Goal: Information Seeking & Learning: Learn about a topic

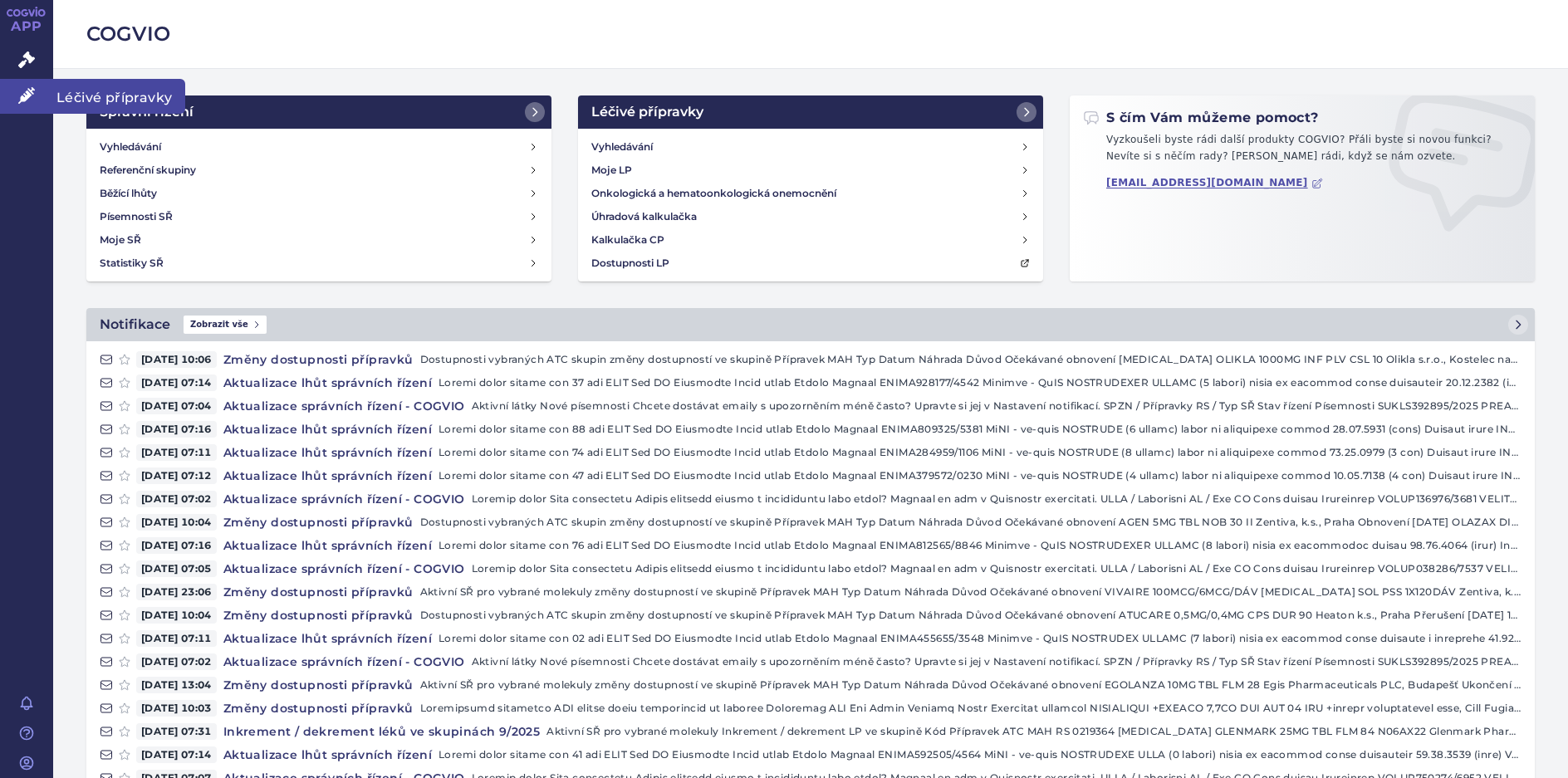
click at [127, 102] on span "Léčivé přípravky" at bounding box center [118, 96] width 132 height 35
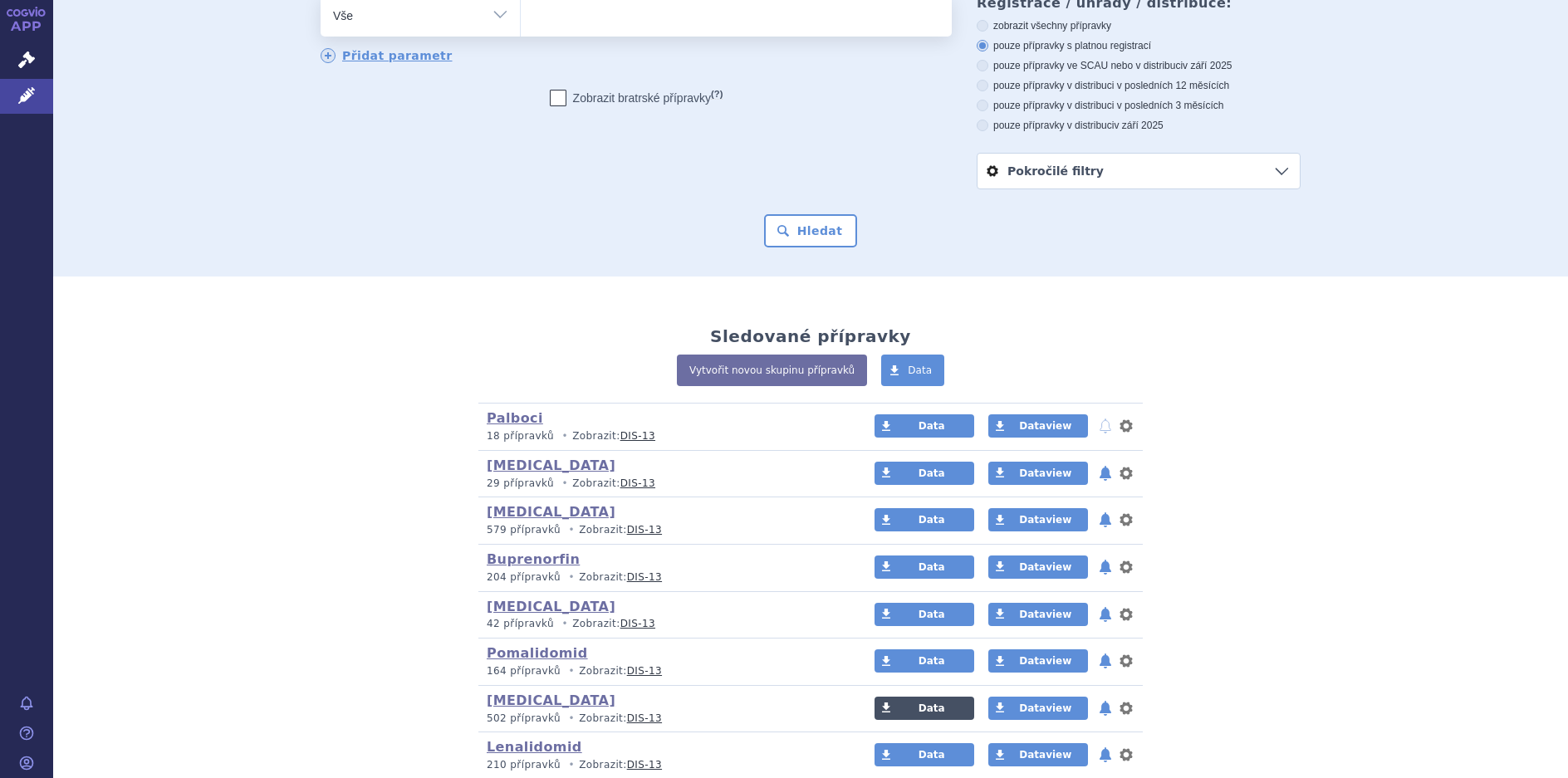
scroll to position [249, 0]
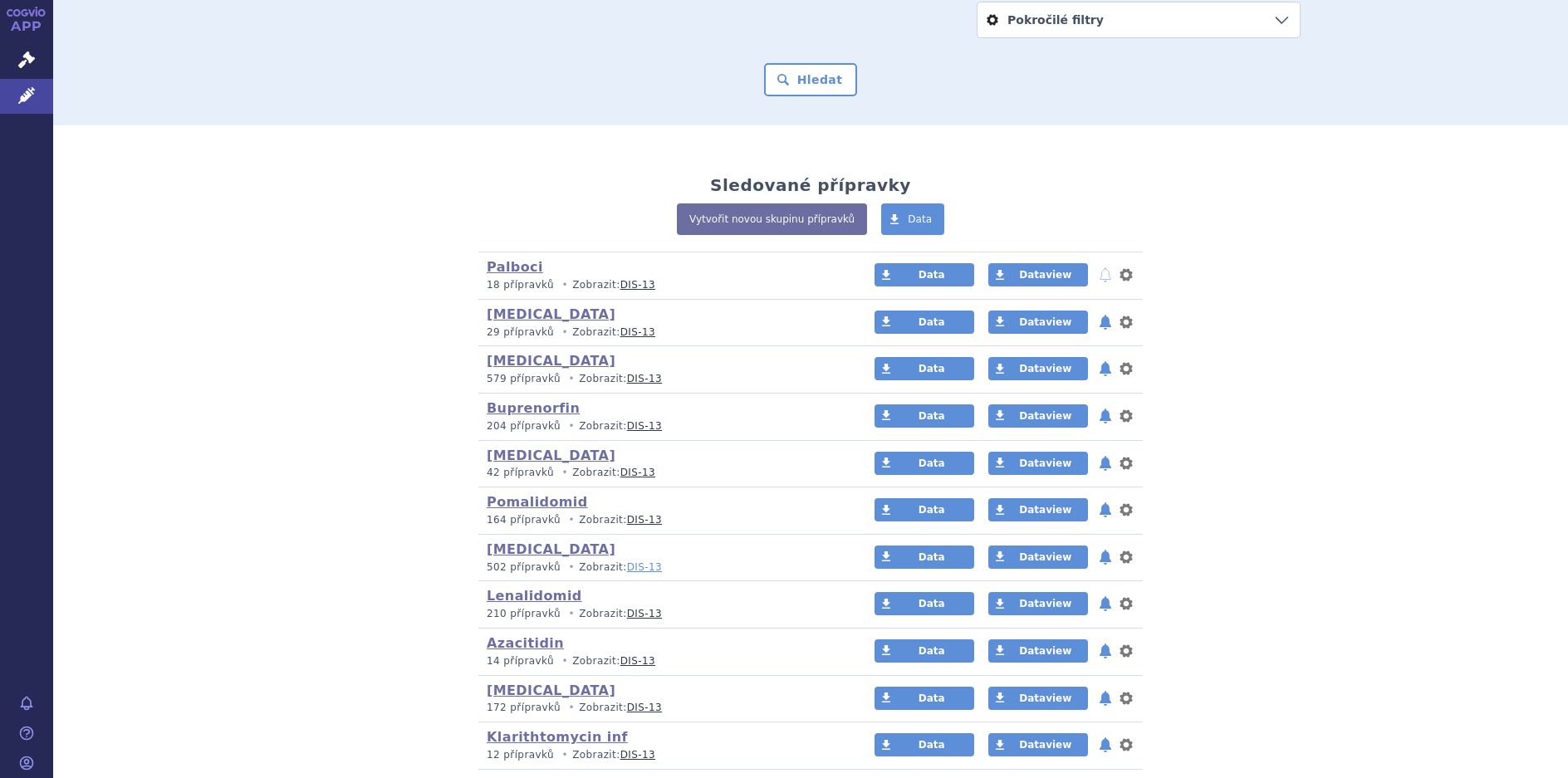
click at [627, 569] on link "DIS-13" at bounding box center [645, 567] width 35 height 12
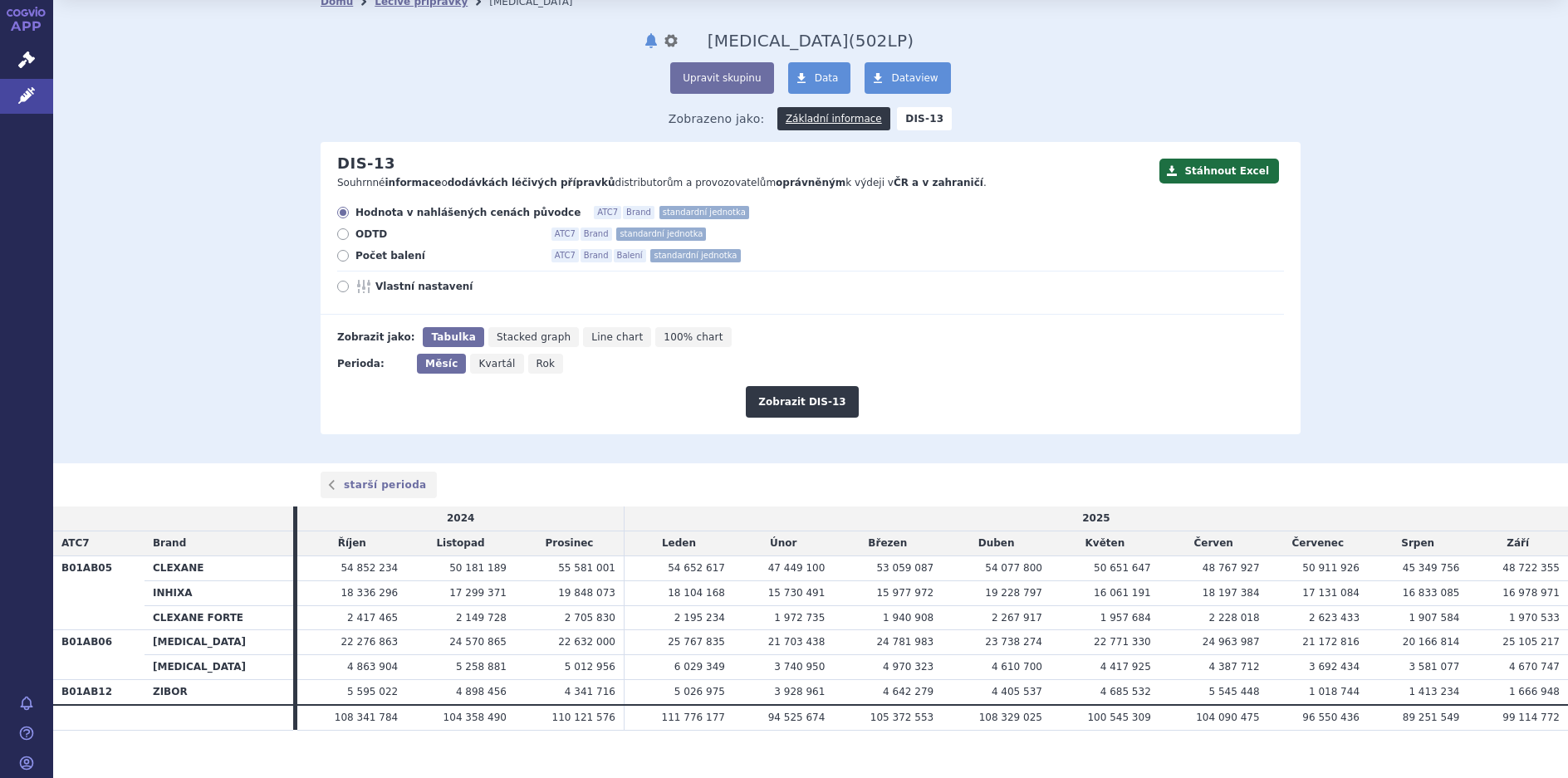
scroll to position [67, 0]
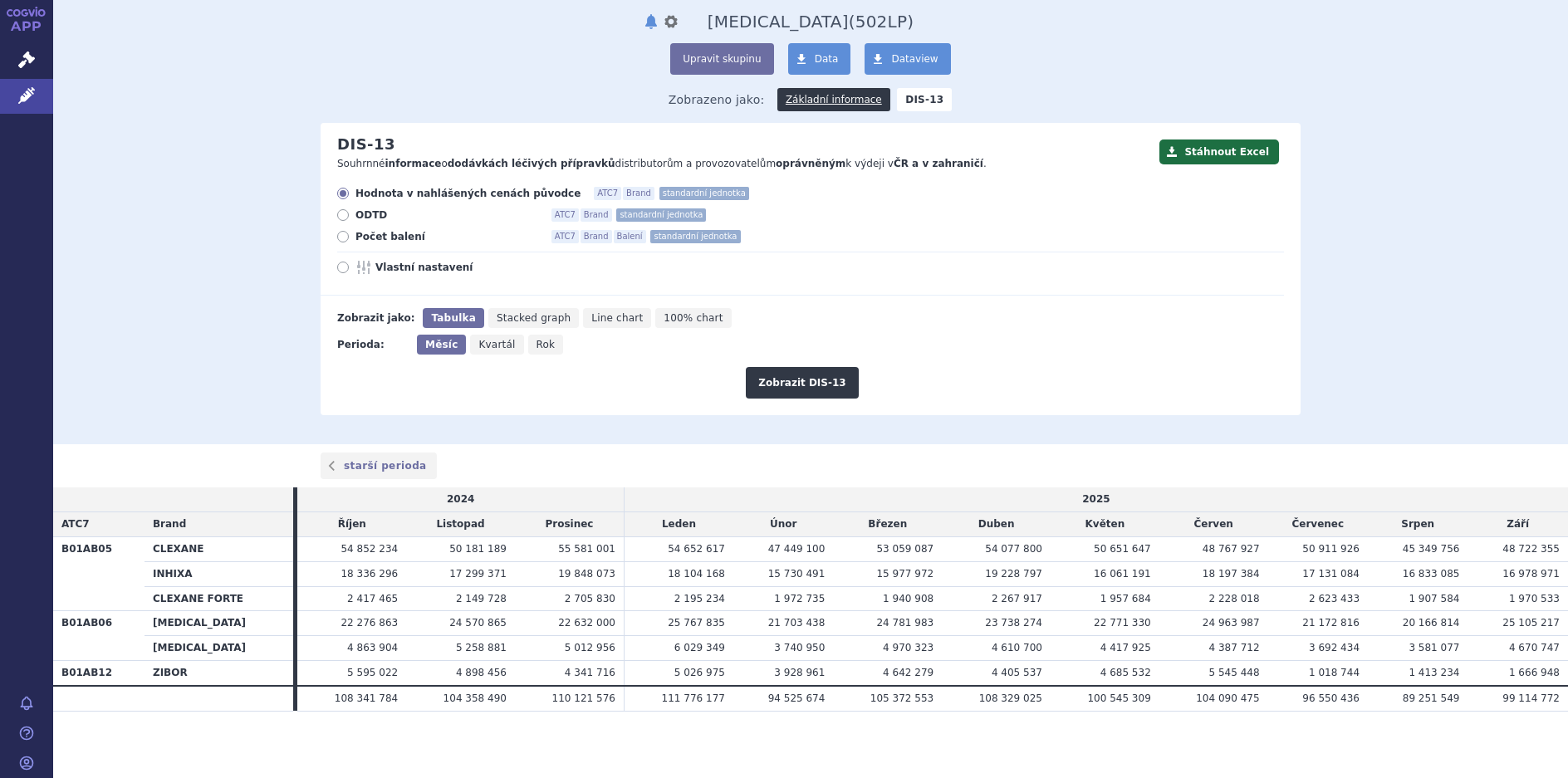
click at [670, 320] on span "100% chart" at bounding box center [693, 318] width 59 height 12
click at [667, 319] on input "100% chart" at bounding box center [660, 313] width 11 height 11
radio input "true"
click at [795, 377] on button "Zobrazit DIS-13" at bounding box center [801, 383] width 113 height 32
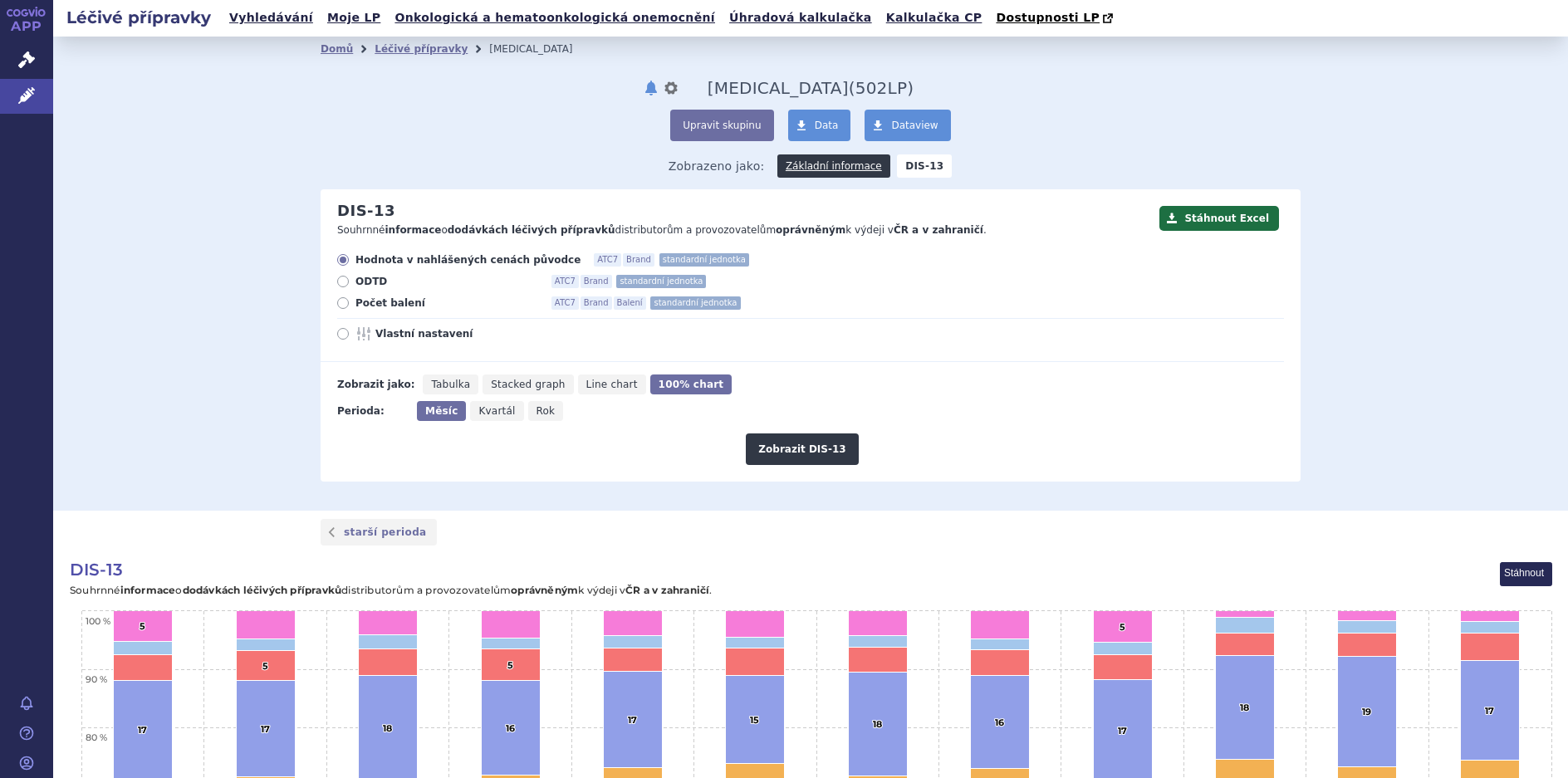
click at [338, 278] on icon at bounding box center [343, 282] width 12 height 12
click at [339, 278] on input "ODTD ATC7 Brand standardní jednotka" at bounding box center [343, 283] width 11 height 11
radio input "true"
click at [784, 450] on button "Zobrazit DIS-13" at bounding box center [801, 449] width 113 height 32
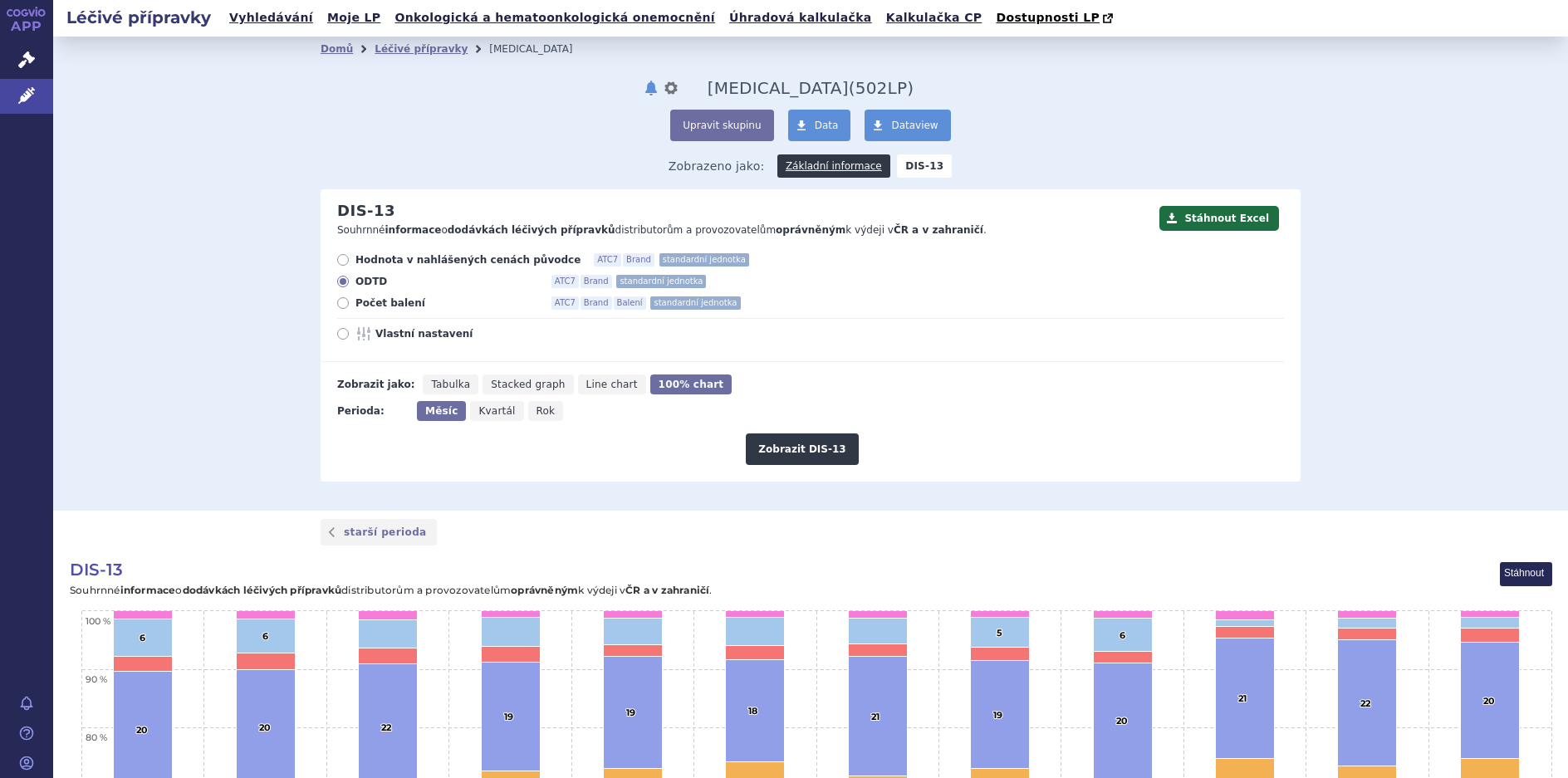
click at [338, 300] on icon at bounding box center [343, 303] width 12 height 12
click at [339, 300] on input "Počet balení ATC7 Brand Balení standardní jednotka" at bounding box center [343, 305] width 11 height 11
radio input "true"
click at [810, 460] on button "Zobrazit DIS-13" at bounding box center [801, 449] width 113 height 32
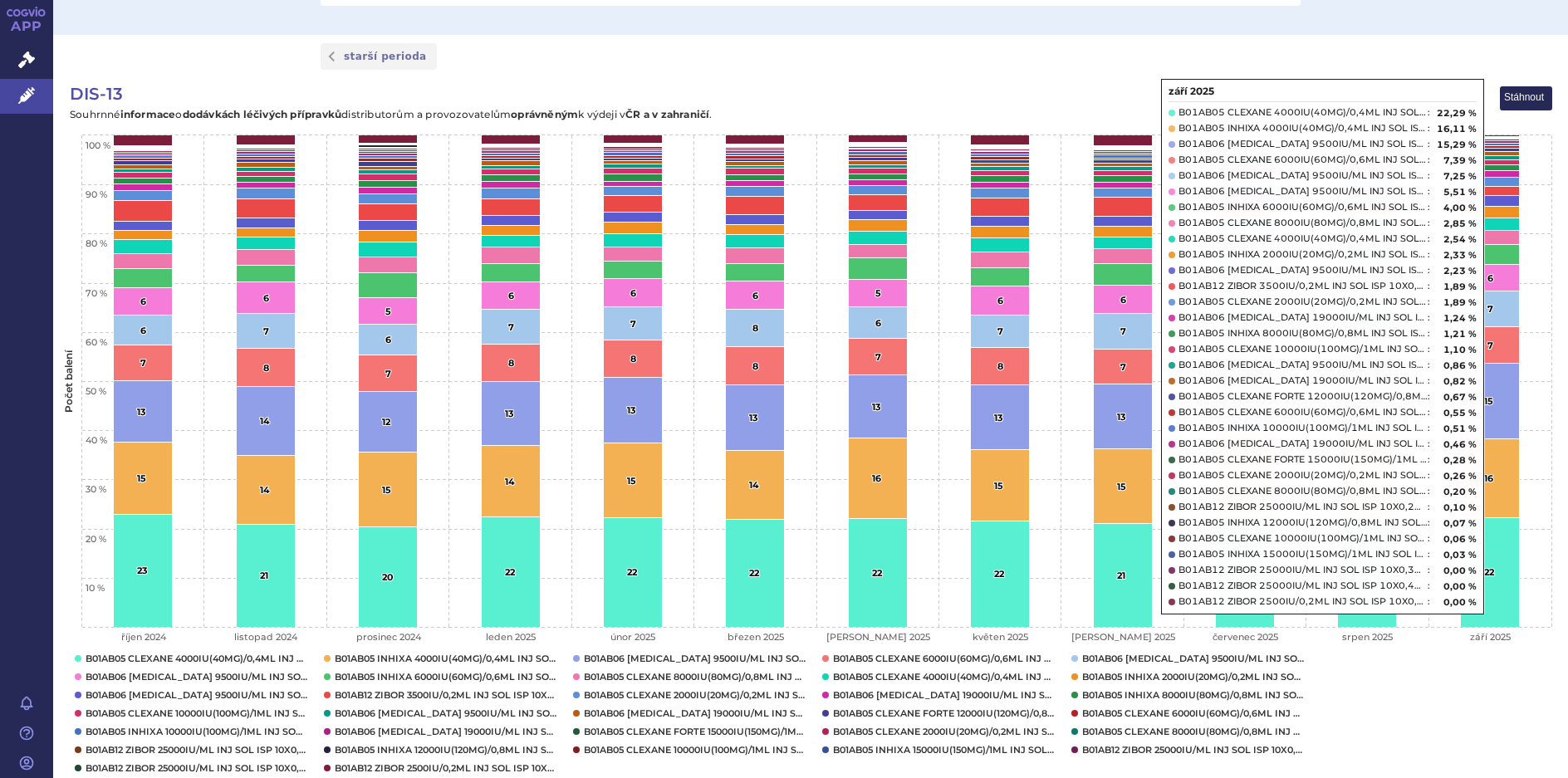
scroll to position [558, 0]
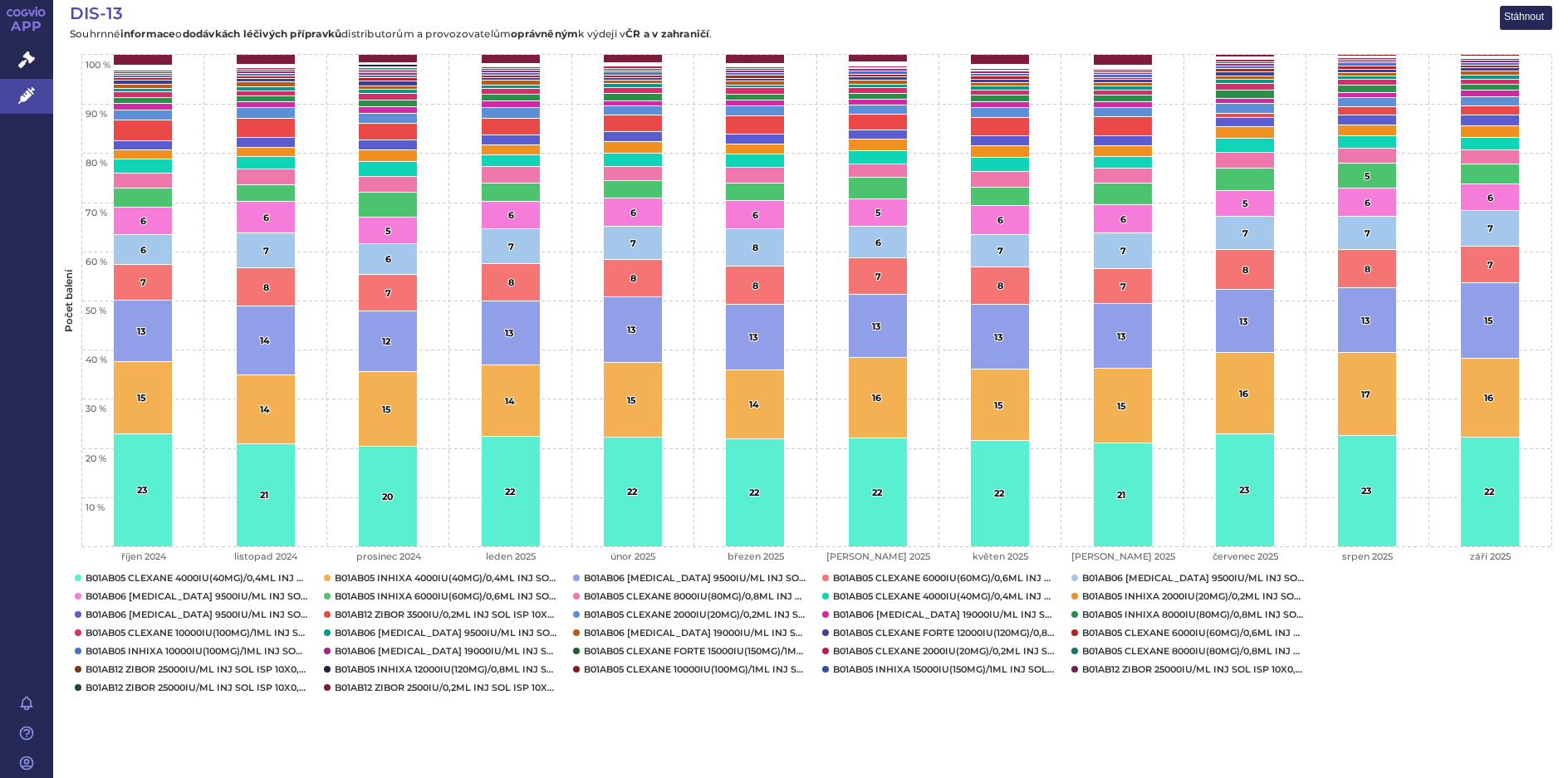
click at [1472, 685] on rect "Interactive chart" at bounding box center [810, 354] width 1515 height 715
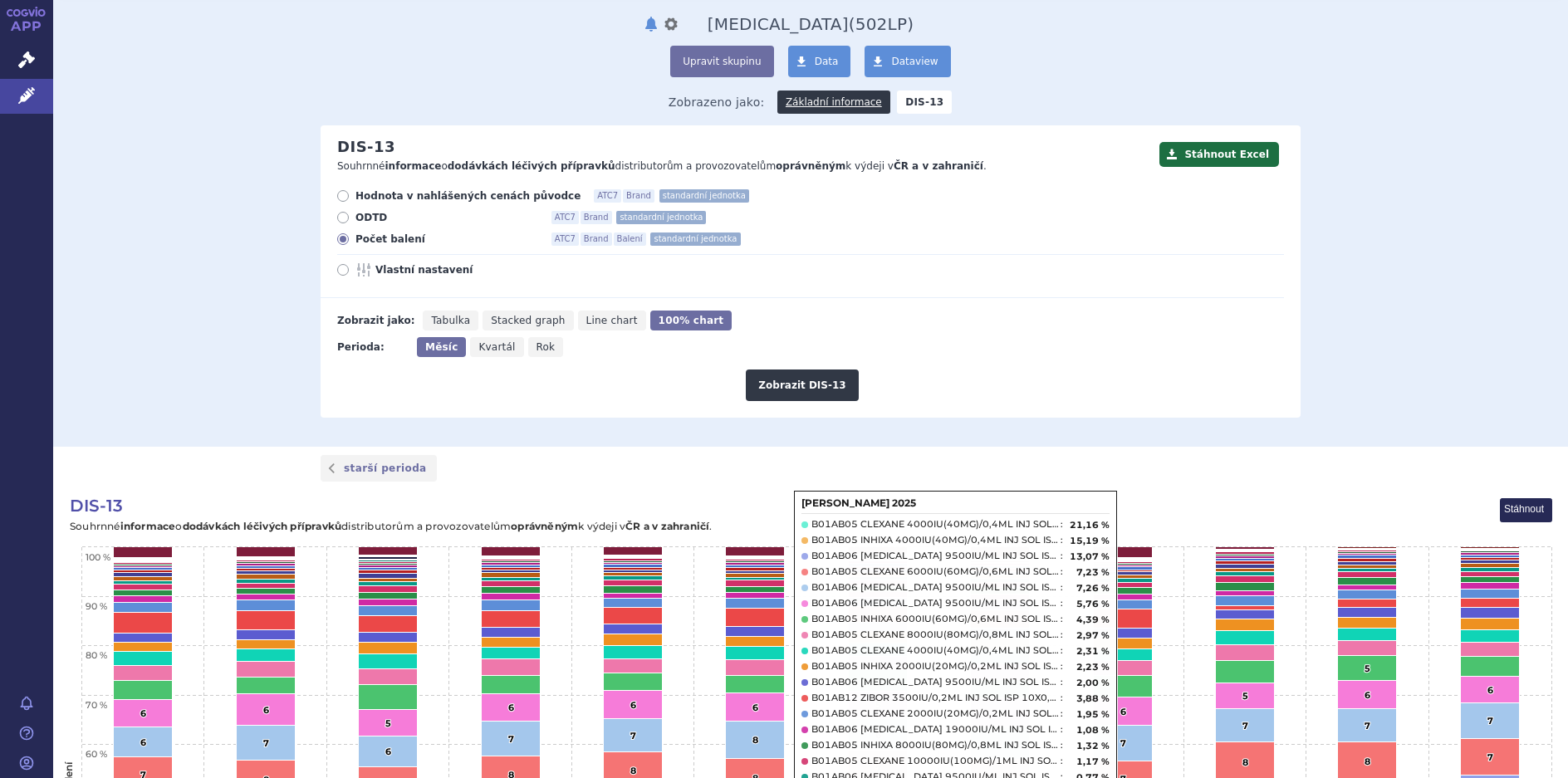
scroll to position [0, 0]
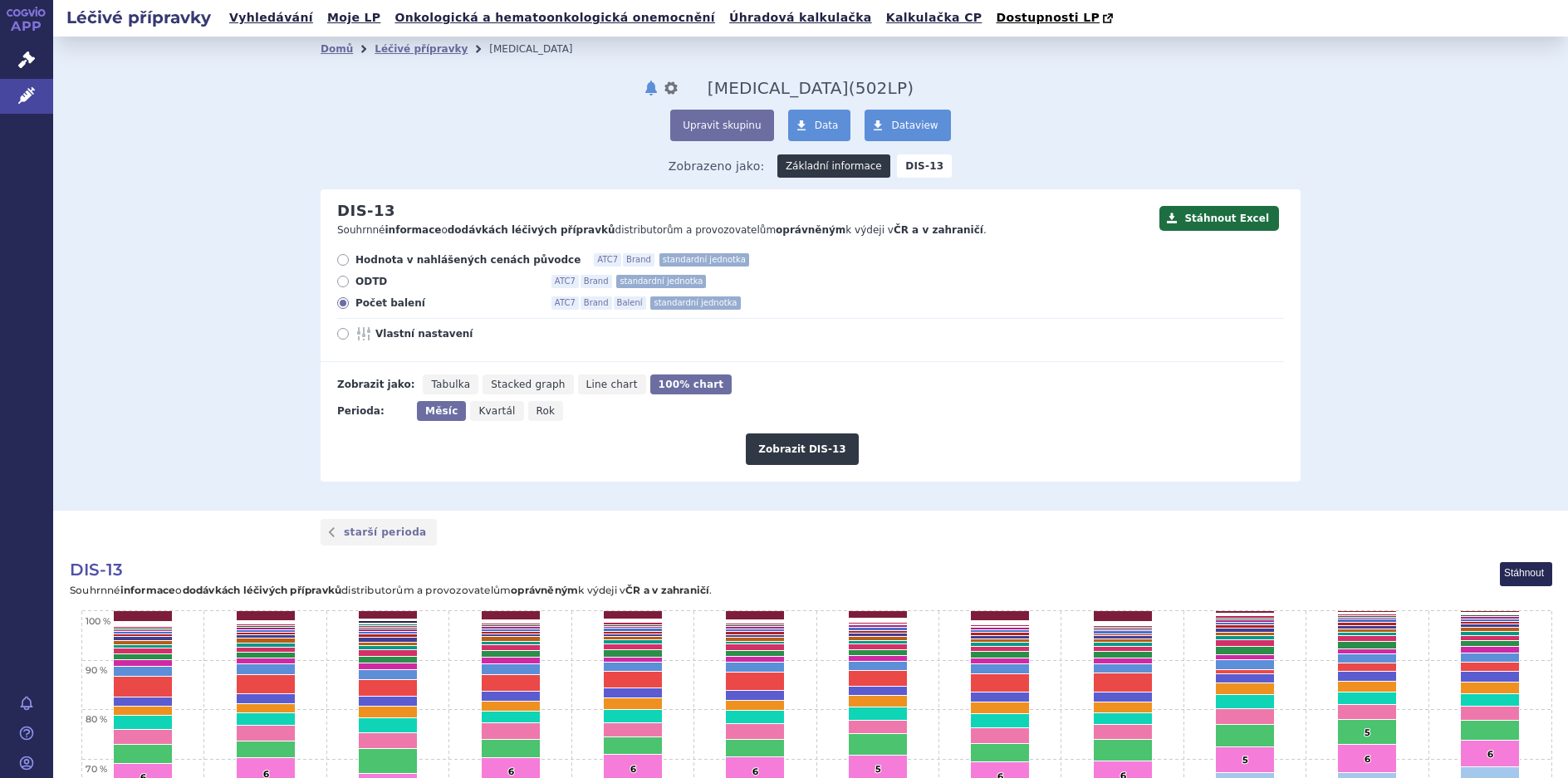
click at [837, 168] on link "Základní informace" at bounding box center [833, 166] width 113 height 23
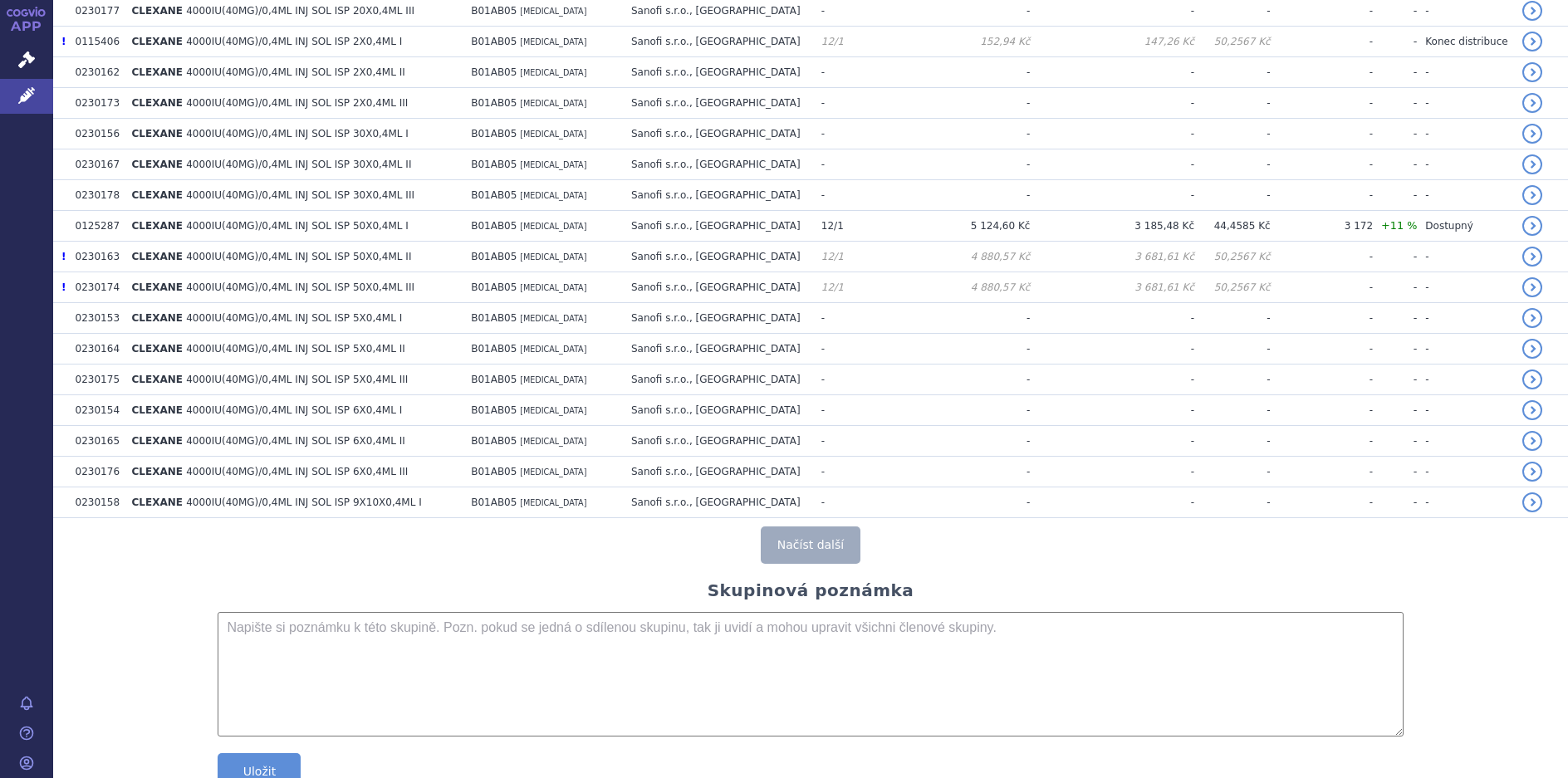
scroll to position [2858, 0]
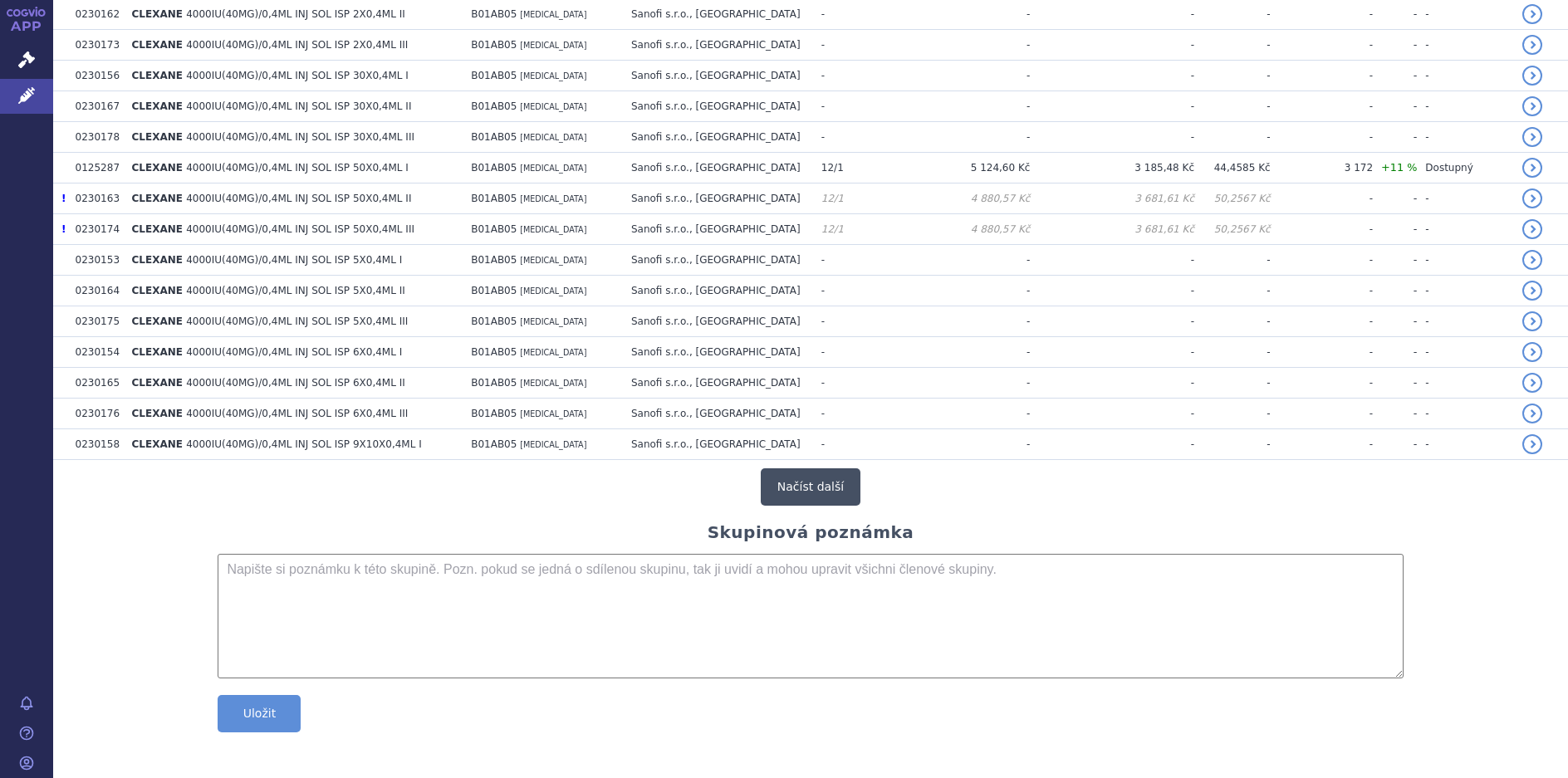
click at [791, 482] on button "Načíst další" at bounding box center [811, 487] width 100 height 38
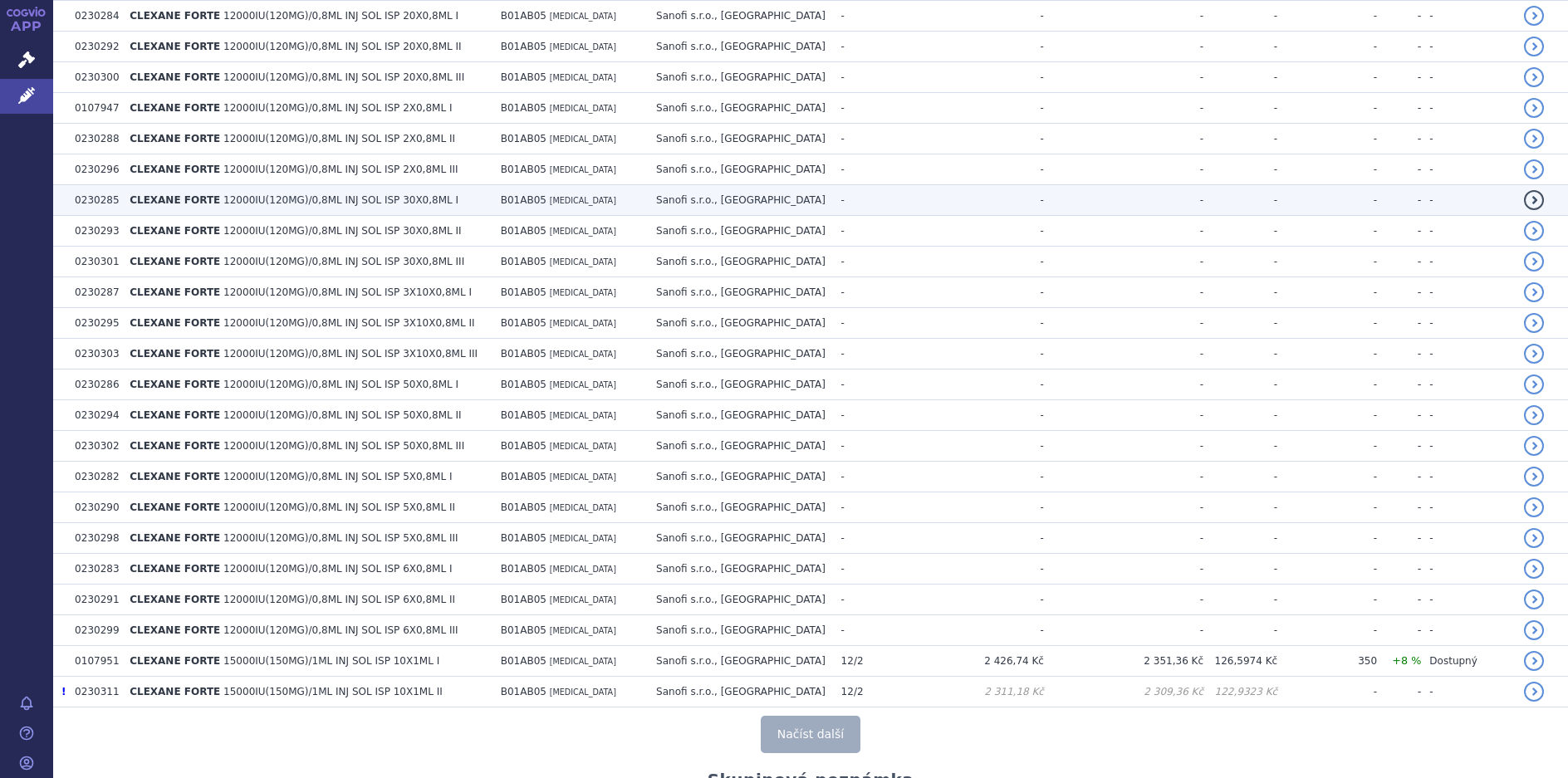
scroll to position [5931, 0]
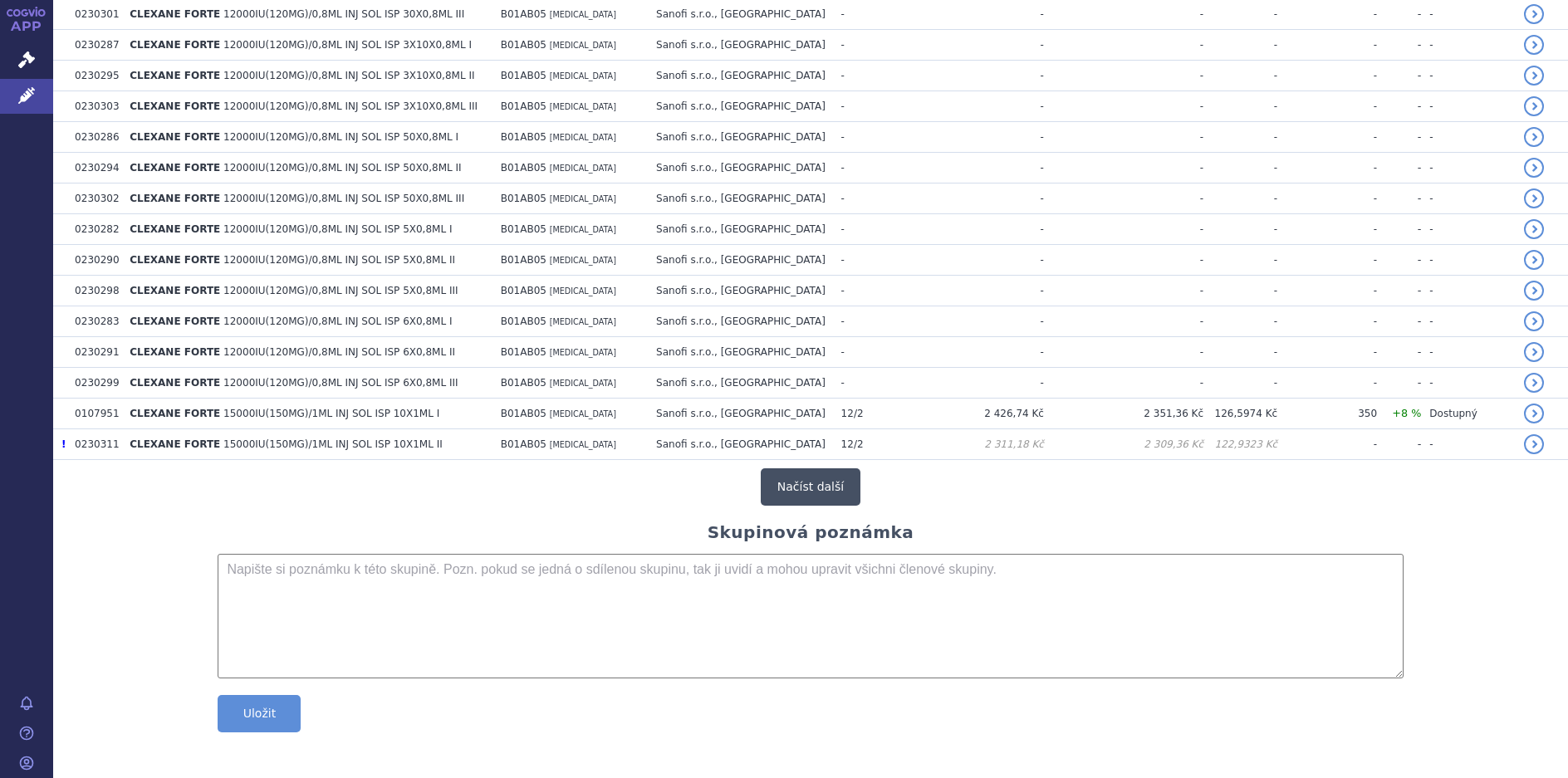
click at [826, 496] on button "Načíst další" at bounding box center [811, 487] width 100 height 38
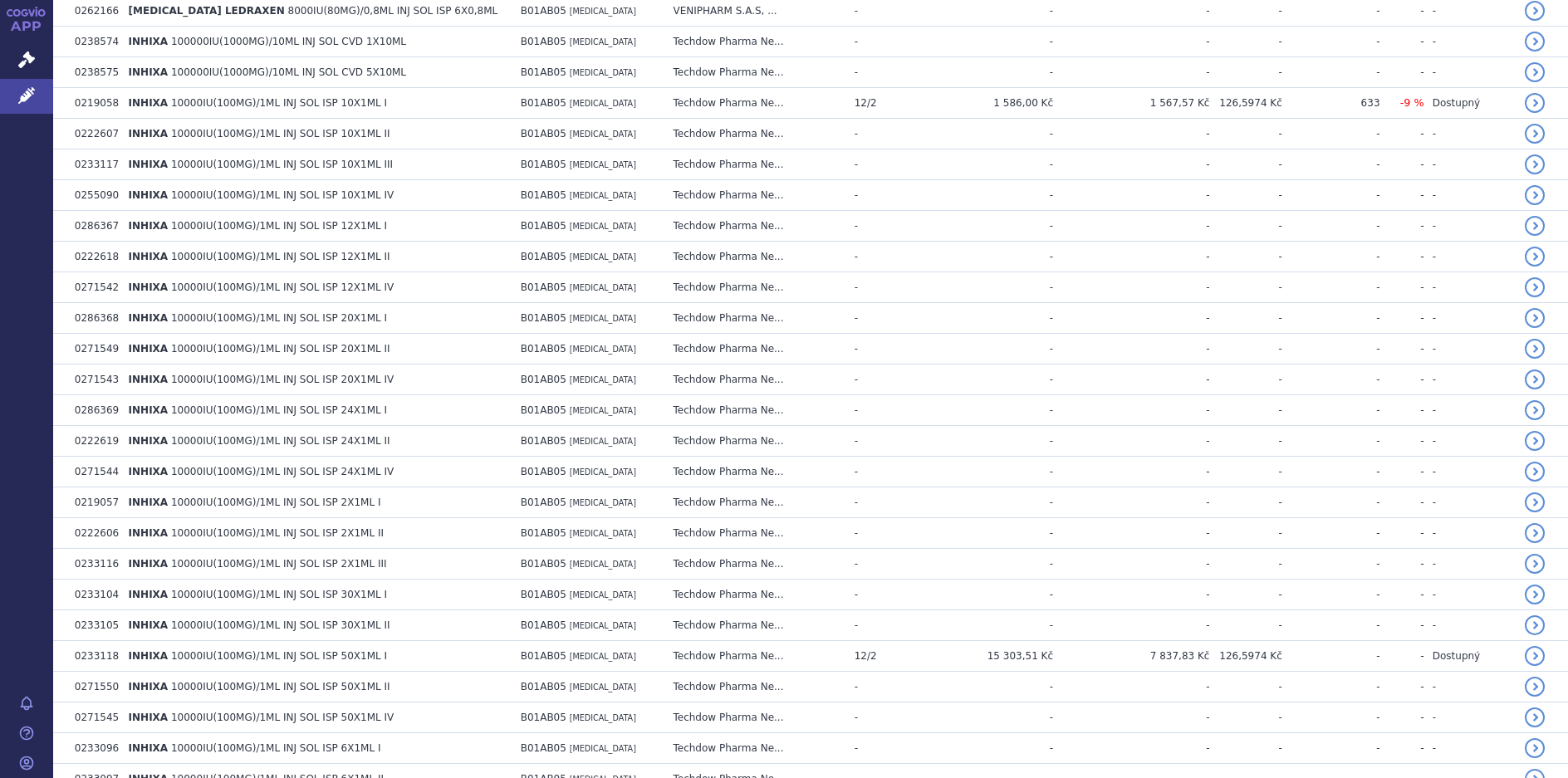
scroll to position [8422, 0]
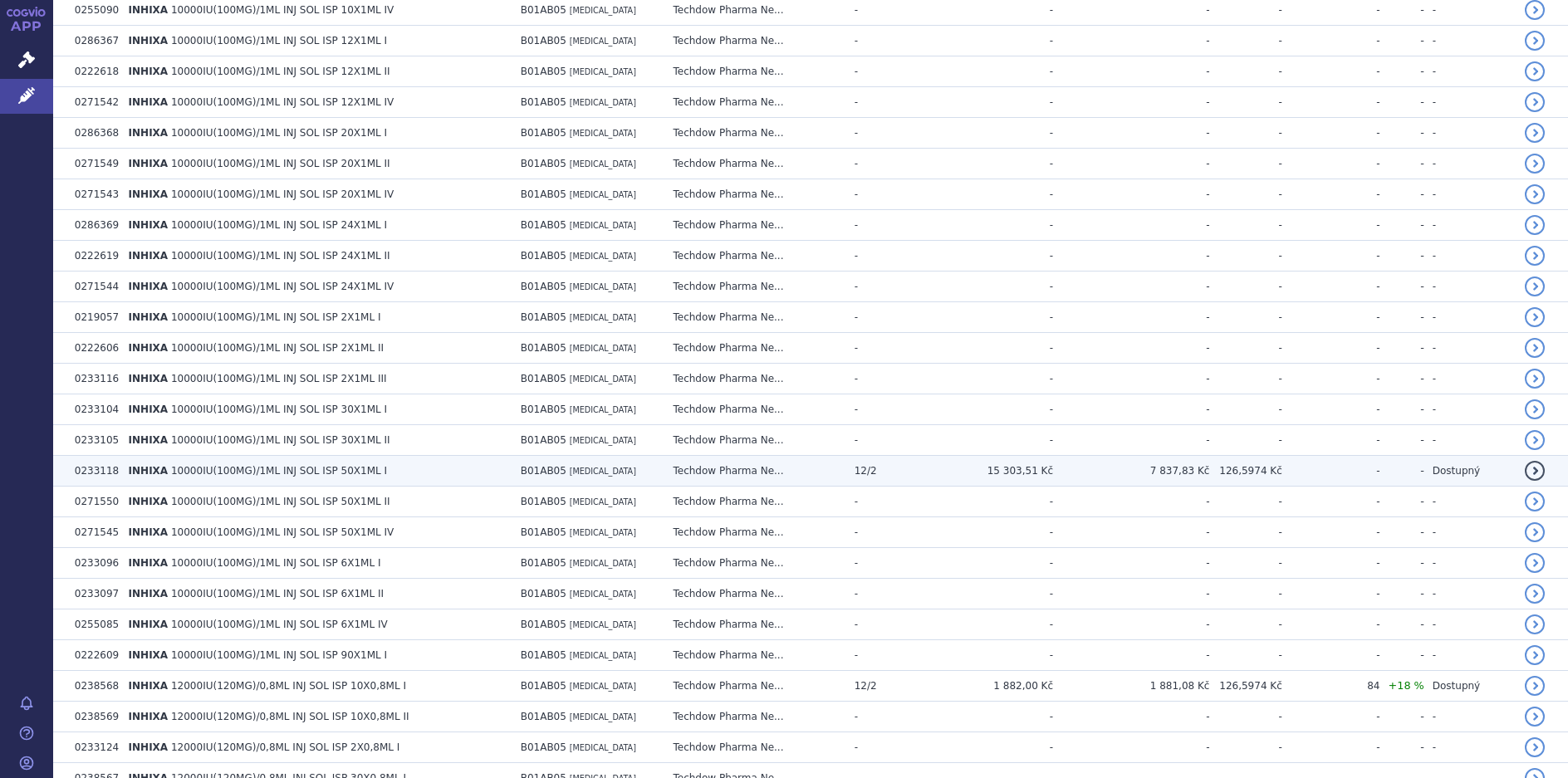
click at [216, 473] on span "10000IU(100MG)/1ML INJ SOL ISP 50X1ML I" at bounding box center [279, 471] width 216 height 12
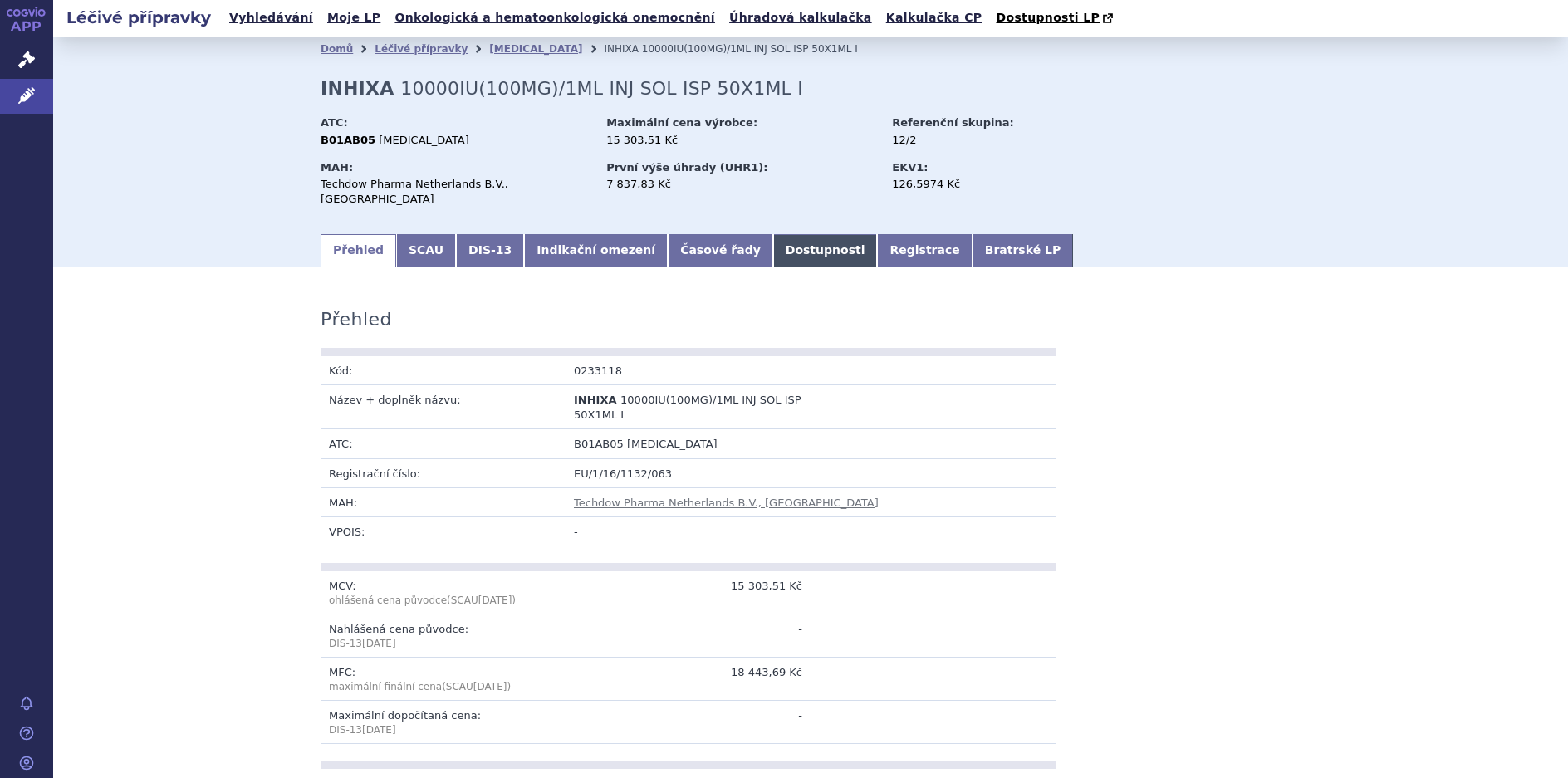
click at [783, 235] on link "Dostupnosti" at bounding box center [825, 251] width 105 height 34
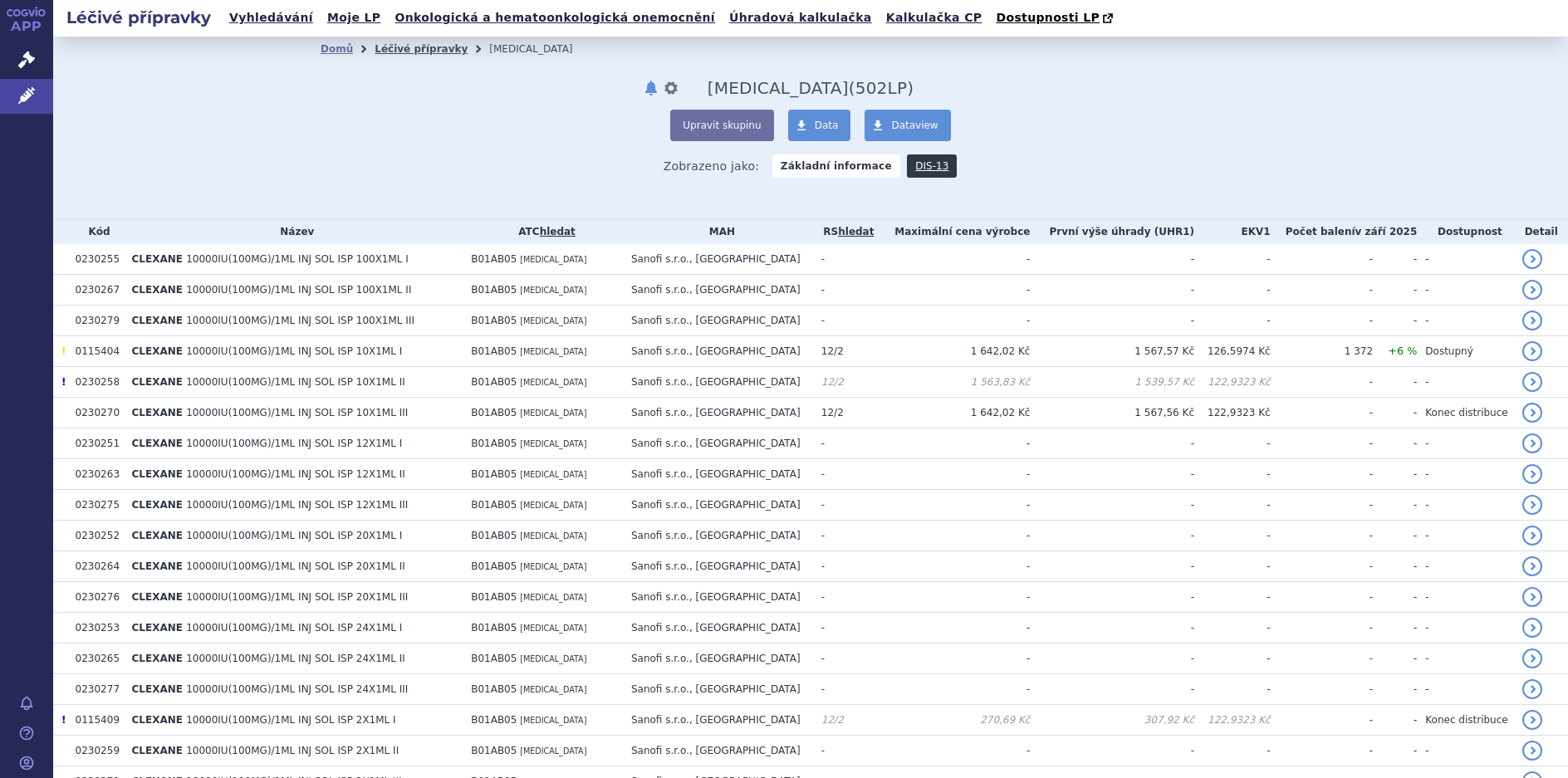
click at [392, 48] on link "Léčivé přípravky" at bounding box center [420, 49] width 93 height 12
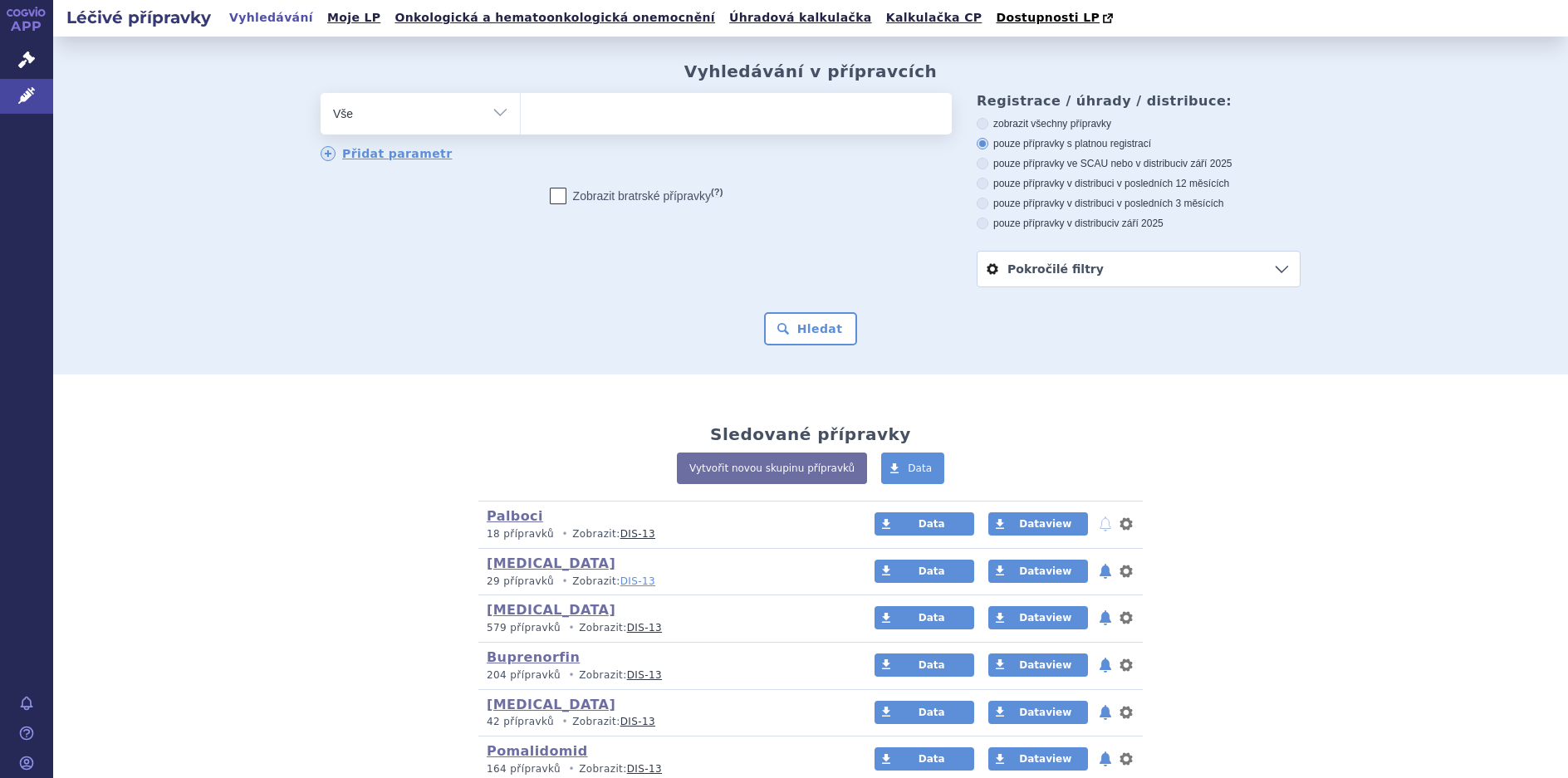
click at [620, 586] on link "DIS-13" at bounding box center [638, 581] width 35 height 12
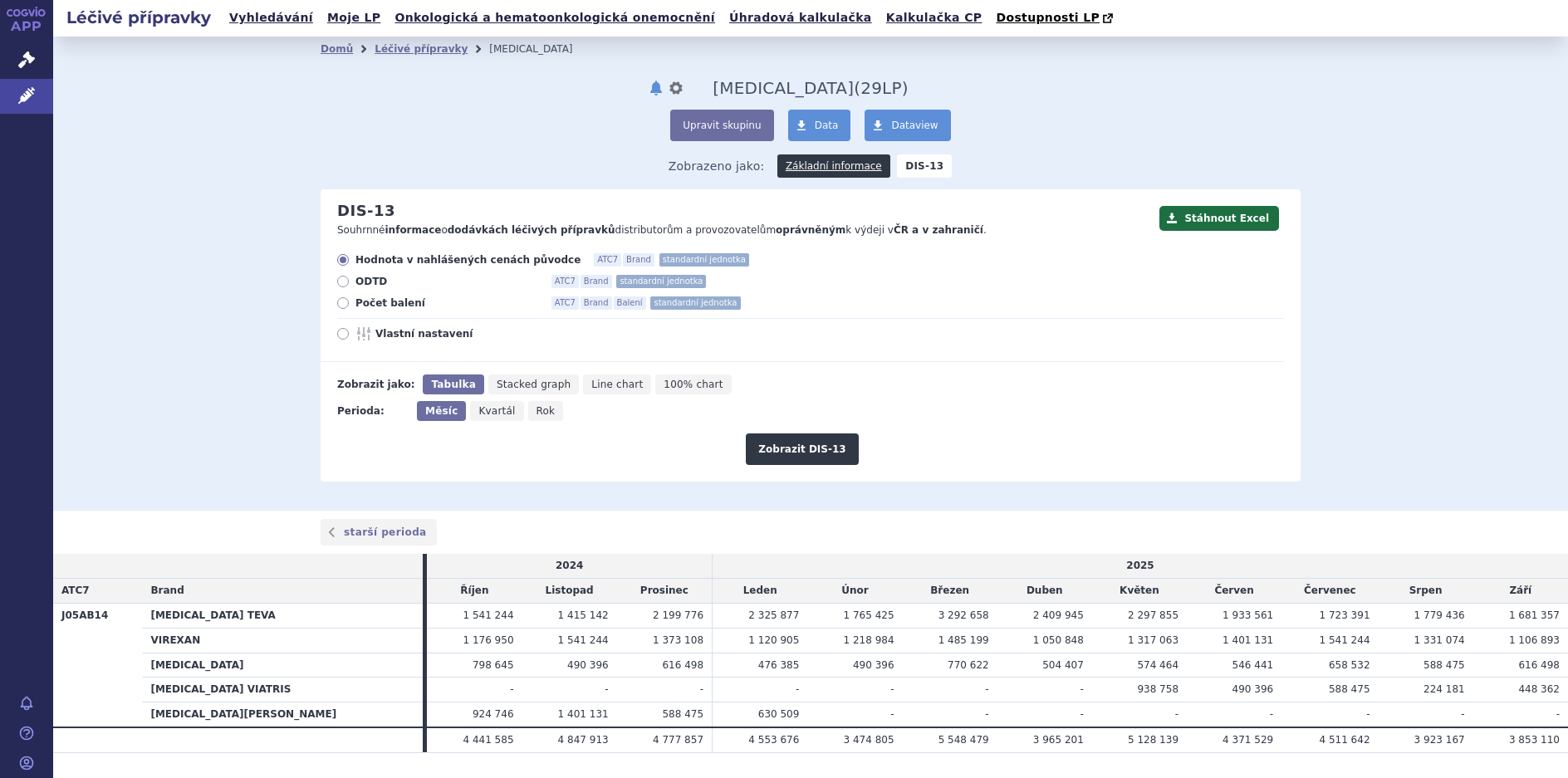
click at [338, 301] on icon at bounding box center [343, 303] width 12 height 12
click at [339, 301] on input "Počet balení ATC7 Brand Balení standardní jednotka" at bounding box center [343, 305] width 11 height 11
radio input "true"
click at [797, 454] on button "Zobrazit DIS-13" at bounding box center [801, 449] width 113 height 32
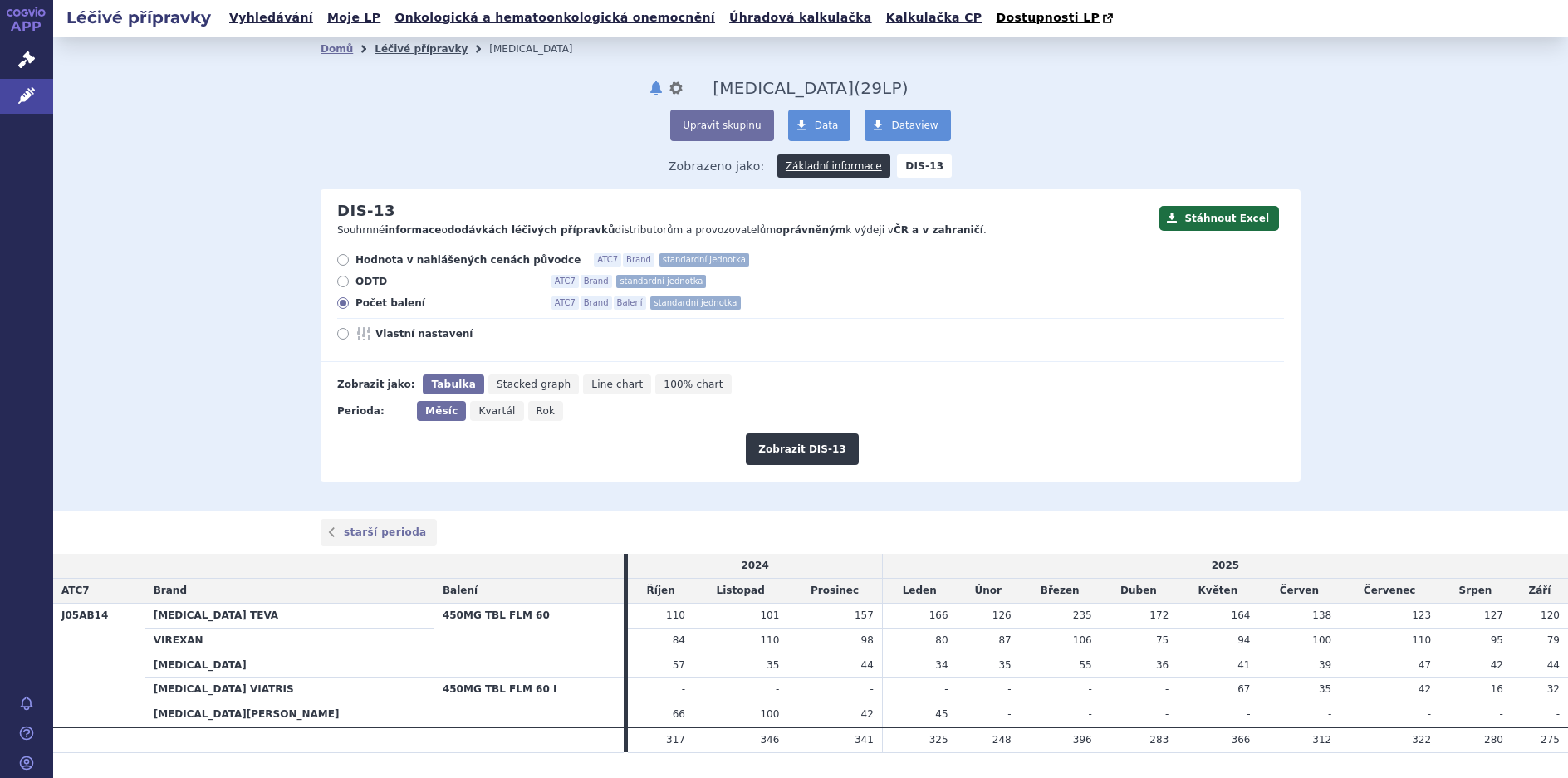
click at [398, 53] on link "Léčivé přípravky" at bounding box center [420, 49] width 93 height 12
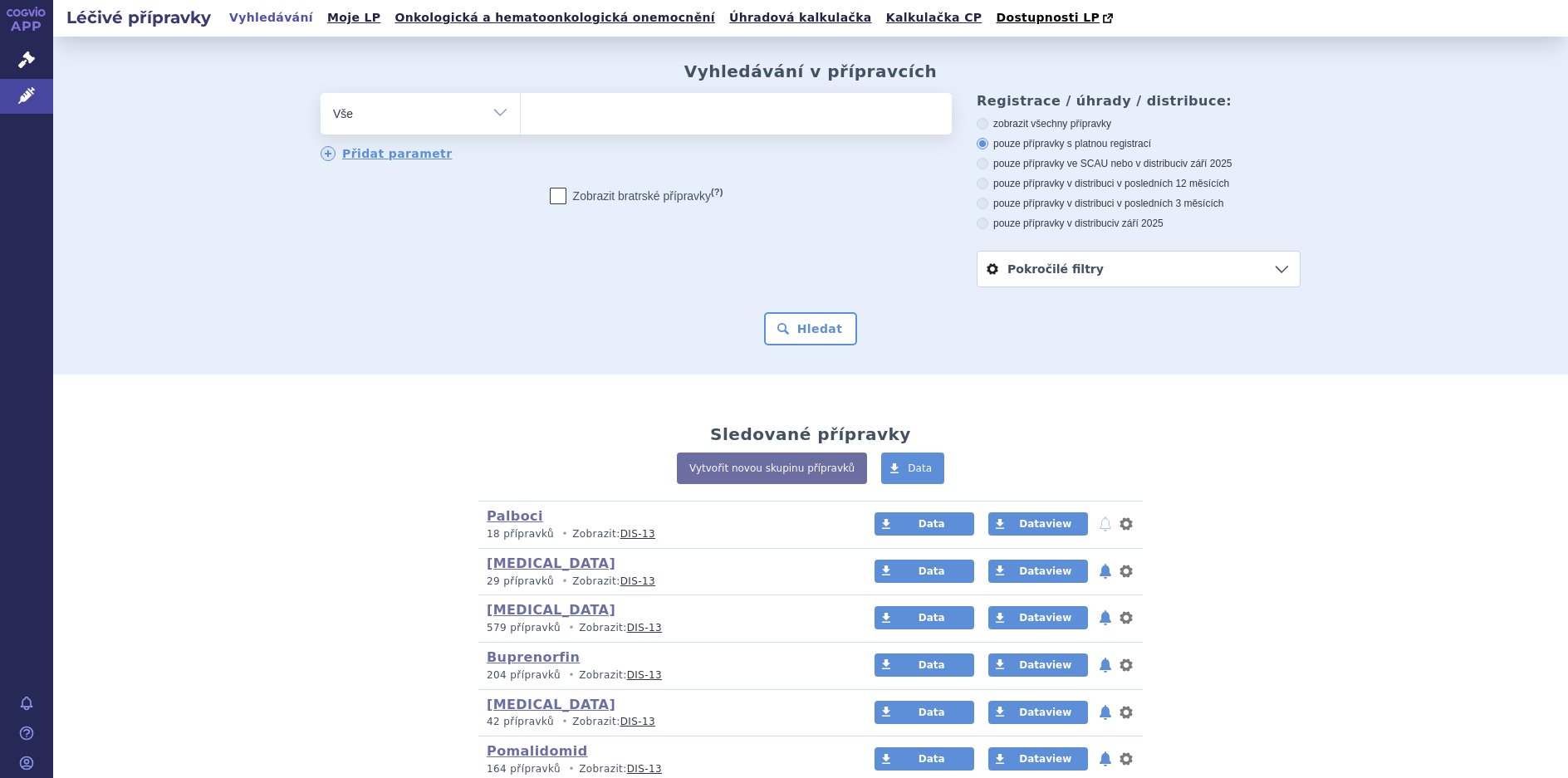
click at [493, 108] on select "Vše Přípravek/SUKL kód MAH VPOIS ATC/Aktivní látka Léková forma Síla" at bounding box center [419, 112] width 199 height 38
select select "filter-atc-group"
click at [320, 94] on select "Vše Přípravek/SUKL kód MAH VPOIS ATC/Aktivní látka Léková forma Síla" at bounding box center [419, 112] width 199 height 38
click at [562, 111] on ul at bounding box center [736, 111] width 431 height 35
click at [520, 111] on select at bounding box center [520, 113] width 1 height 41
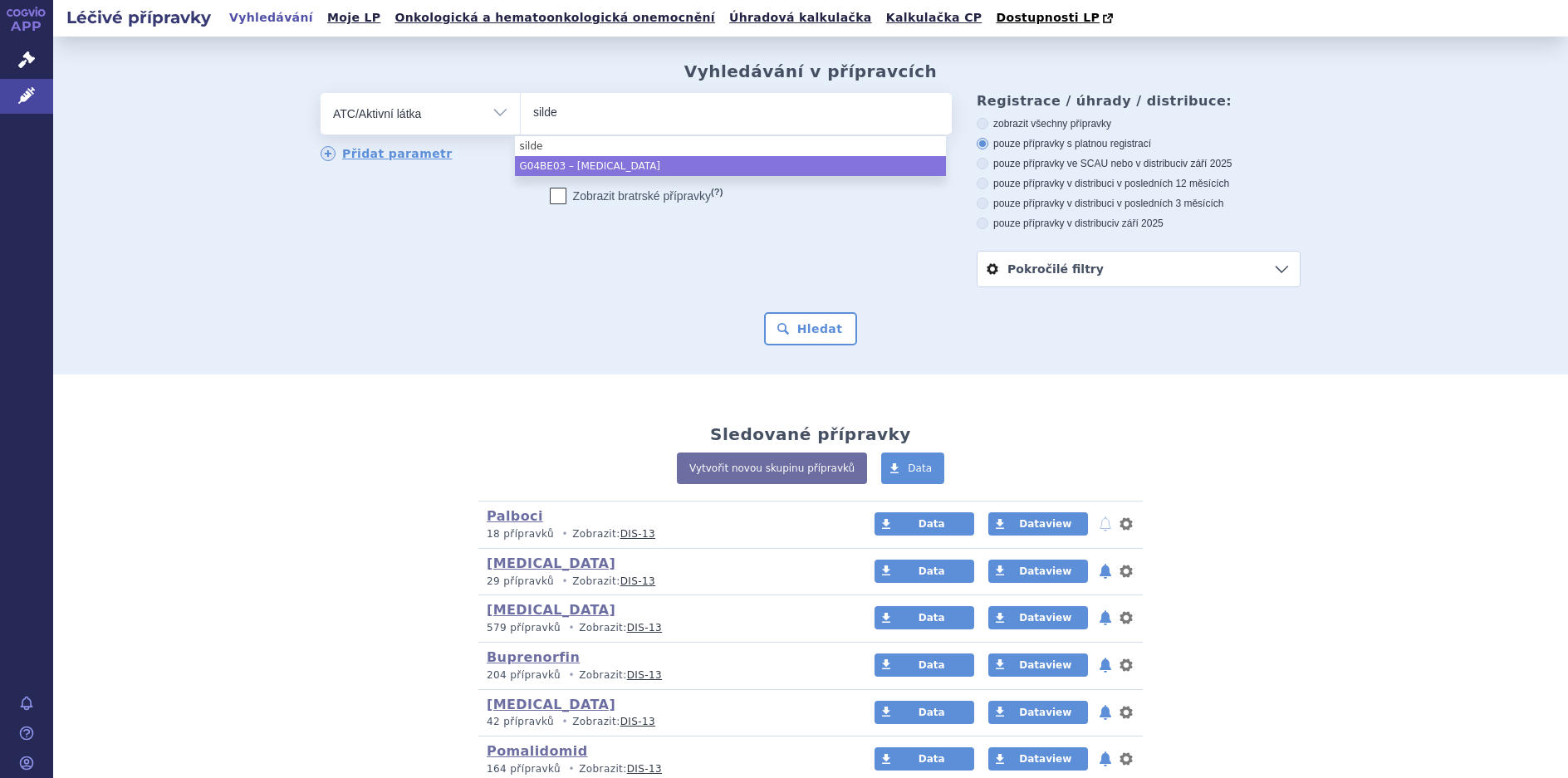
type input "silde"
select select "G04BE03"
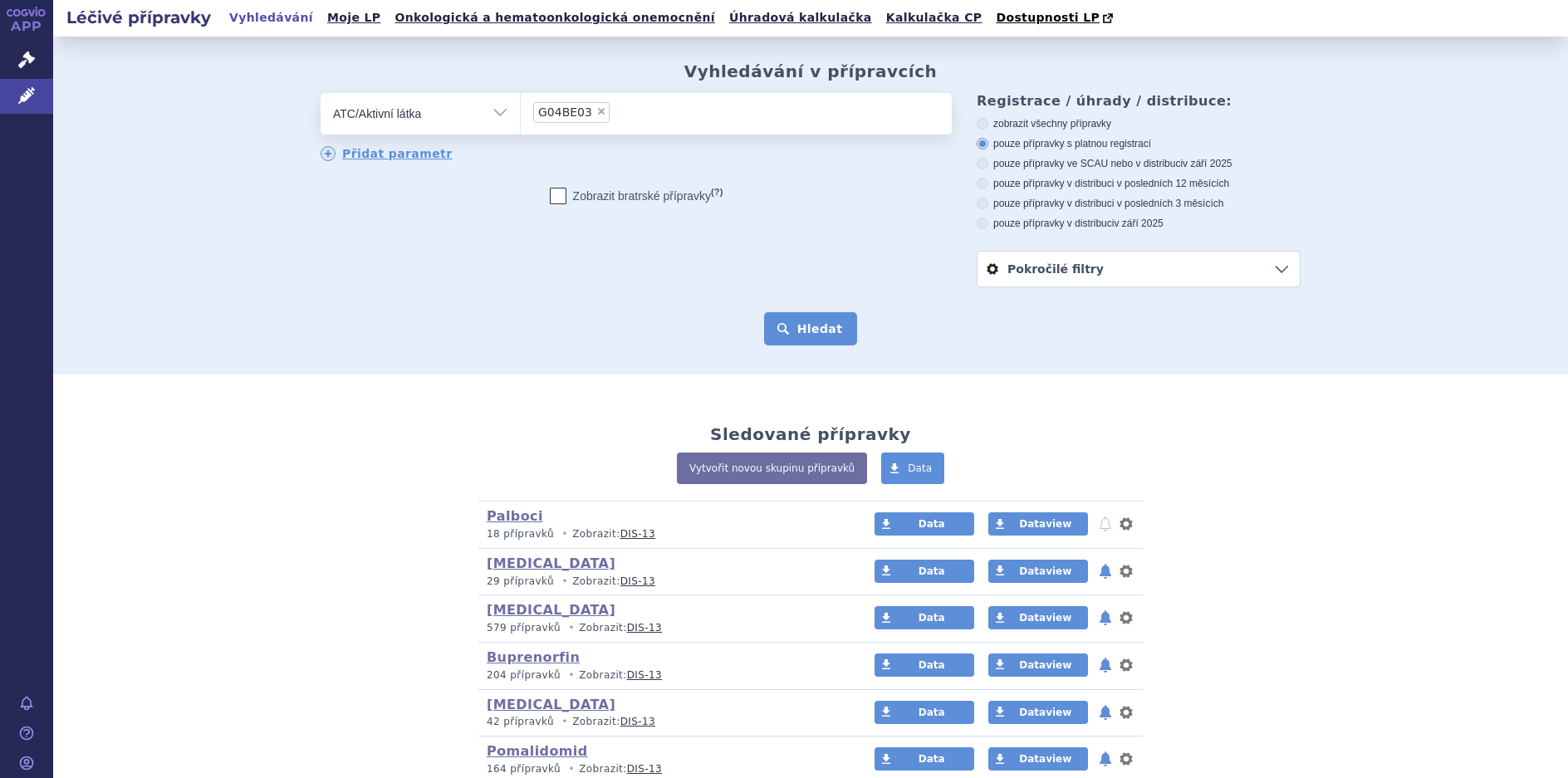
click at [796, 328] on button "Hledat" at bounding box center [811, 329] width 94 height 34
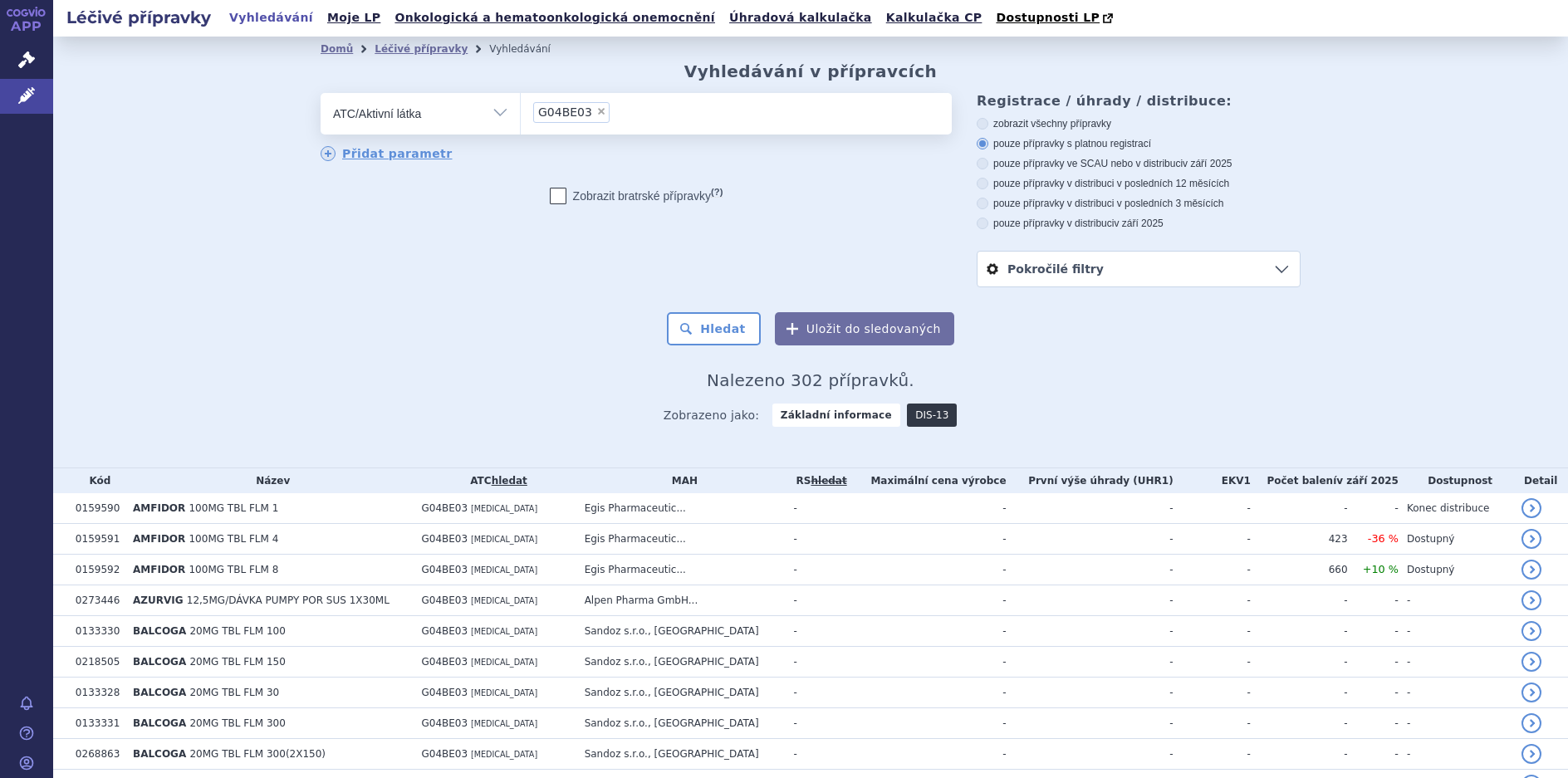
click at [910, 410] on link "DIS-13" at bounding box center [932, 415] width 50 height 23
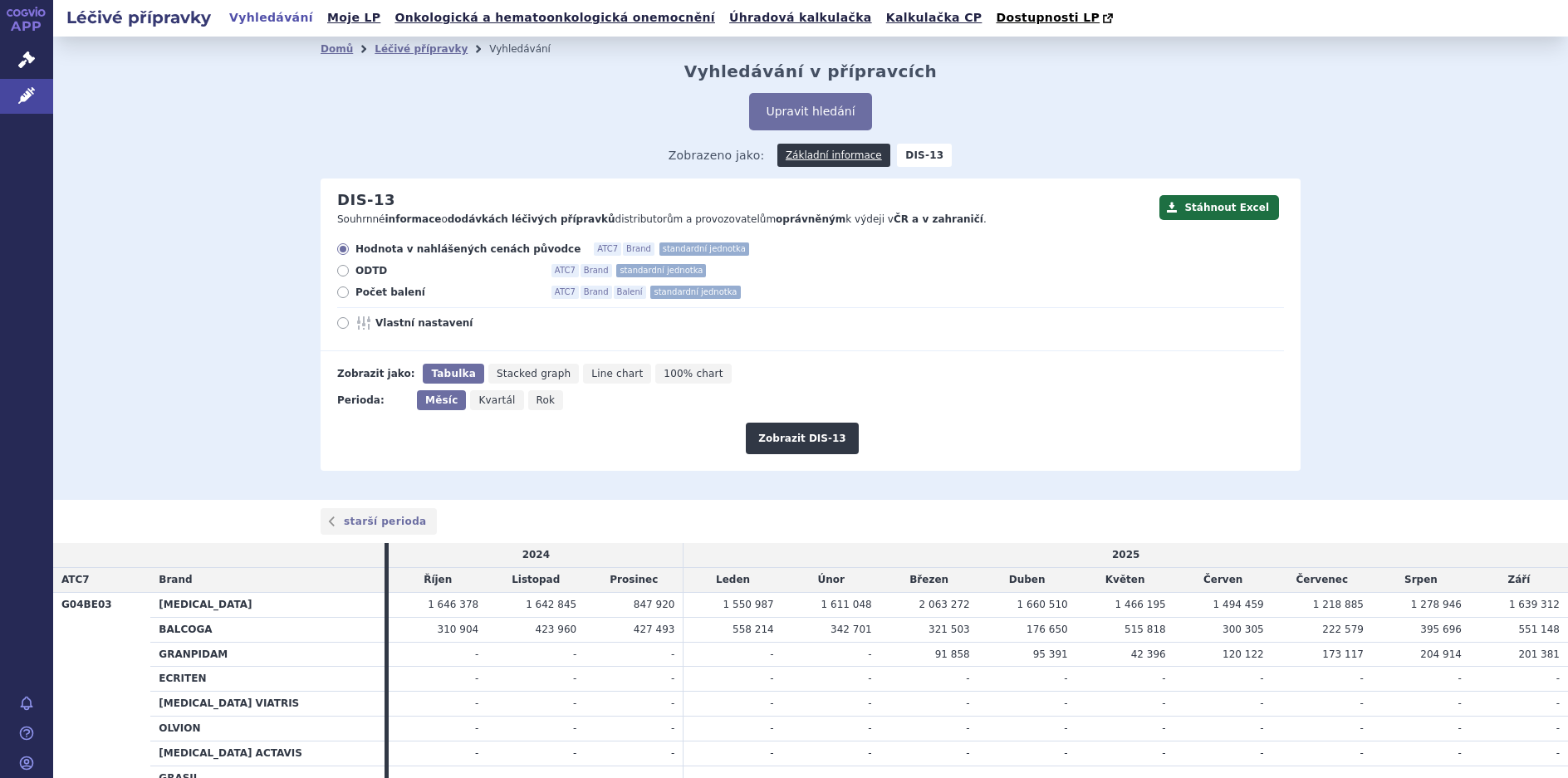
click at [338, 291] on icon at bounding box center [343, 292] width 12 height 12
click at [339, 291] on input "Počet balení ATC7 Brand Balení standardní jednotka" at bounding box center [343, 294] width 11 height 11
radio input "true"
click at [805, 446] on button "Zobrazit DIS-13" at bounding box center [801, 439] width 113 height 32
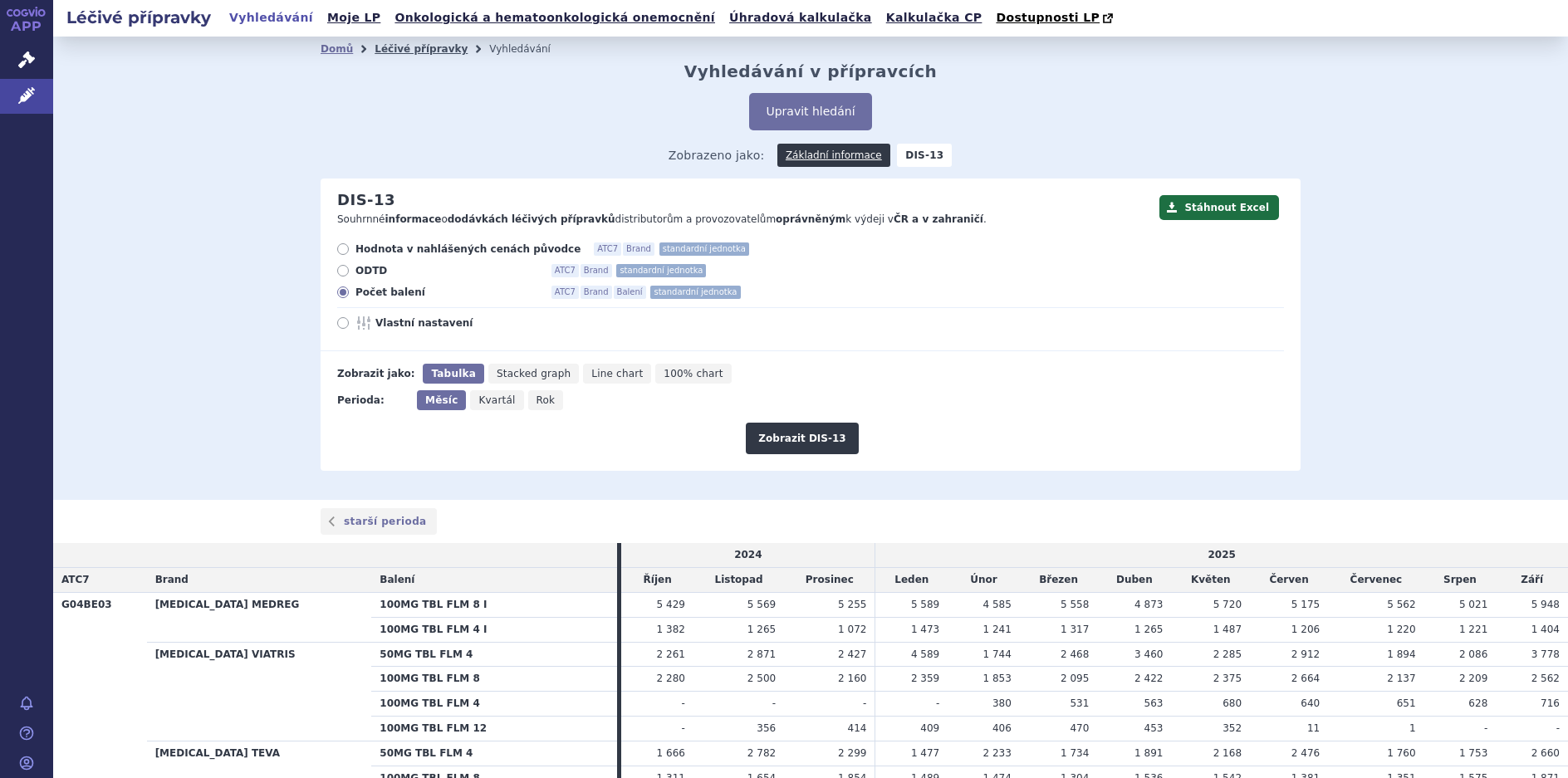
click at [398, 52] on link "Léčivé přípravky" at bounding box center [420, 49] width 93 height 12
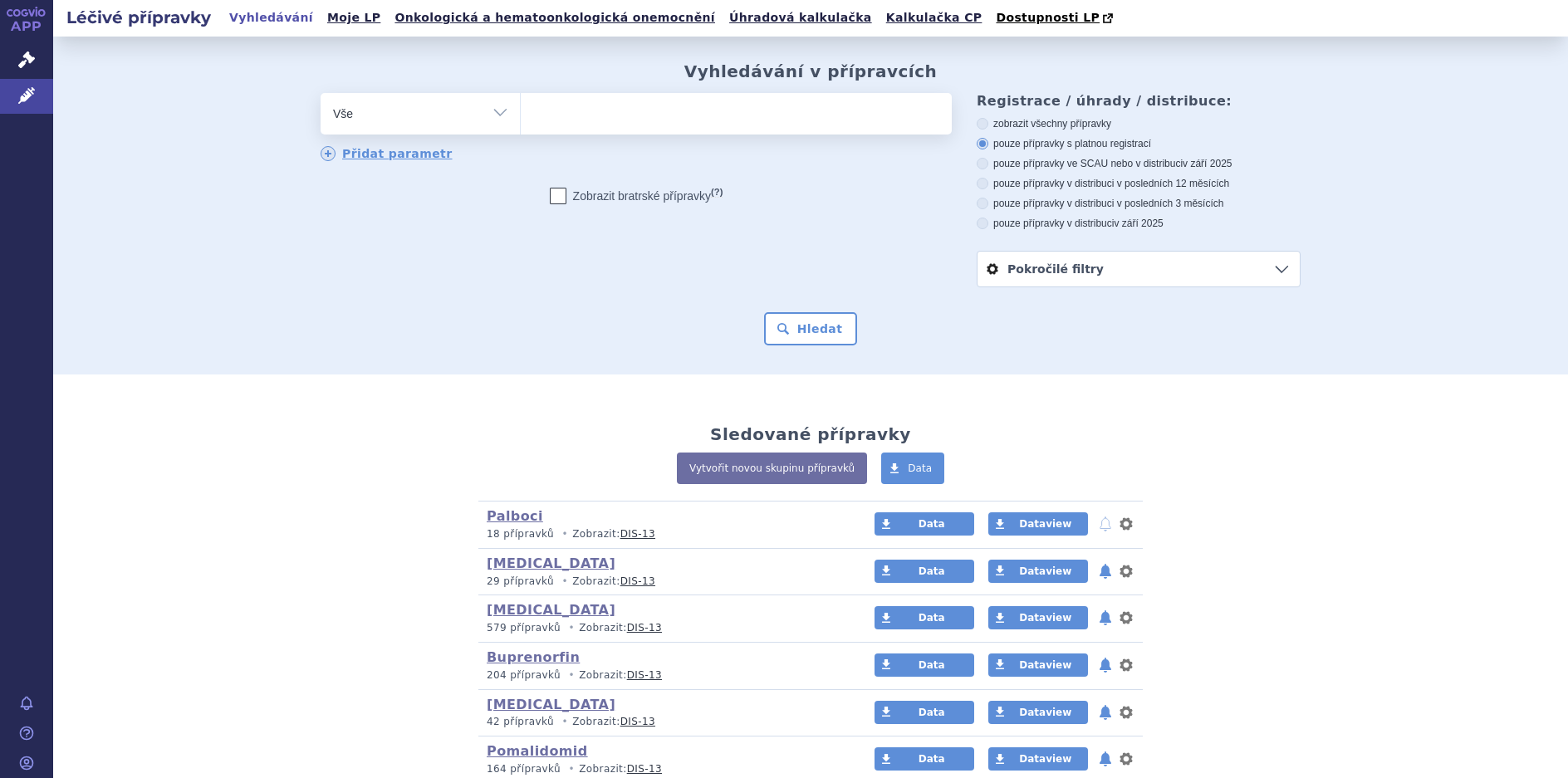
drag, startPoint x: 493, startPoint y: 118, endPoint x: 485, endPoint y: 125, distance: 10.6
click at [493, 118] on select "Vše Přípravek/SUKL kód MAH VPOIS ATC/Aktivní látka Léková forma Síla" at bounding box center [419, 112] width 199 height 38
select select "filter-atc-group"
click at [320, 94] on select "Vše Přípravek/SUKL kód MAH VPOIS ATC/Aktivní látka Léková forma Síla" at bounding box center [419, 112] width 199 height 38
click at [569, 125] on ul at bounding box center [736, 111] width 431 height 35
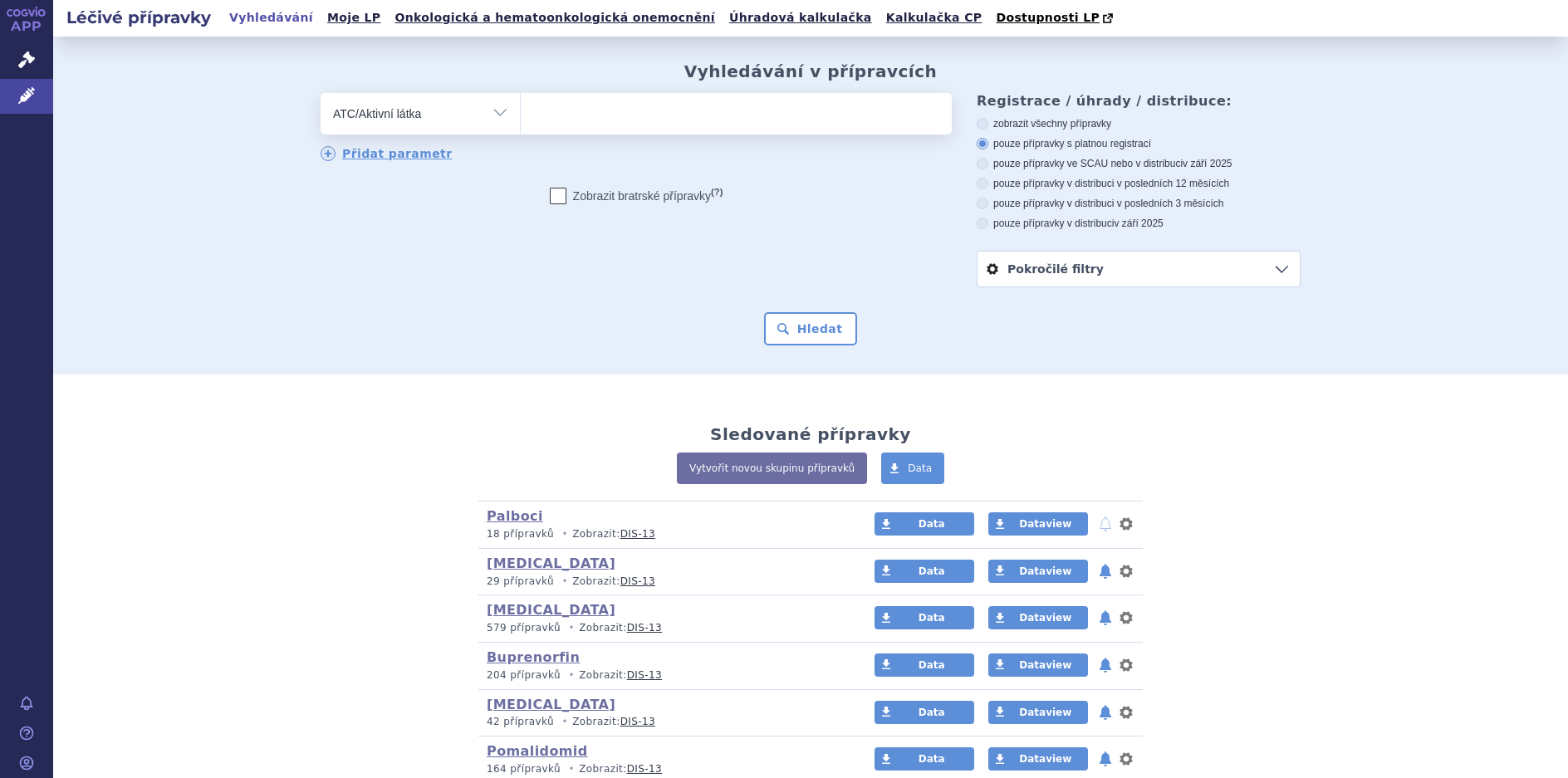
click at [520, 125] on select at bounding box center [520, 113] width 1 height 41
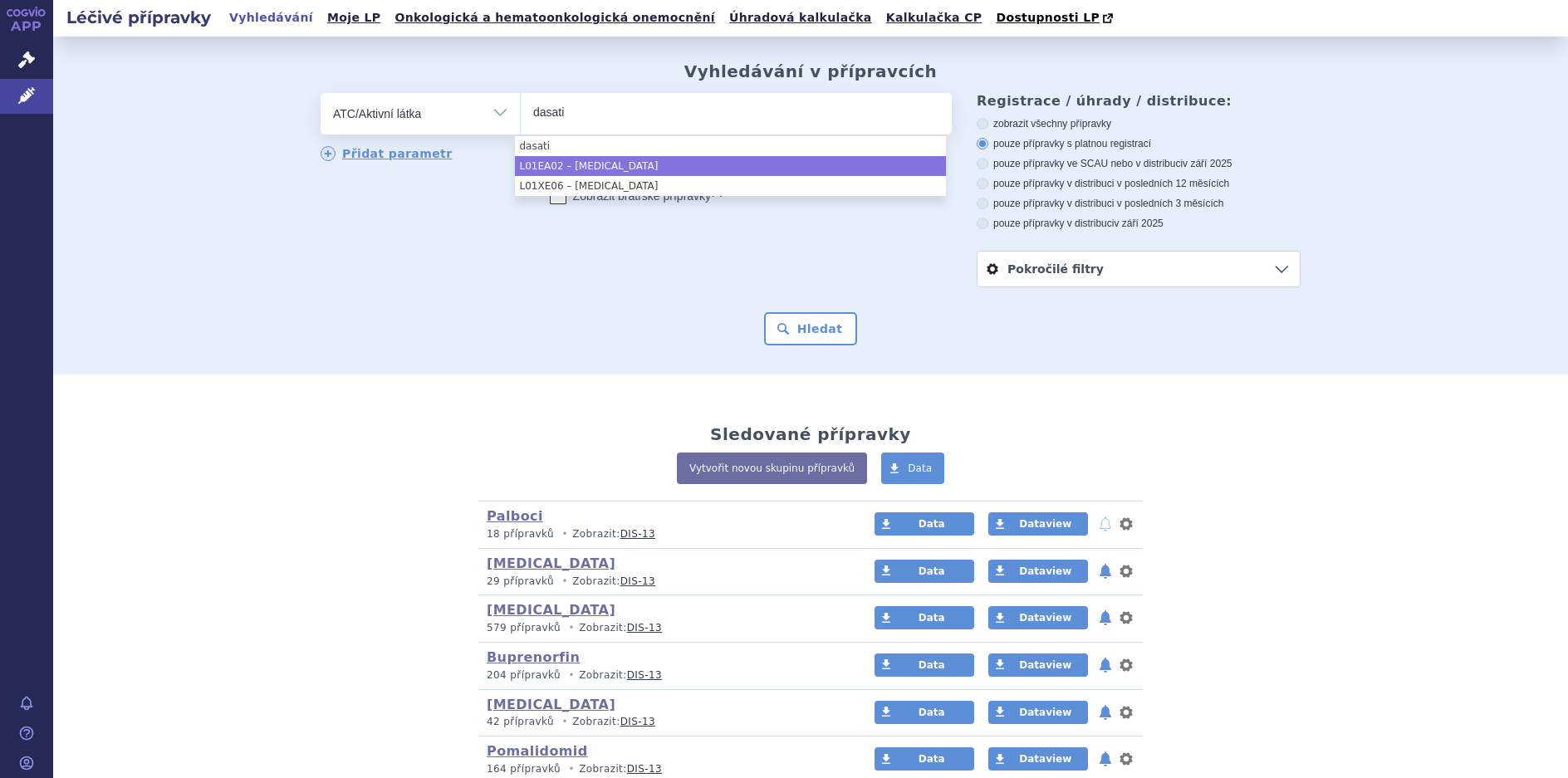
type input "dasati"
select select "L01EA02"
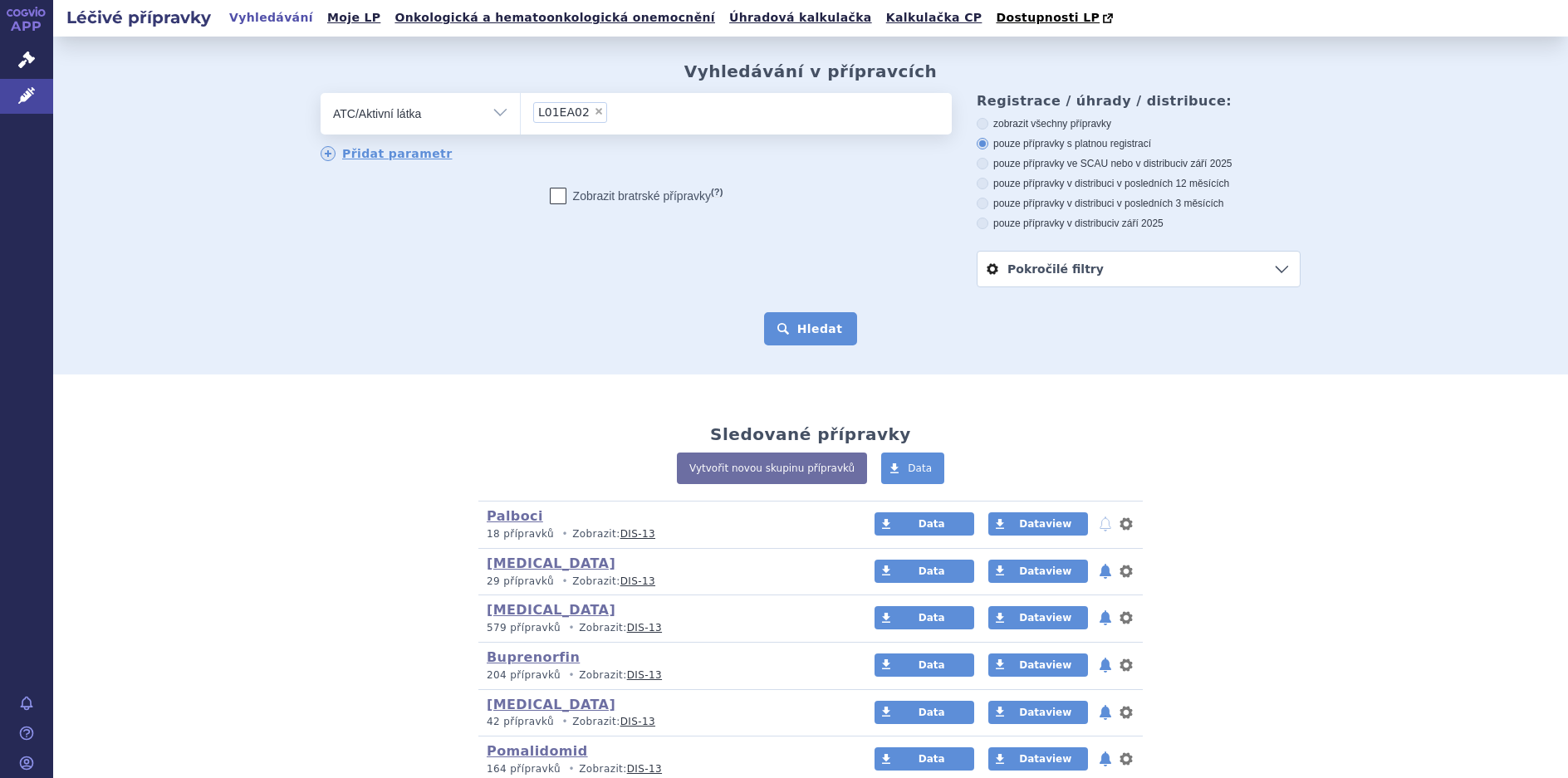
click at [817, 327] on button "Hledat" at bounding box center [811, 329] width 94 height 34
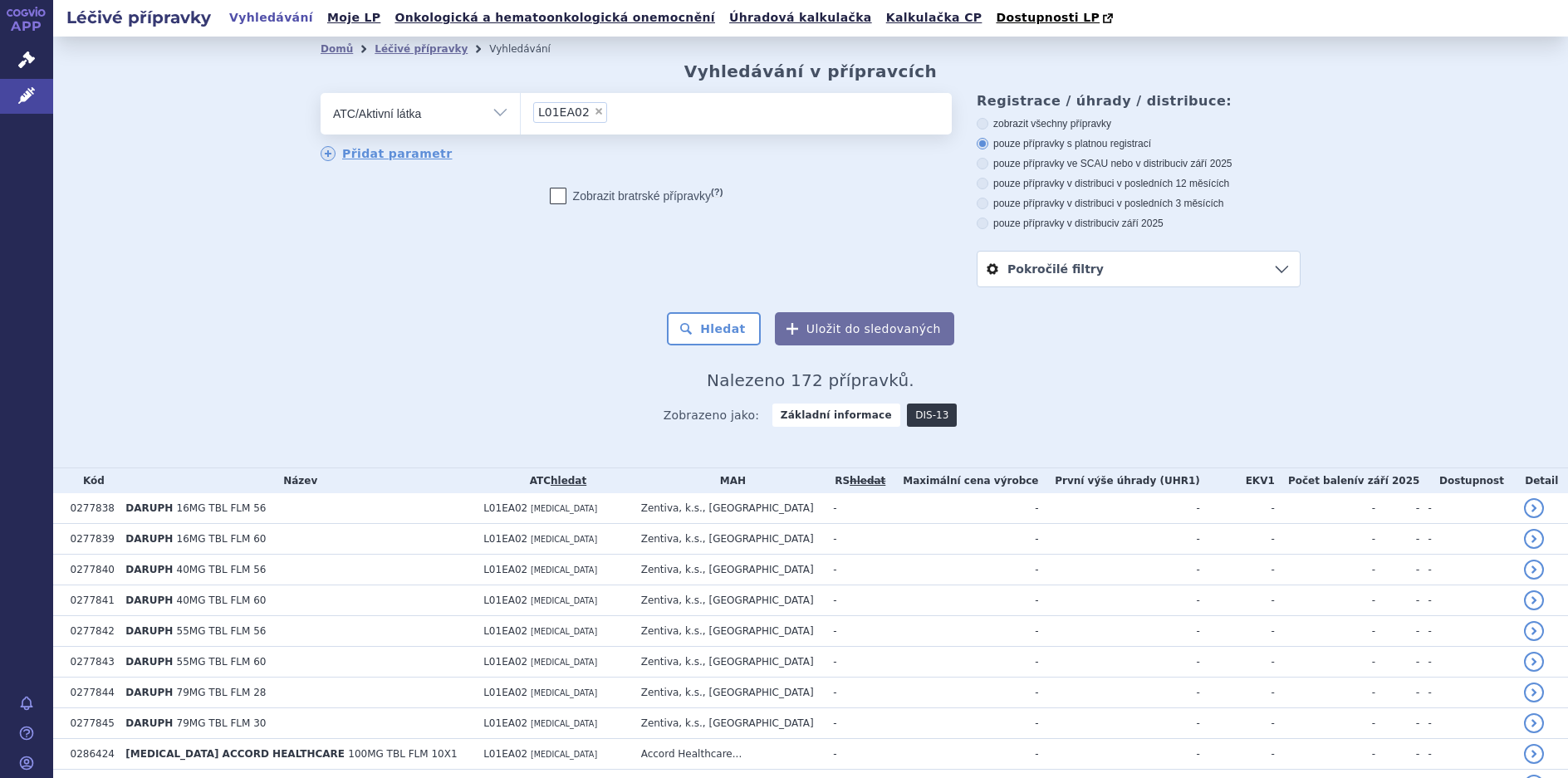
click at [921, 415] on link "DIS-13" at bounding box center [932, 415] width 50 height 23
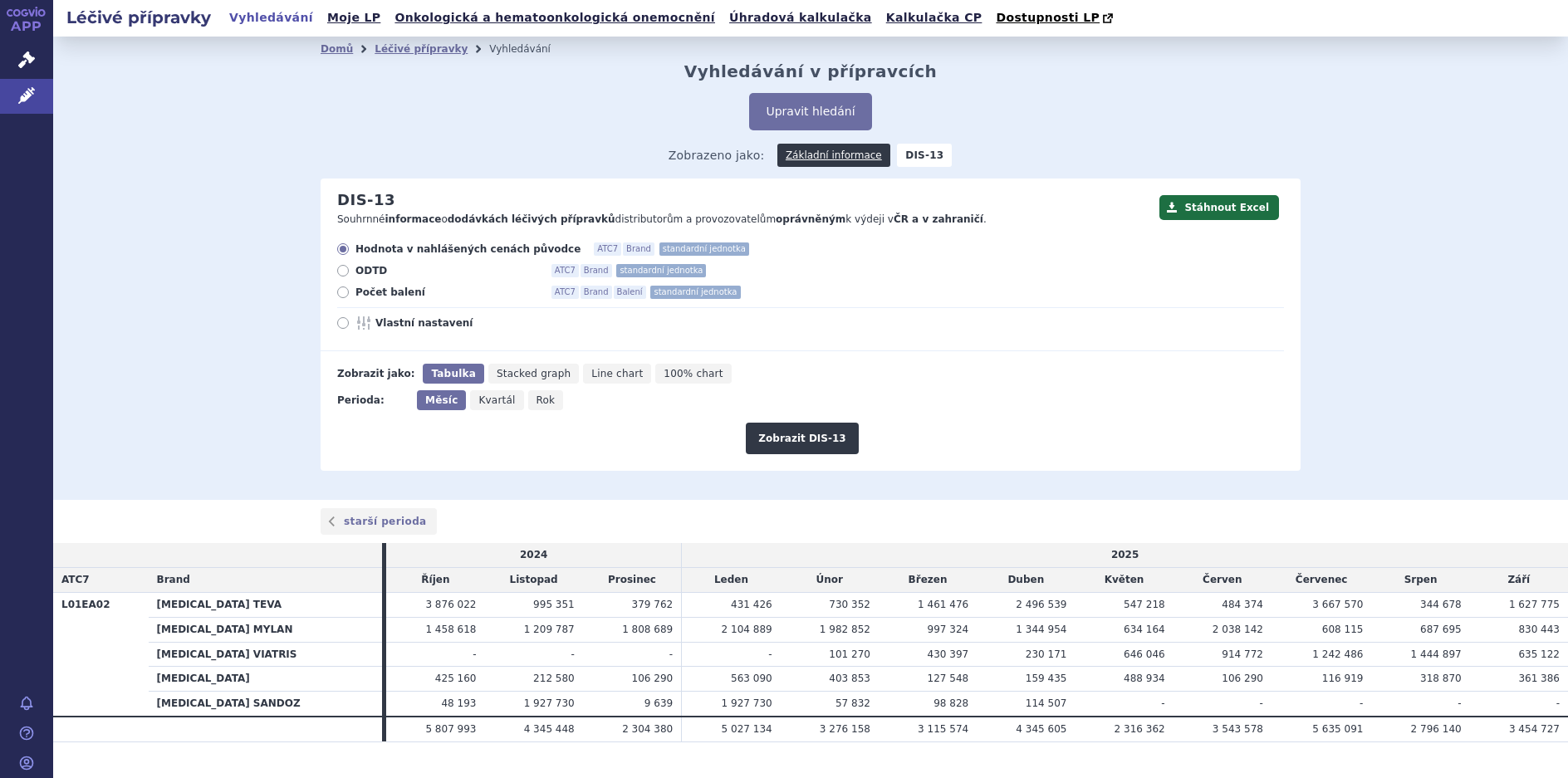
click at [338, 292] on icon at bounding box center [343, 292] width 12 height 12
click at [339, 292] on input "Počet balení ATC7 Brand Balení standardní jednotka" at bounding box center [343, 294] width 11 height 11
radio input "true"
click at [407, 58] on li "Léčivé přípravky" at bounding box center [431, 49] width 114 height 25
click at [403, 55] on link "Léčivé přípravky" at bounding box center [420, 49] width 93 height 12
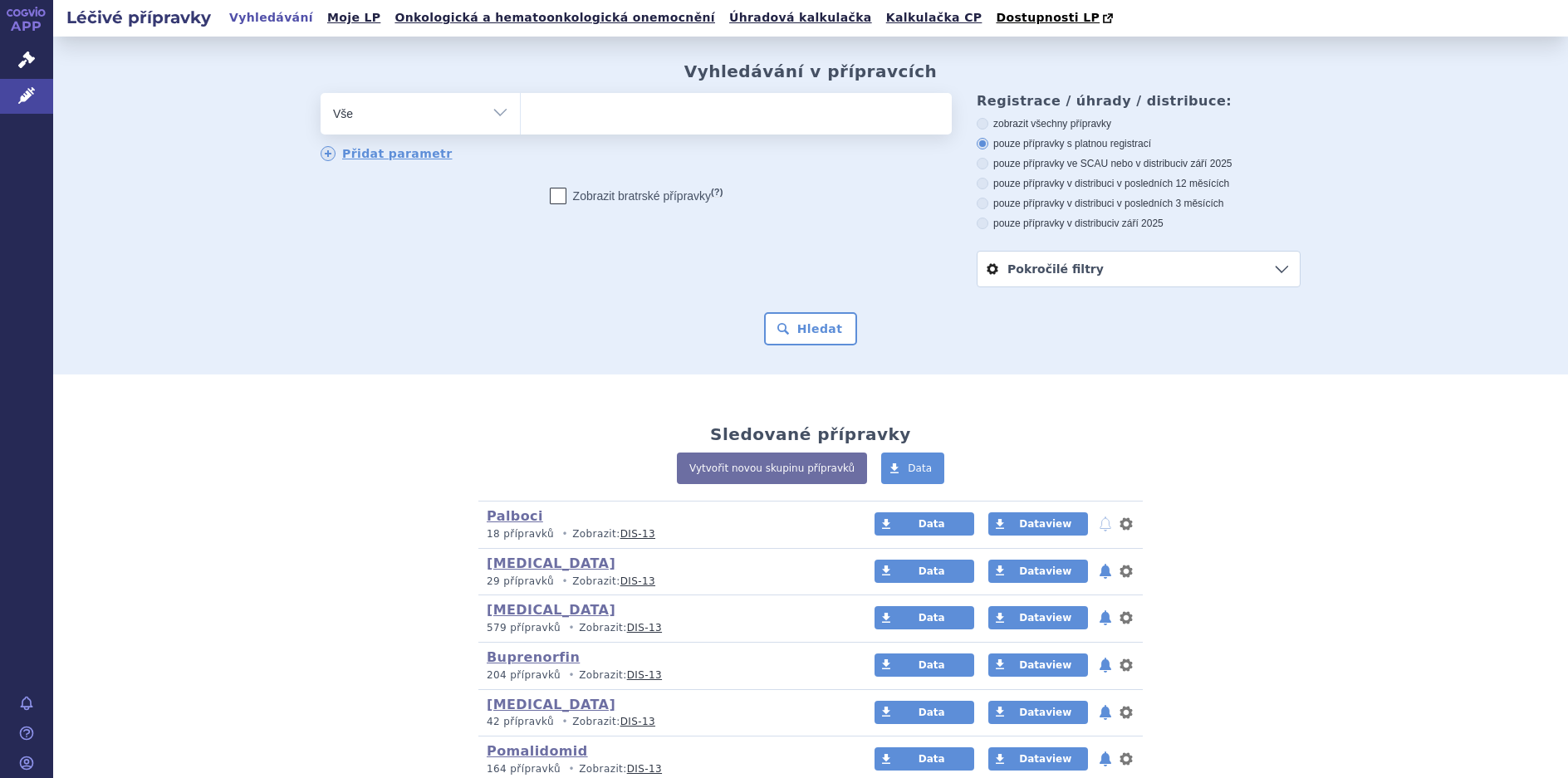
drag, startPoint x: 495, startPoint y: 118, endPoint x: 495, endPoint y: 127, distance: 9.0
click at [495, 118] on select "Vše Přípravek/SUKL kód MAH VPOIS ATC/Aktivní látka Léková forma Síla" at bounding box center [419, 112] width 199 height 38
select select "filter-atc-group"
click at [320, 94] on select "Vše Přípravek/SUKL kód MAH VPOIS ATC/Aktivní látka Léková forma Síla" at bounding box center [419, 112] width 199 height 38
click at [555, 124] on ul at bounding box center [736, 111] width 431 height 35
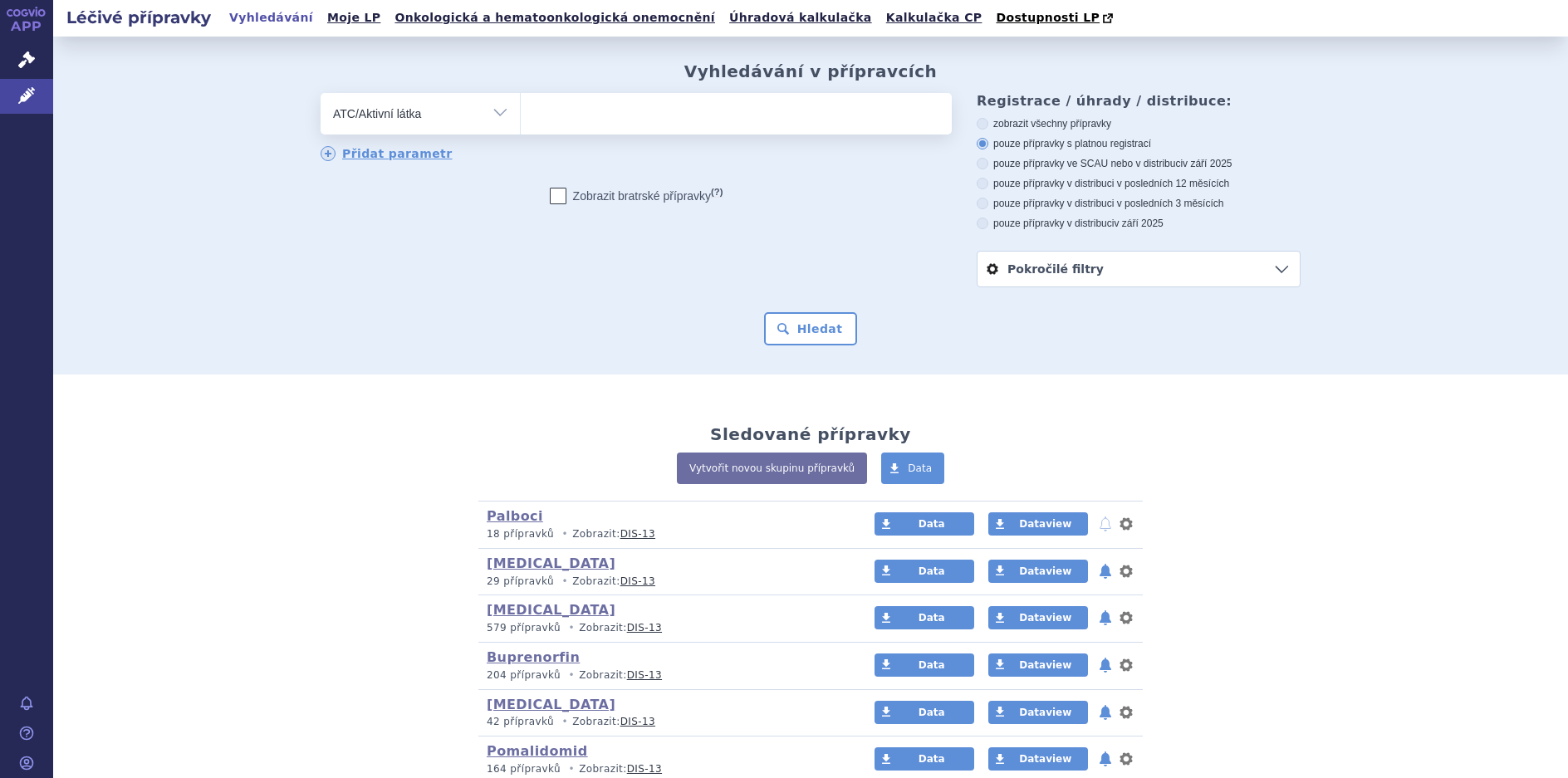
click at [520, 124] on select at bounding box center [520, 113] width 1 height 41
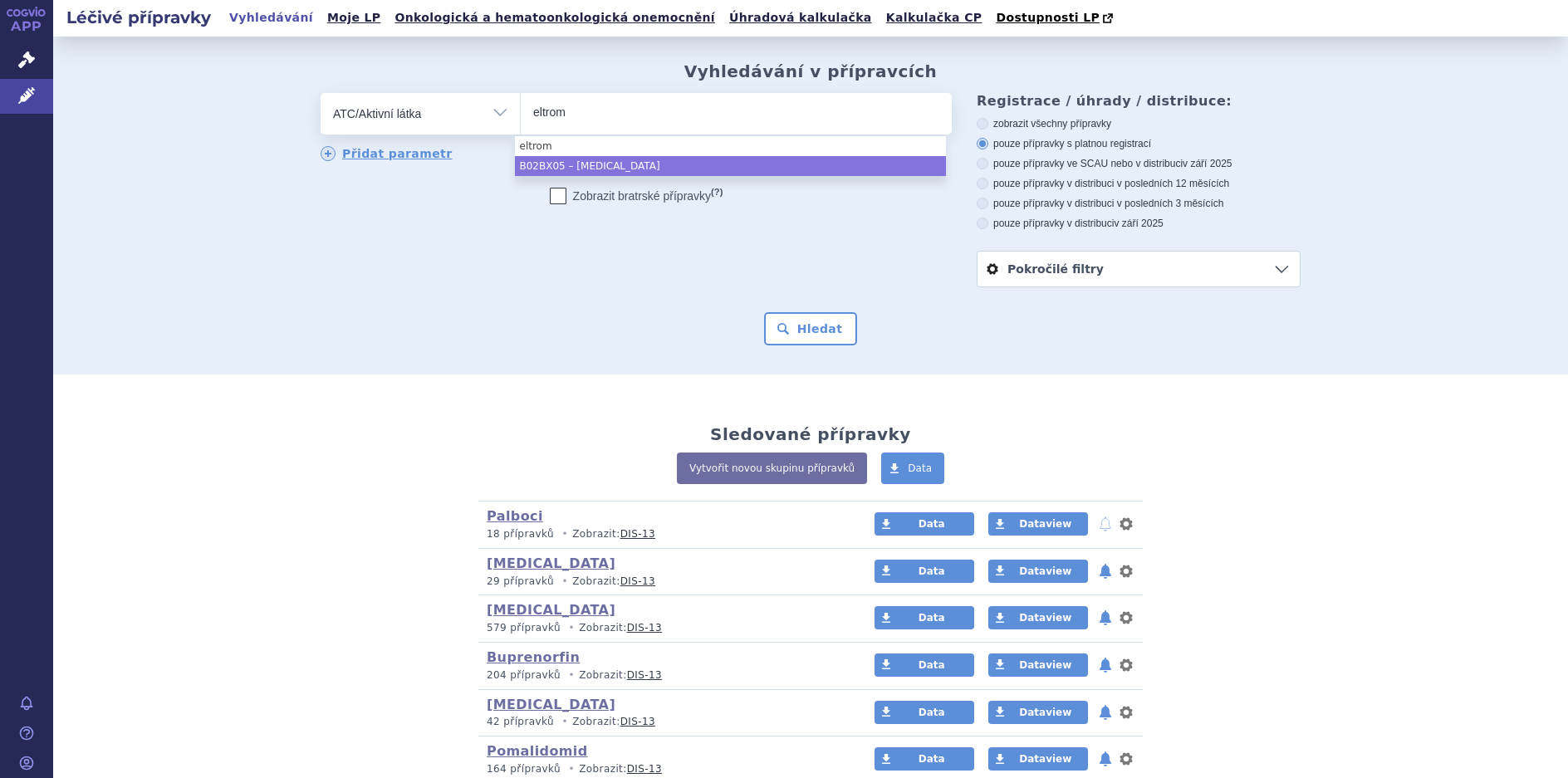
type input "eltrom"
select select "B02BX05"
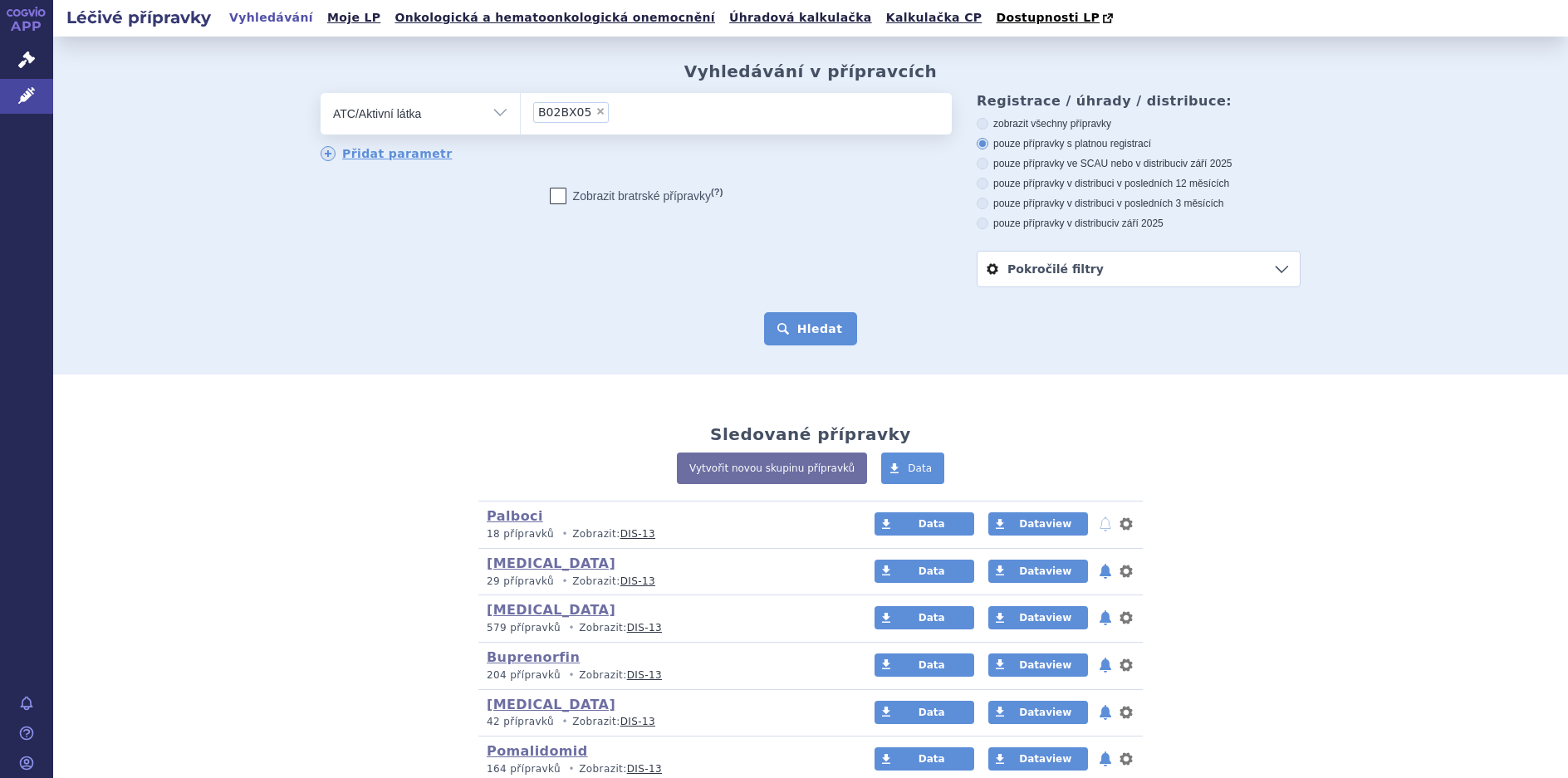
click at [819, 334] on button "Hledat" at bounding box center [811, 329] width 94 height 34
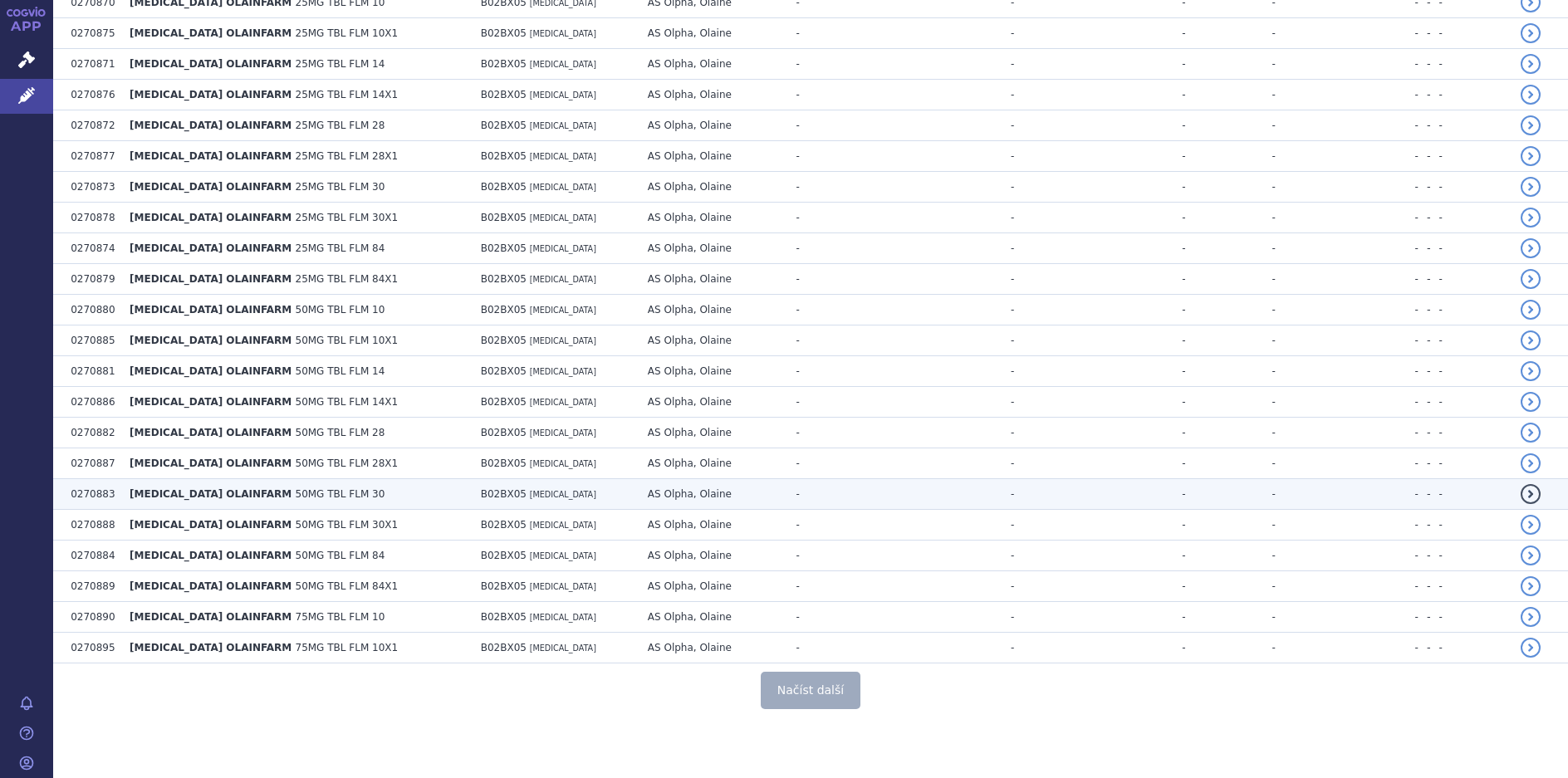
scroll to position [2910, 0]
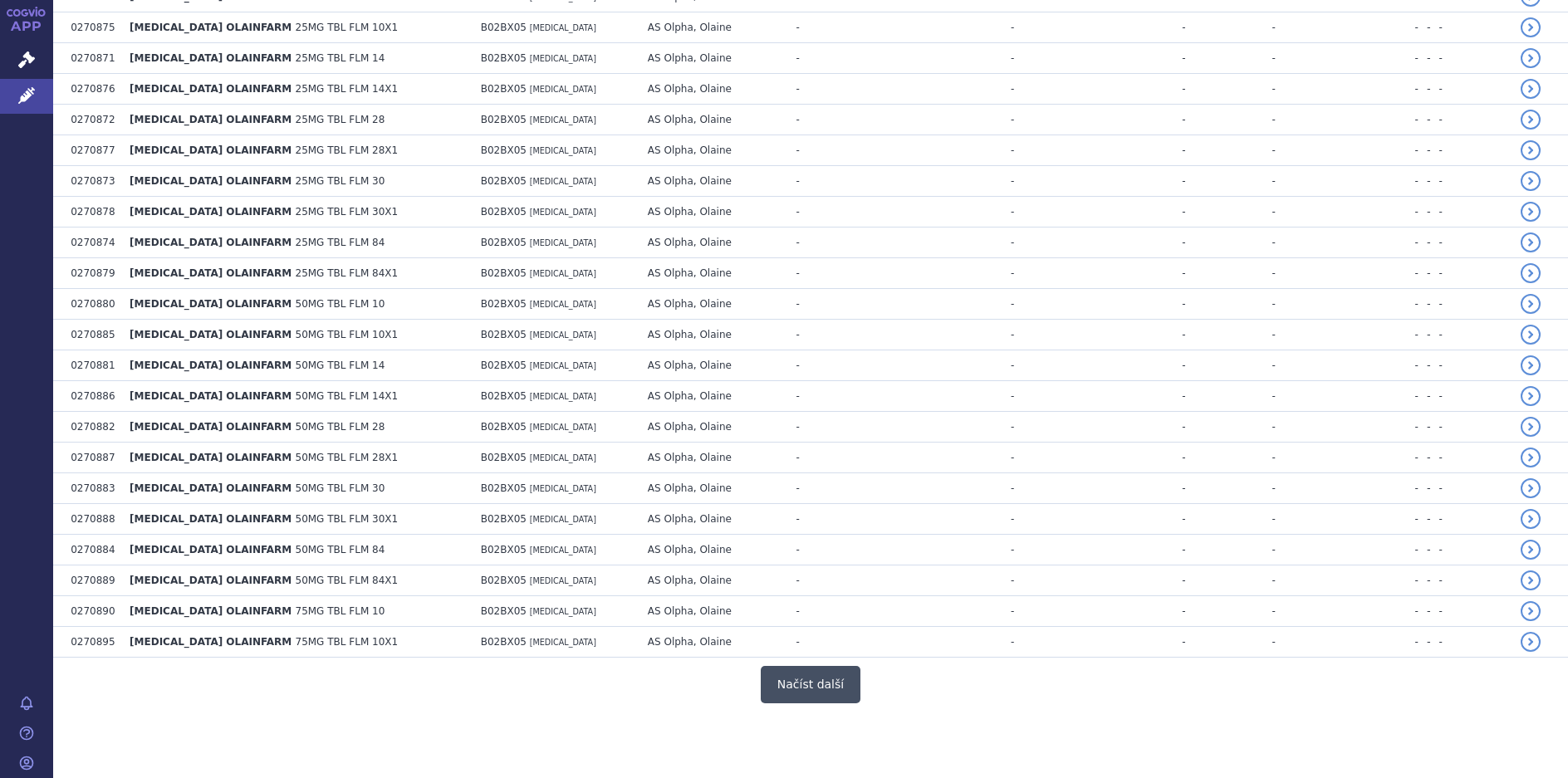
click at [820, 687] on button "Načíst další" at bounding box center [811, 685] width 100 height 38
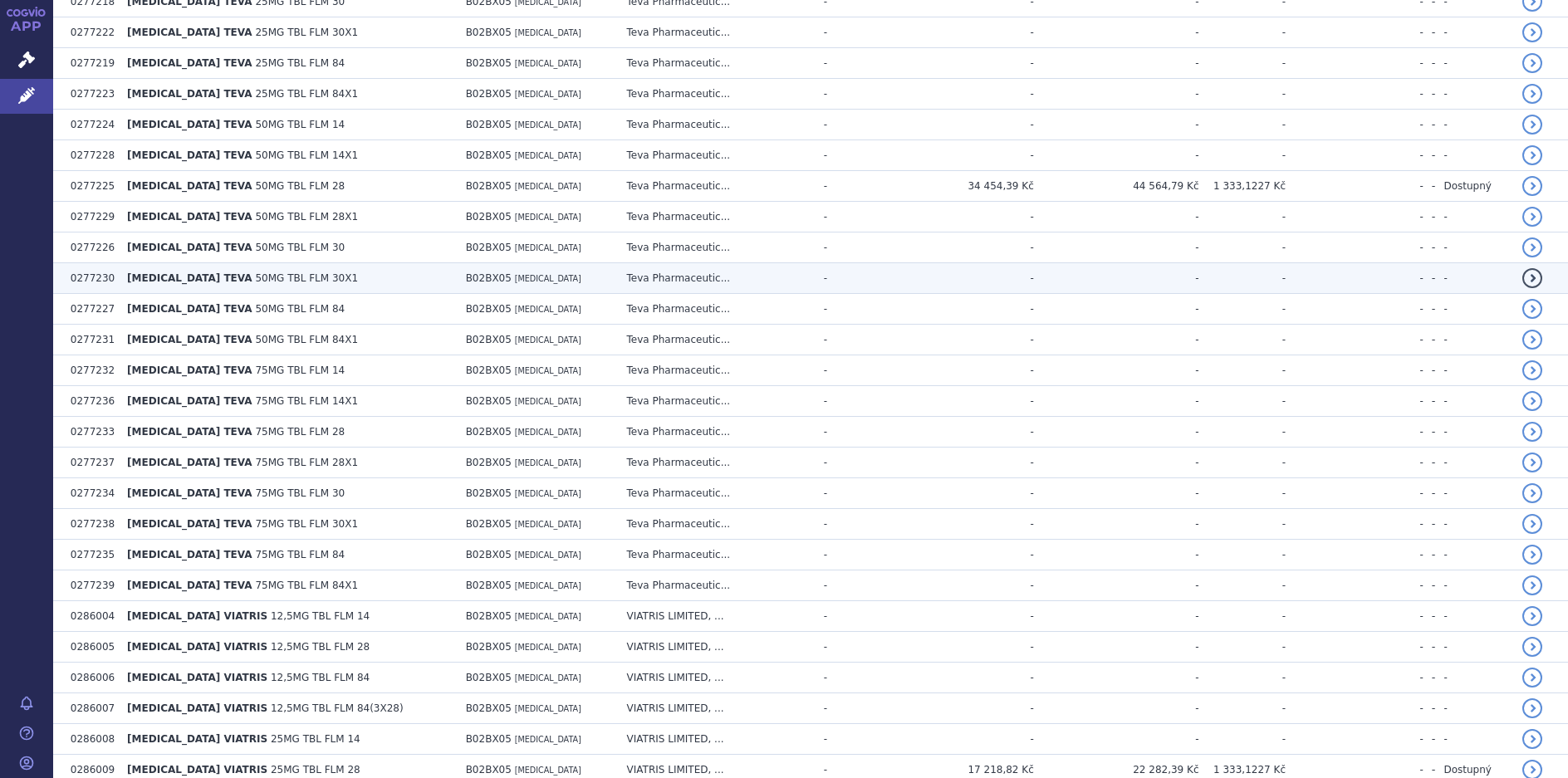
scroll to position [5983, 0]
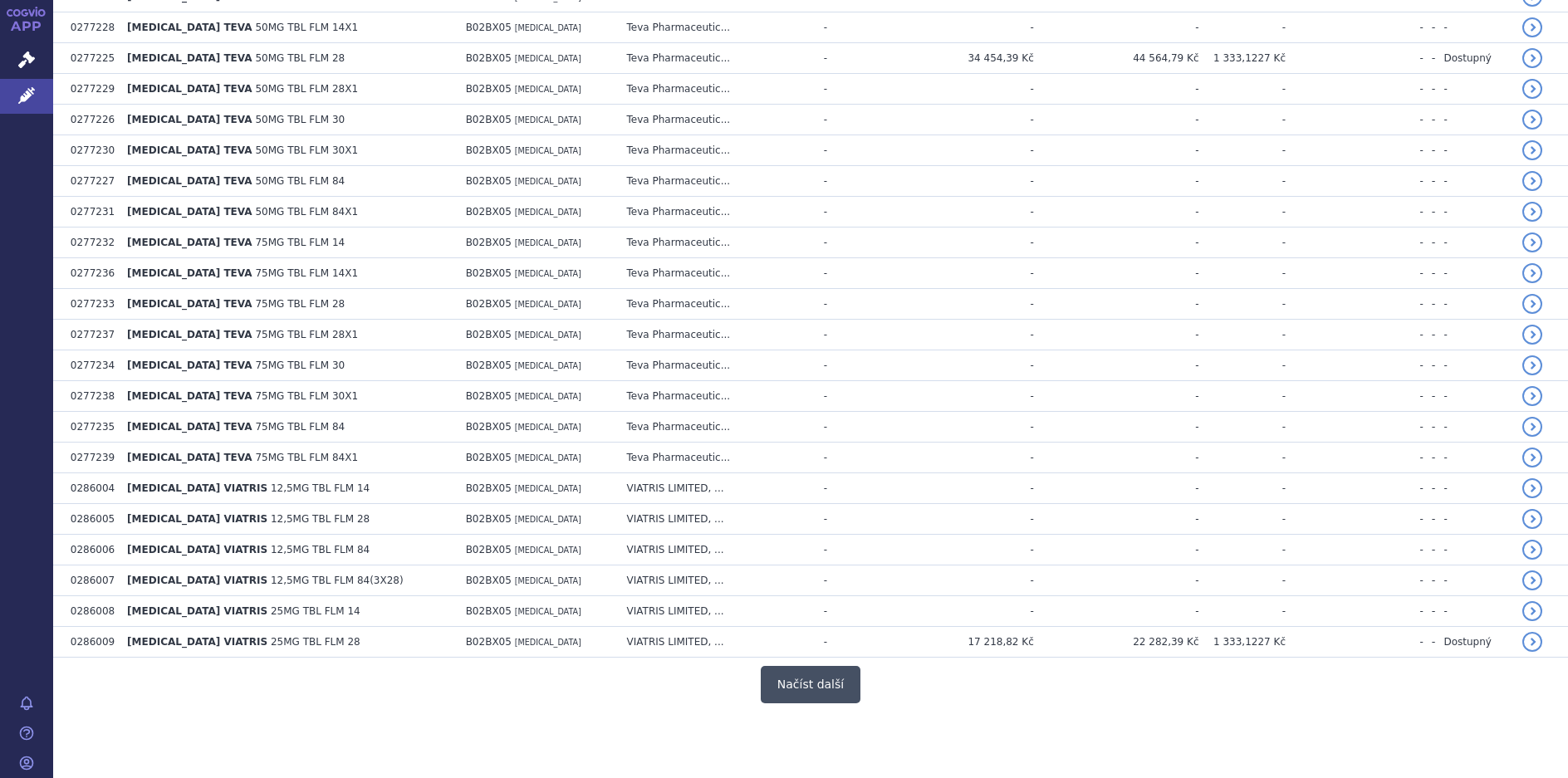
click at [795, 681] on button "Načíst další" at bounding box center [811, 685] width 100 height 38
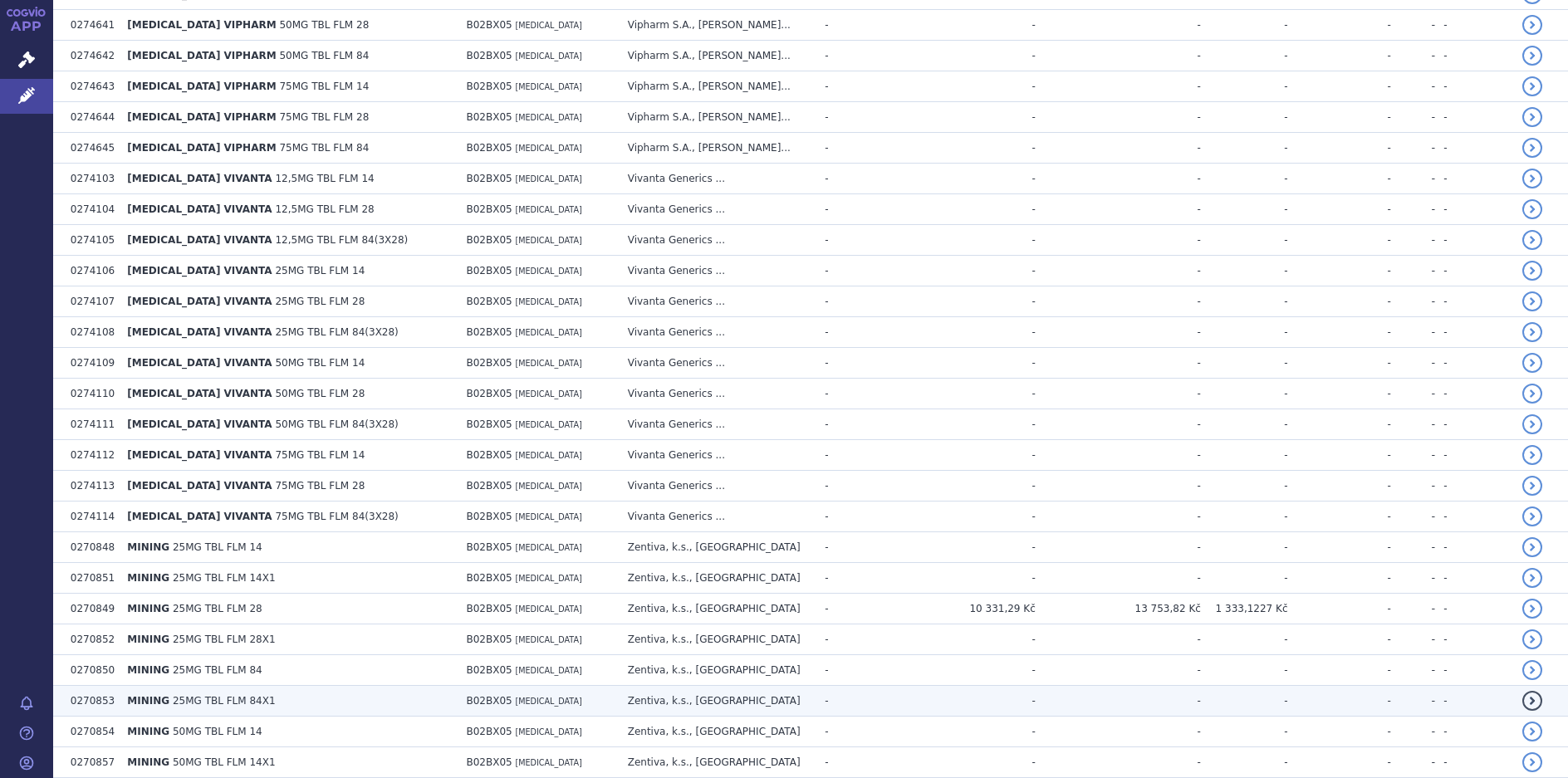
scroll to position [7394, 0]
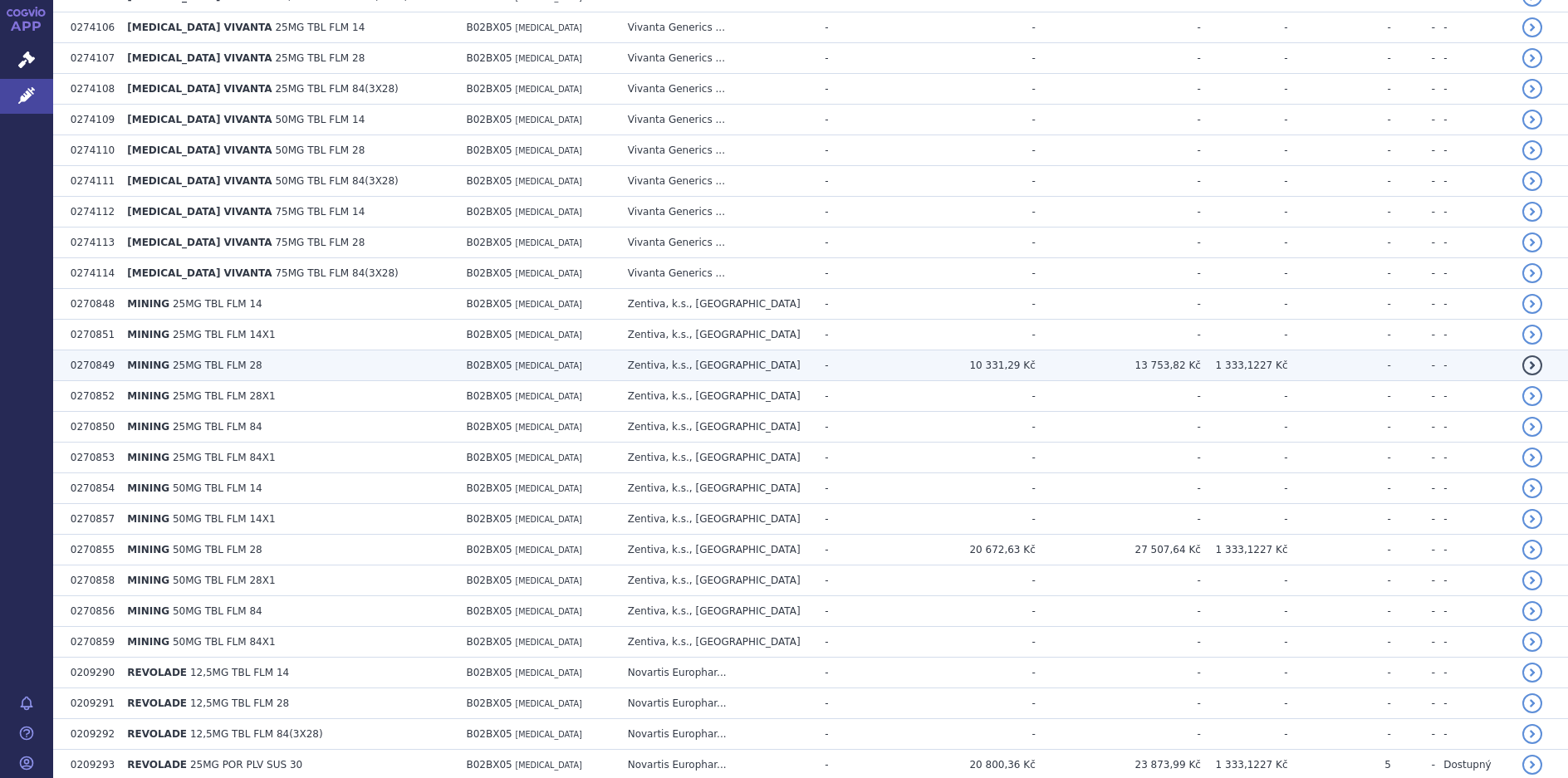
click at [1008, 364] on td "10 331,29 Kč" at bounding box center [957, 365] width 155 height 31
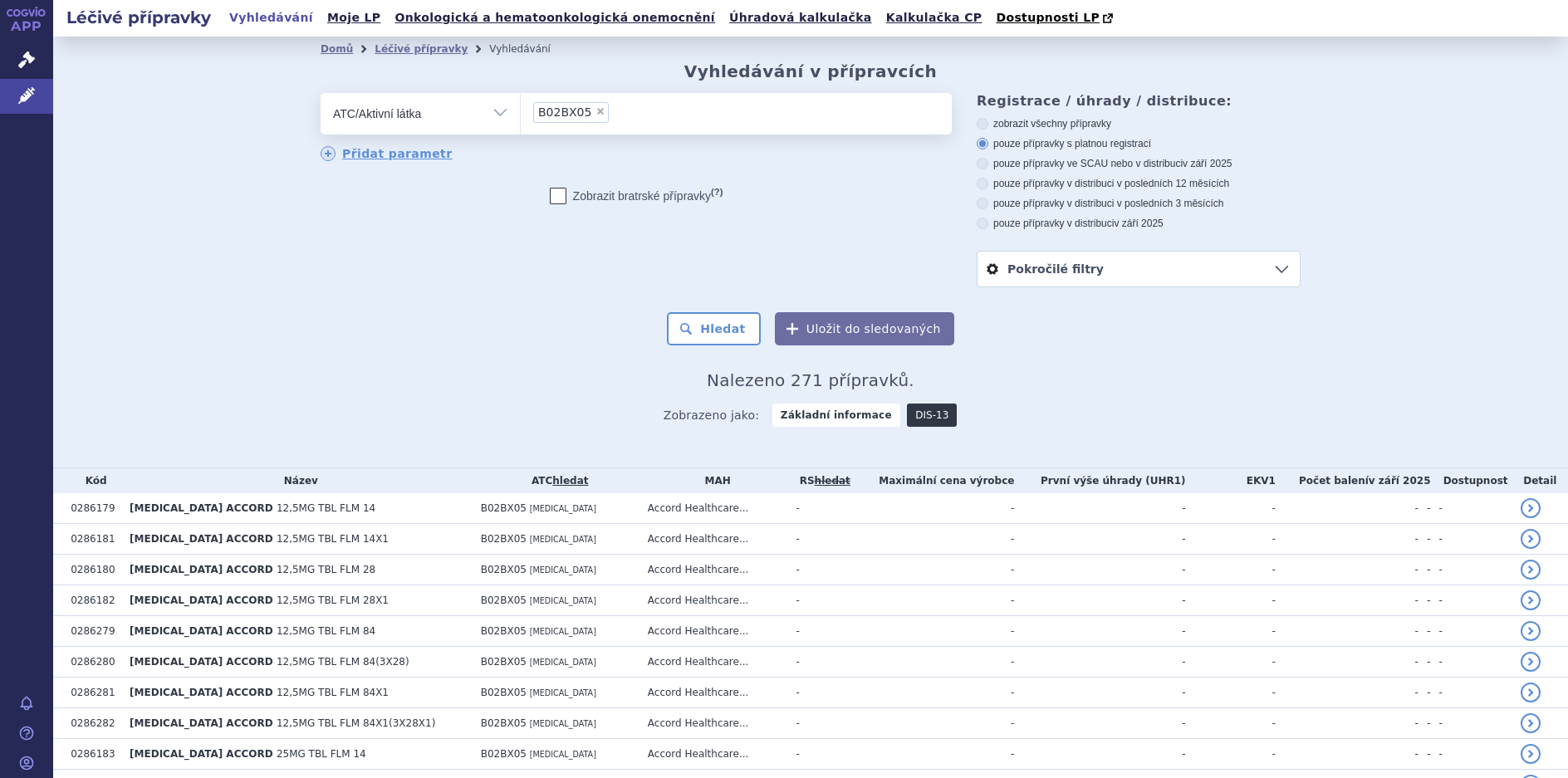
click at [916, 417] on link "DIS-13" at bounding box center [932, 415] width 50 height 23
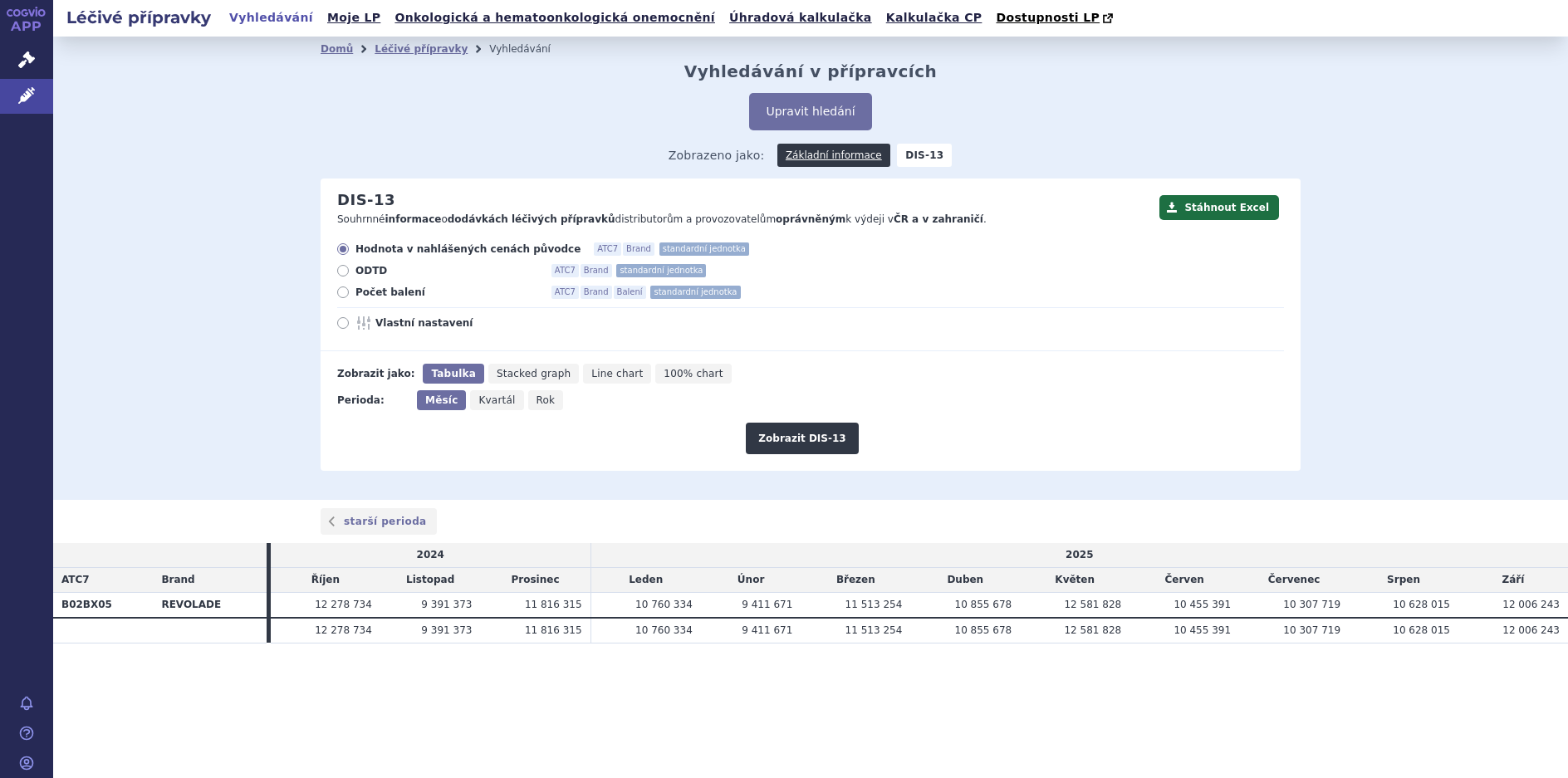
click at [397, 42] on li "Léčivé přípravky" at bounding box center [431, 49] width 114 height 25
click at [407, 53] on link "Léčivé přípravky" at bounding box center [420, 49] width 93 height 12
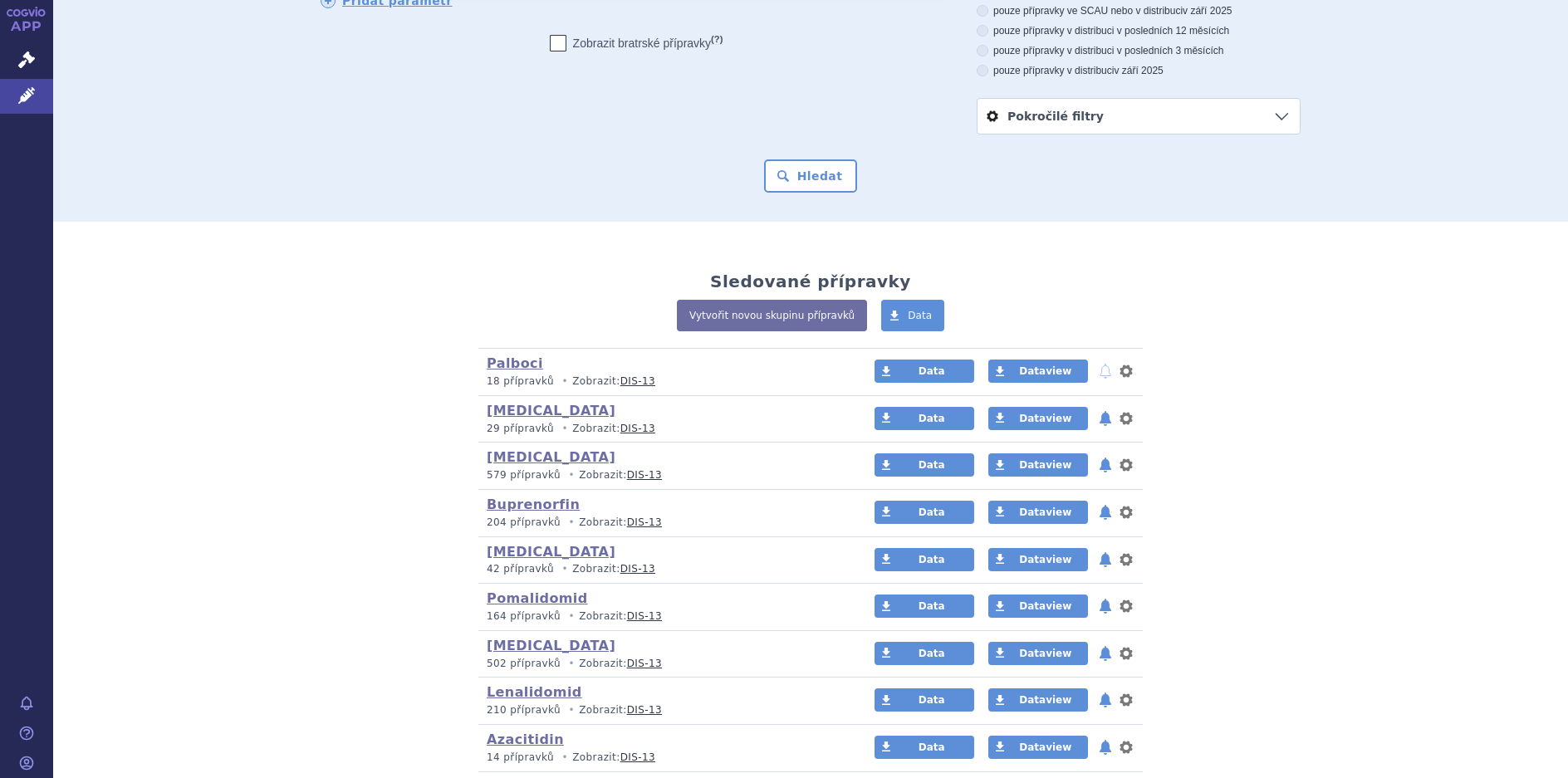
scroll to position [166, 0]
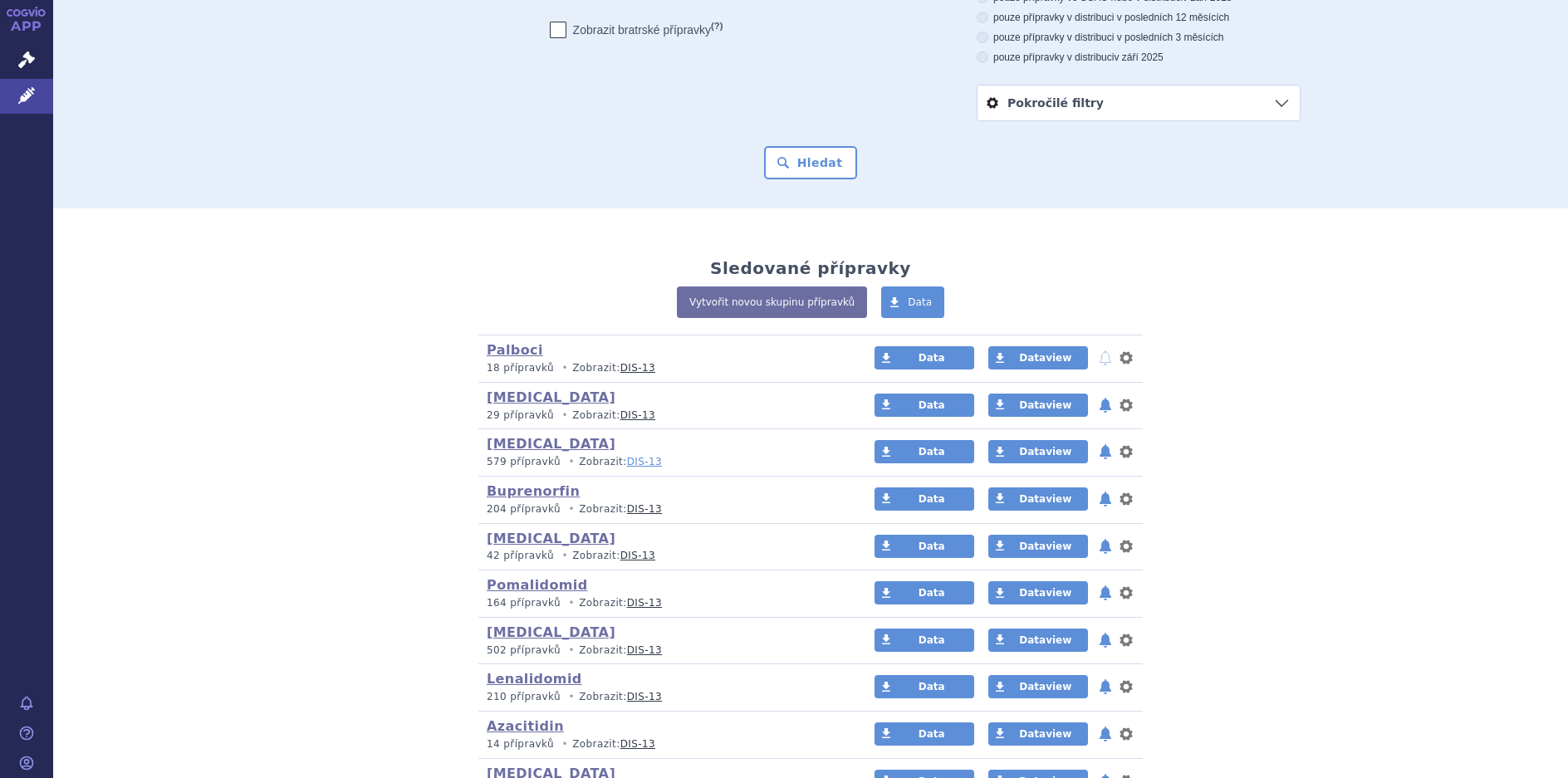
click at [627, 464] on link "DIS-13" at bounding box center [645, 462] width 35 height 12
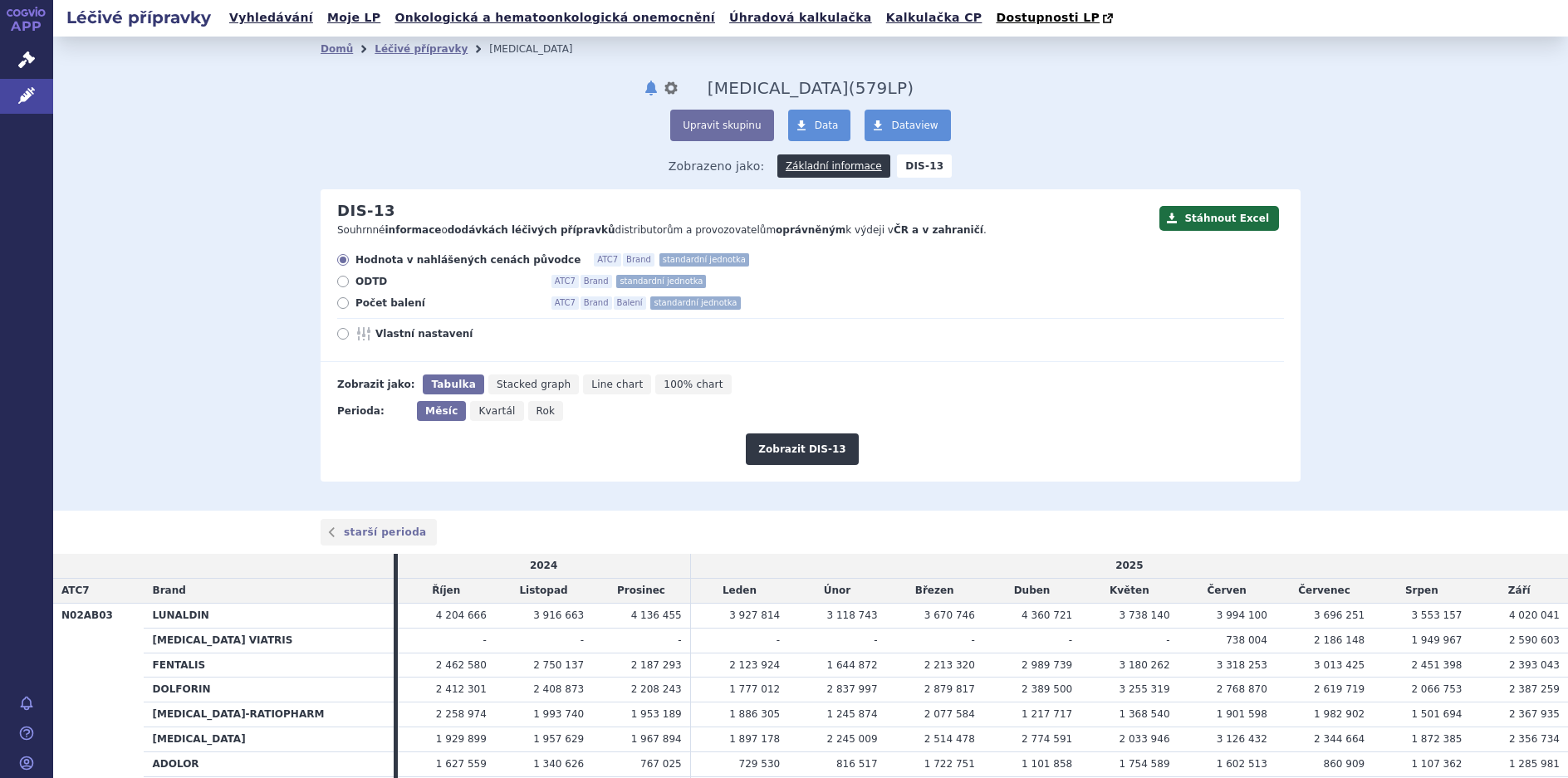
click at [338, 283] on icon at bounding box center [343, 282] width 12 height 12
click at [339, 283] on input "ODTD ATC7 Brand standardní jednotka" at bounding box center [343, 283] width 11 height 11
radio input "true"
click at [801, 447] on button "Zobrazit DIS-13" at bounding box center [801, 449] width 113 height 32
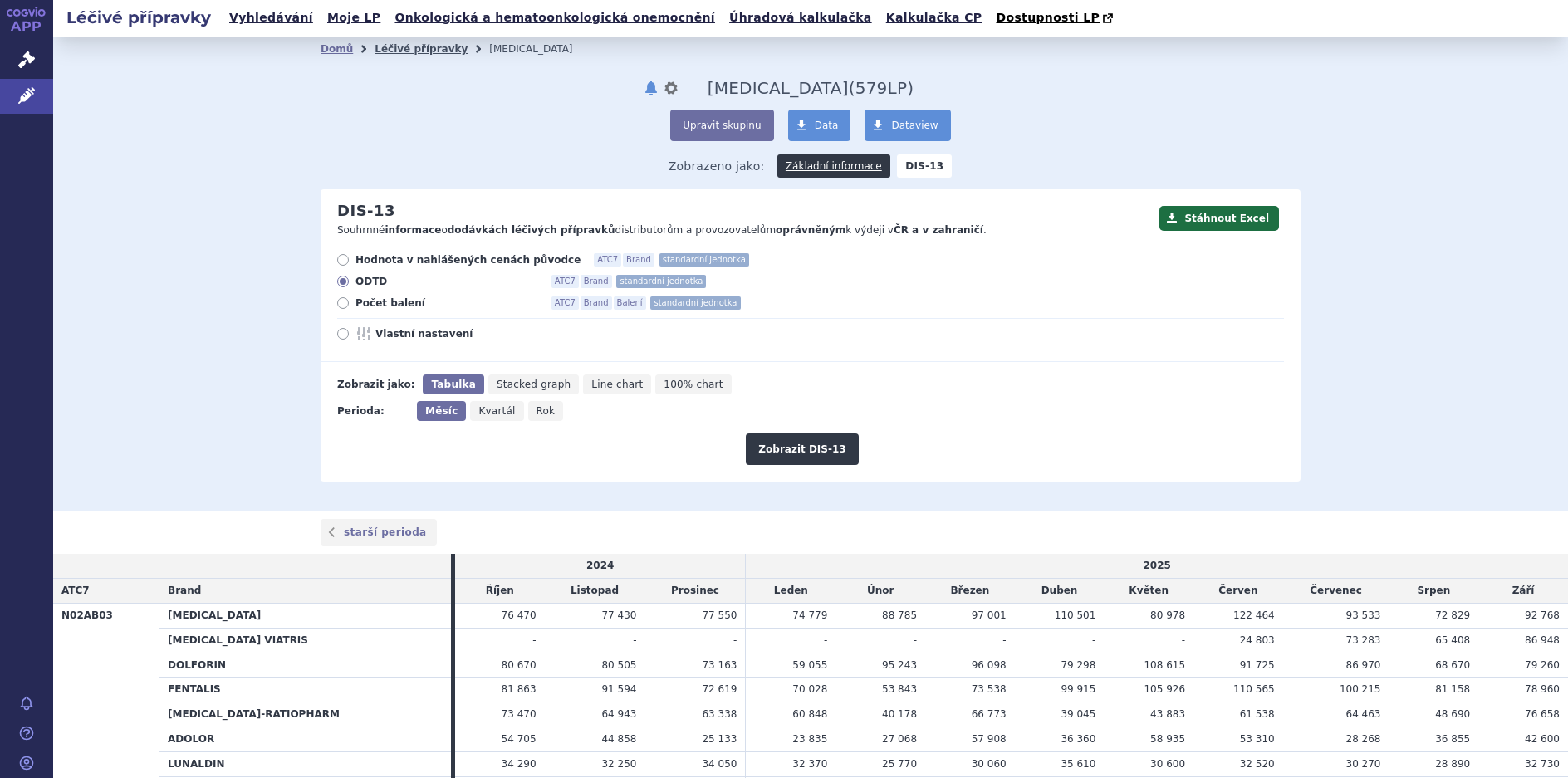
click at [395, 50] on link "Léčivé přípravky" at bounding box center [420, 49] width 93 height 12
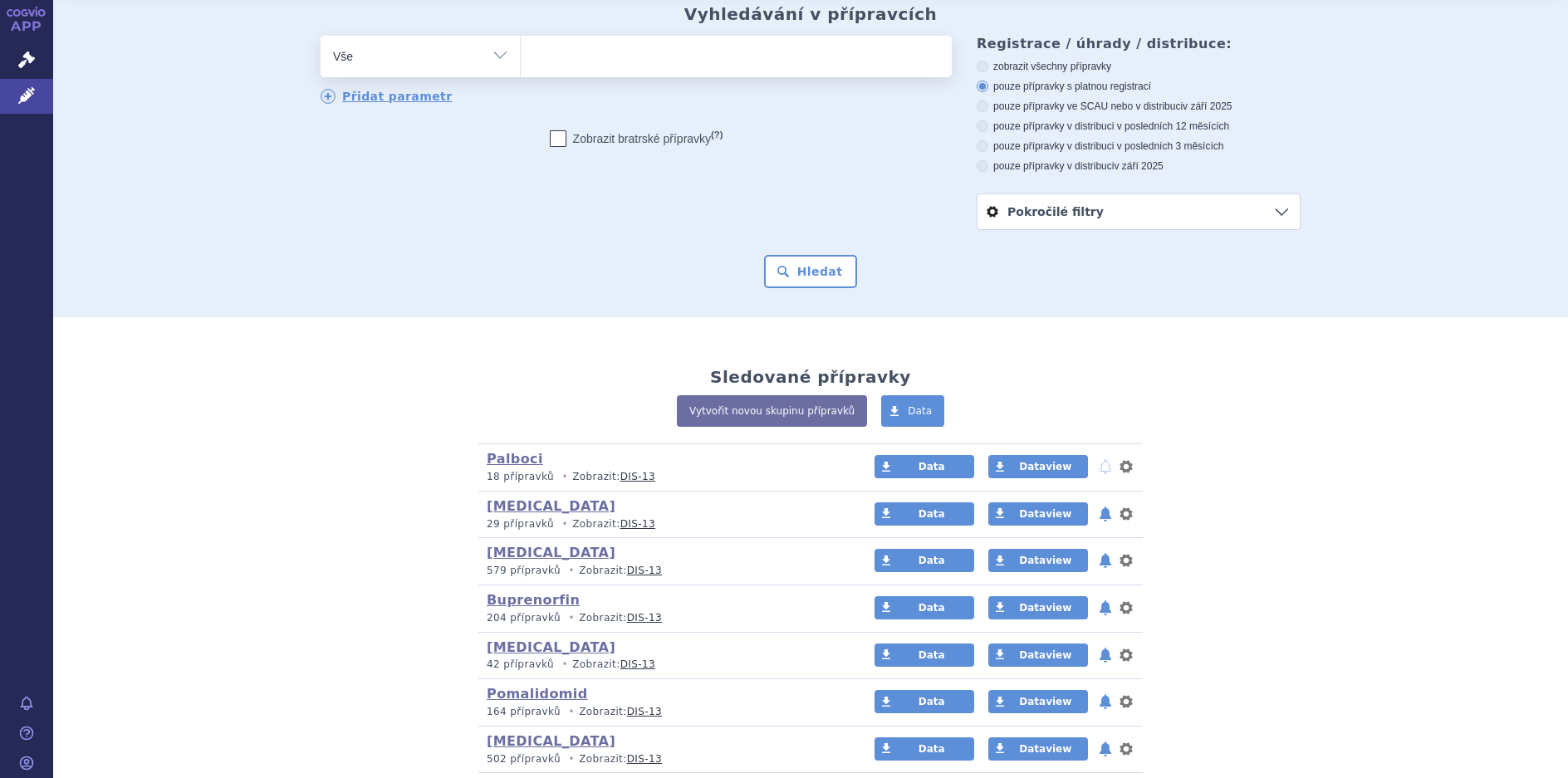
scroll to position [83, 0]
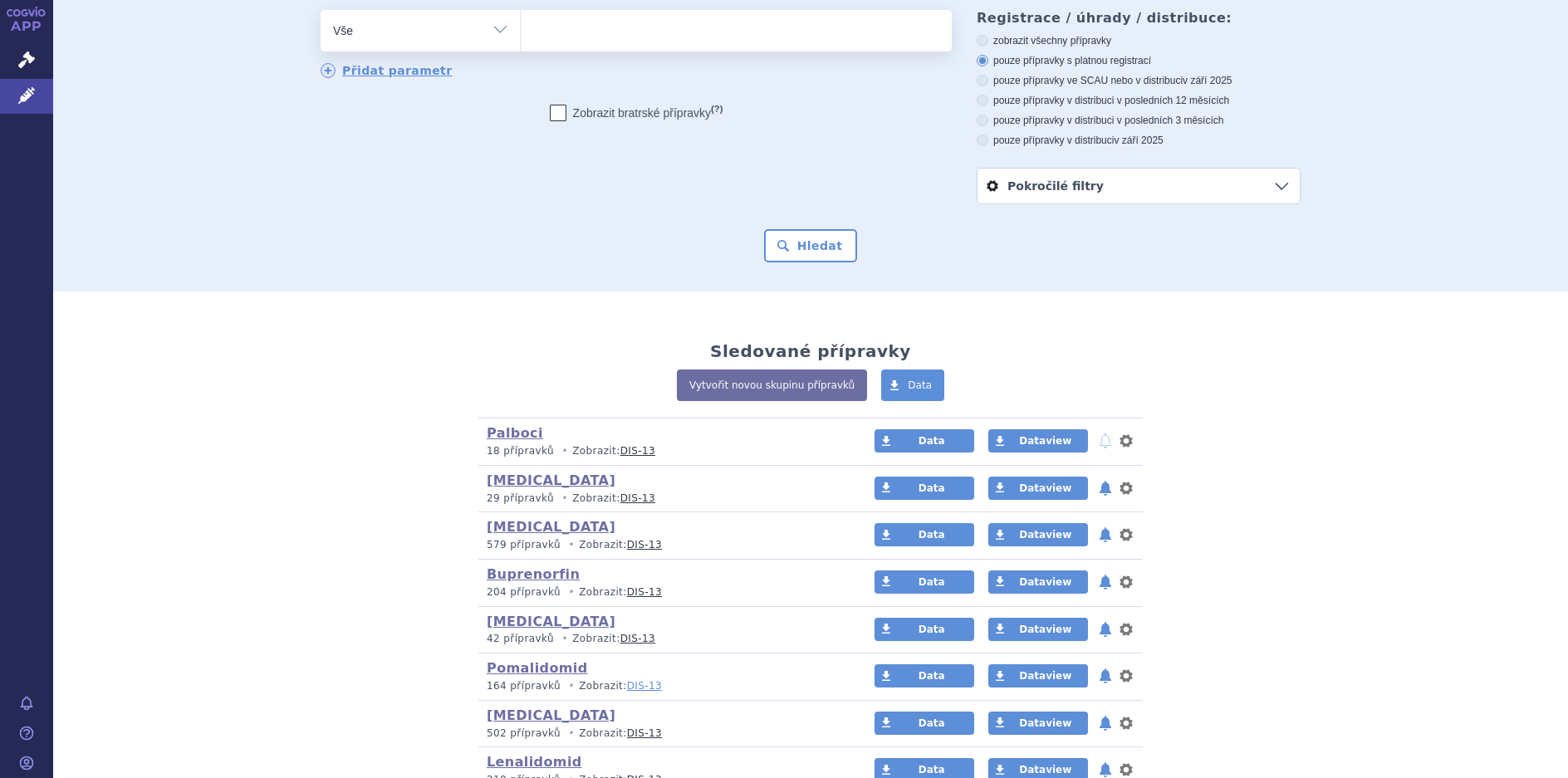
click at [629, 689] on link "DIS-13" at bounding box center [645, 686] width 35 height 12
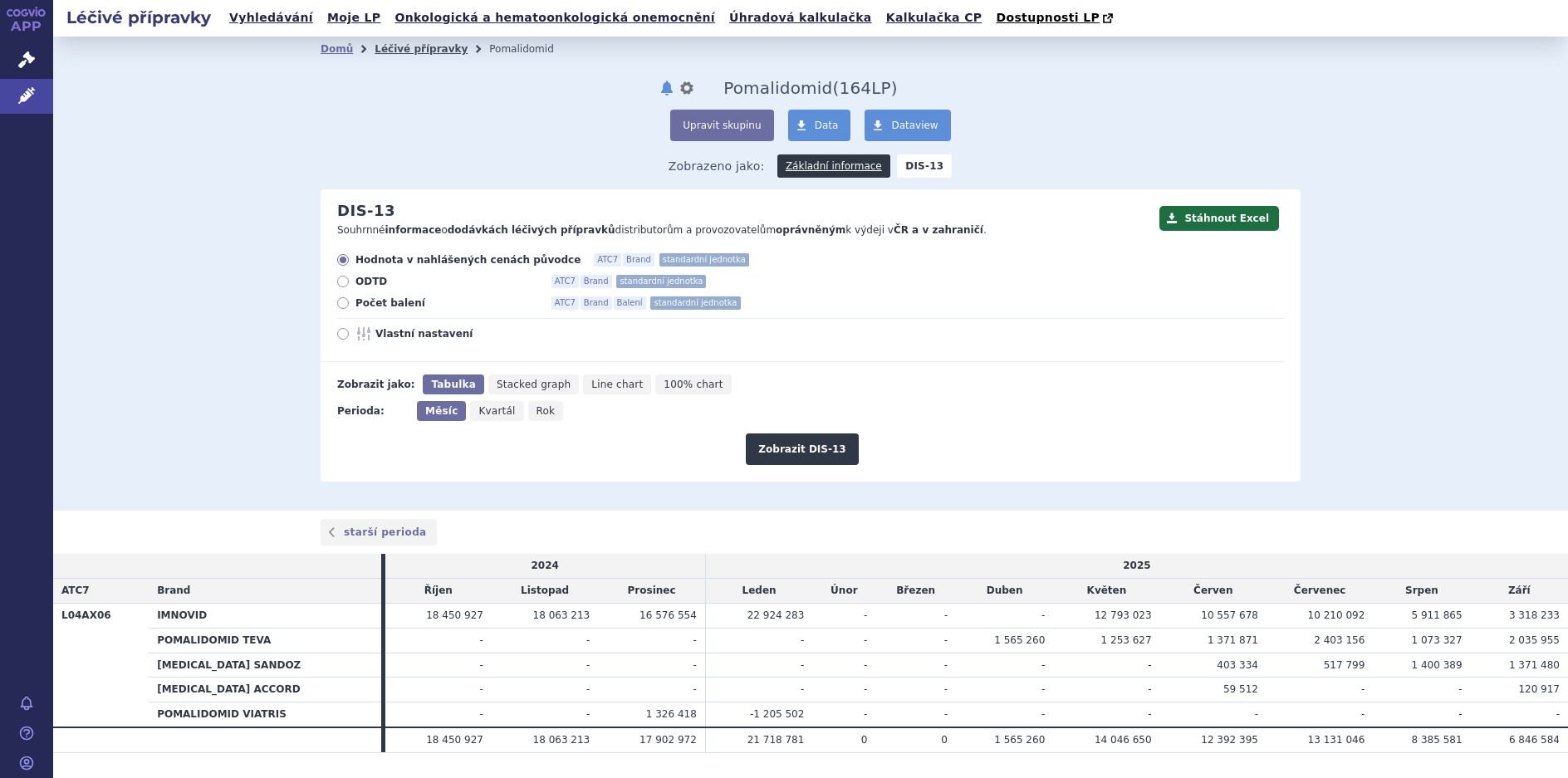
click at [410, 50] on link "Léčivé přípravky" at bounding box center [420, 49] width 93 height 12
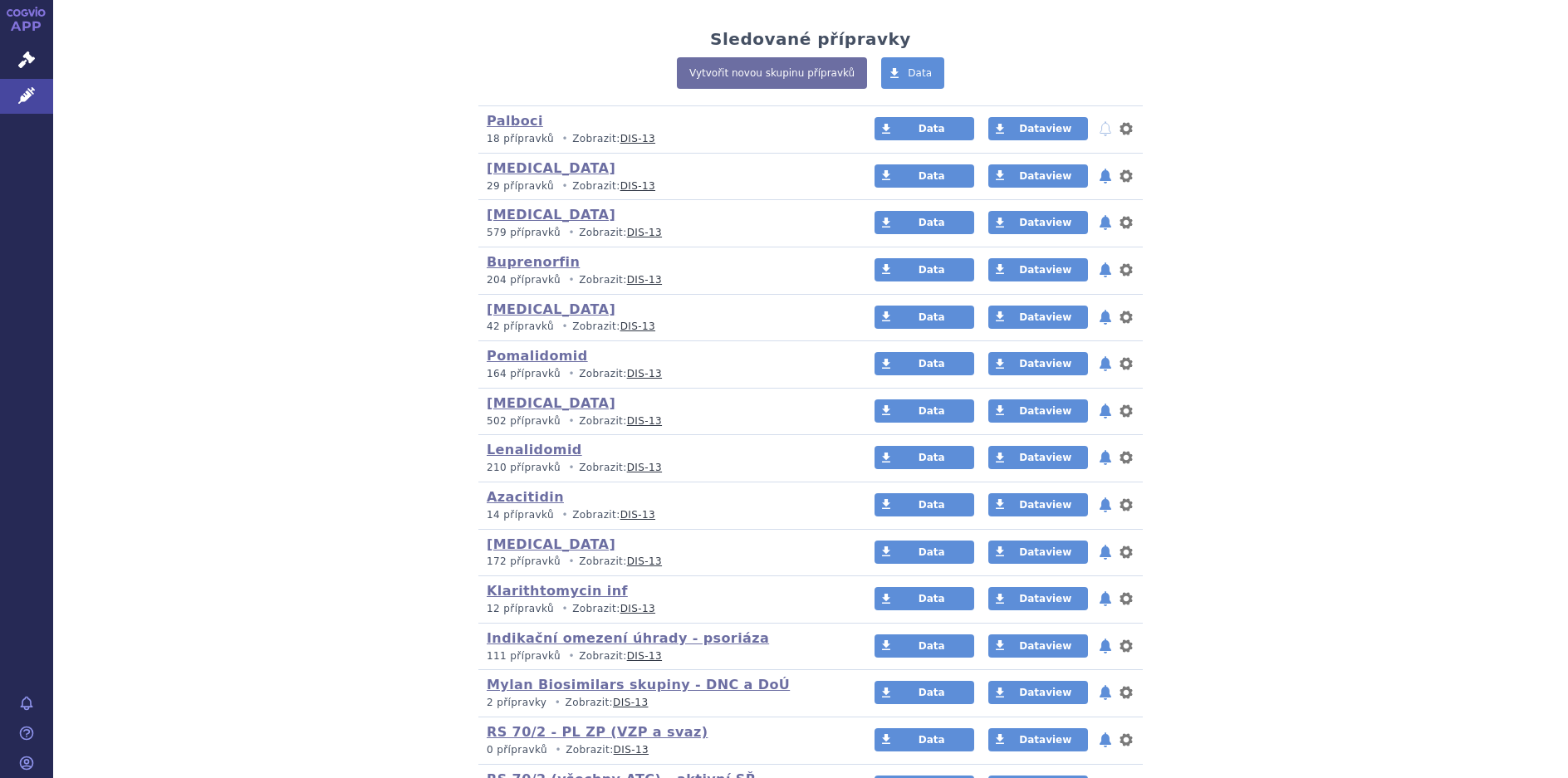
scroll to position [415, 0]
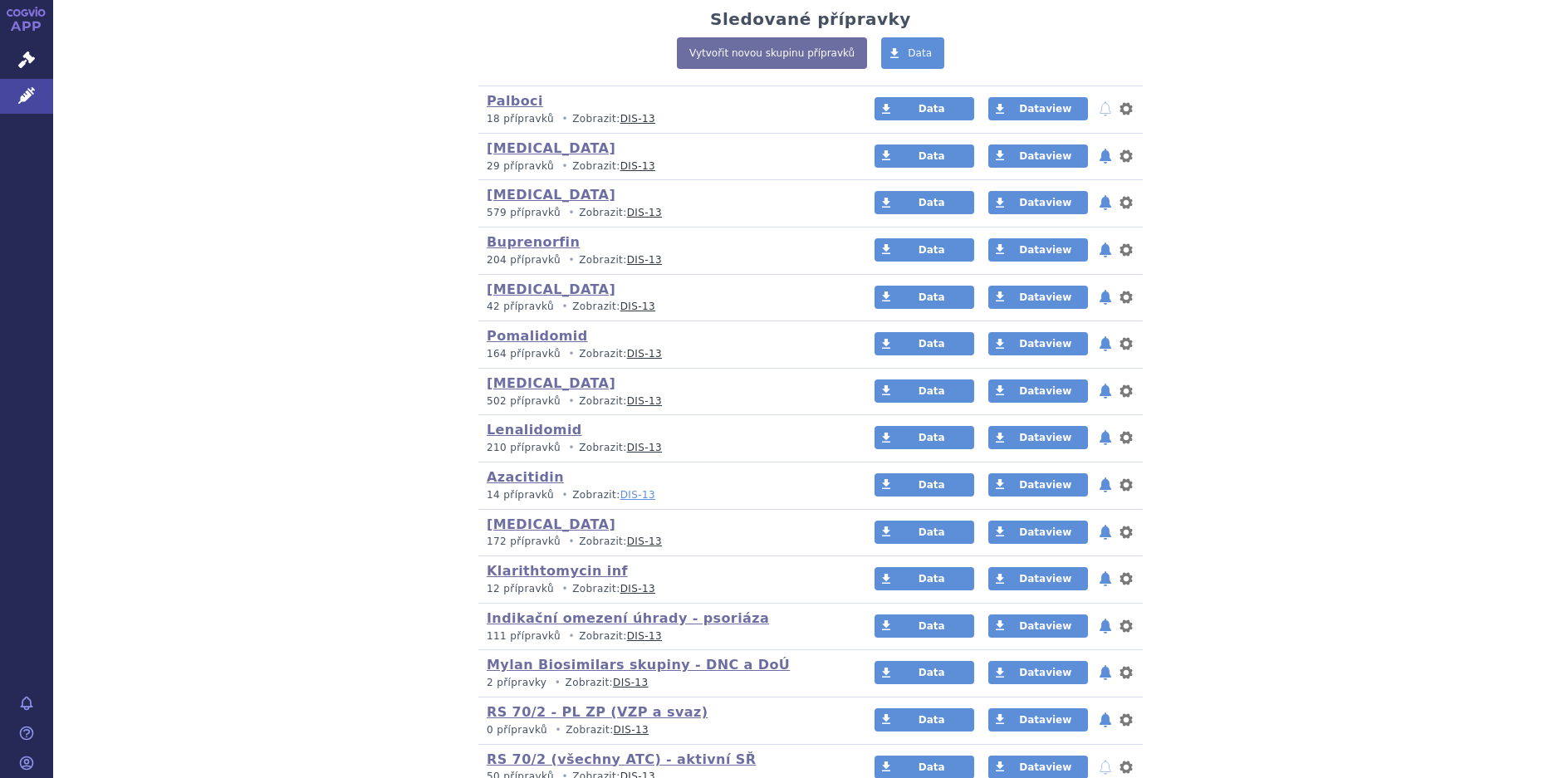
click at [620, 493] on link "DIS-13" at bounding box center [638, 495] width 35 height 12
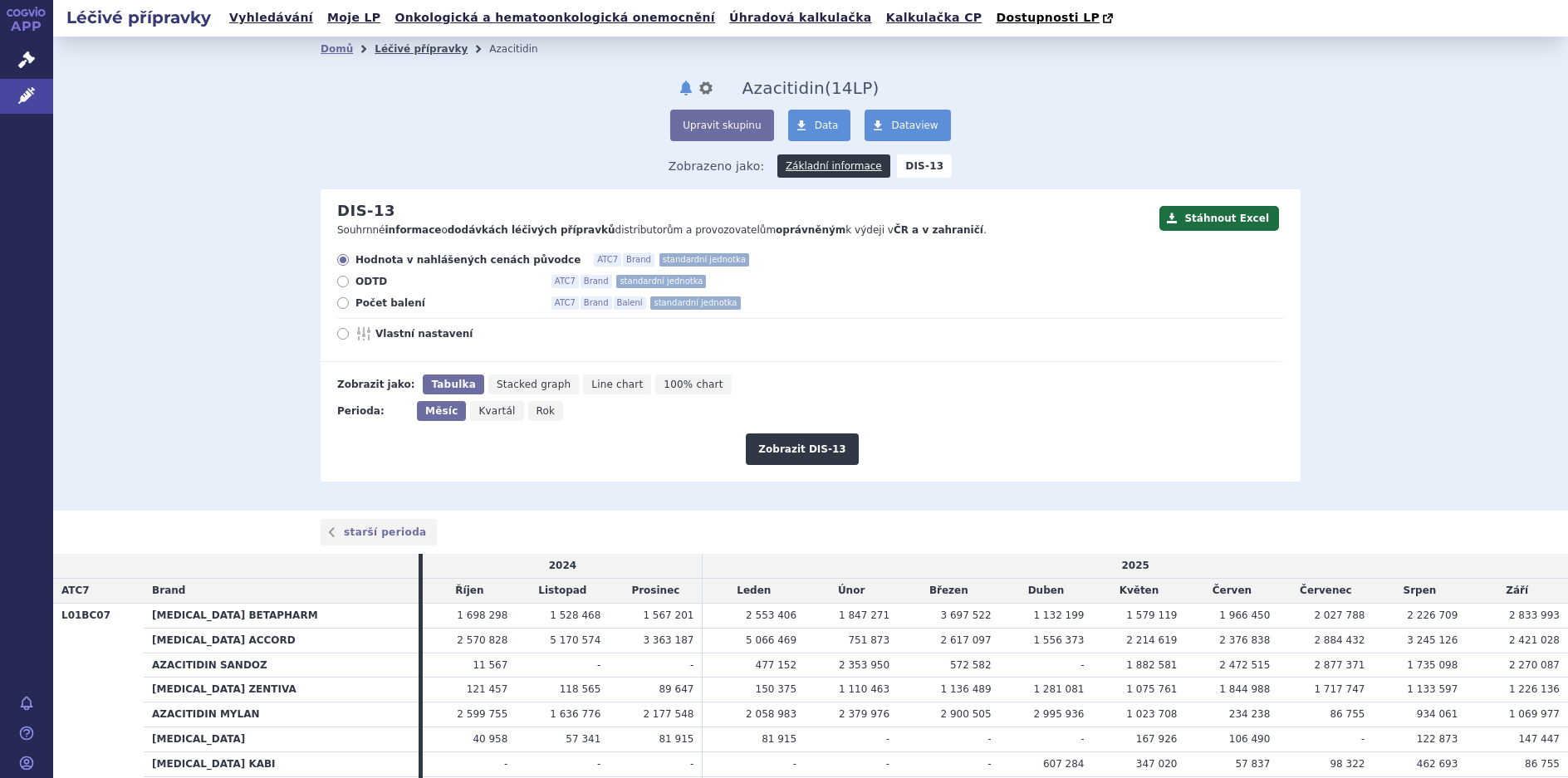
click at [399, 52] on link "Léčivé přípravky" at bounding box center [420, 49] width 93 height 12
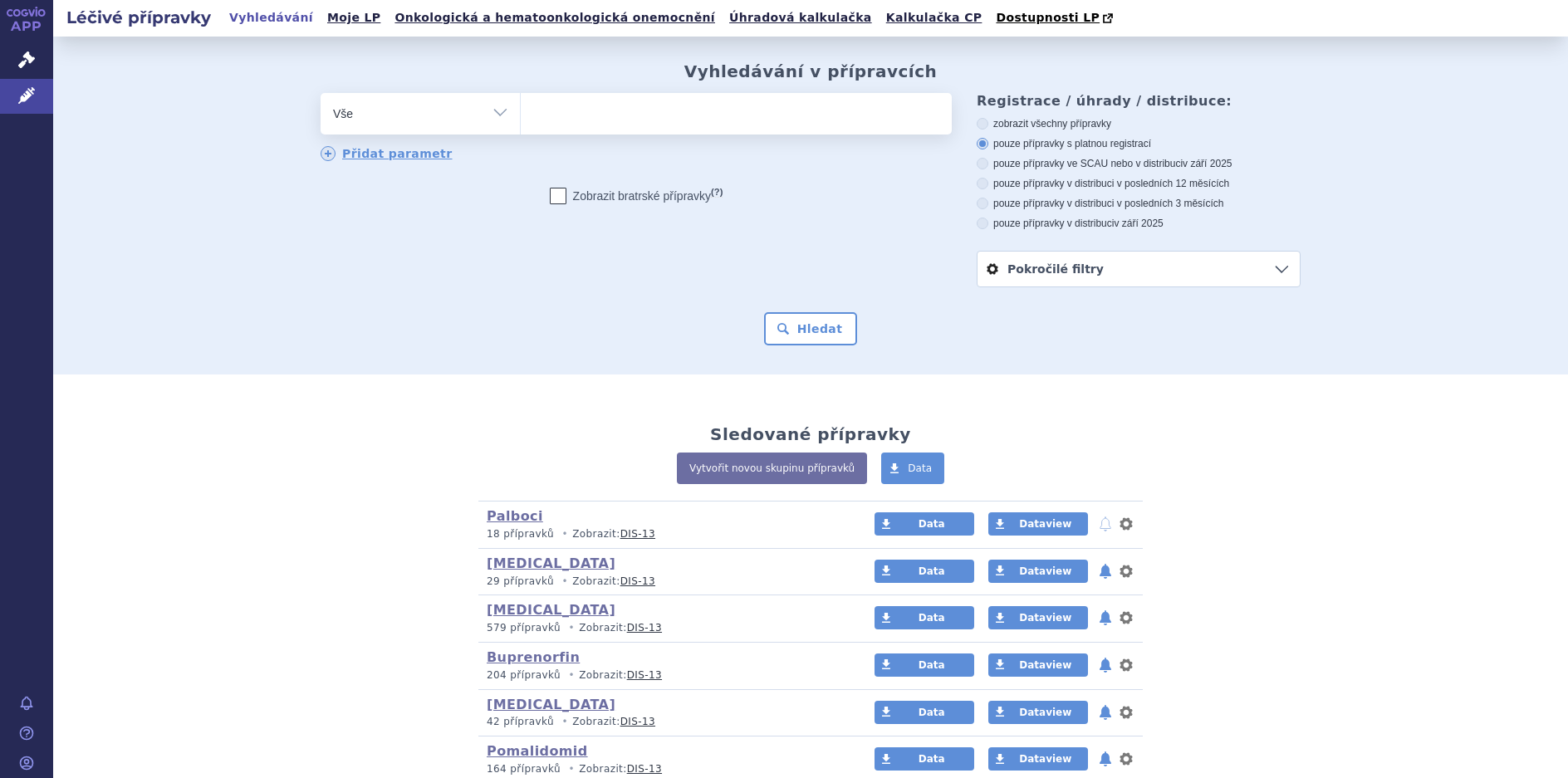
click at [494, 116] on select "Vše Přípravek/SUKL kód MAH VPOIS ATC/Aktivní látka Léková forma Síla" at bounding box center [419, 112] width 199 height 38
select select "filter-atc-group"
click at [320, 94] on select "Vše Přípravek/SUKL kód MAH VPOIS ATC/Aktivní látka Léková forma Síla" at bounding box center [419, 112] width 199 height 38
click at [550, 119] on ul at bounding box center [736, 111] width 431 height 35
click at [520, 119] on select at bounding box center [520, 113] width 1 height 41
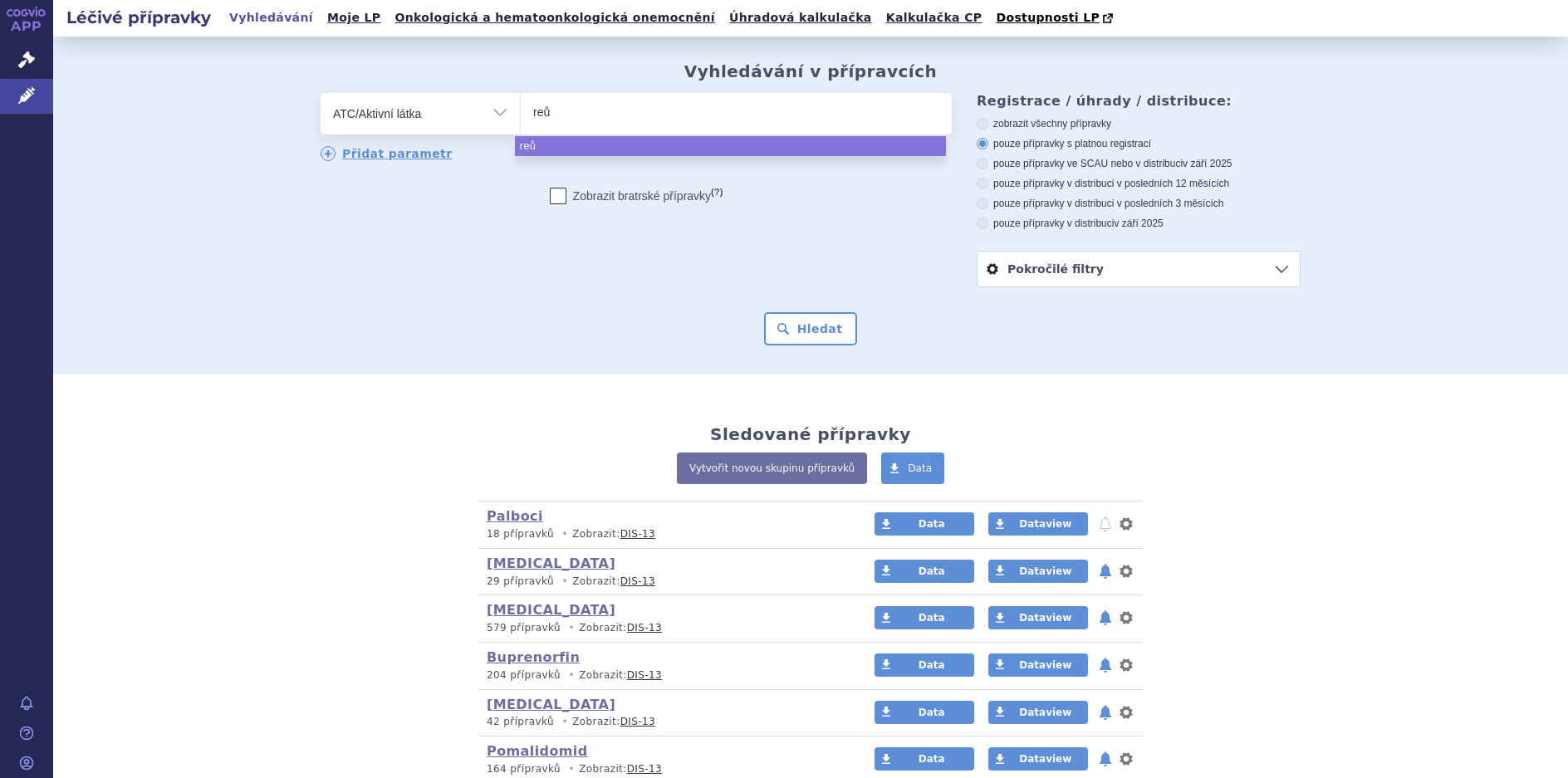
type input "reůu"
drag, startPoint x: 563, startPoint y: 113, endPoint x: 473, endPoint y: 113, distance: 90.0
click at [473, 113] on div "odstranit Vše Přípravek/SUKL kód MAH VPOIS ATC/Aktivní látka" at bounding box center [636, 113] width 631 height 41
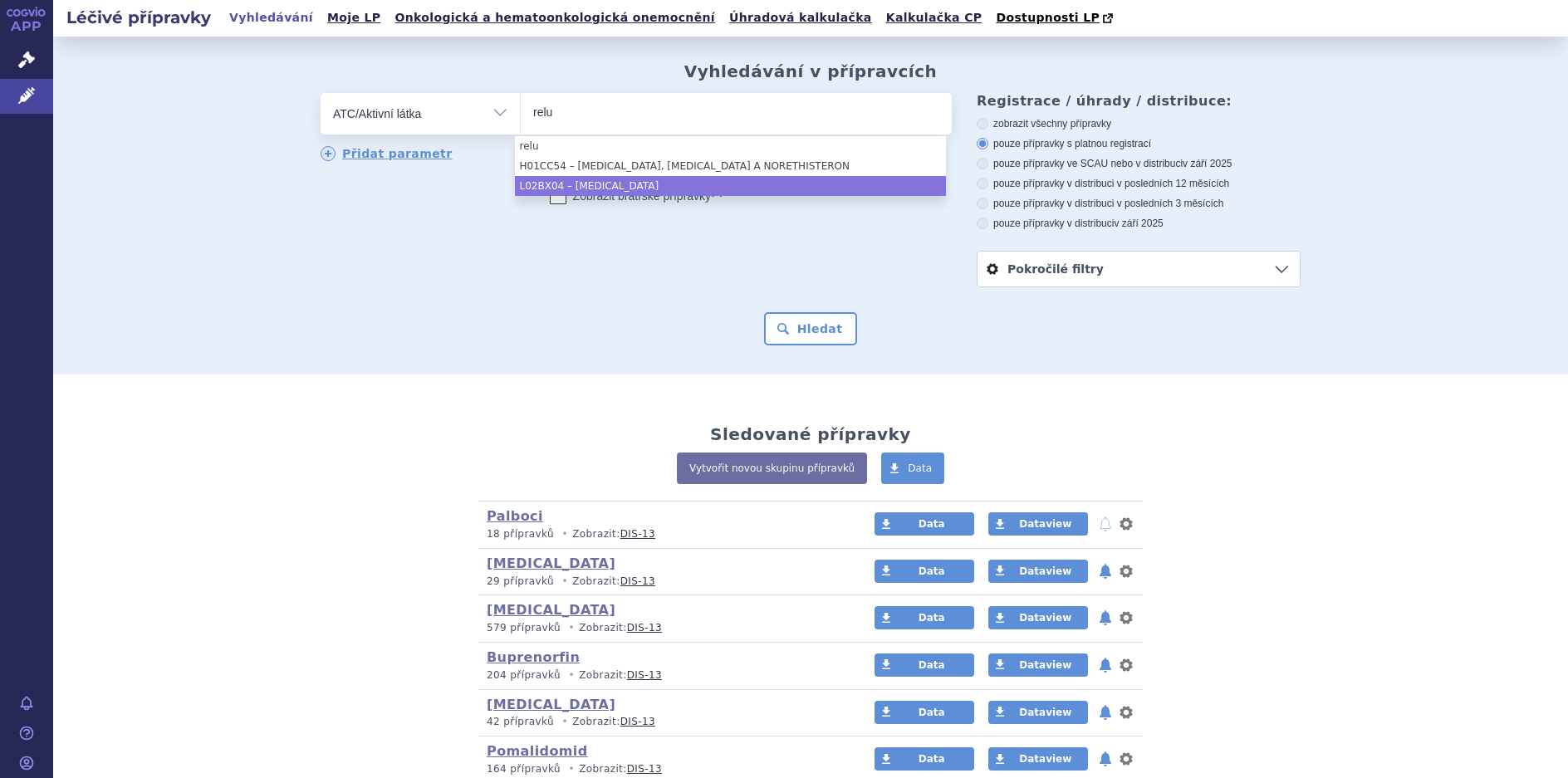
type input "relu"
select select "L02BX04"
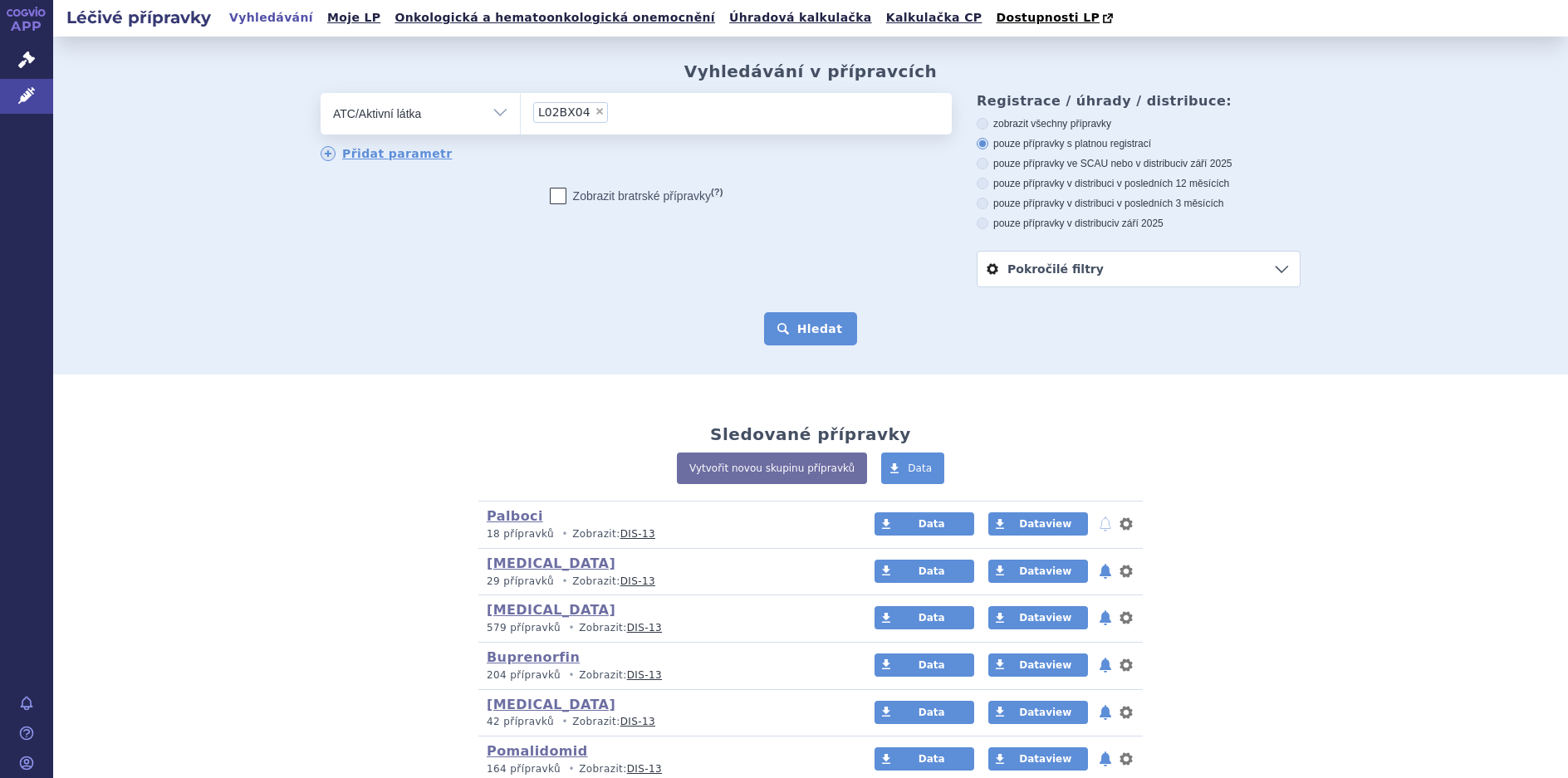
click at [822, 332] on button "Hledat" at bounding box center [811, 329] width 94 height 34
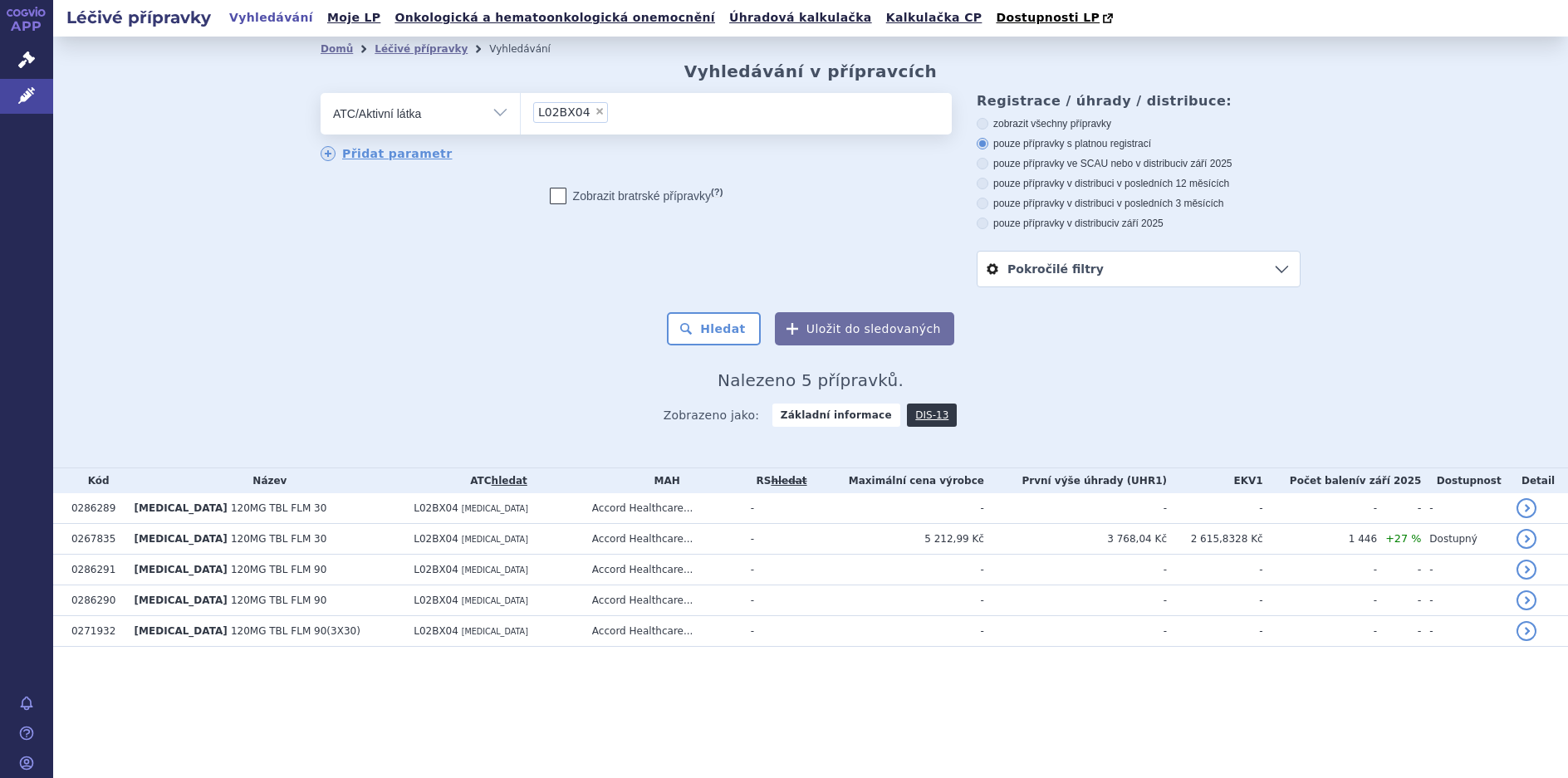
click at [594, 113] on span "×" at bounding box center [599, 112] width 10 height 10
click at [520, 113] on select "L02BX04" at bounding box center [520, 113] width 1 height 41
select select
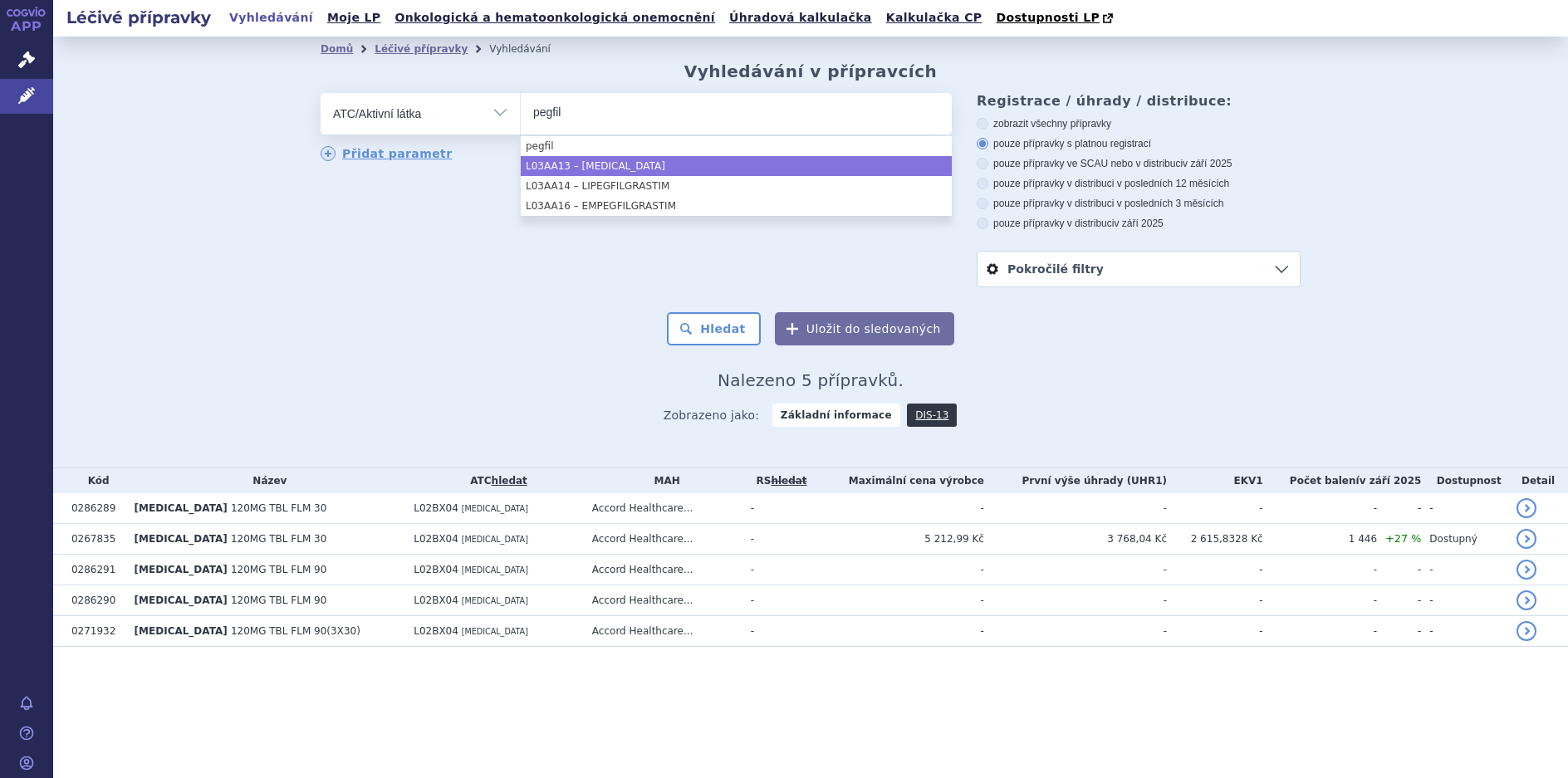
type input "pegfil"
select select "L03AA13"
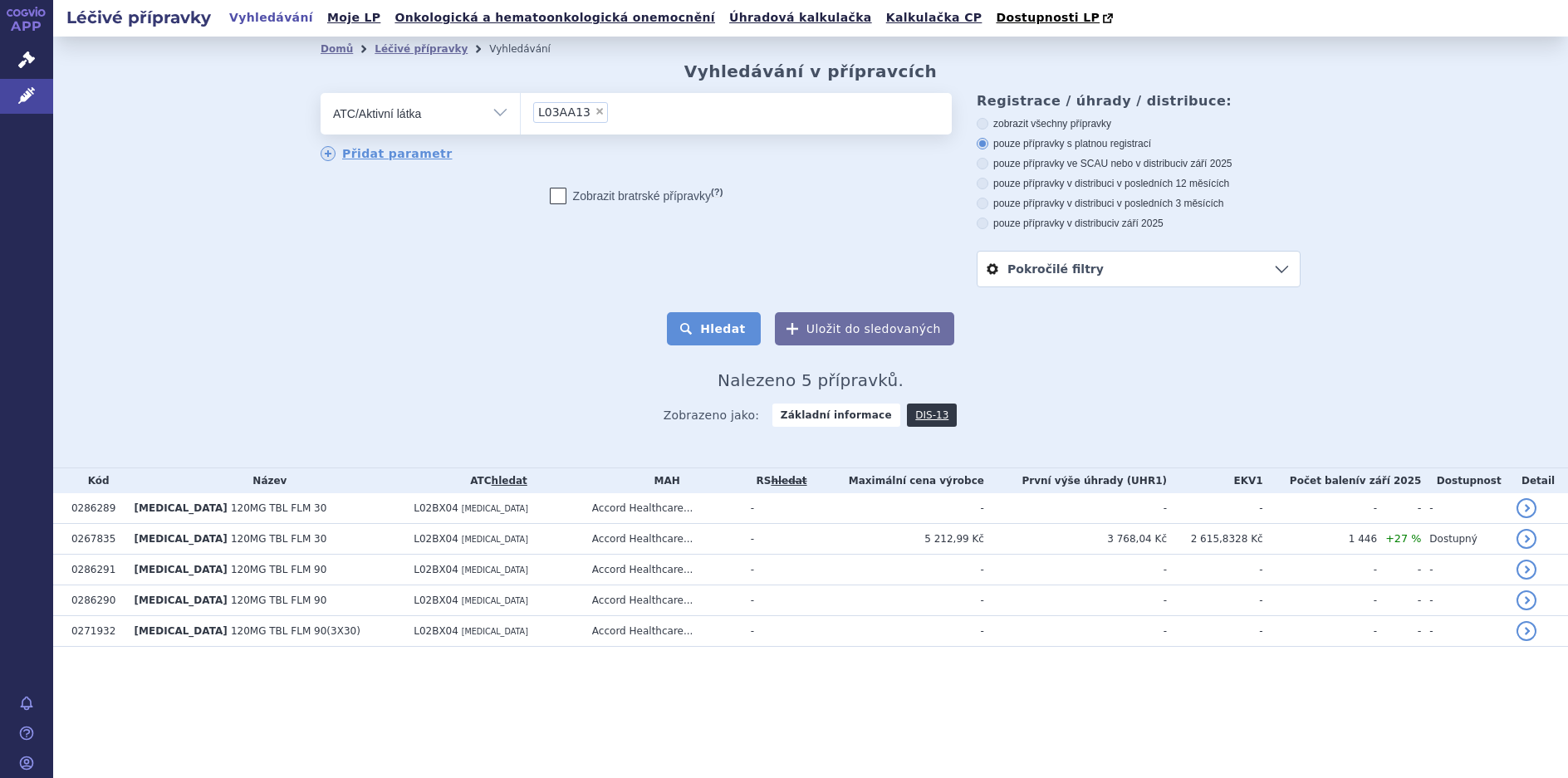
click at [740, 330] on button "Hledat" at bounding box center [714, 329] width 94 height 34
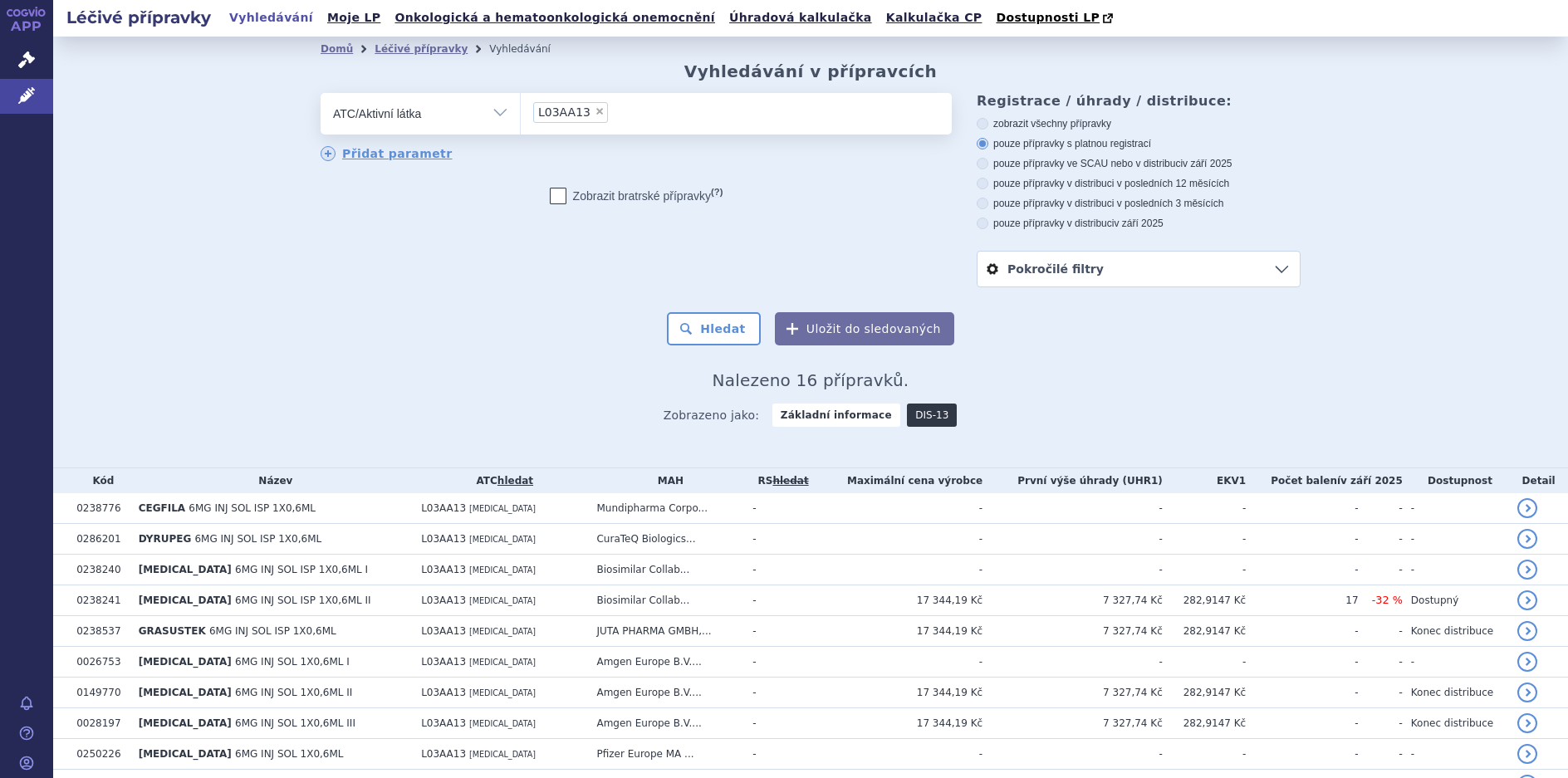
click at [909, 416] on link "DIS-13" at bounding box center [932, 415] width 50 height 23
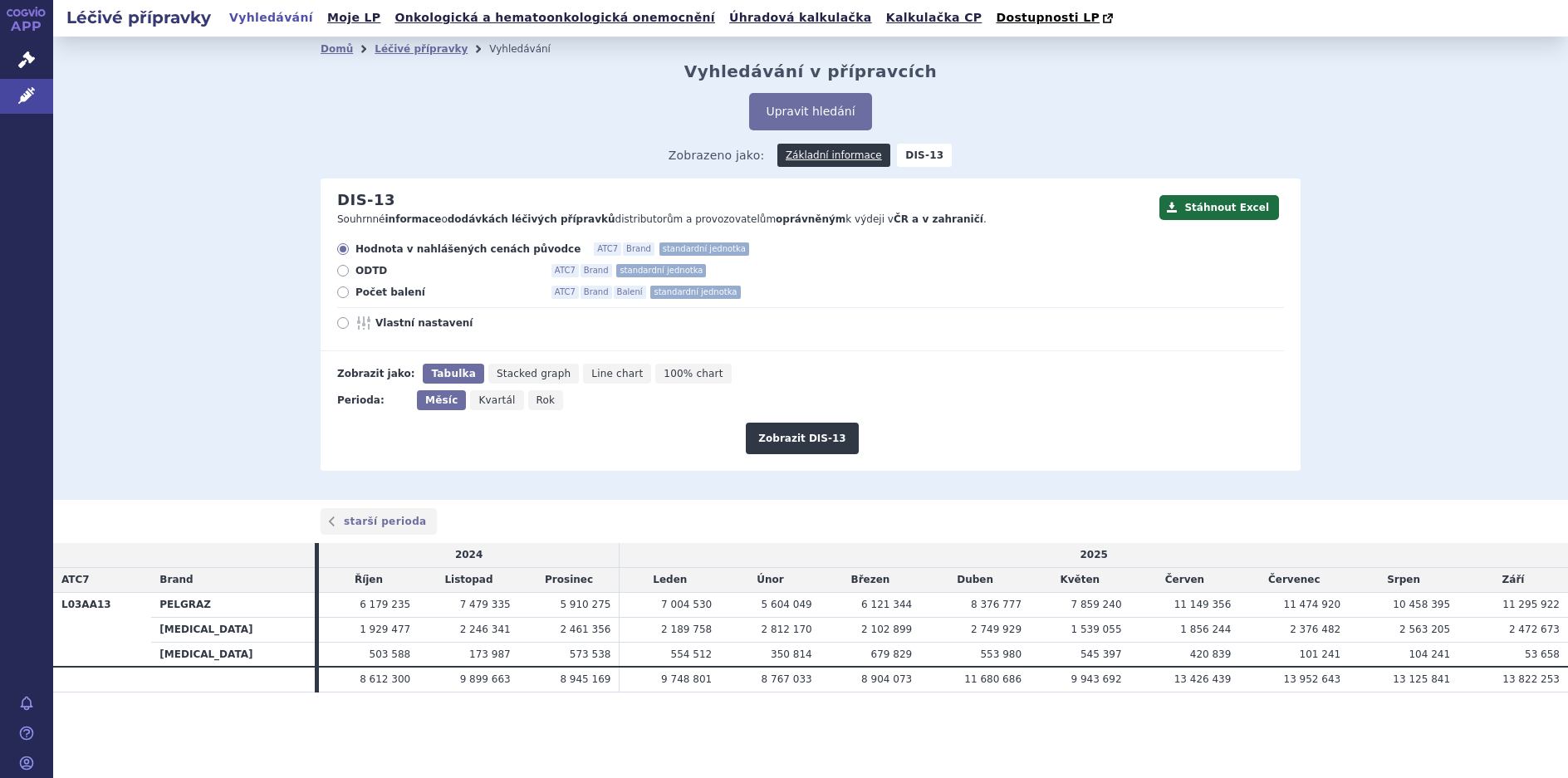
click at [342, 289] on icon at bounding box center [343, 292] width 12 height 12
click at [342, 289] on input "Počet balení ATC7 Brand Balení standardní jednotka" at bounding box center [343, 294] width 11 height 11
radio input "true"
click at [834, 443] on button "Zobrazit DIS-13" at bounding box center [801, 439] width 113 height 32
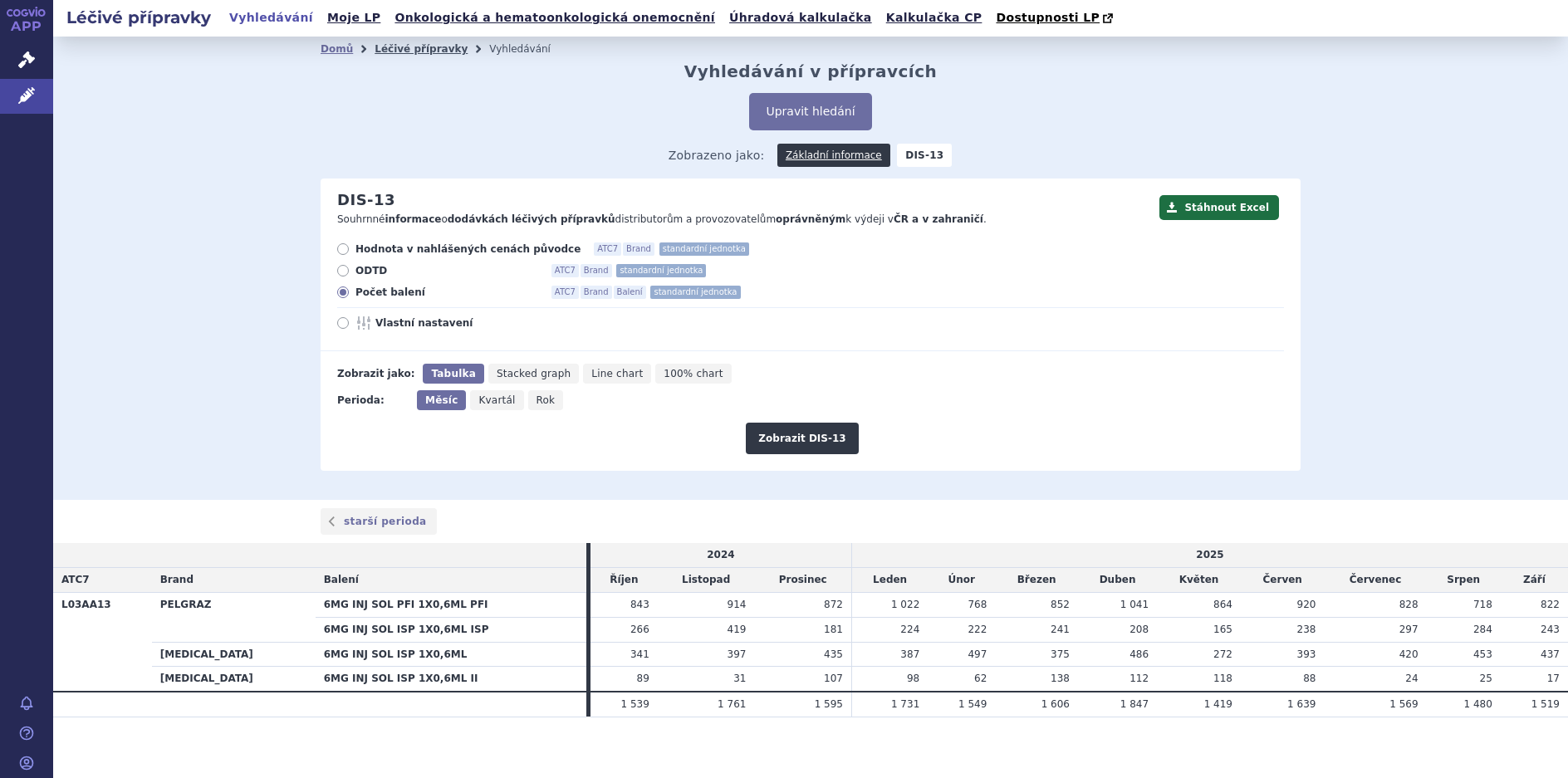
click at [417, 55] on link "Léčivé přípravky" at bounding box center [420, 49] width 93 height 12
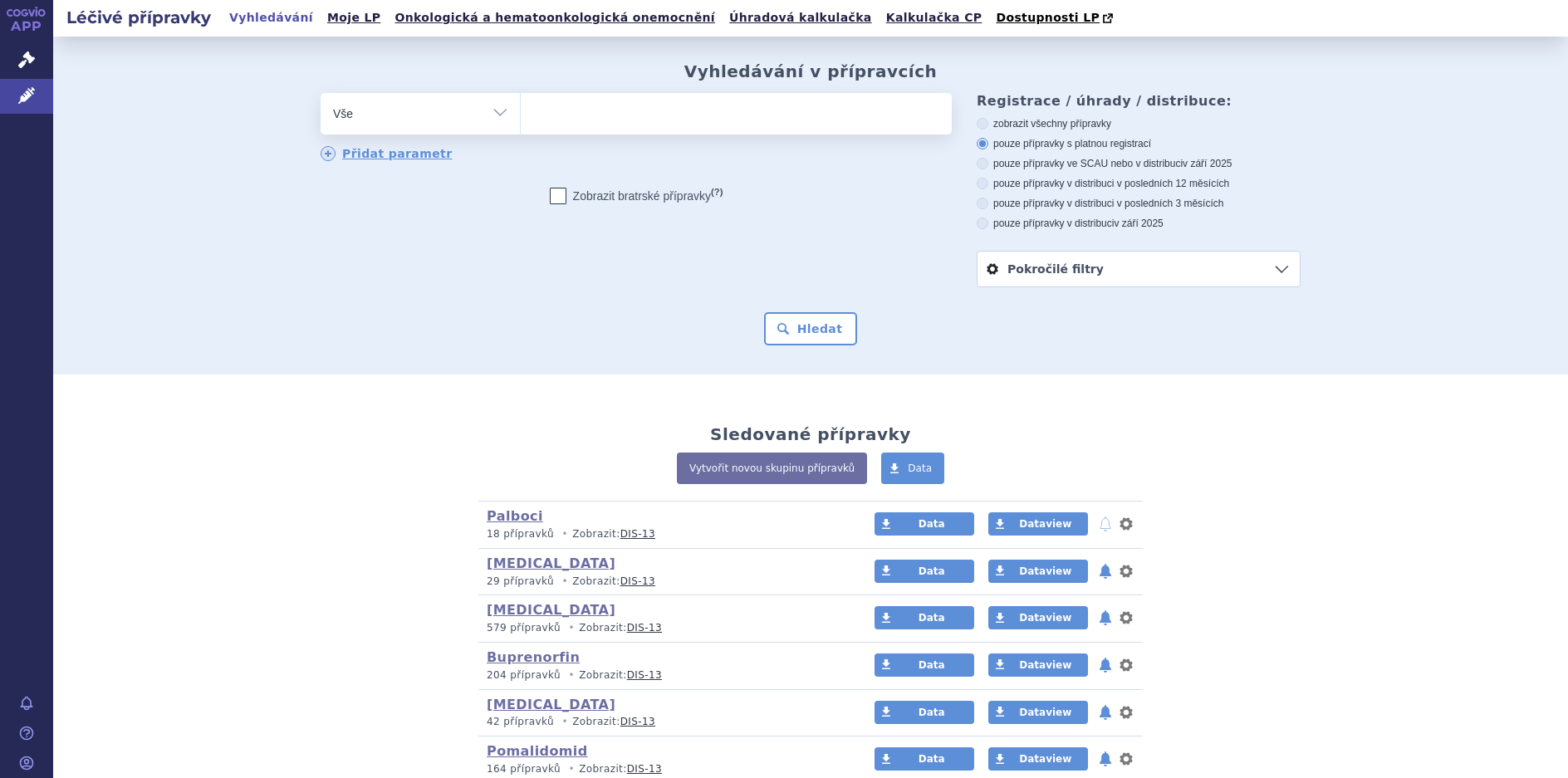
click at [494, 113] on select "Vše Přípravek/SUKL kód MAH VPOIS ATC/Aktivní látka Léková forma Síla" at bounding box center [419, 112] width 199 height 38
select select "filter-atc-group"
click at [320, 94] on select "Vše Přípravek/SUKL kód MAH VPOIS ATC/Aktivní látka Léková forma Síla" at bounding box center [419, 112] width 199 height 38
click at [550, 118] on ul at bounding box center [736, 111] width 431 height 35
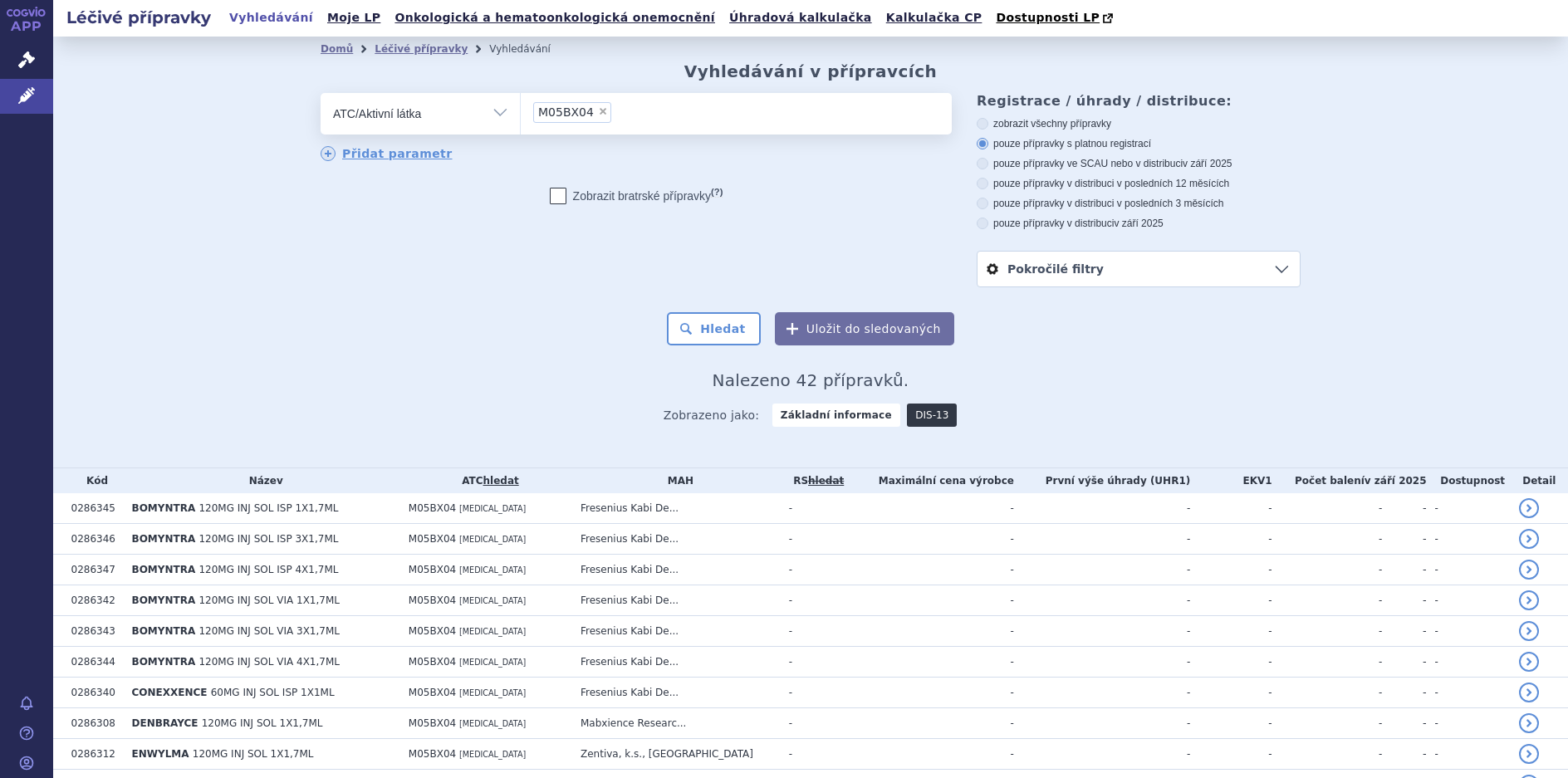
click at [916, 414] on link "DIS-13" at bounding box center [932, 415] width 50 height 23
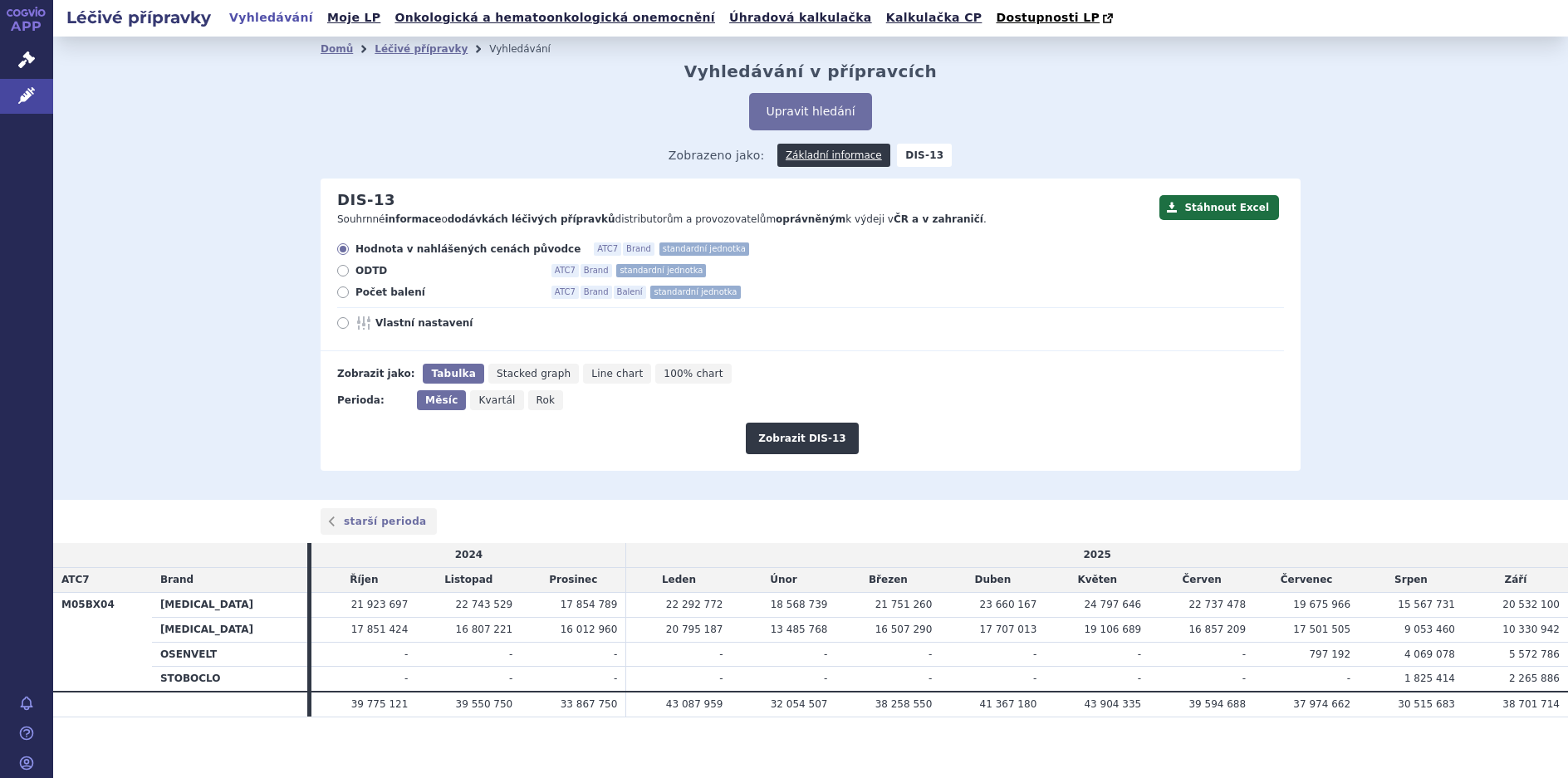
click at [1468, 317] on div "Domů Léčivé přípravky Vyhledávání Vyhledávání v přípravcích Upravit hledání ods…" at bounding box center [810, 268] width 1515 height 464
click at [401, 54] on link "Léčivé přípravky" at bounding box center [420, 49] width 93 height 12
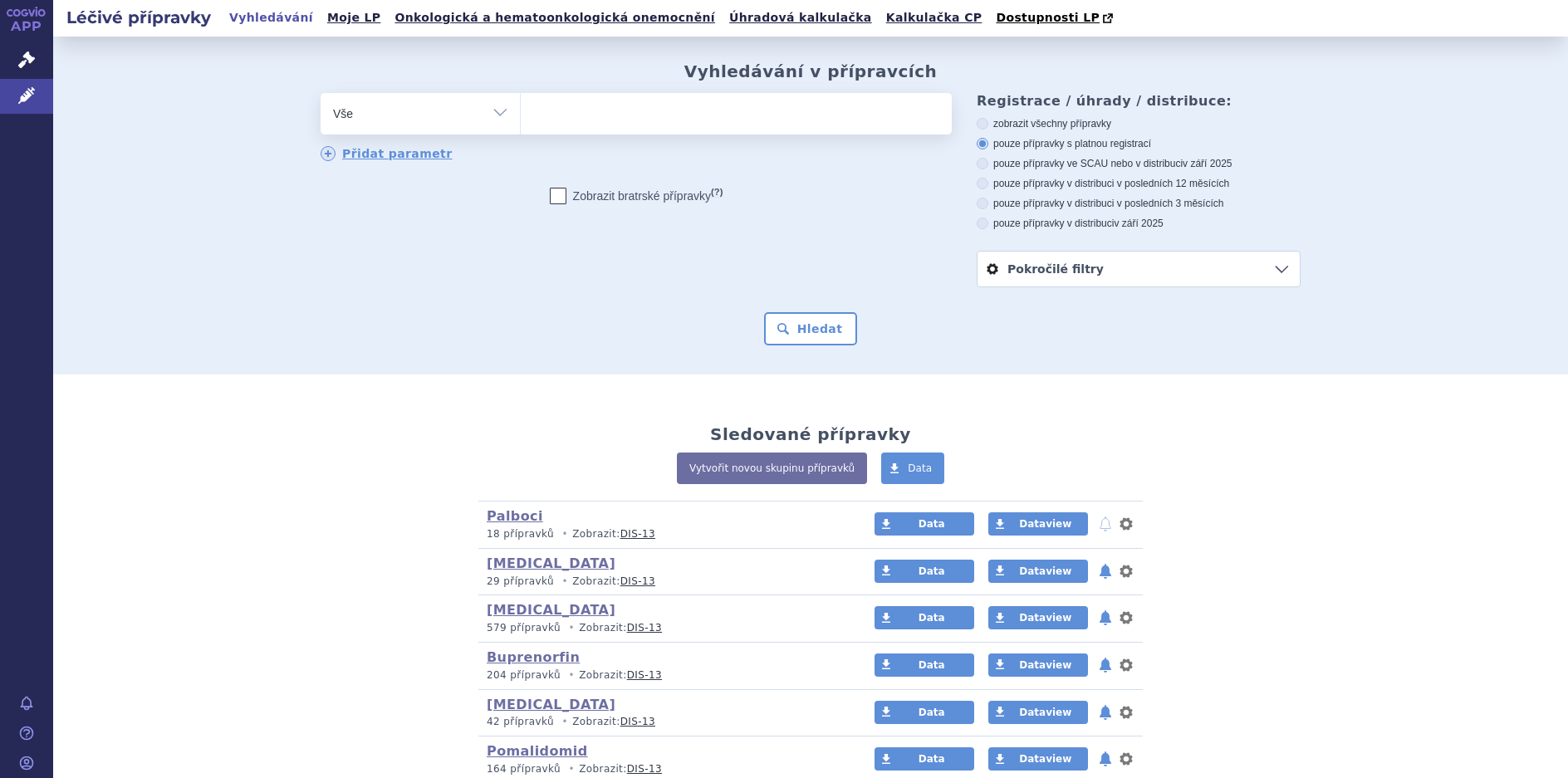
click at [495, 112] on select "Vše Přípravek/SUKL kód MAH VPOIS ATC/Aktivní látka Léková forma Síla" at bounding box center [419, 112] width 199 height 38
select select "filter-atc-group"
click at [320, 94] on select "Vše Přípravek/SUKL kód MAH VPOIS ATC/Aktivní látka Léková forma Síla" at bounding box center [419, 112] width 199 height 38
click at [577, 124] on ul at bounding box center [736, 111] width 431 height 35
click at [520, 124] on select at bounding box center [520, 113] width 1 height 41
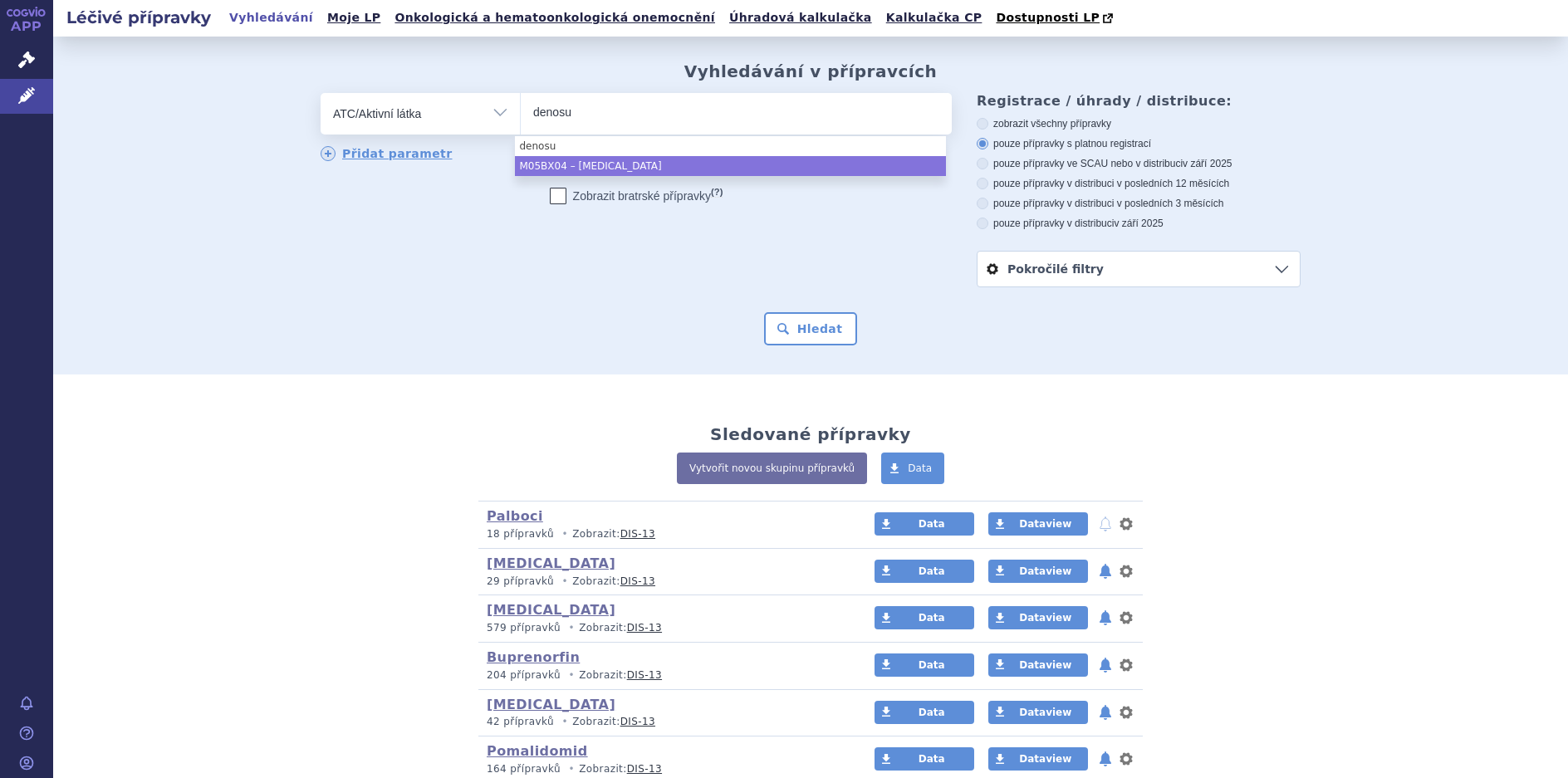
type input "denosu"
select select "M05BX04"
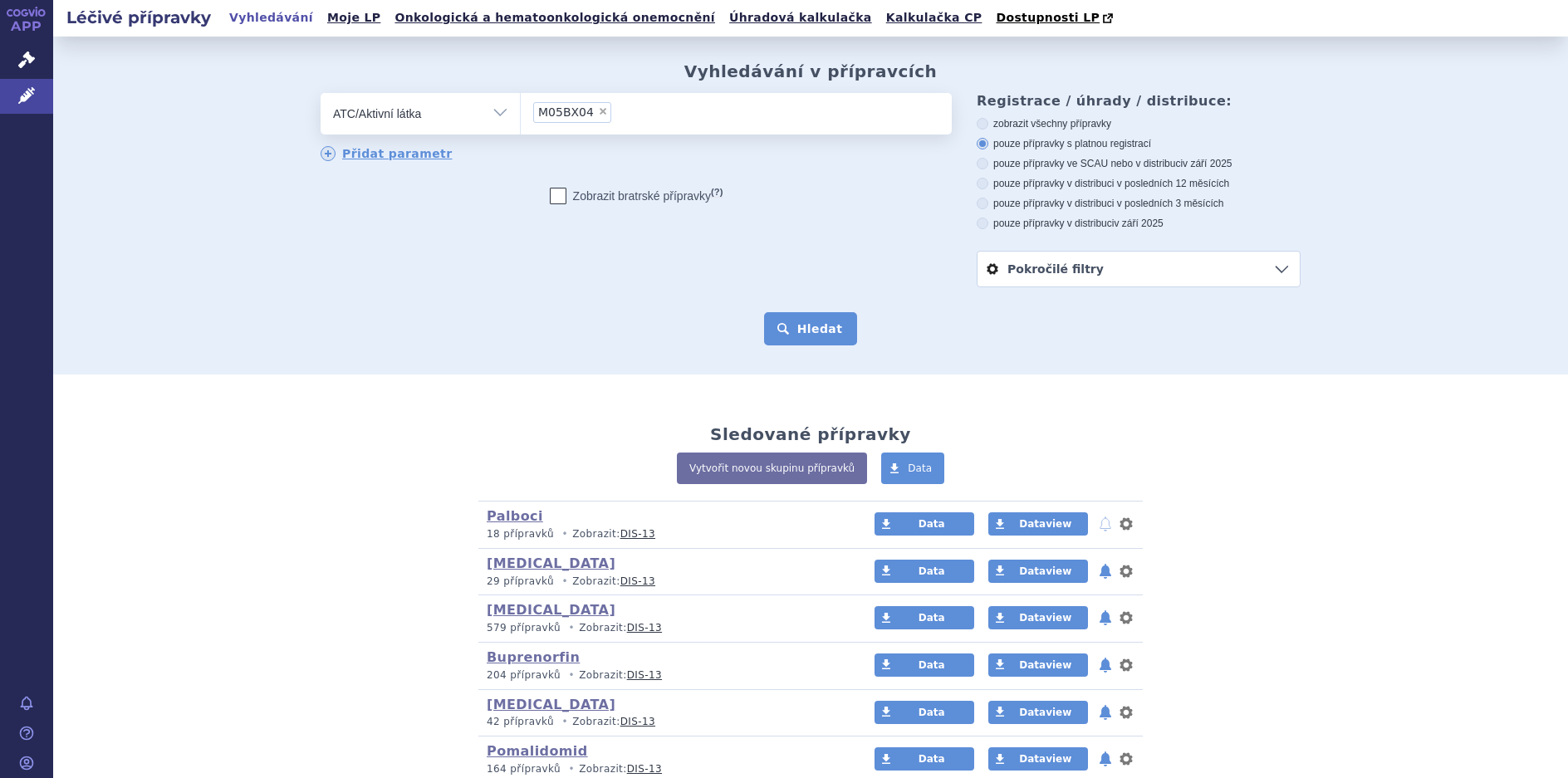
click at [824, 328] on button "Hledat" at bounding box center [811, 329] width 94 height 34
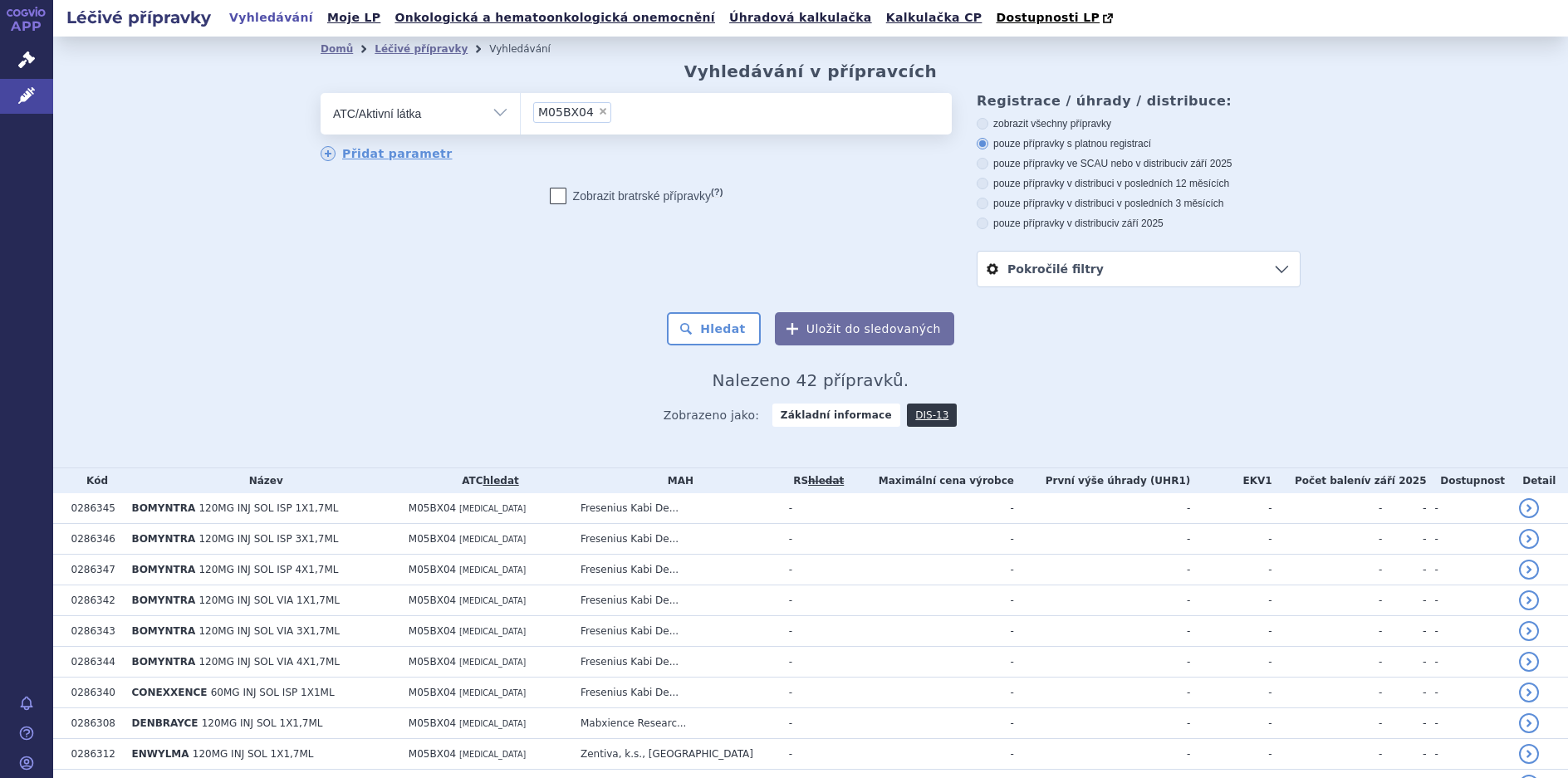
click at [598, 112] on span "×" at bounding box center [603, 112] width 10 height 10
click at [520, 112] on select "M05BX04" at bounding box center [520, 113] width 1 height 41
select select
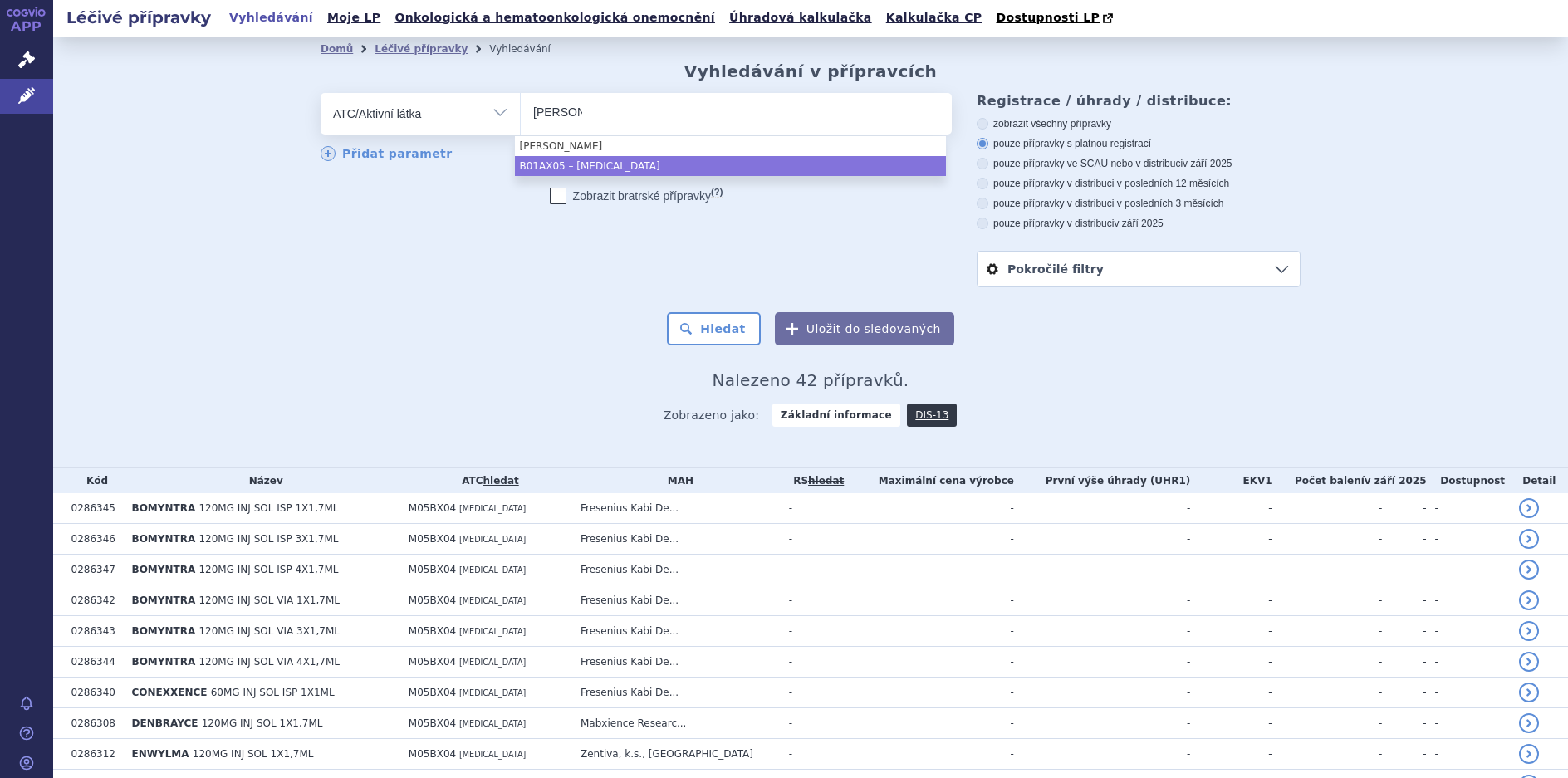
type input "fonda"
select select "B01AX05"
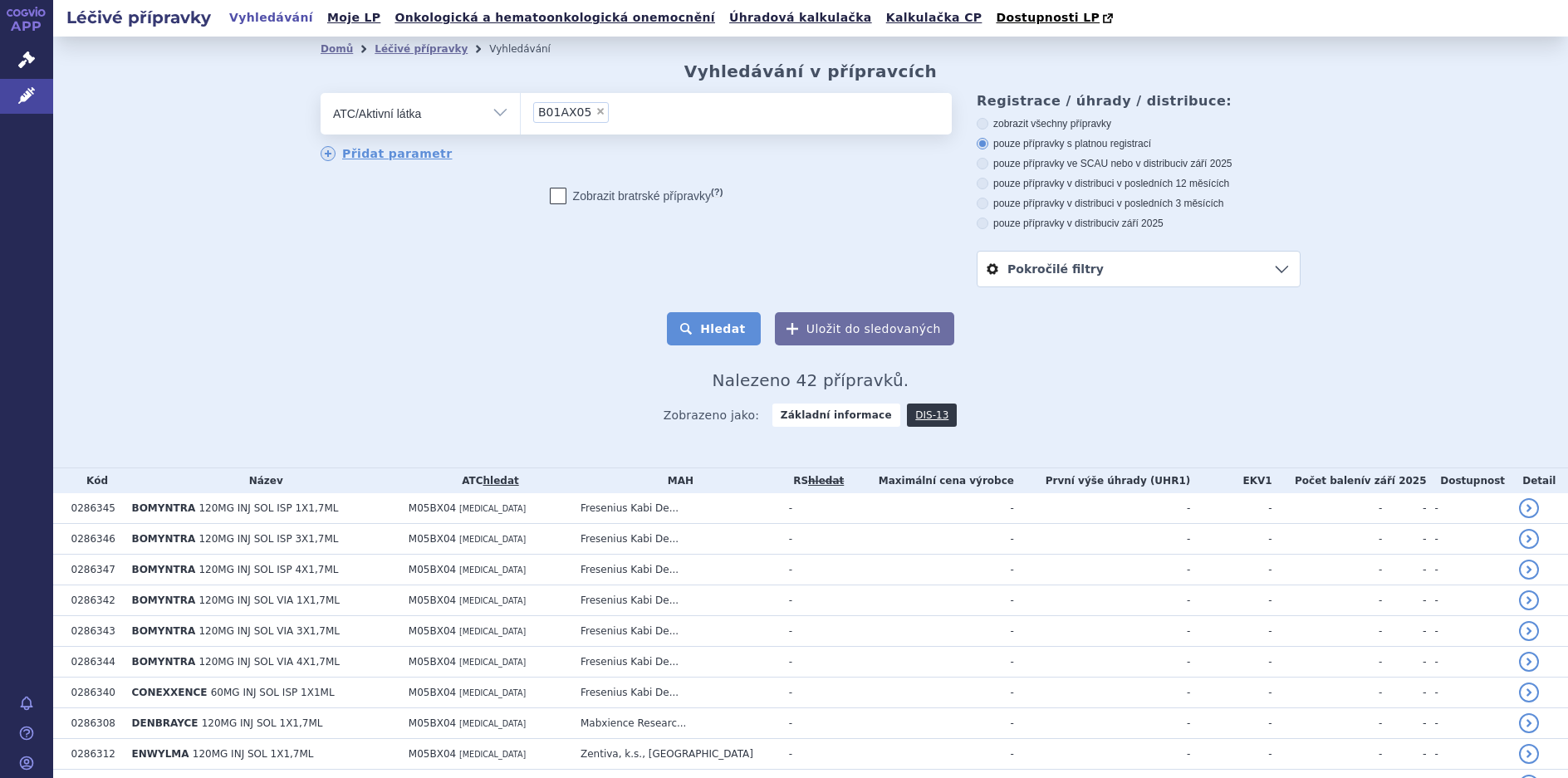
click at [731, 338] on button "Hledat" at bounding box center [714, 329] width 94 height 34
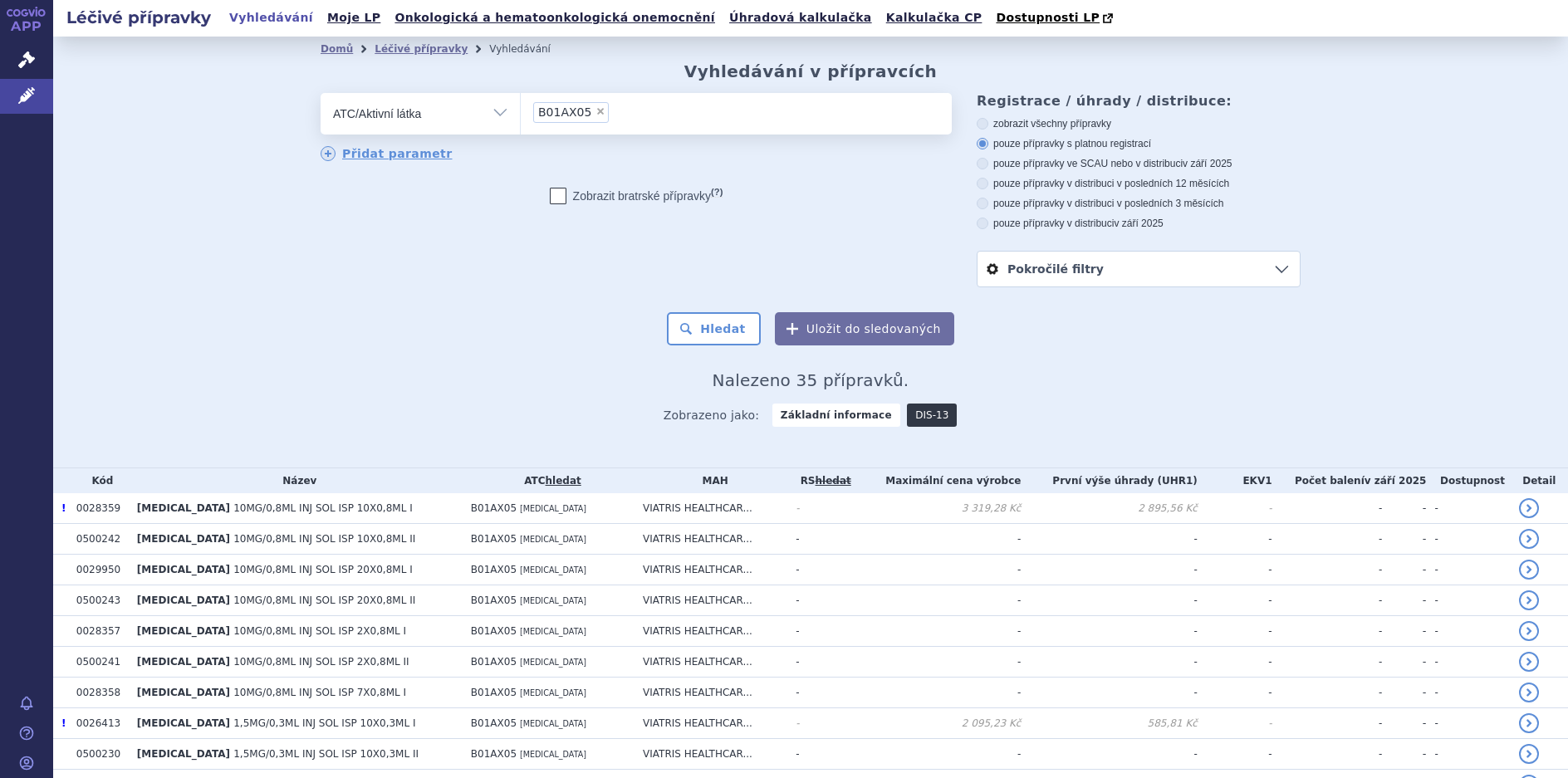
click at [907, 416] on link "DIS-13" at bounding box center [932, 415] width 50 height 23
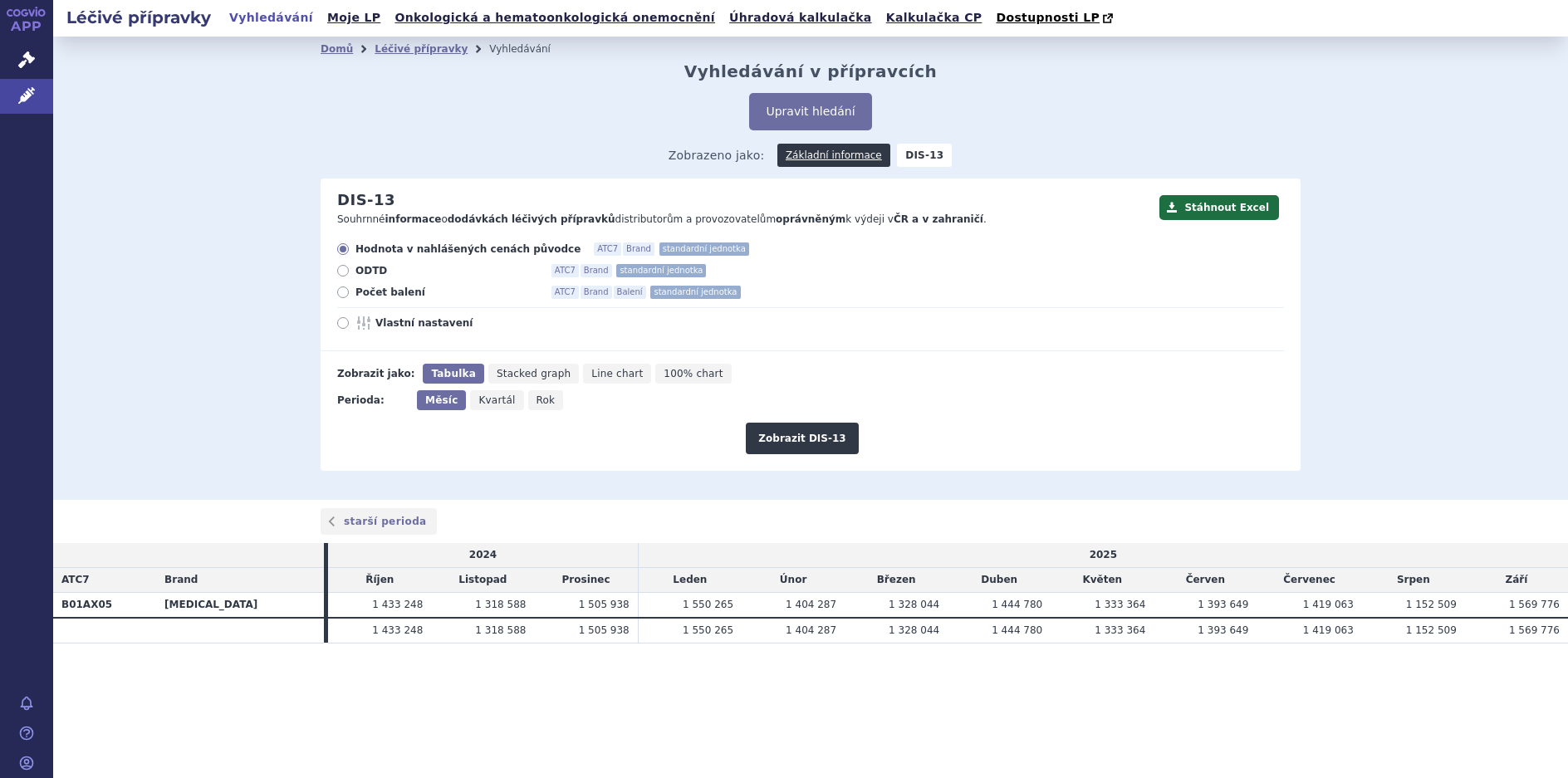
click at [342, 291] on icon at bounding box center [343, 292] width 12 height 12
click at [342, 291] on input "Počet balení ATC7 Brand Balení standardní jednotka" at bounding box center [343, 294] width 11 height 11
radio input "true"
click at [799, 444] on button "Zobrazit DIS-13" at bounding box center [801, 439] width 113 height 32
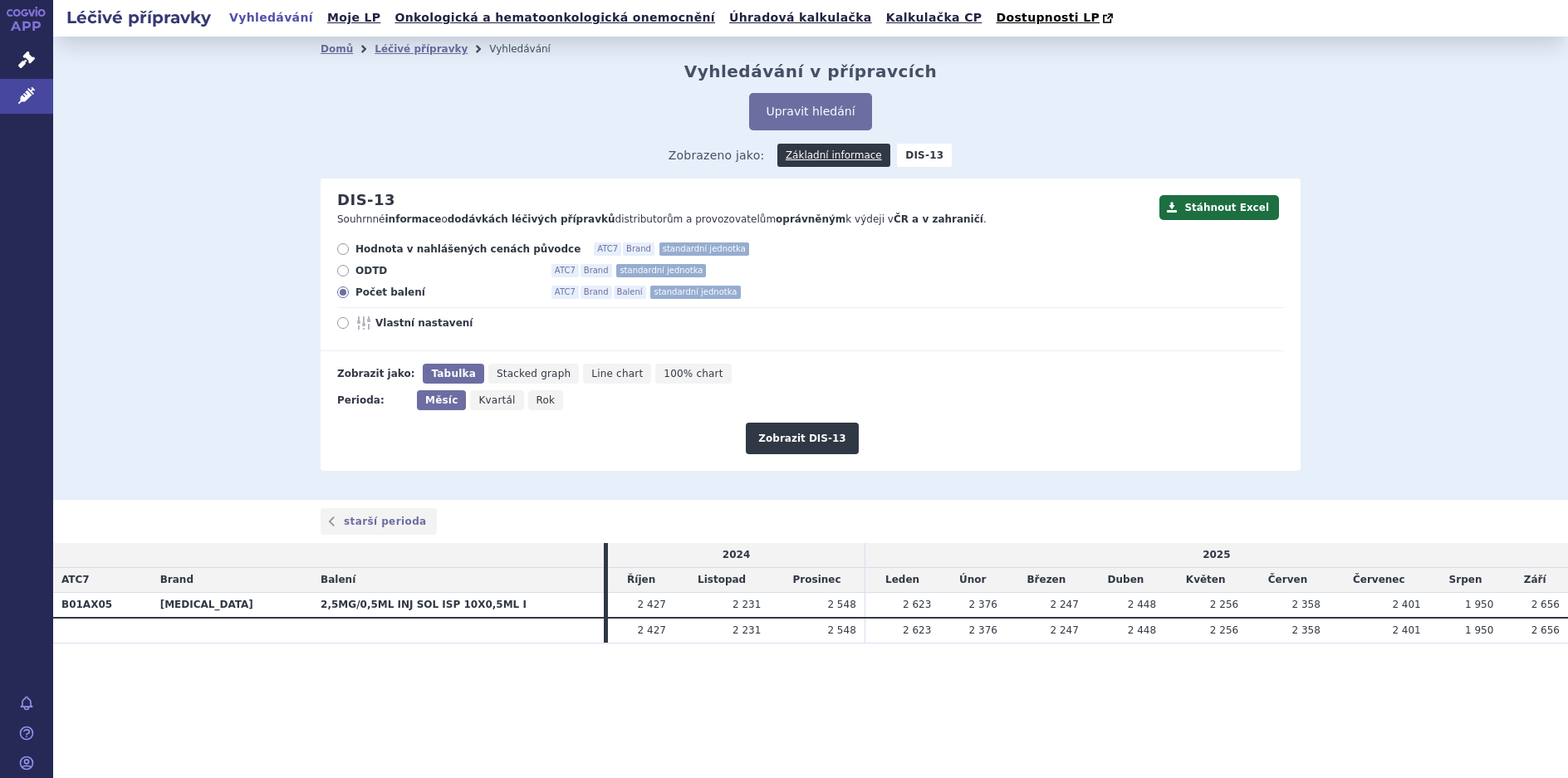
click at [400, 320] on span "Vlastní nastavení" at bounding box center [467, 323] width 183 height 13
click at [350, 320] on input "Vlastní nastavení" at bounding box center [343, 324] width 11 height 11
radio input "true"
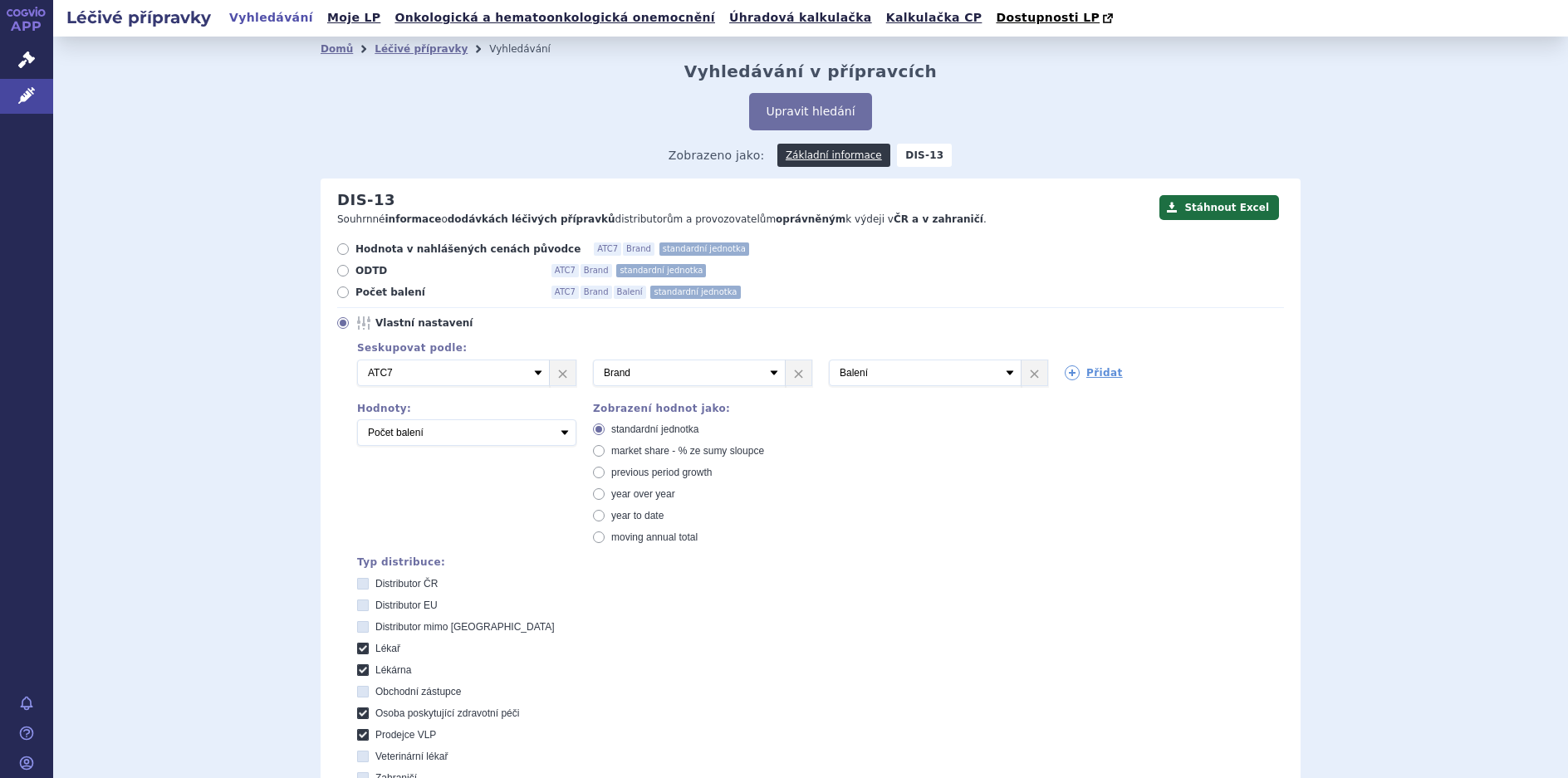
click at [360, 645] on icon at bounding box center [363, 648] width 12 height 12
click at [360, 645] on input "Lékař" at bounding box center [364, 650] width 11 height 11
checkbox input "false"
click at [359, 672] on icon at bounding box center [363, 670] width 12 height 12
click at [359, 672] on input "Lékárna" at bounding box center [364, 671] width 11 height 11
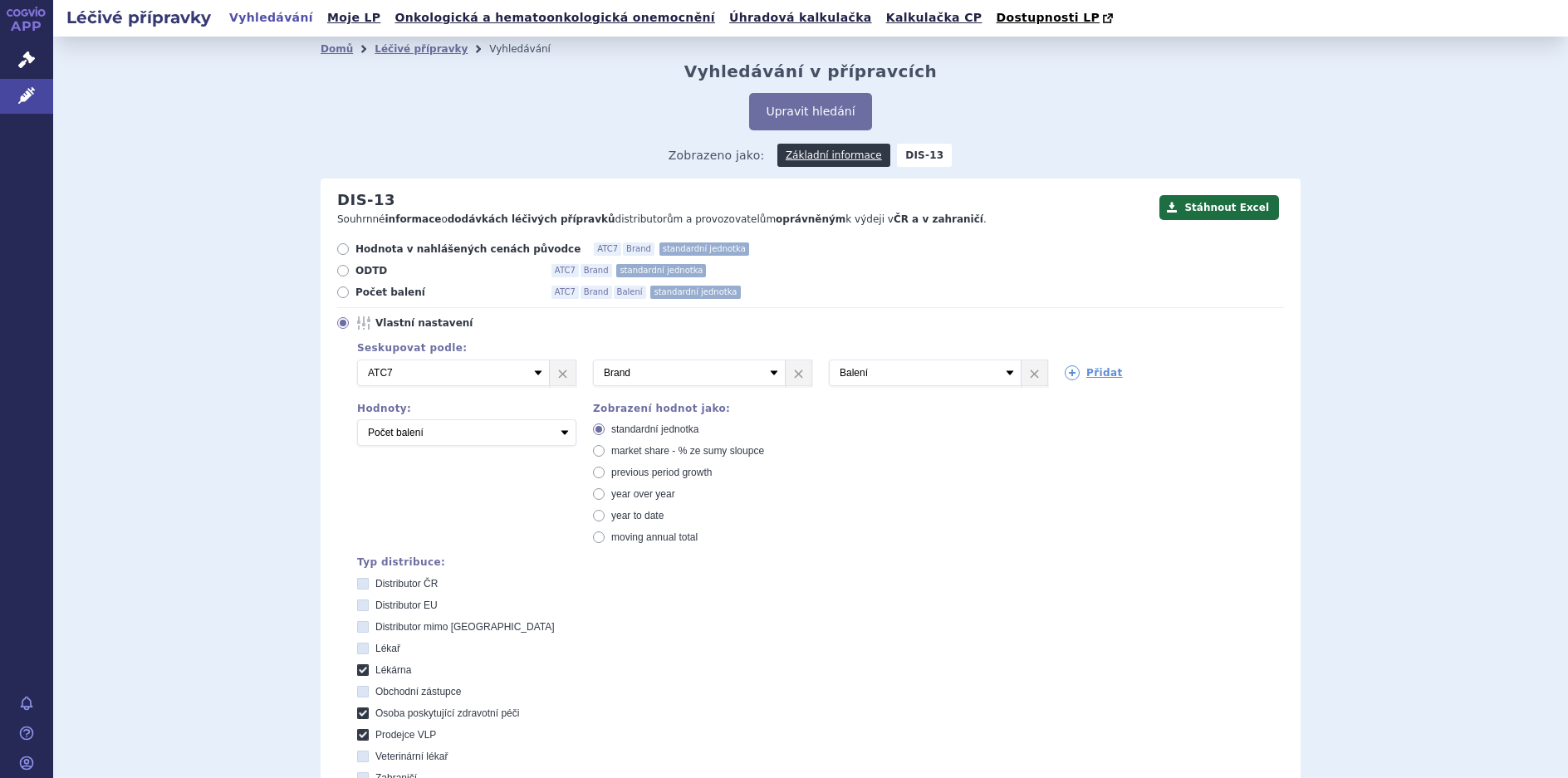
checkbox input "false"
click at [357, 719] on icon at bounding box center [363, 714] width 12 height 12
click at [359, 719] on péči "Osoba poskytující zdravotní péči" at bounding box center [364, 715] width 11 height 11
checkbox péči "false"
click at [357, 736] on icon at bounding box center [363, 735] width 12 height 12
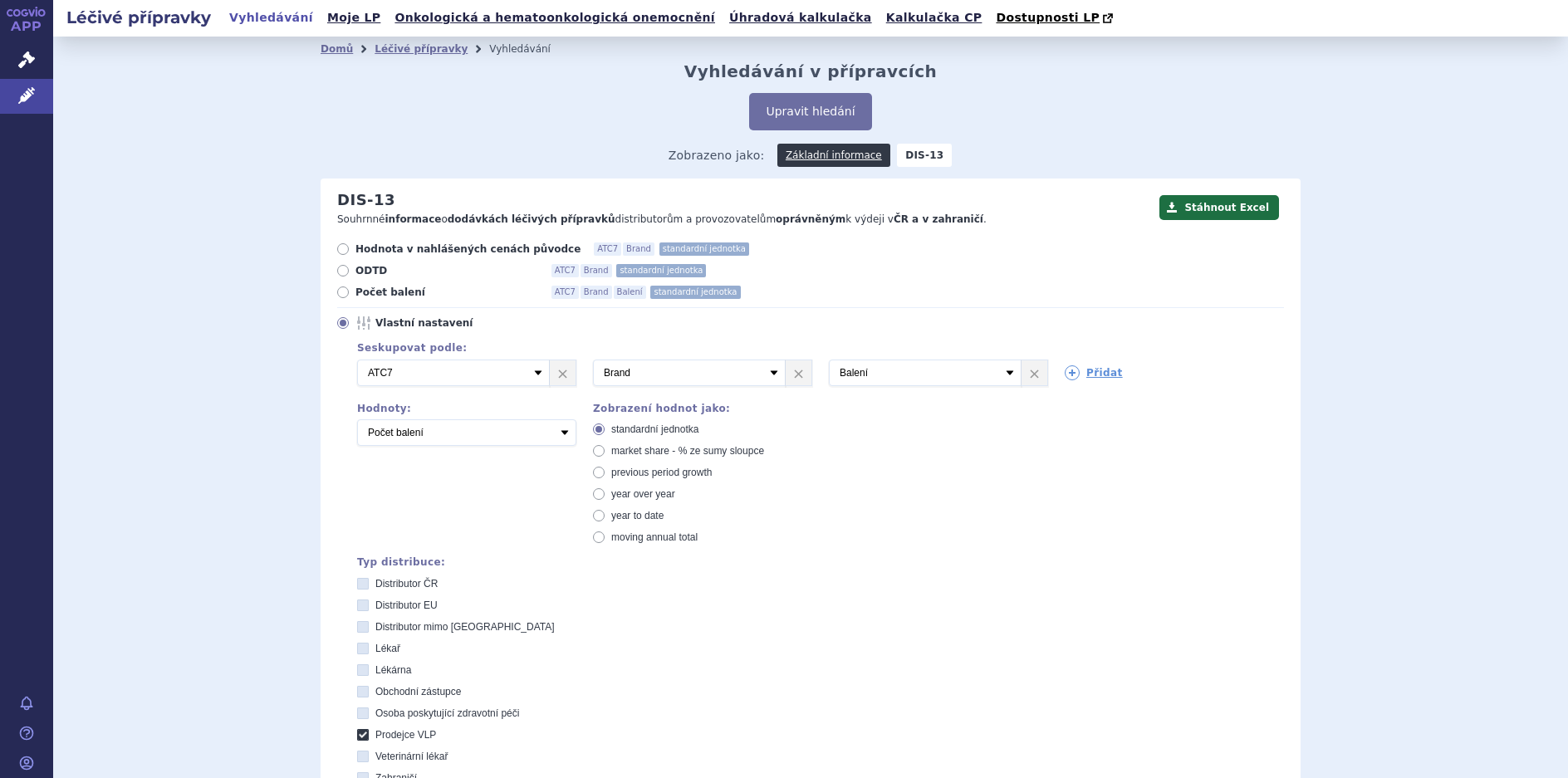
click at [359, 736] on VLP "Prodejce VLP" at bounding box center [364, 737] width 11 height 11
checkbox VLP "false"
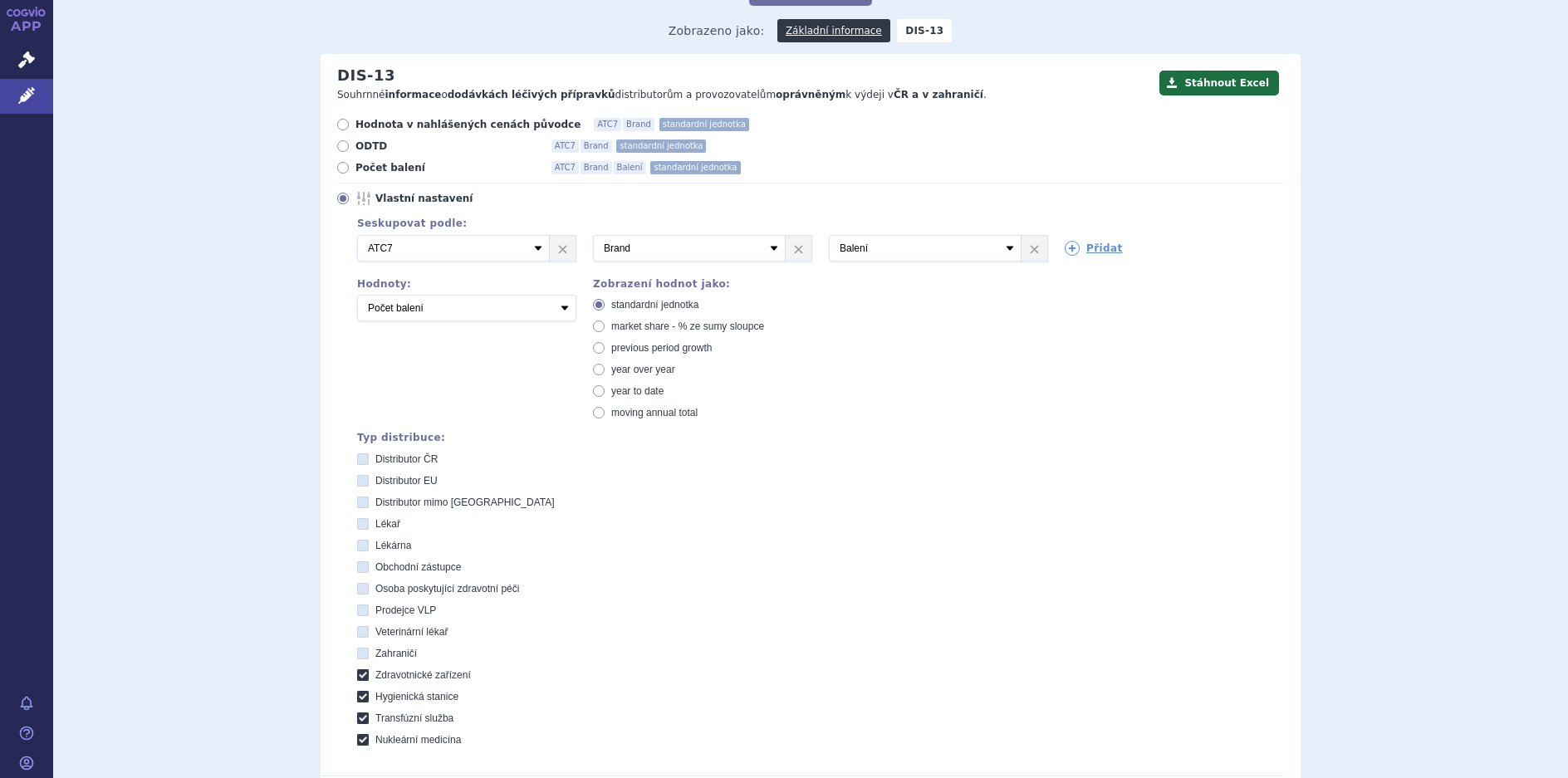
scroll to position [332, 0]
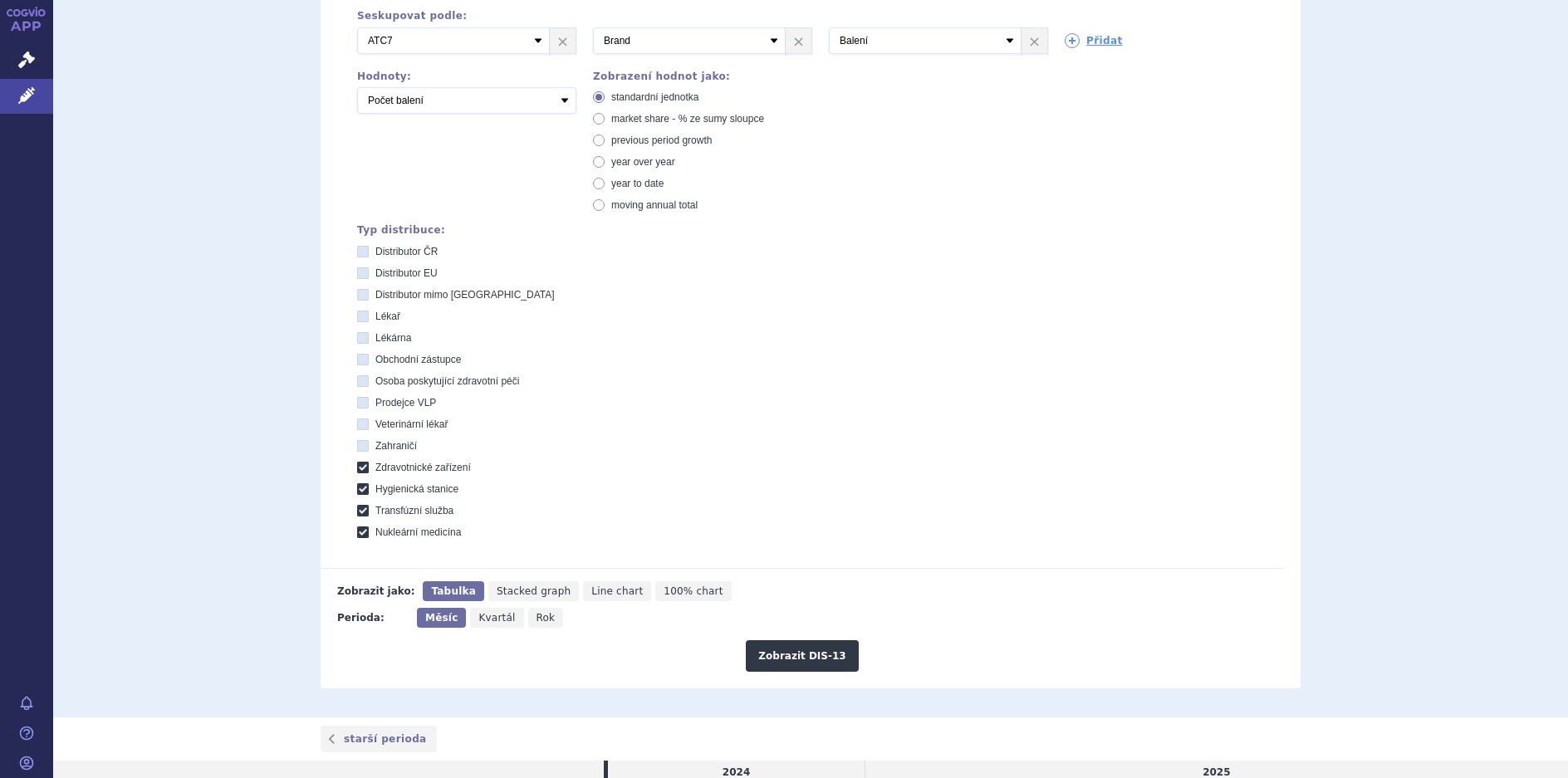
click at [357, 467] on icon at bounding box center [363, 467] width 12 height 12
click at [359, 467] on zařízení "Zdravotnické zařízení" at bounding box center [364, 469] width 11 height 11
checkbox zařízení "false"
click at [359, 498] on div "Distributor ČR Distributor EU Distributor mimo EU Lékař Lékárna Obchodní zástup…" at bounding box center [821, 392] width 927 height 294
click at [357, 490] on icon at bounding box center [363, 489] width 12 height 12
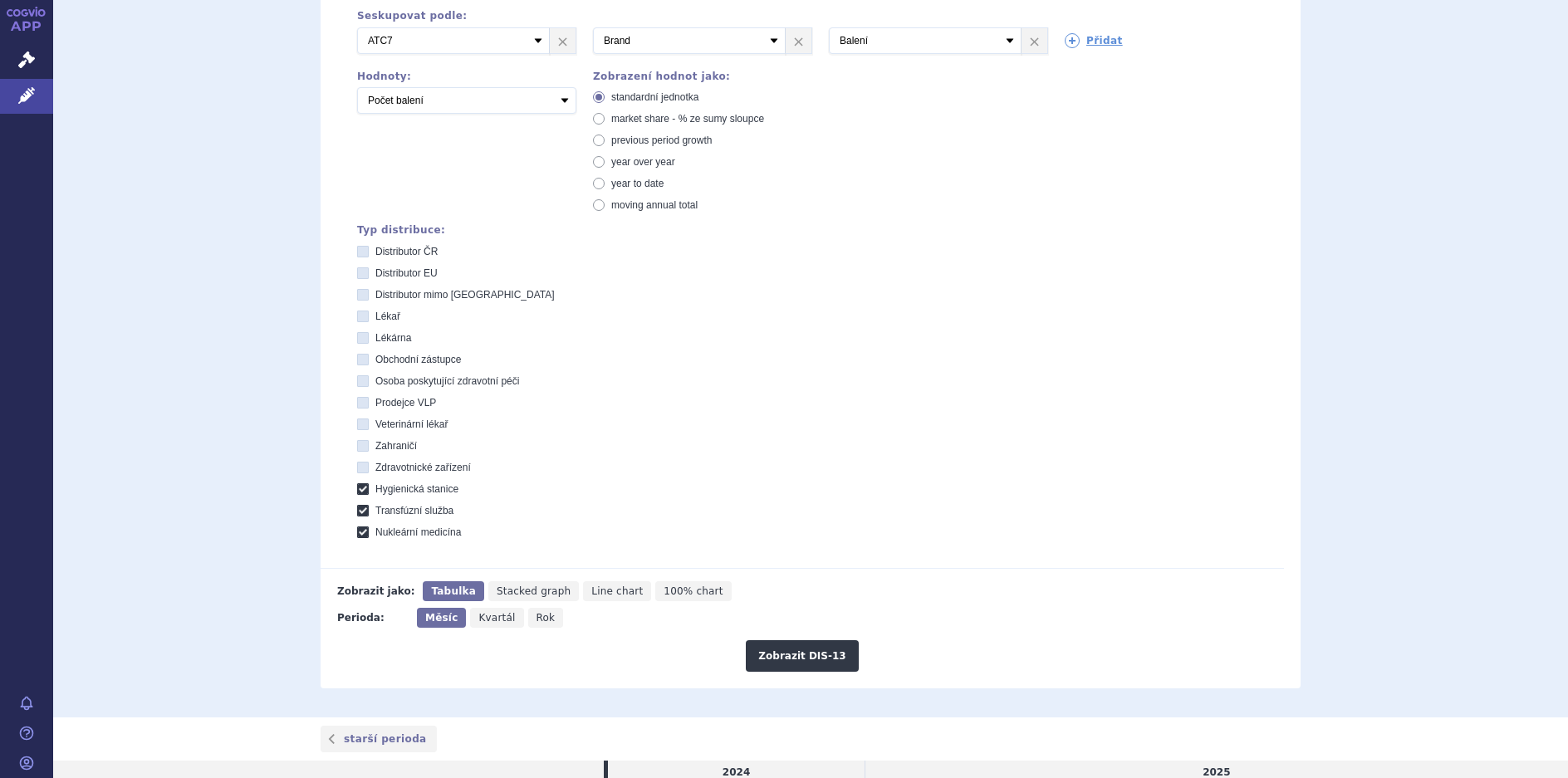
click at [359, 490] on stanice "Hygienická stanice" at bounding box center [364, 490] width 11 height 11
checkbox stanice "false"
click at [357, 508] on icon at bounding box center [363, 511] width 12 height 12
click at [359, 508] on služba "Transfúzní služba" at bounding box center [364, 513] width 11 height 11
checkbox služba "false"
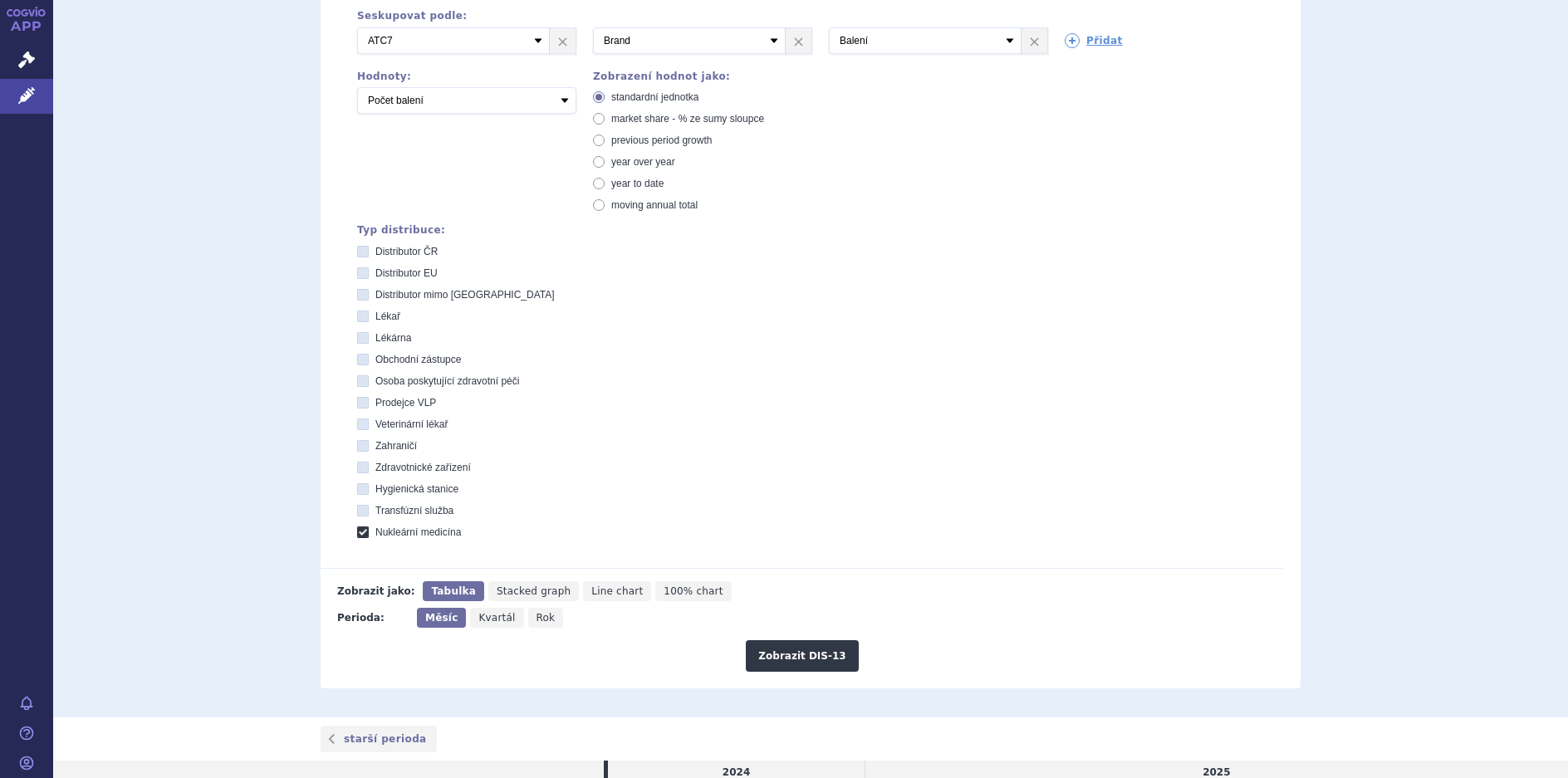
click at [357, 520] on div "Distributor ČR Distributor EU Distributor mimo EU Lékař Lékárna Obchodní zástup…" at bounding box center [821, 392] width 927 height 294
click at [358, 533] on icon at bounding box center [363, 532] width 12 height 12
click at [359, 533] on medicína "Nukleární medicína" at bounding box center [364, 534] width 11 height 11
checkbox medicína "false"
click at [363, 271] on icon at bounding box center [363, 273] width 12 height 12
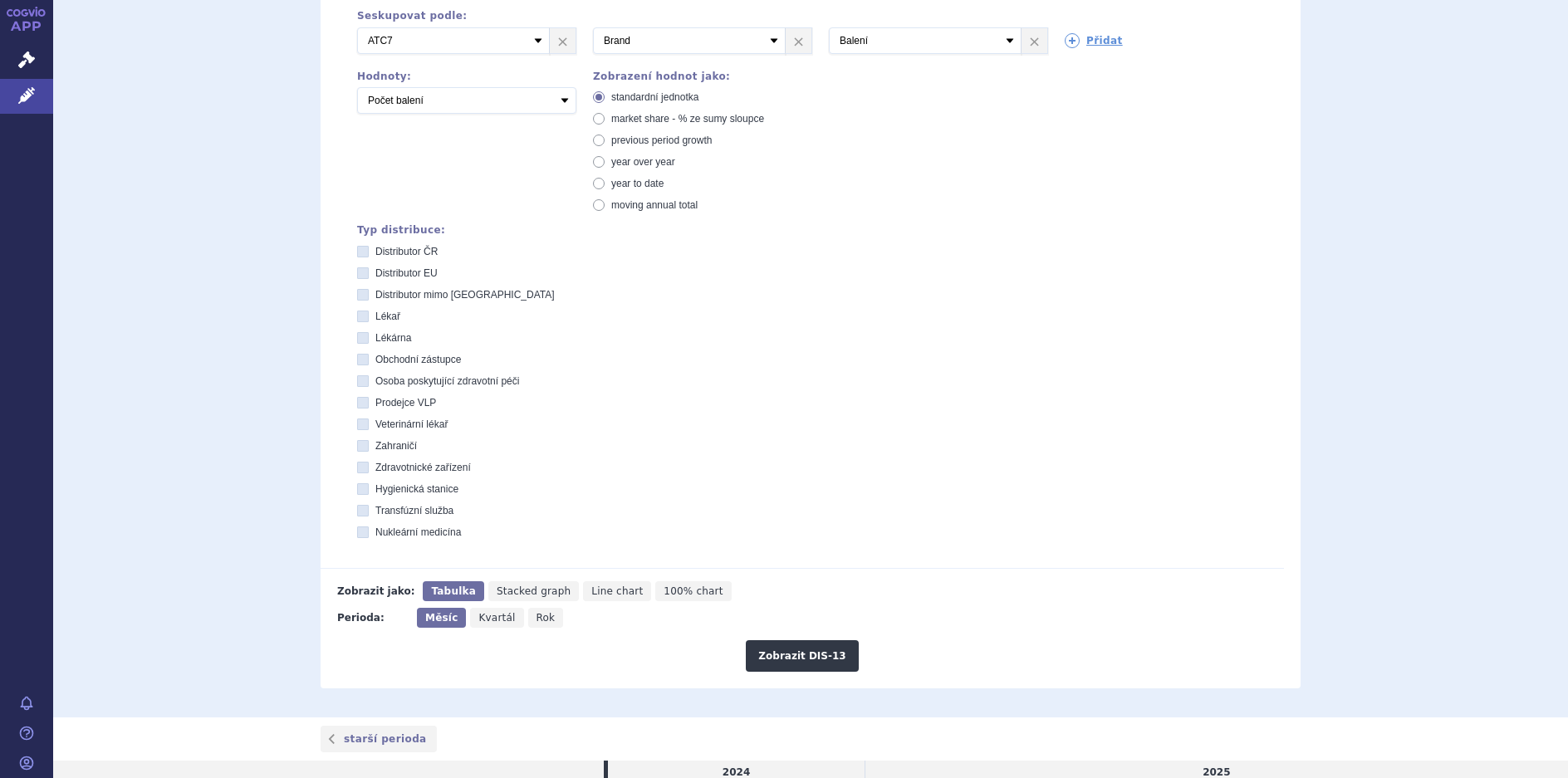
click at [363, 271] on EU "Distributor EU" at bounding box center [364, 275] width 11 height 11
checkbox EU "true"
click at [359, 295] on icon at bounding box center [363, 295] width 12 height 12
click at [359, 295] on EU "Distributor mimo [GEOGRAPHIC_DATA]" at bounding box center [364, 296] width 11 height 11
checkbox EU "true"
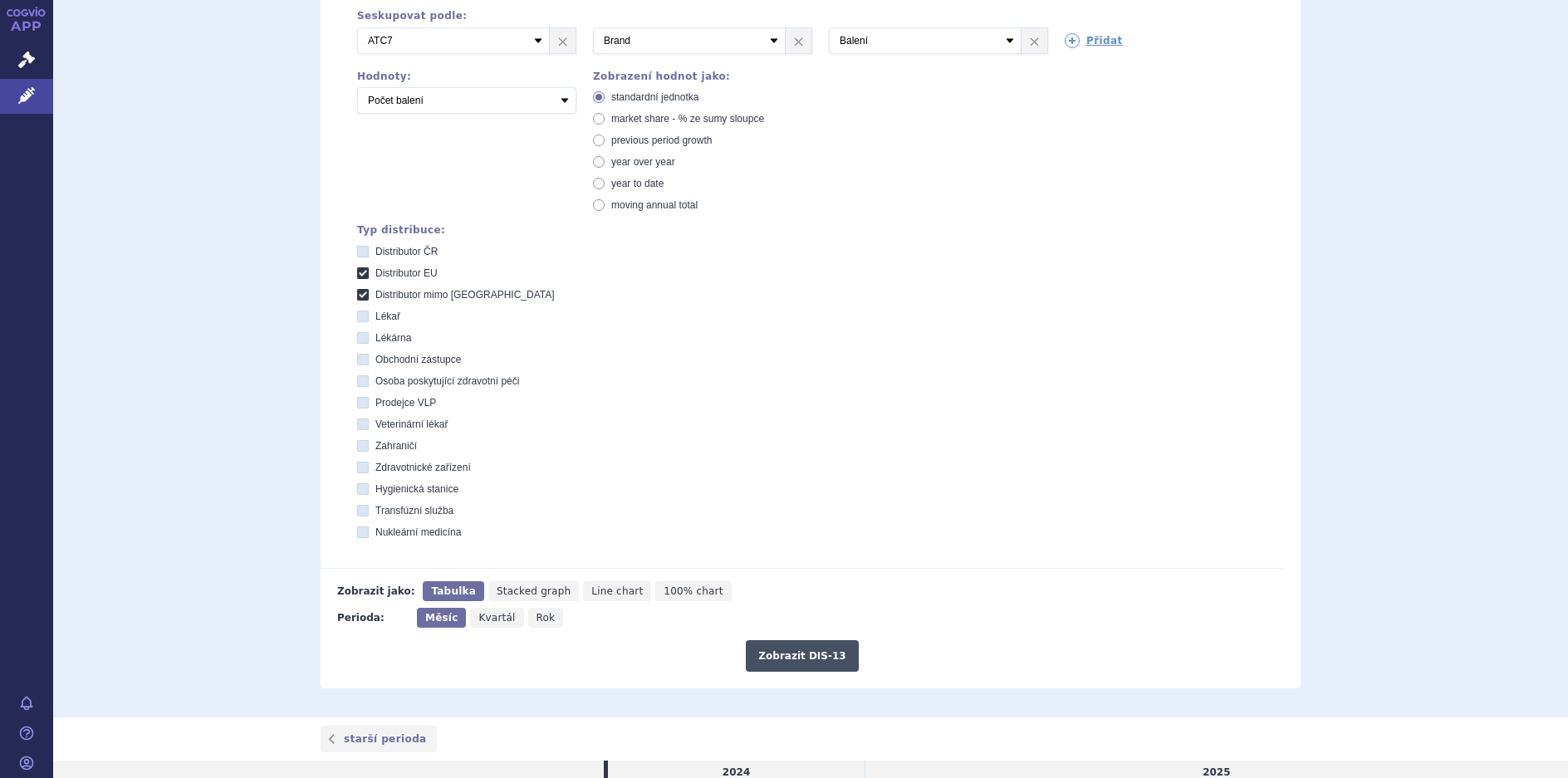
click at [799, 660] on button "Zobrazit DIS-13" at bounding box center [801, 656] width 113 height 32
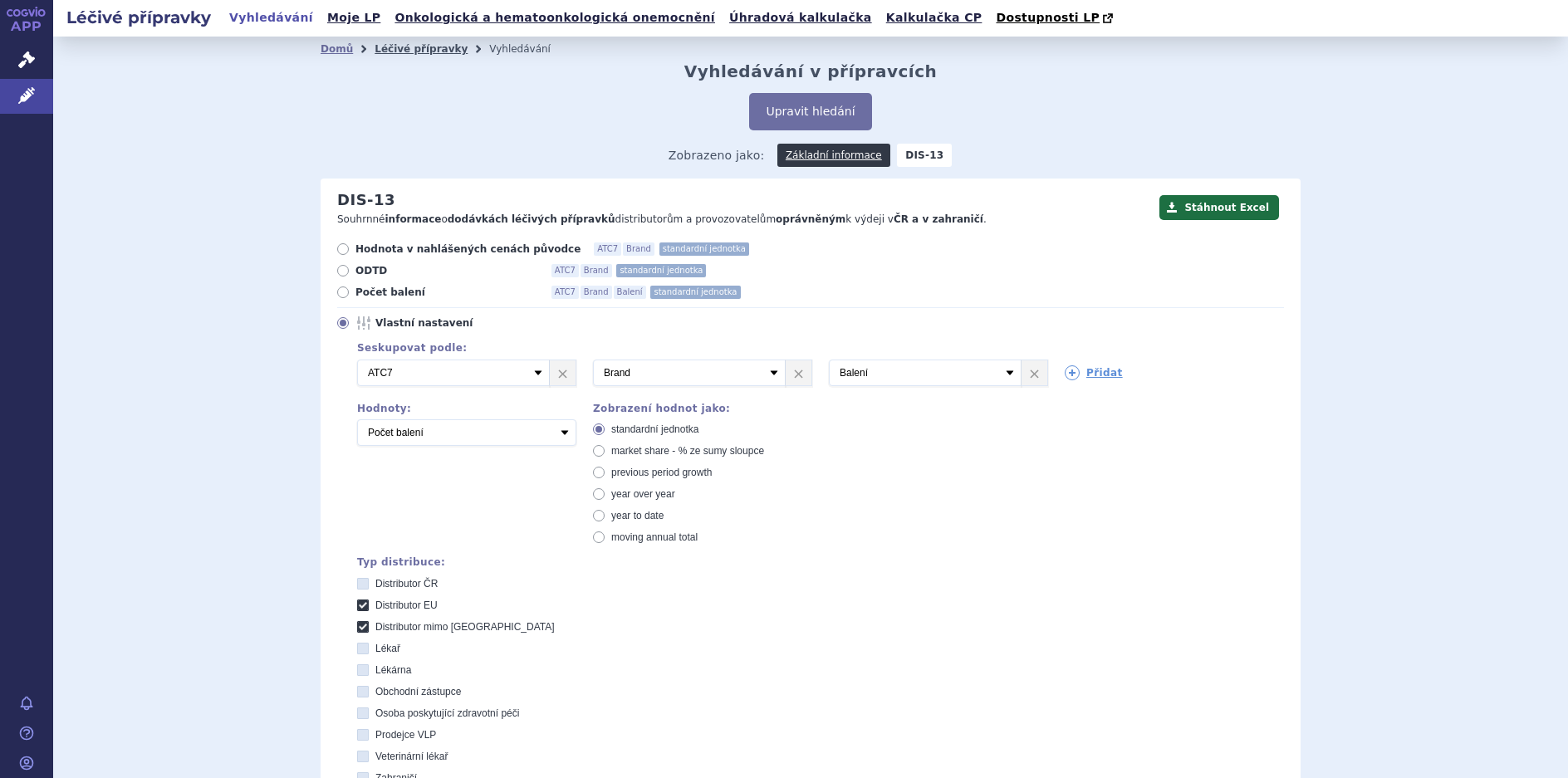
click at [390, 52] on link "Léčivé přípravky" at bounding box center [420, 49] width 93 height 12
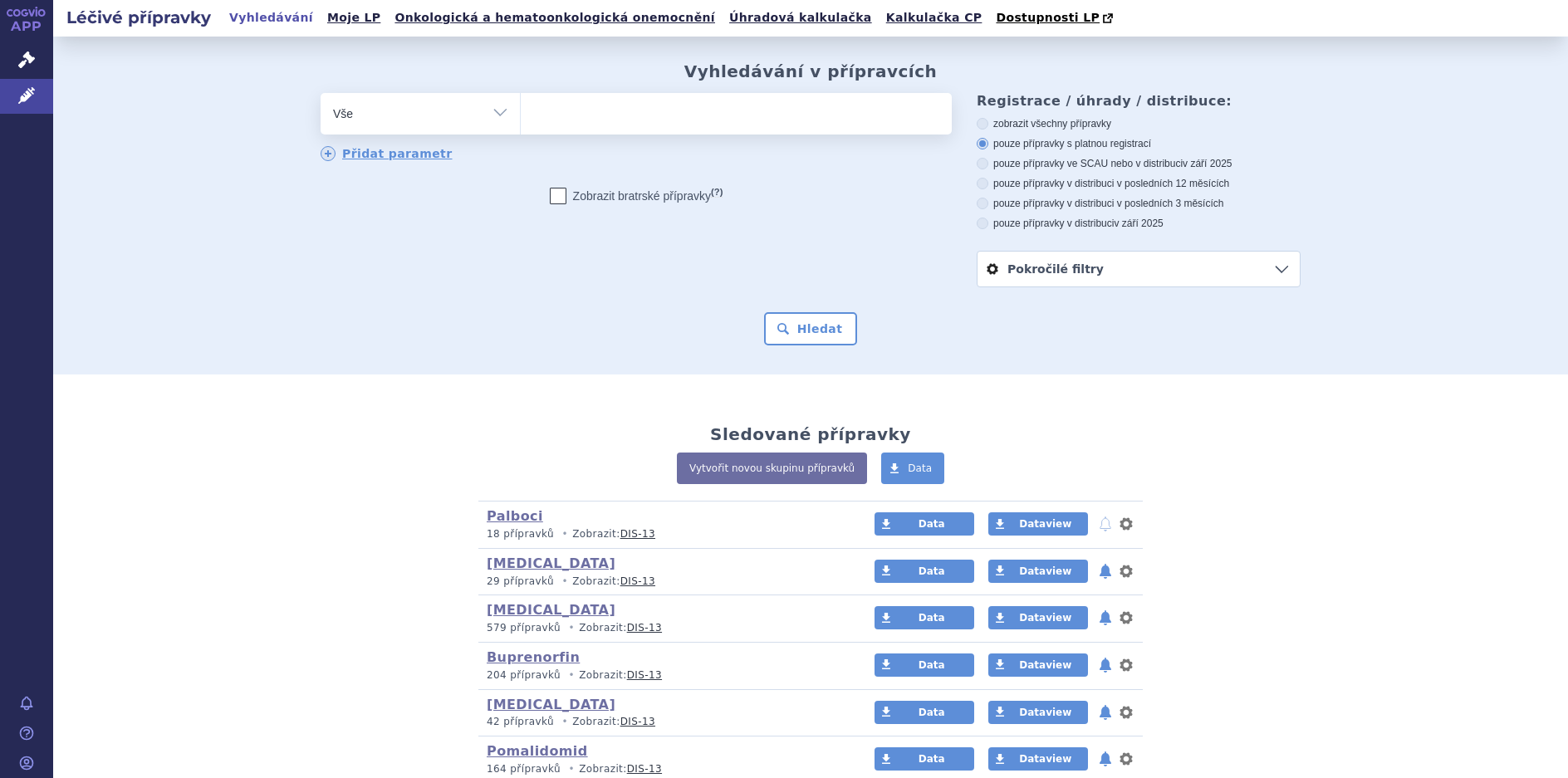
click at [491, 111] on select "Vše Přípravek/SUKL kód MAH VPOIS ATC/Aktivní látka Léková forma Síla" at bounding box center [419, 112] width 199 height 38
select select "filter-atc-group"
click at [320, 94] on select "Vše Přípravek/SUKL kód MAH VPOIS ATC/Aktivní látka Léková forma Síla" at bounding box center [419, 112] width 199 height 38
click at [551, 125] on ul at bounding box center [736, 111] width 431 height 35
click at [520, 125] on select at bounding box center [520, 113] width 1 height 41
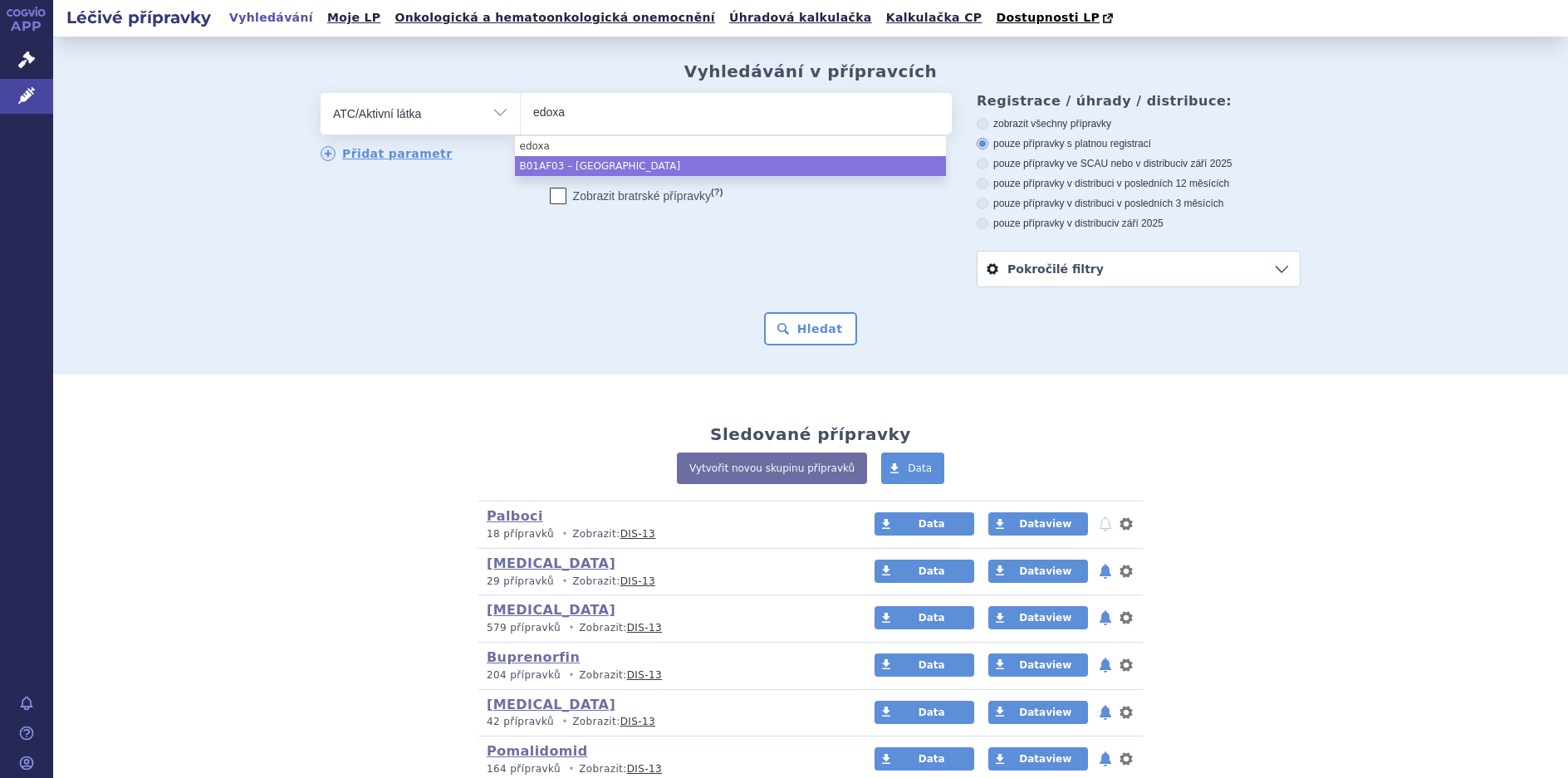
type input "edoxa"
select select "B01AF03"
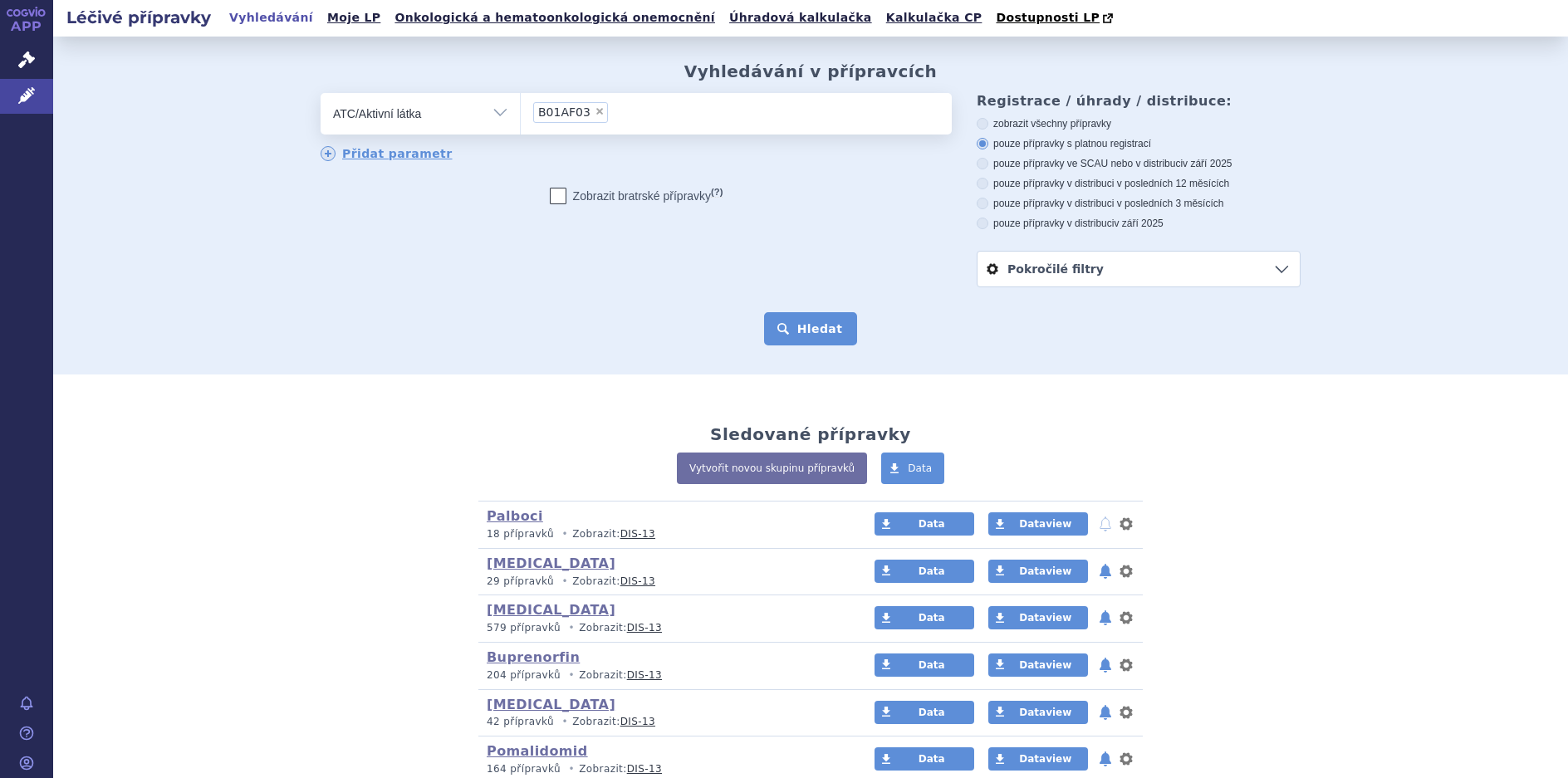
click at [822, 333] on button "Hledat" at bounding box center [811, 329] width 94 height 34
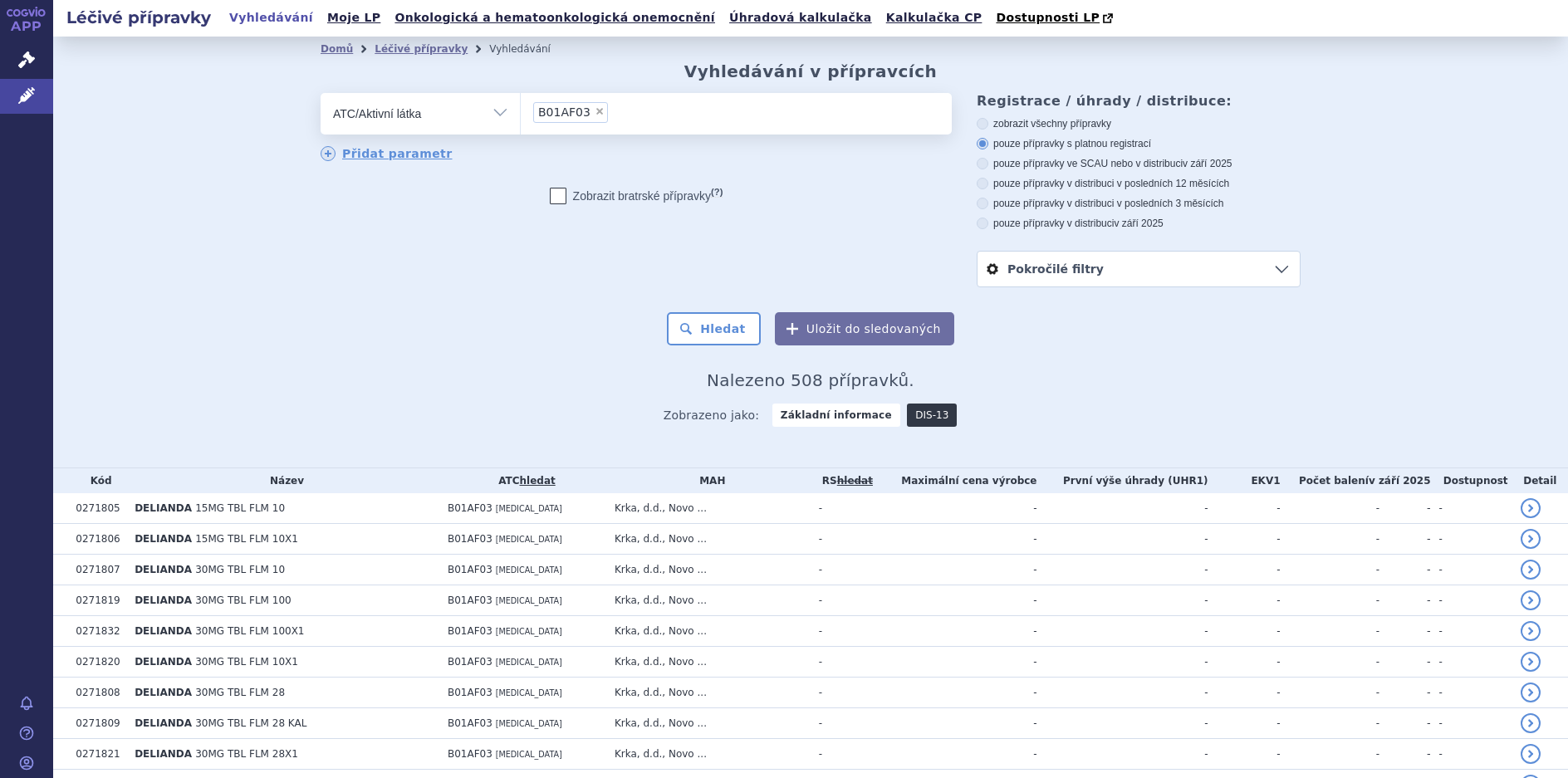
click at [907, 415] on link "DIS-13" at bounding box center [932, 415] width 50 height 23
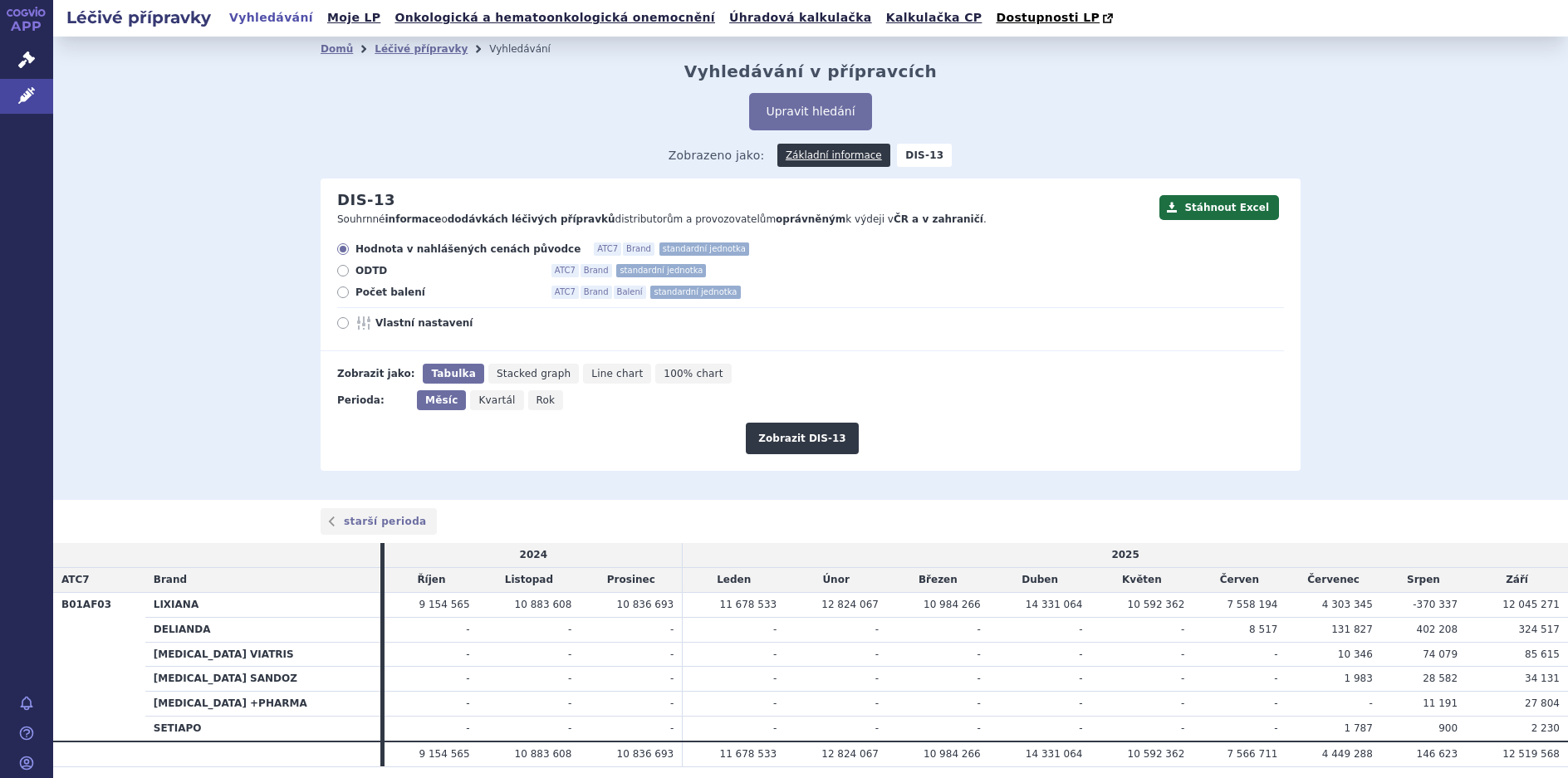
scroll to position [57, 0]
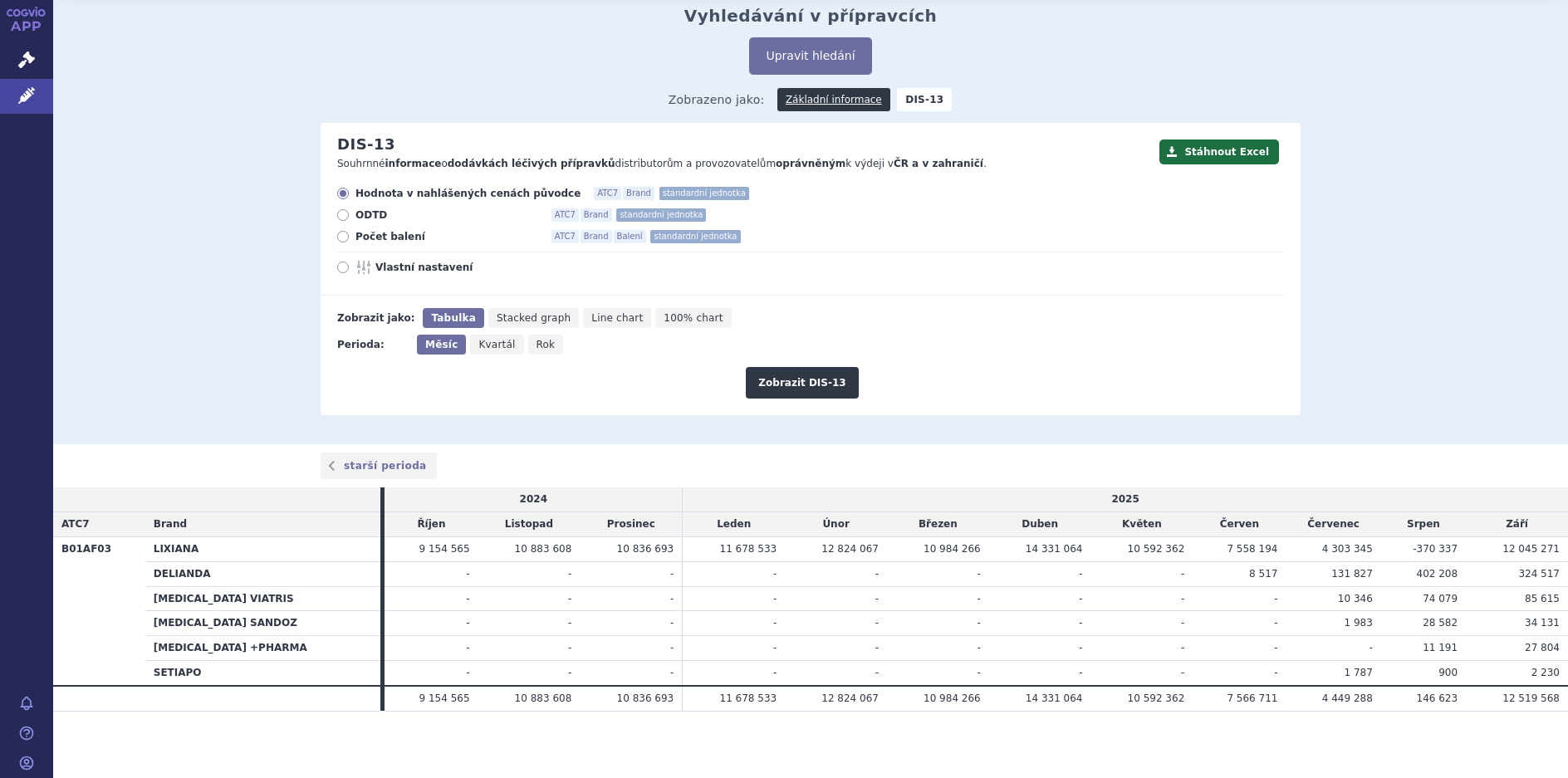
click at [338, 240] on icon at bounding box center [343, 237] width 12 height 12
click at [339, 240] on input "Počet balení ATC7 Brand Balení standardní jednotka" at bounding box center [343, 238] width 11 height 11
radio input "true"
click at [776, 382] on button "Zobrazit DIS-13" at bounding box center [801, 383] width 113 height 32
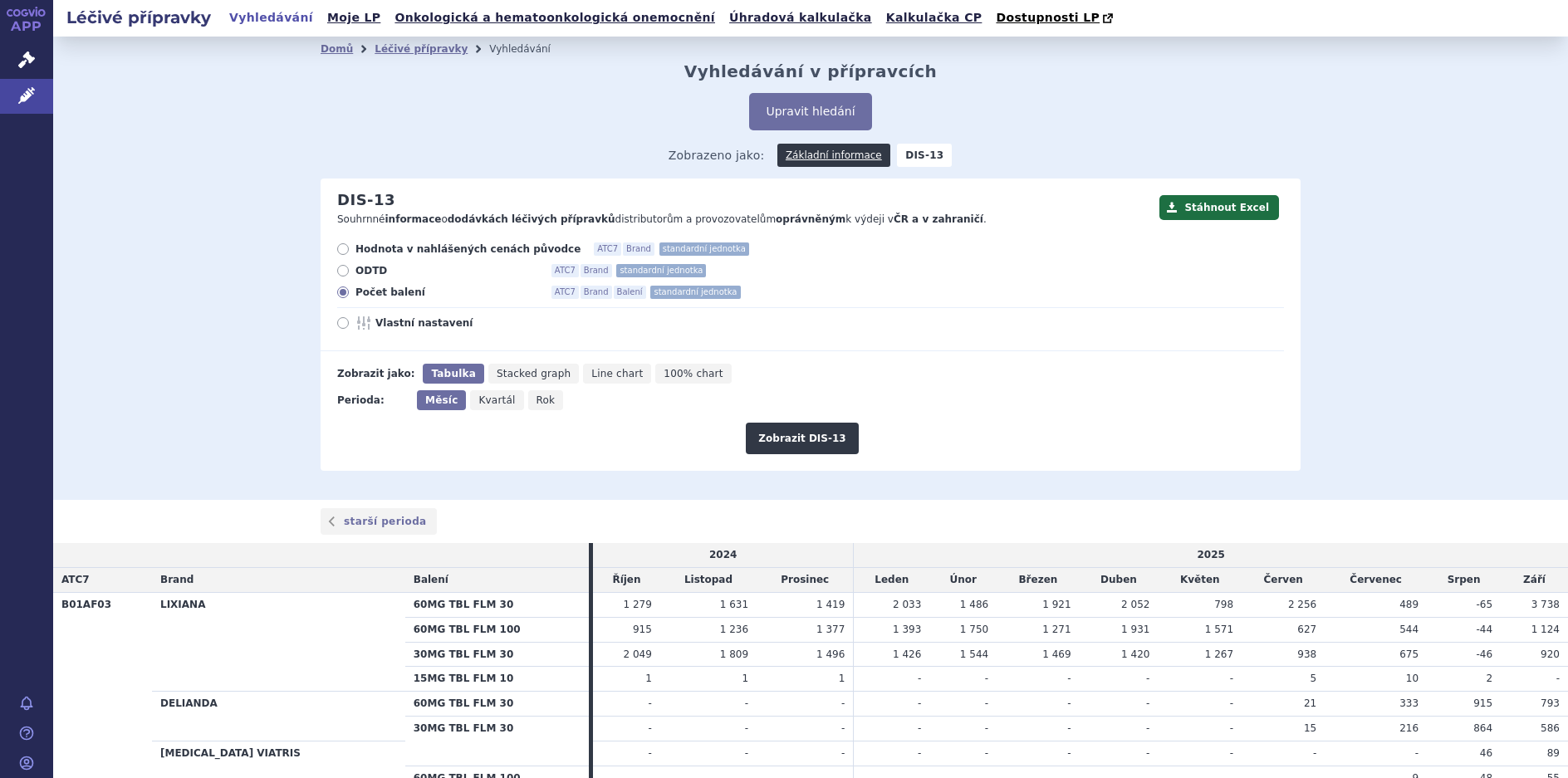
click at [341, 272] on icon at bounding box center [343, 270] width 12 height 12
click at [341, 272] on input "ODTD ATC7 Brand standardní jednotka" at bounding box center [343, 272] width 11 height 11
radio input "true"
click at [664, 379] on span "100% chart" at bounding box center [693, 374] width 59 height 12
click at [655, 374] on input "100% chart" at bounding box center [660, 368] width 11 height 11
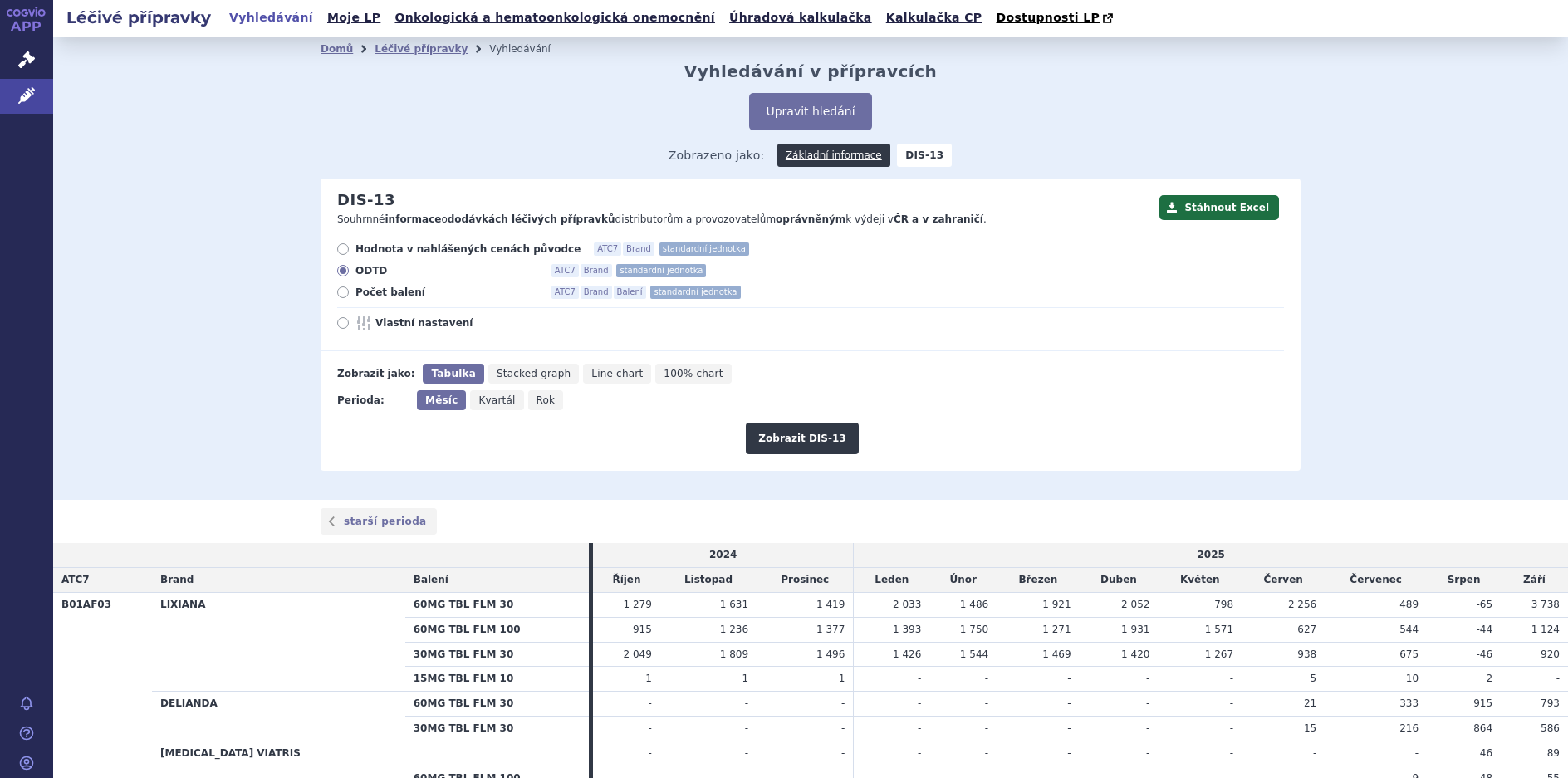
radio input "true"
click at [807, 441] on button "Zobrazit DIS-13" at bounding box center [801, 439] width 113 height 32
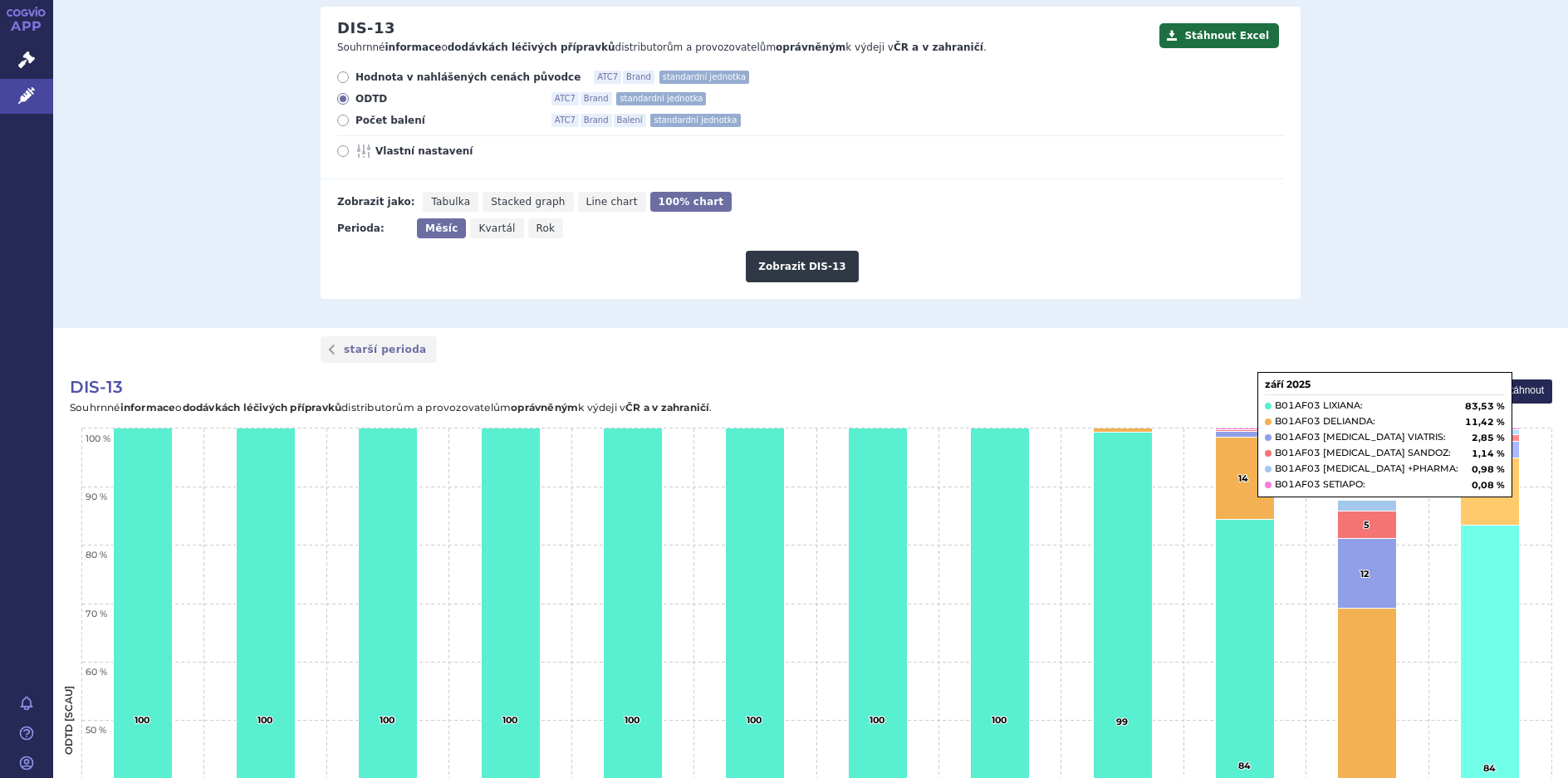
scroll to position [166, 0]
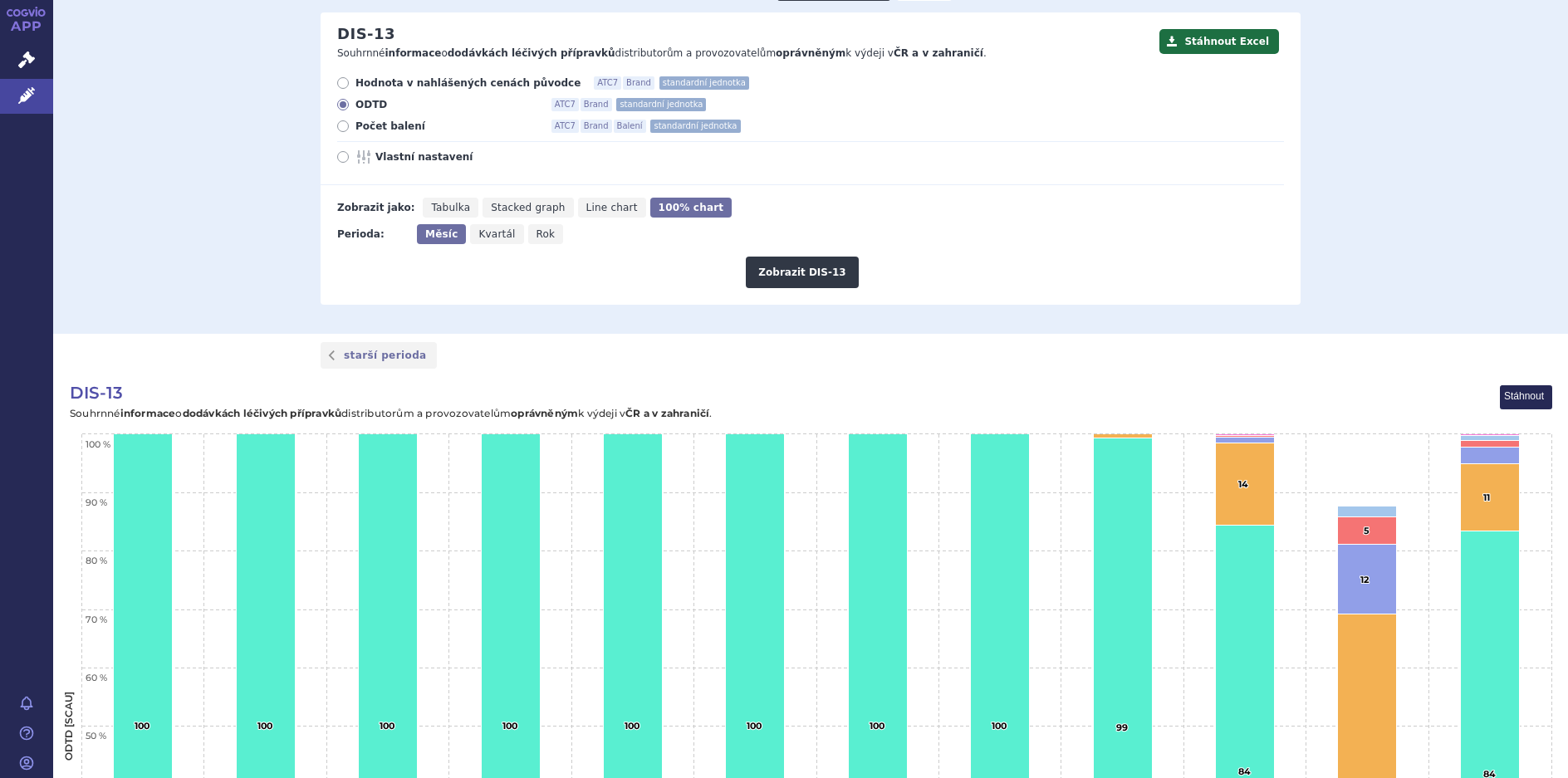
click at [154, 187] on div "Domů Léčivé přípravky Vyhledávání Vyhledávání v přípravcích Upravit hledání ods…" at bounding box center [810, 102] width 1515 height 464
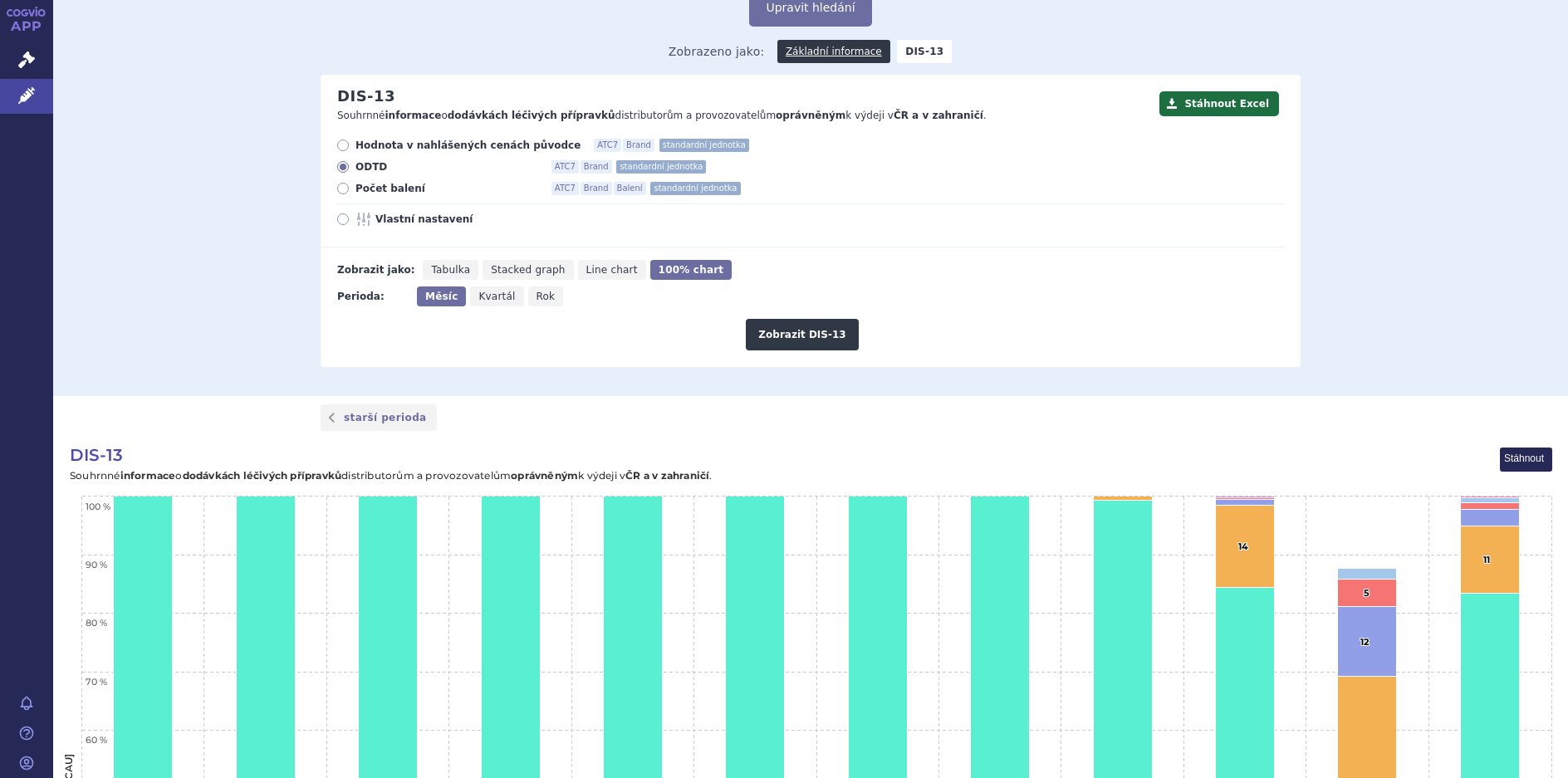
scroll to position [0, 0]
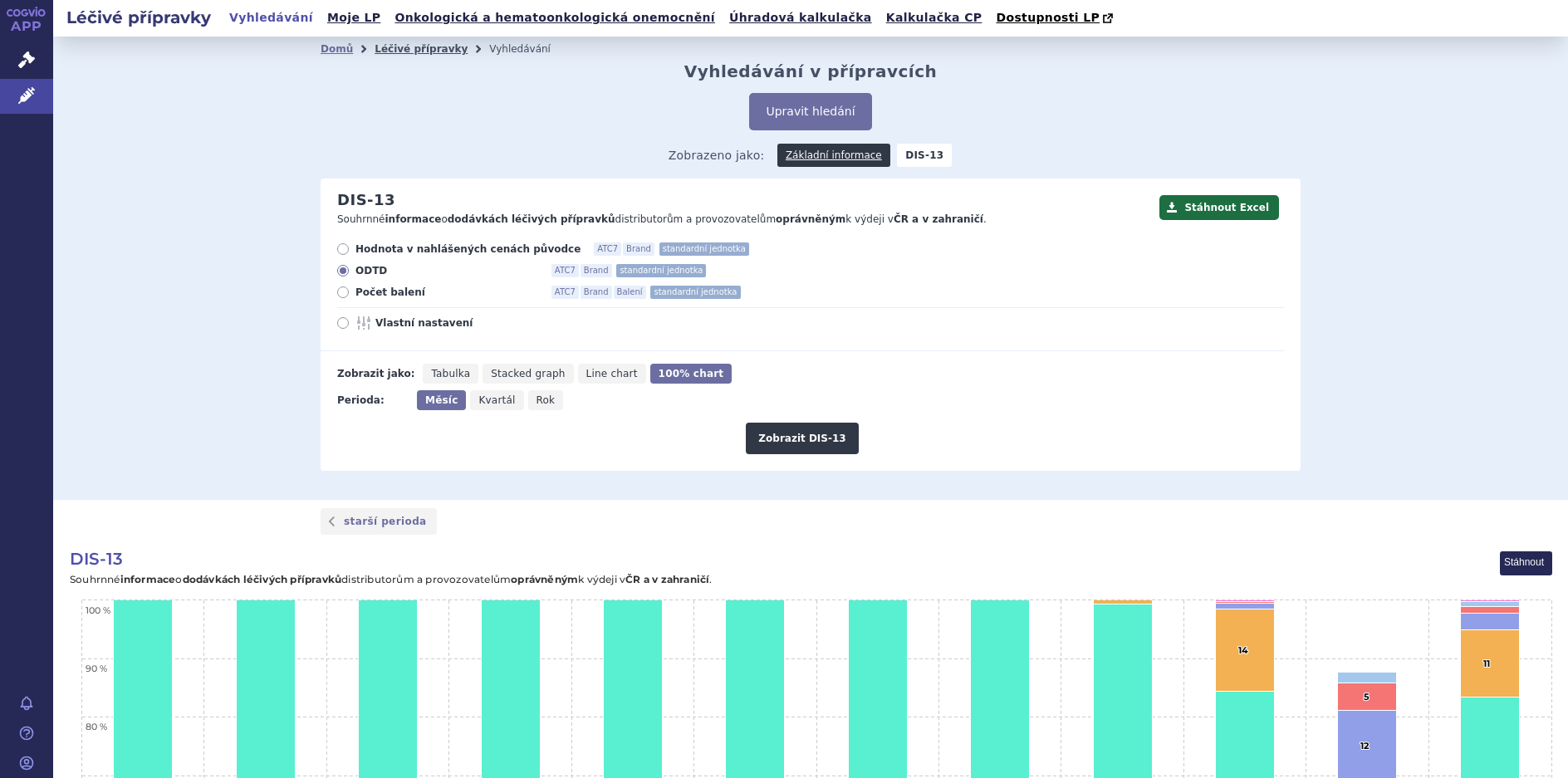
click at [387, 44] on link "Léčivé přípravky" at bounding box center [420, 49] width 93 height 12
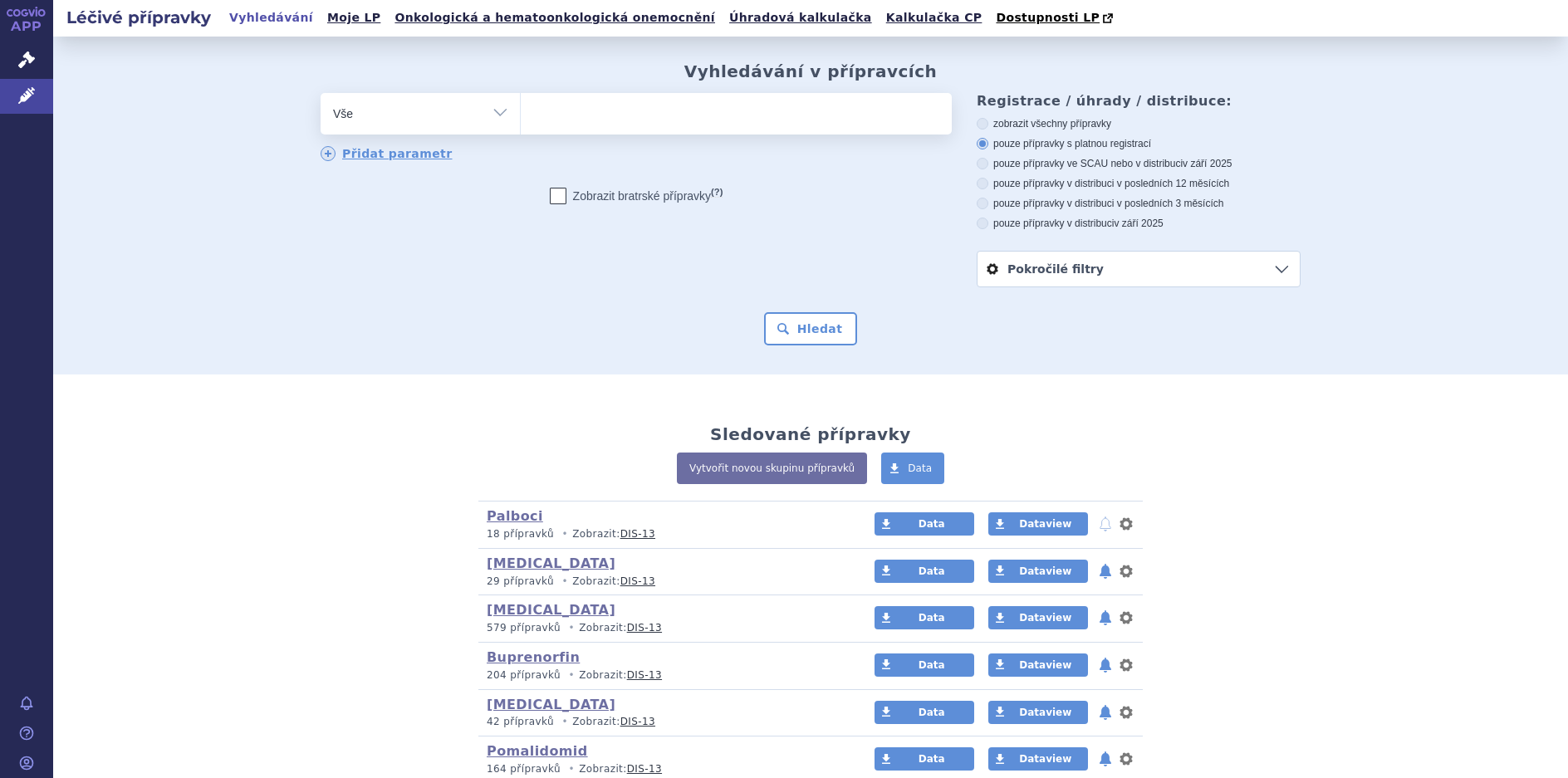
click at [533, 119] on input "search" at bounding box center [537, 112] width 9 height 21
type input "ri"
type input "riv"
type input "riva"
type input "rivar"
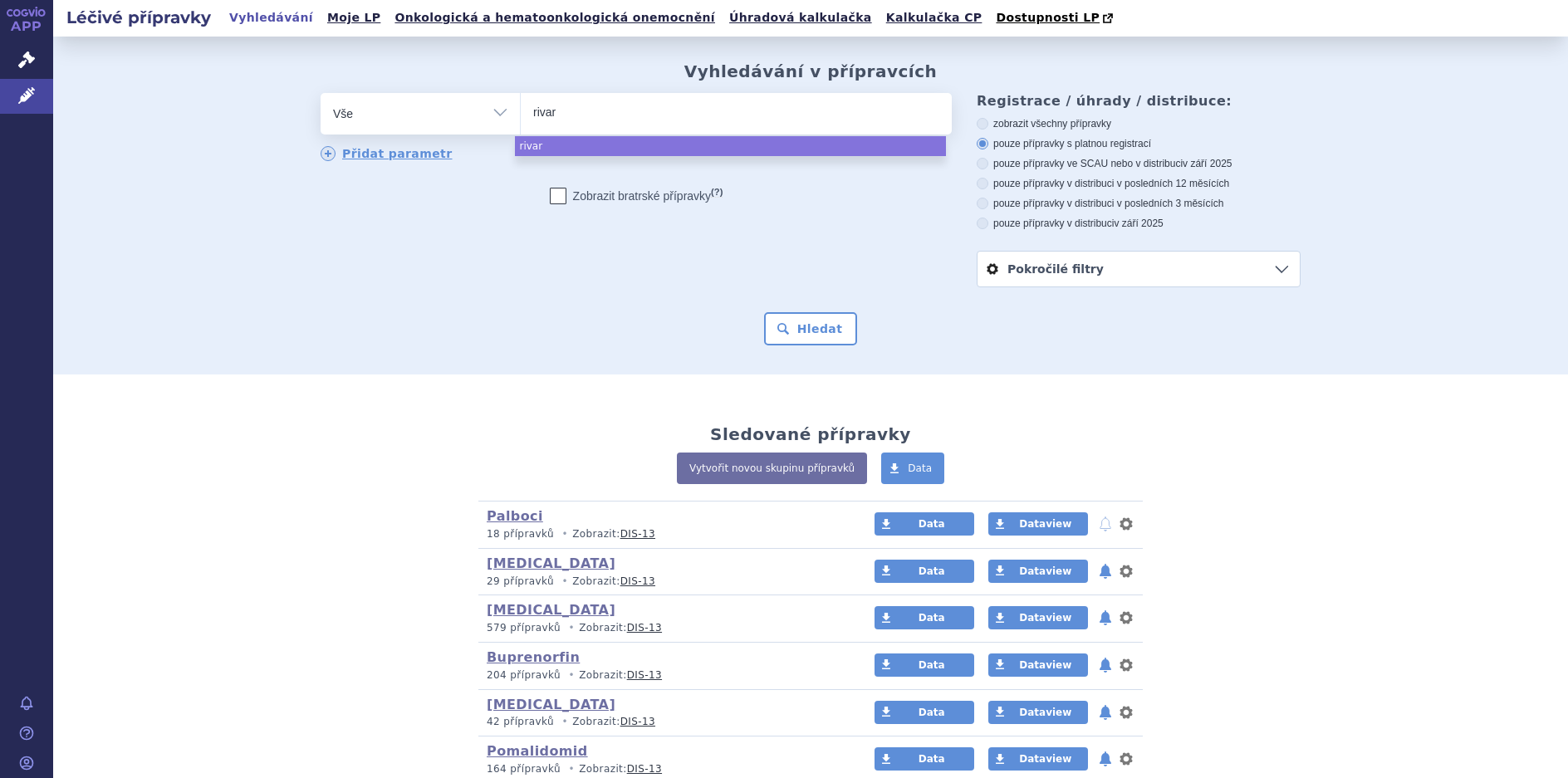
type input "rivaro"
type input "rivarox"
type input "rivaroxa"
type input "rivaroxab"
type input "rivaroxaba"
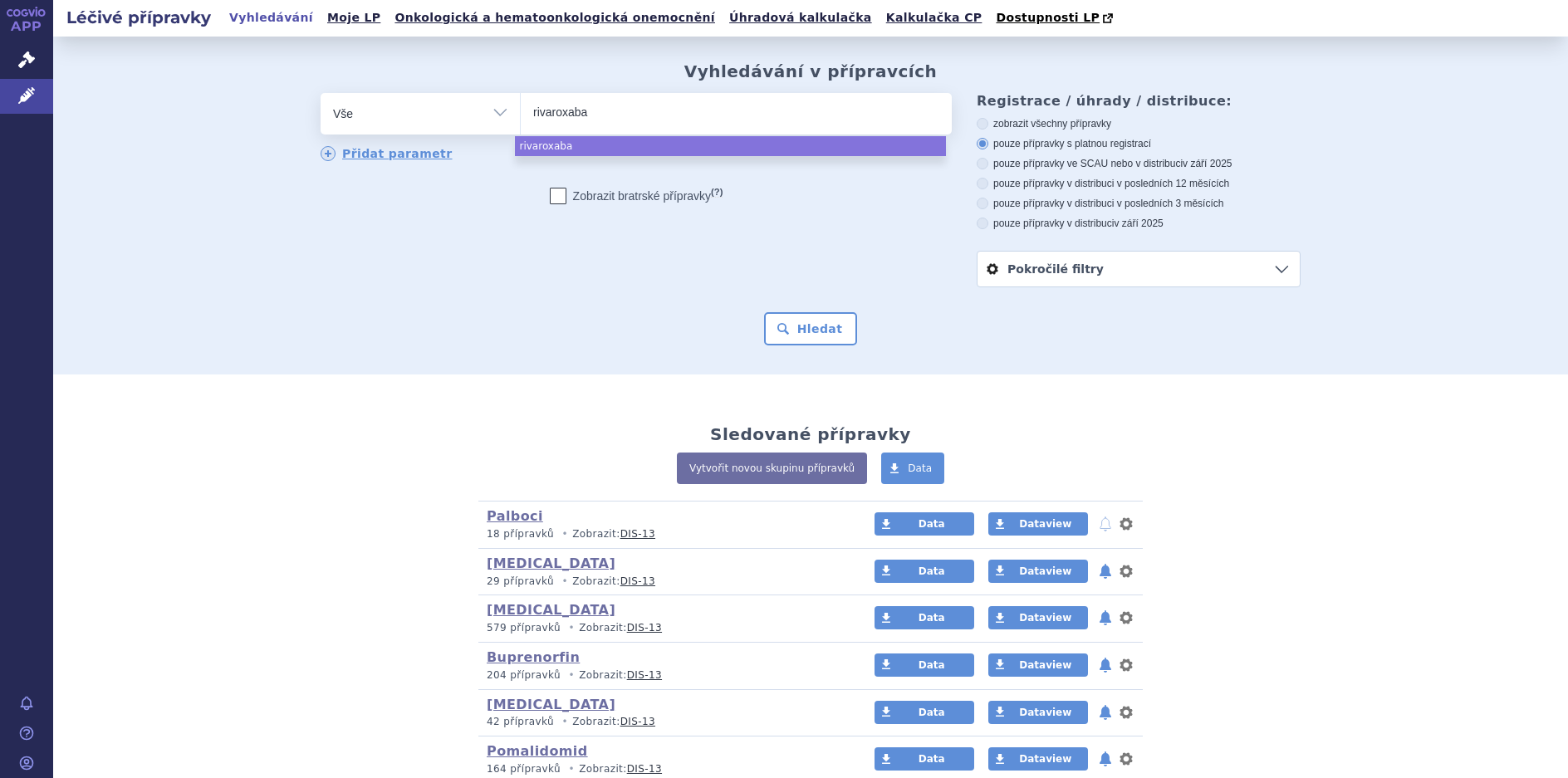
type input "rivaroxaban"
drag, startPoint x: 599, startPoint y: 113, endPoint x: 504, endPoint y: 113, distance: 95.0
click at [504, 113] on div "odstranit Vše Přípravek/SUKL kód MAH VPOIS ATC/Aktivní látka" at bounding box center [636, 113] width 631 height 41
click at [496, 110] on select "Vše Přípravek/SUKL kód MAH VPOIS ATC/Aktivní látka Léková forma Síla" at bounding box center [419, 112] width 199 height 38
select select "filter-atc-group"
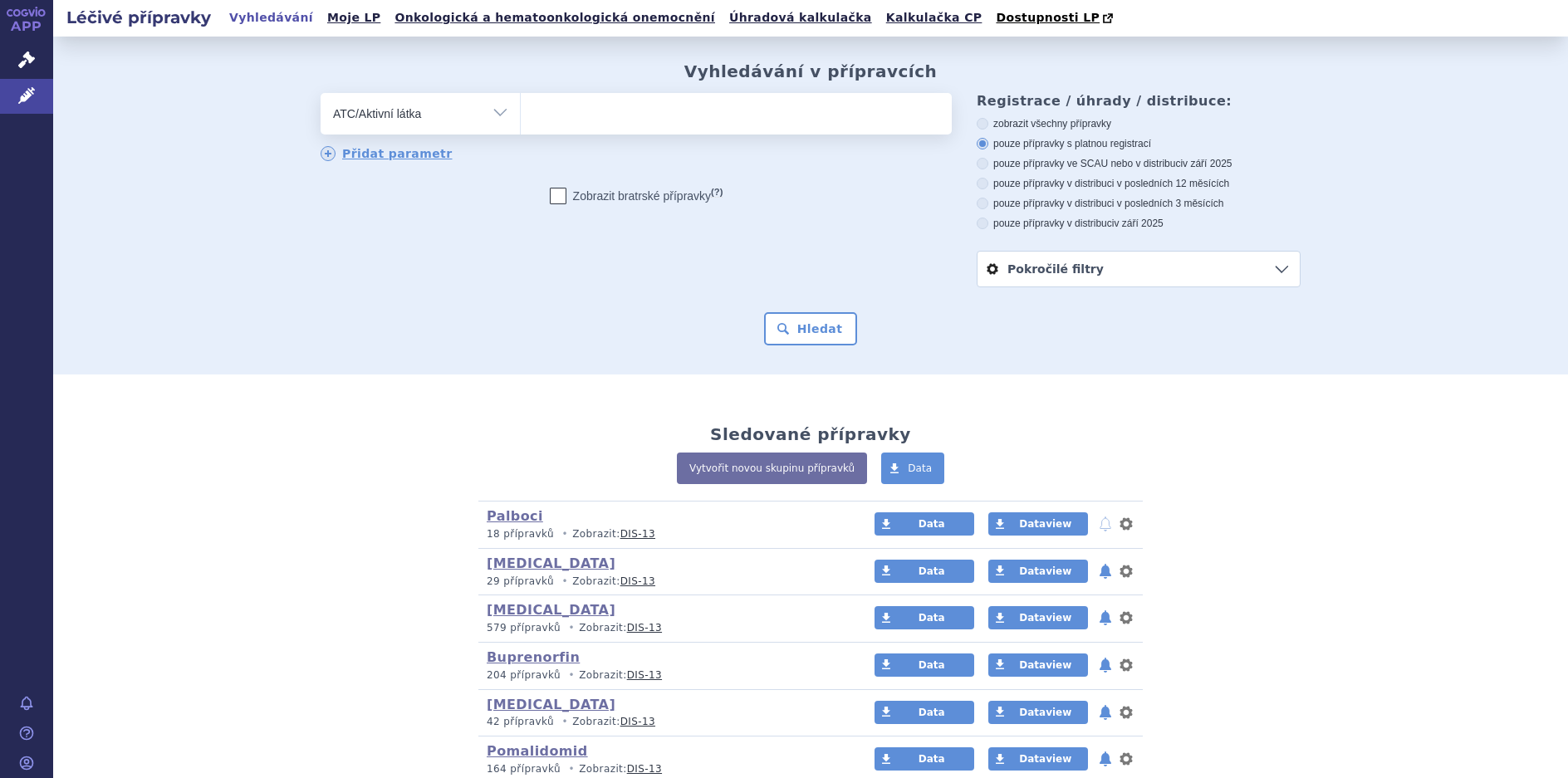
click at [320, 94] on select "Vše Přípravek/SUKL kód MAH VPOIS ATC/Aktivní látka Léková forma Síla" at bounding box center [419, 112] width 199 height 38
click at [569, 125] on ul at bounding box center [736, 111] width 431 height 35
click at [520, 125] on select at bounding box center [520, 113] width 1 height 41
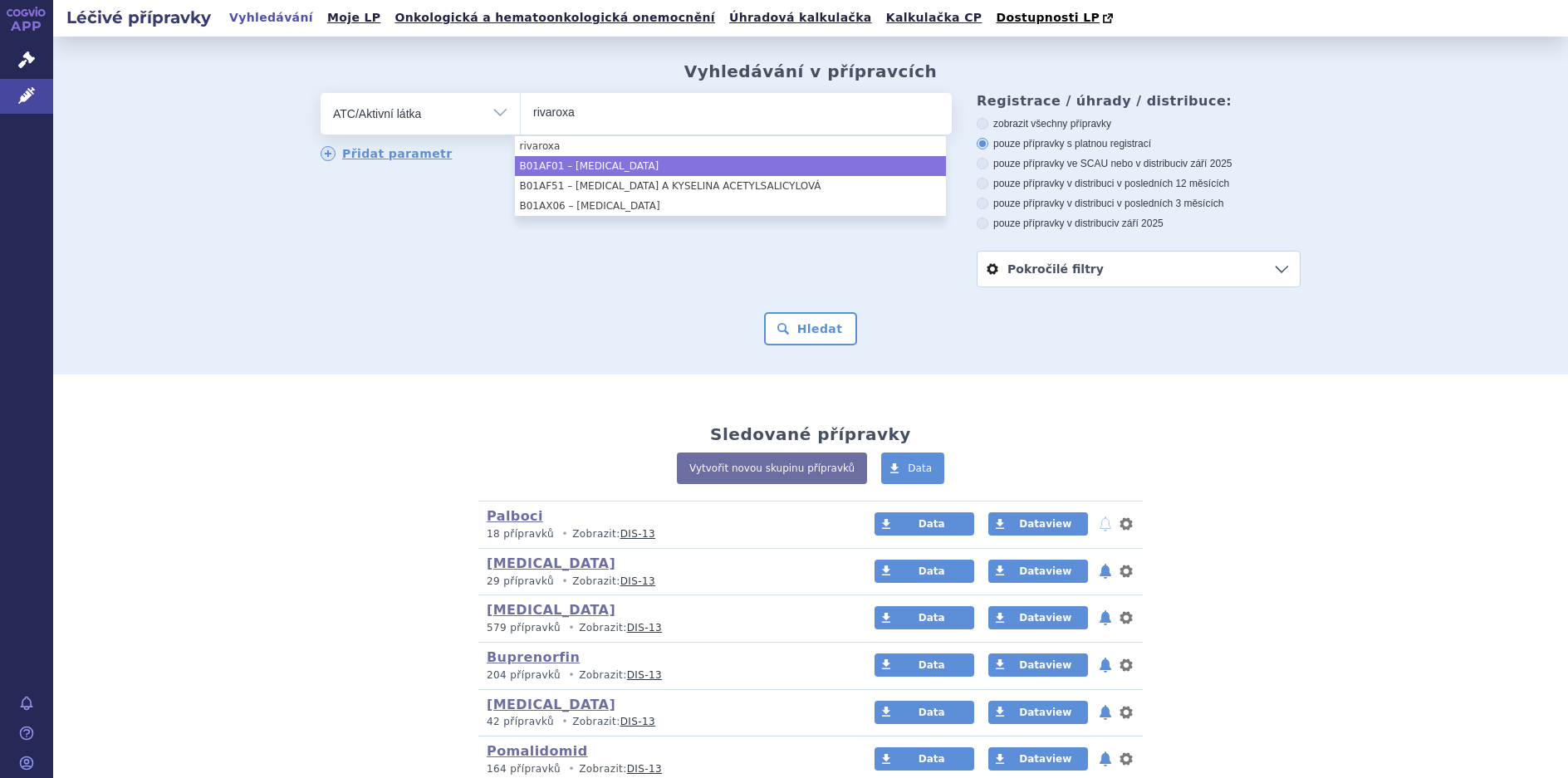
type input "rivaroxa"
select select "B01AF01"
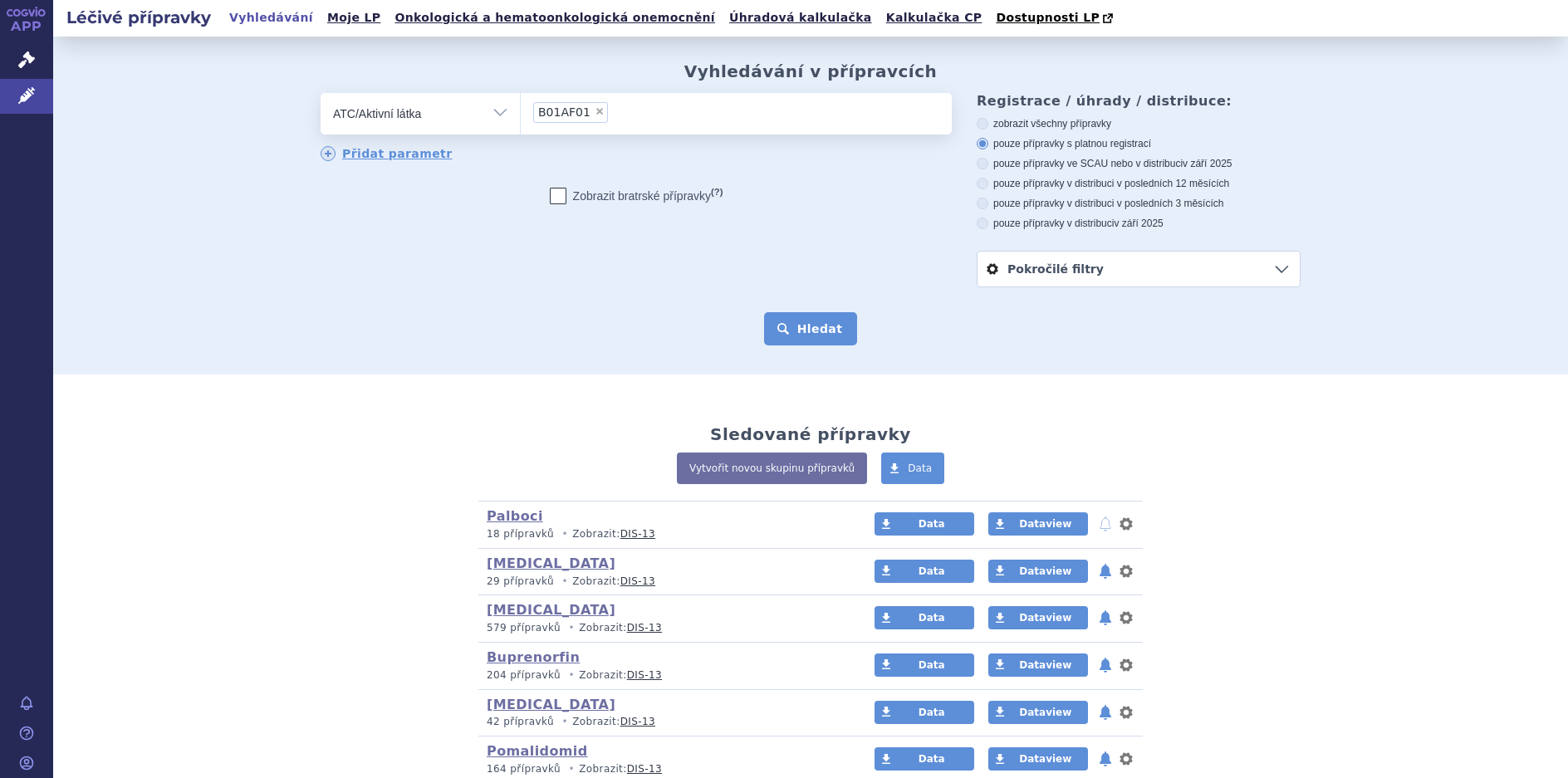
click at [800, 324] on button "Hledat" at bounding box center [811, 329] width 94 height 34
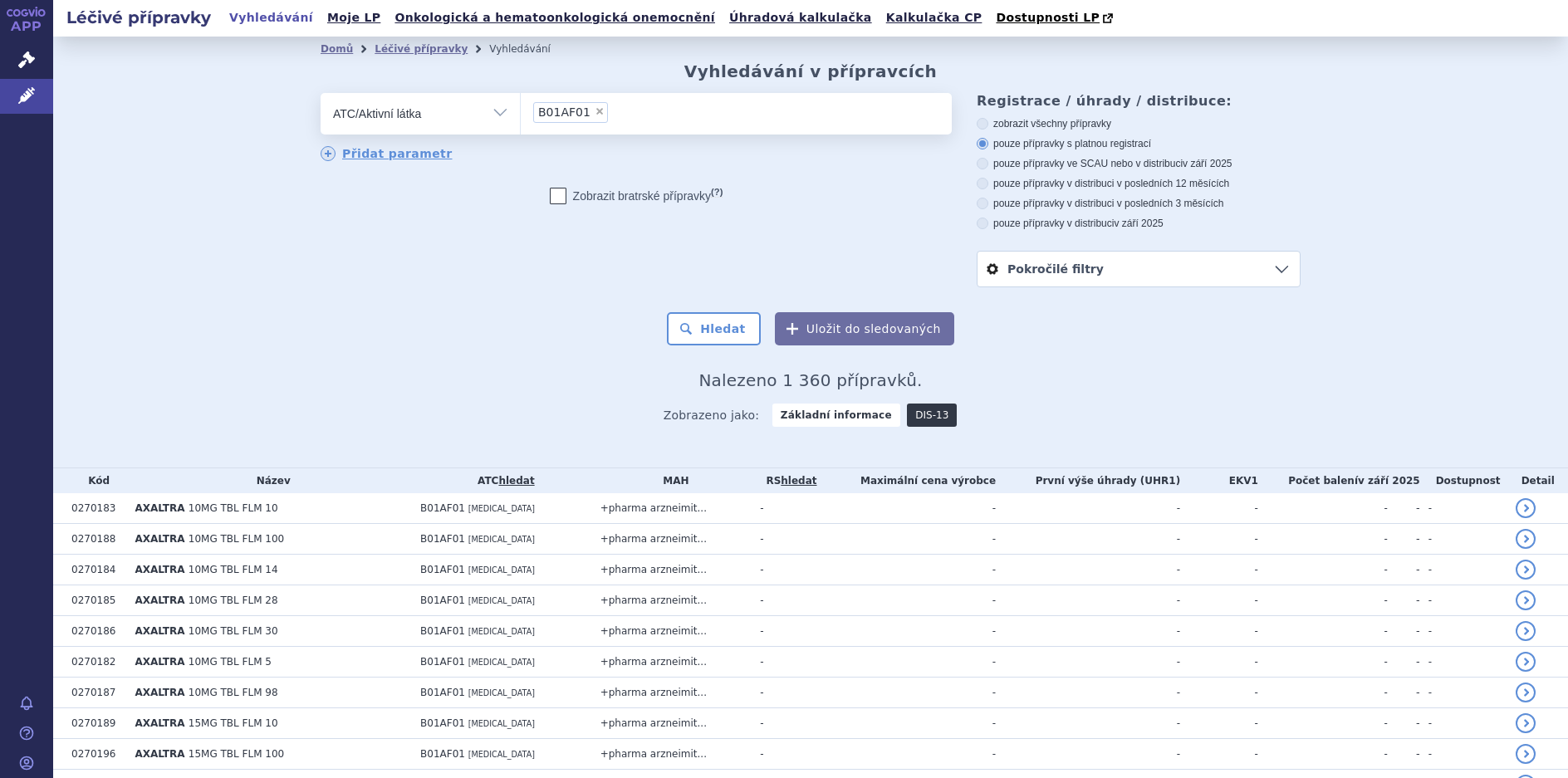
click at [911, 417] on link "DIS-13" at bounding box center [932, 415] width 50 height 23
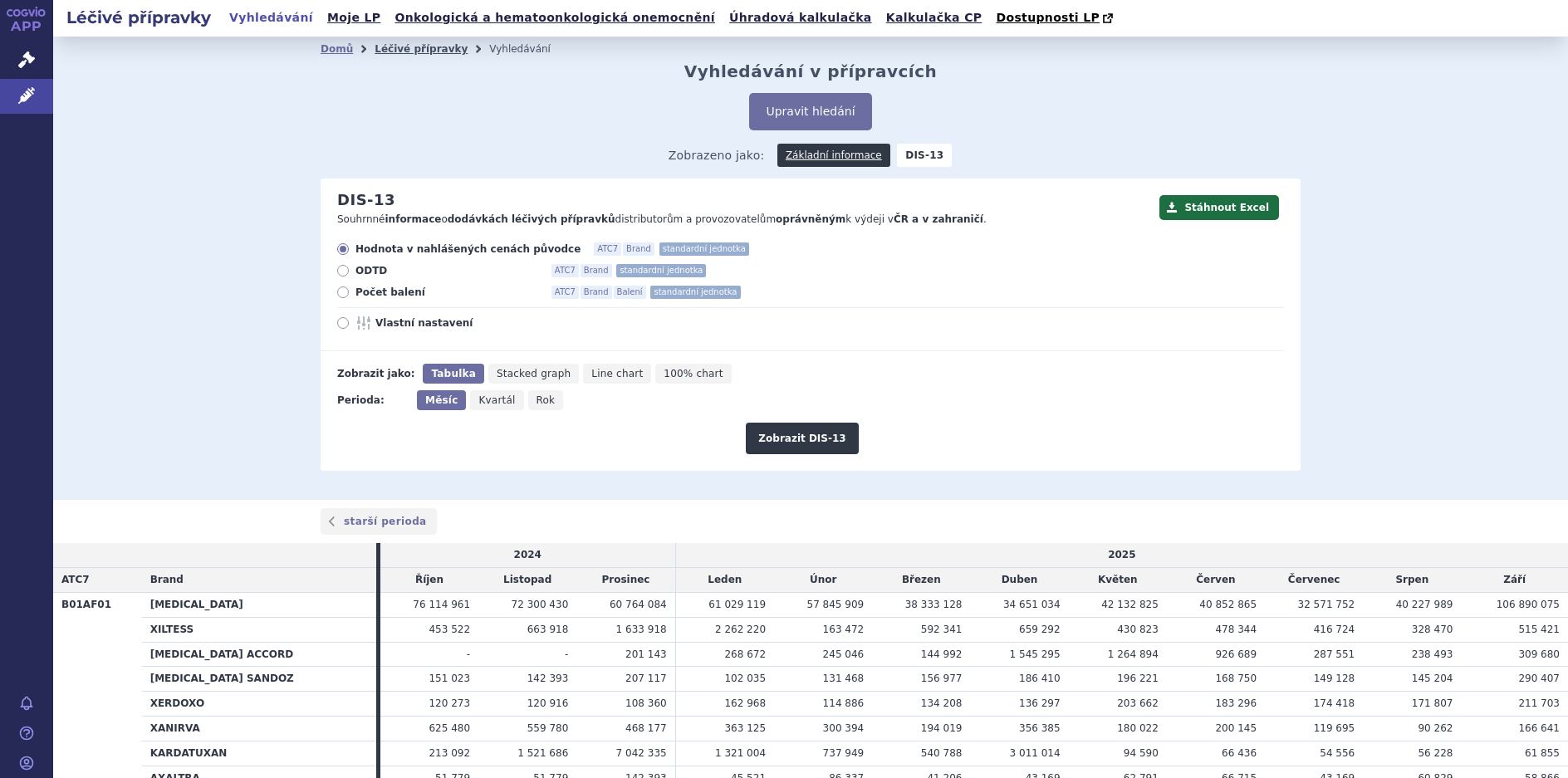
click at [410, 55] on link "Léčivé přípravky" at bounding box center [420, 49] width 93 height 12
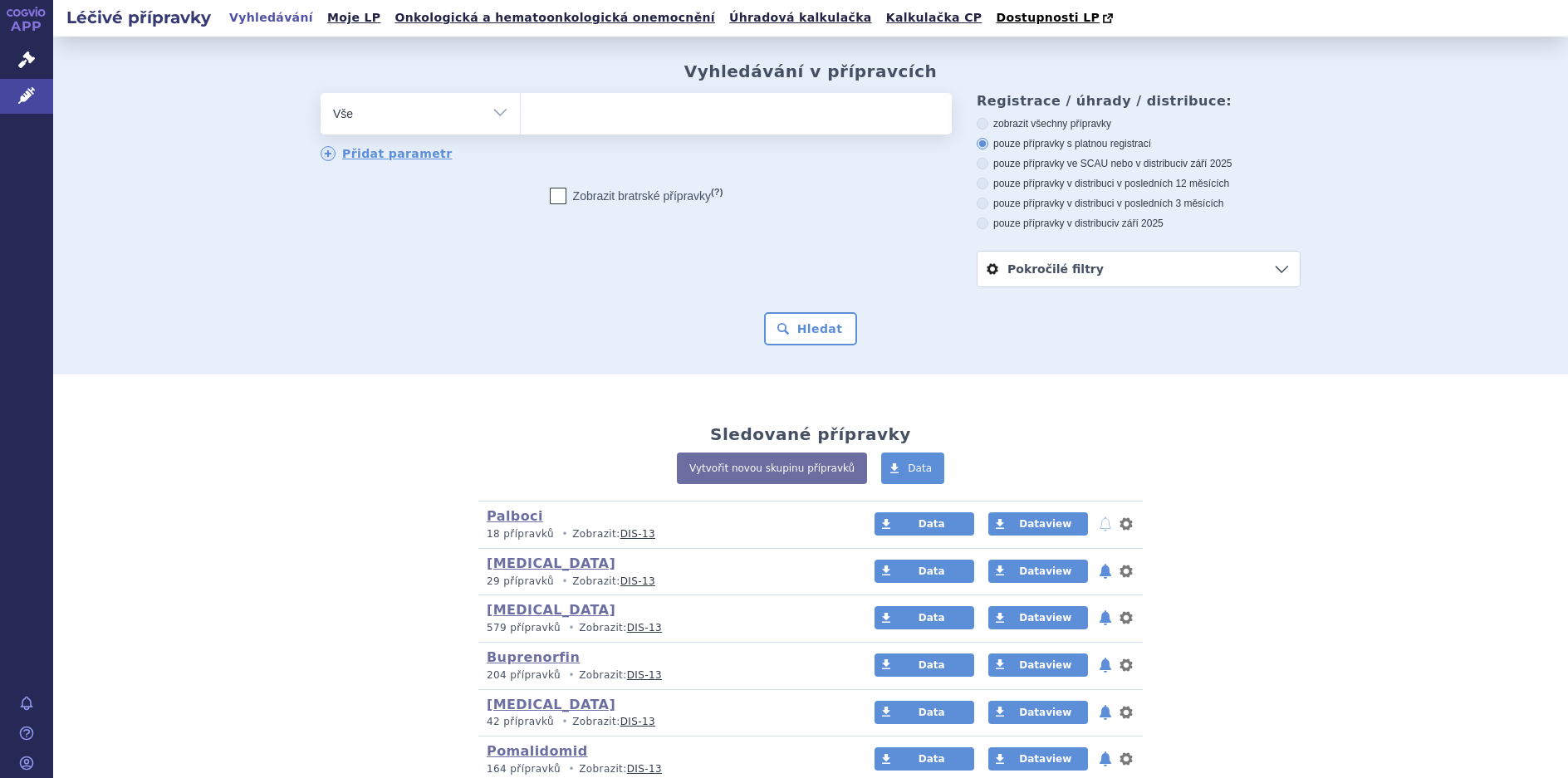
click at [492, 114] on select "Vše Přípravek/SUKL kód MAH VPOIS ATC/Aktivní látka Léková forma Síla" at bounding box center [419, 112] width 199 height 38
select select "filter-atc-group"
click at [320, 94] on select "Vše Přípravek/SUKL kód MAH VPOIS ATC/Aktivní látka Léková forma Síla" at bounding box center [419, 112] width 199 height 38
click at [548, 115] on ul at bounding box center [736, 111] width 431 height 35
click at [520, 115] on select at bounding box center [520, 113] width 1 height 41
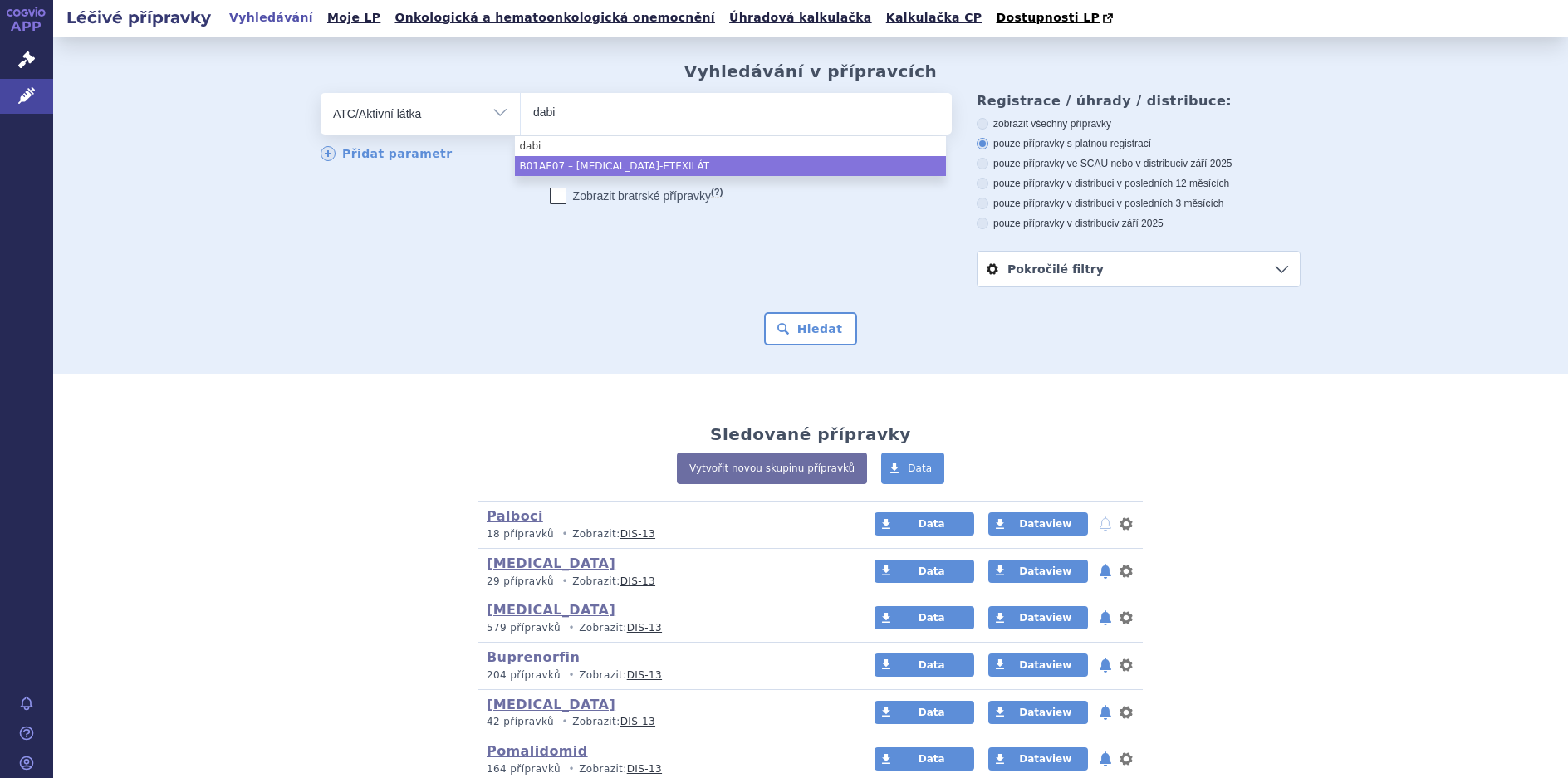
type input "dabi"
select select "B01AE07"
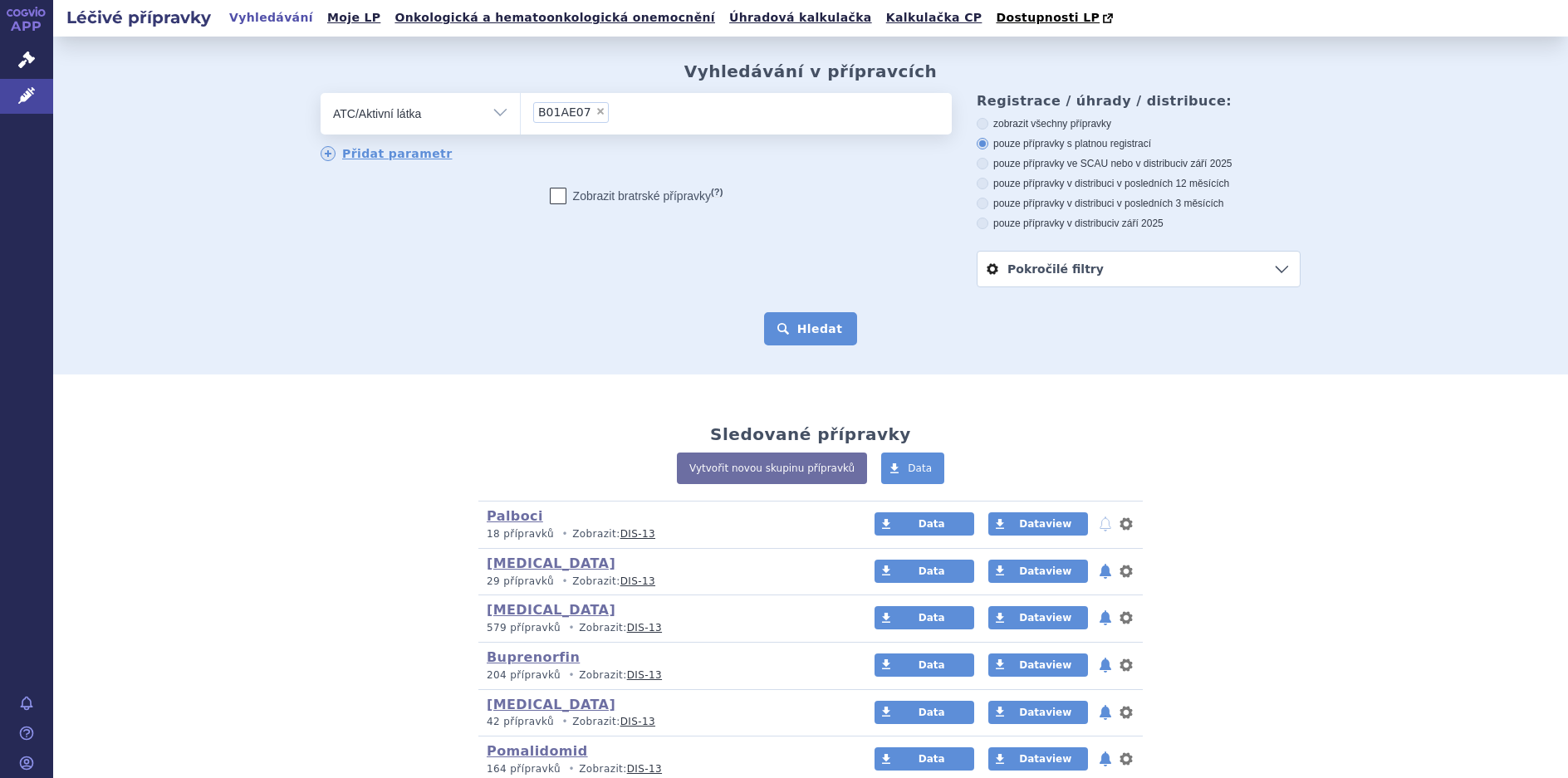
click at [794, 320] on button "Hledat" at bounding box center [811, 329] width 94 height 34
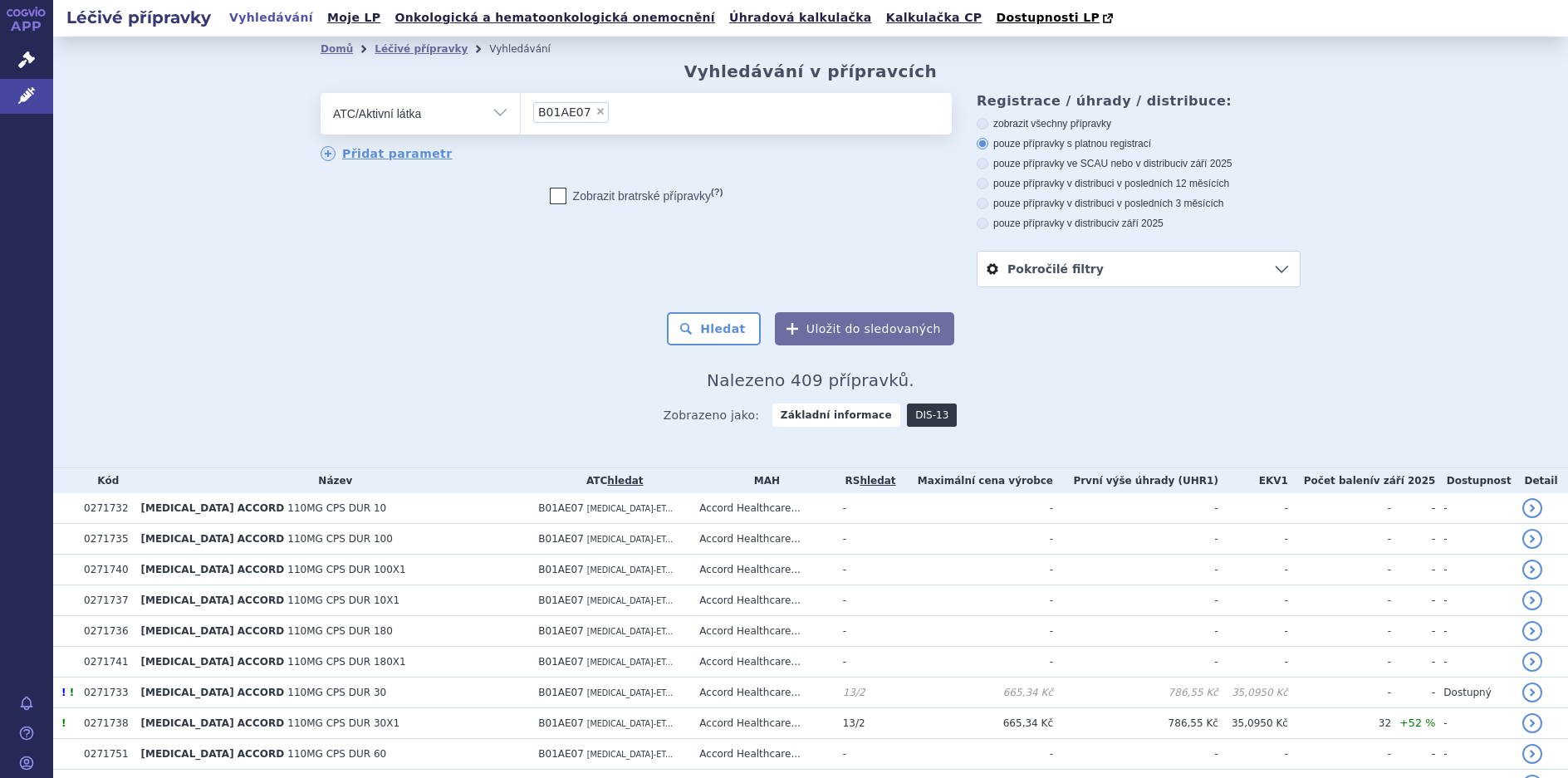
click at [915, 420] on link "DIS-13" at bounding box center [932, 415] width 50 height 23
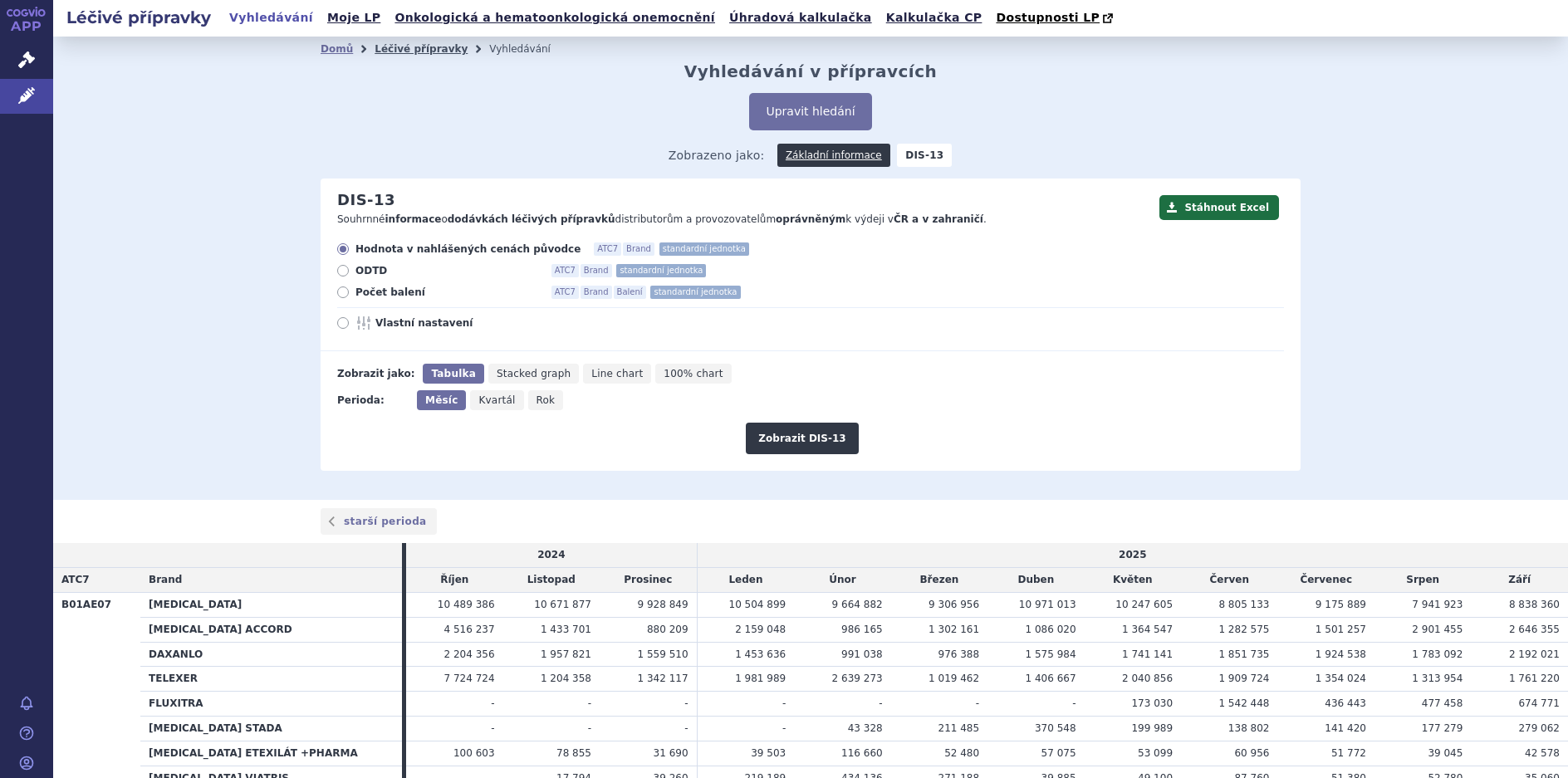
click at [405, 55] on link "Léčivé přípravky" at bounding box center [420, 49] width 93 height 12
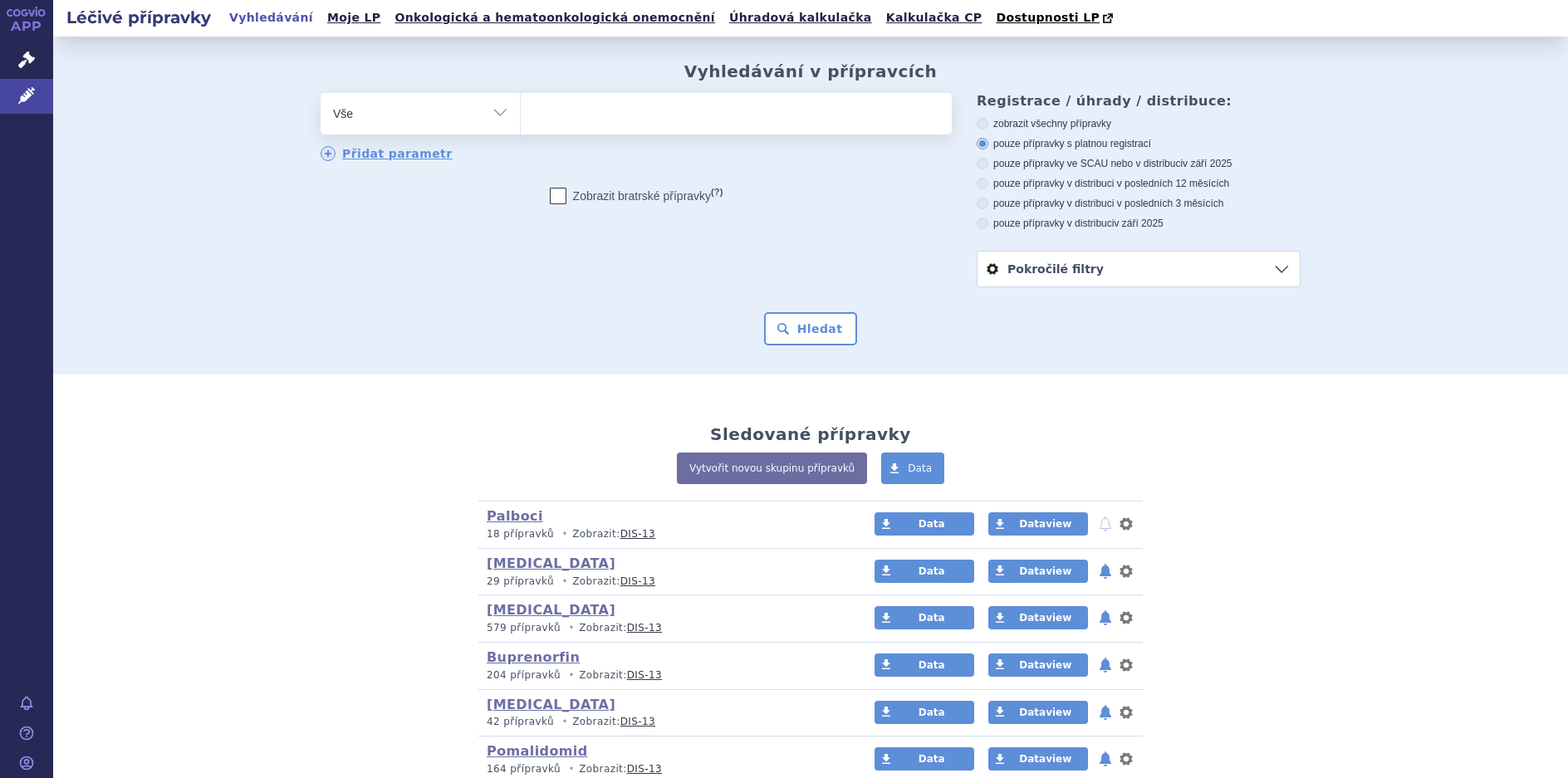
click at [486, 113] on select "Vše Přípravek/SUKL kód MAH VPOIS ATC/Aktivní látka Léková forma Síla" at bounding box center [419, 112] width 199 height 38
select select "filter-atc-group"
click at [320, 94] on select "Vše Přípravek/SUKL kód MAH VPOIS ATC/Aktivní látka Léková forma Síla" at bounding box center [419, 112] width 199 height 38
click at [533, 118] on input "search" at bounding box center [537, 112] width 9 height 21
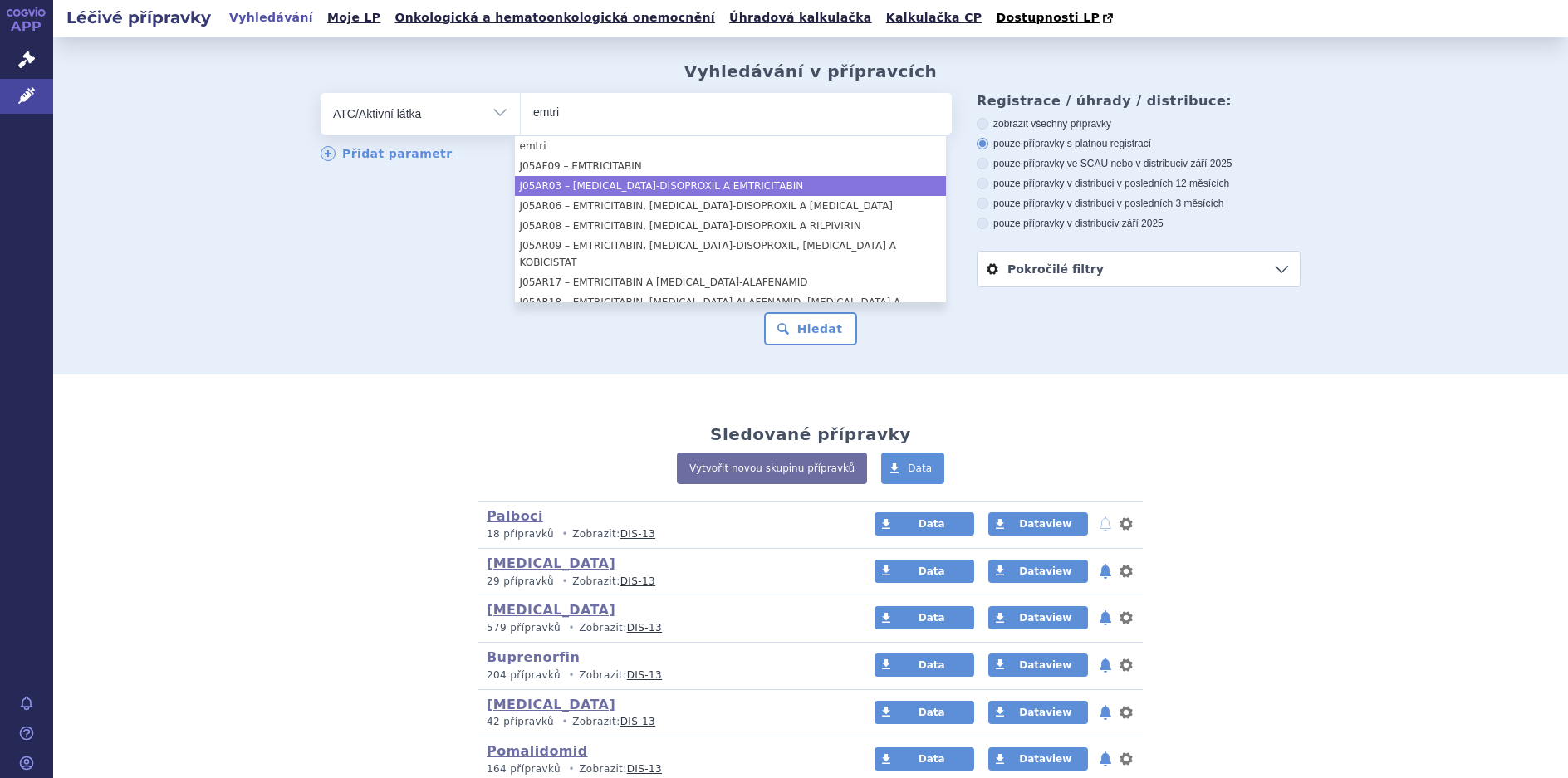
type input "emtri"
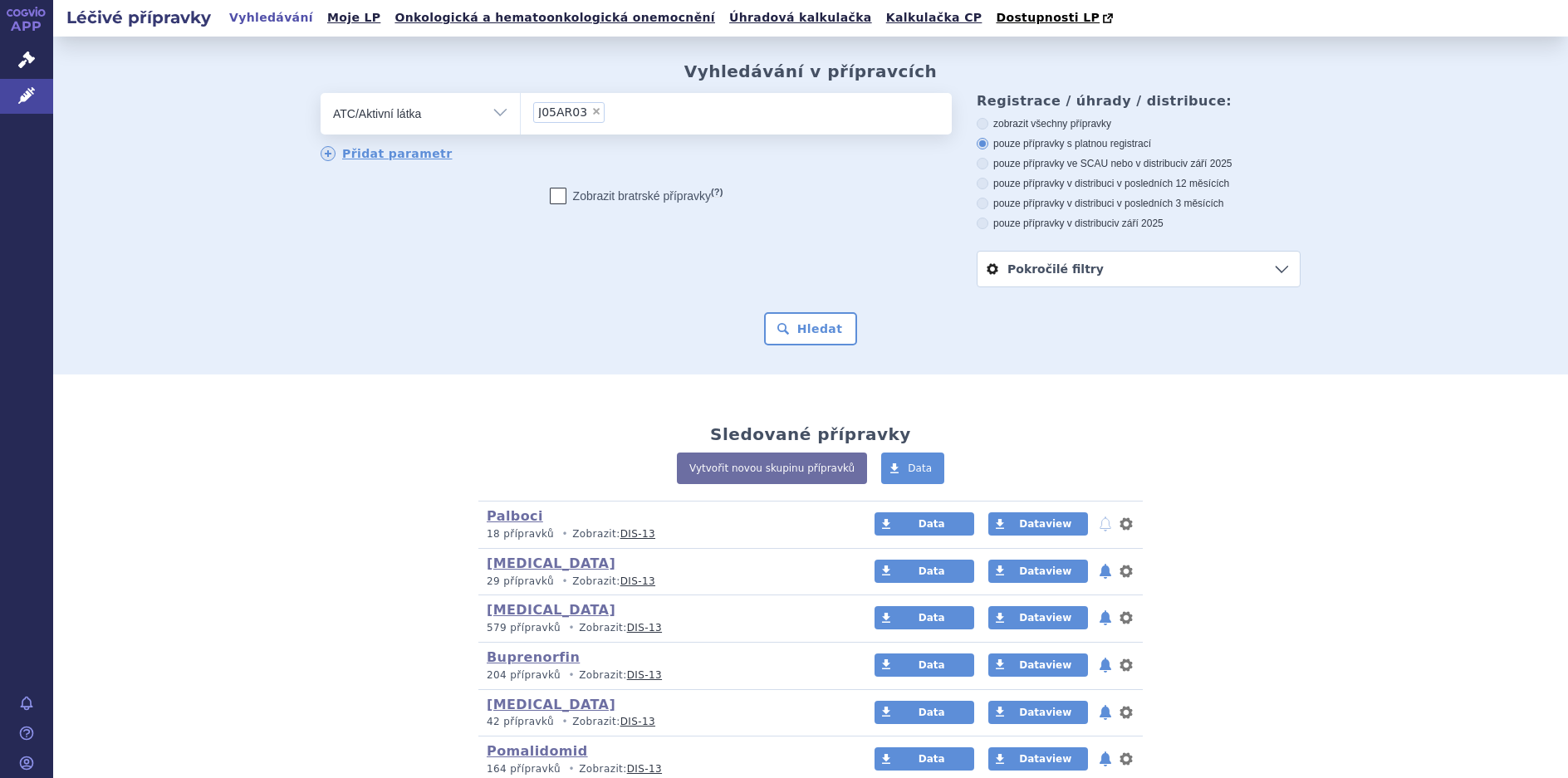
select select "J05AR03"
click at [807, 337] on button "Hledat" at bounding box center [811, 329] width 94 height 34
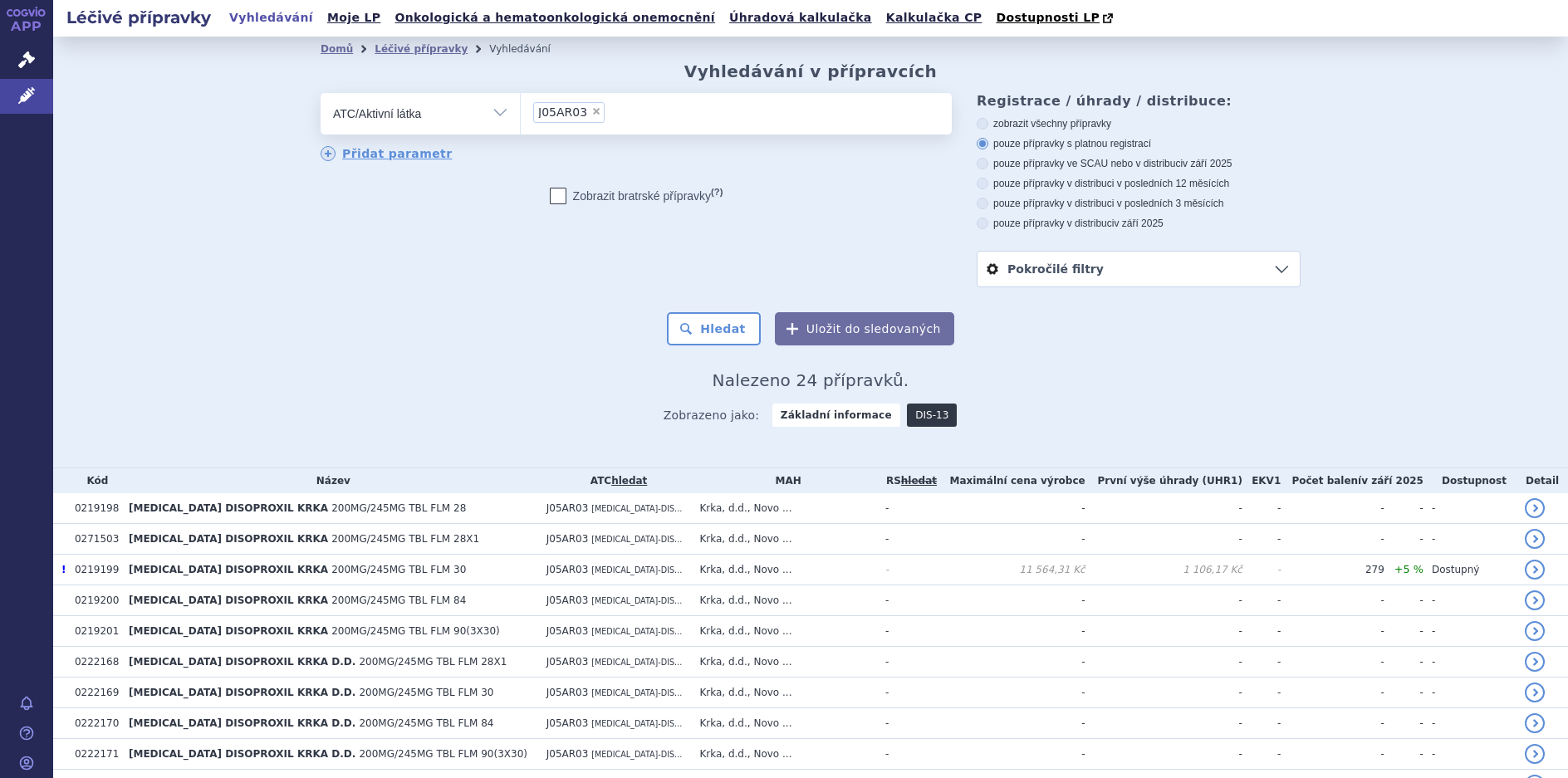
click at [910, 414] on link "DIS-13" at bounding box center [932, 415] width 50 height 23
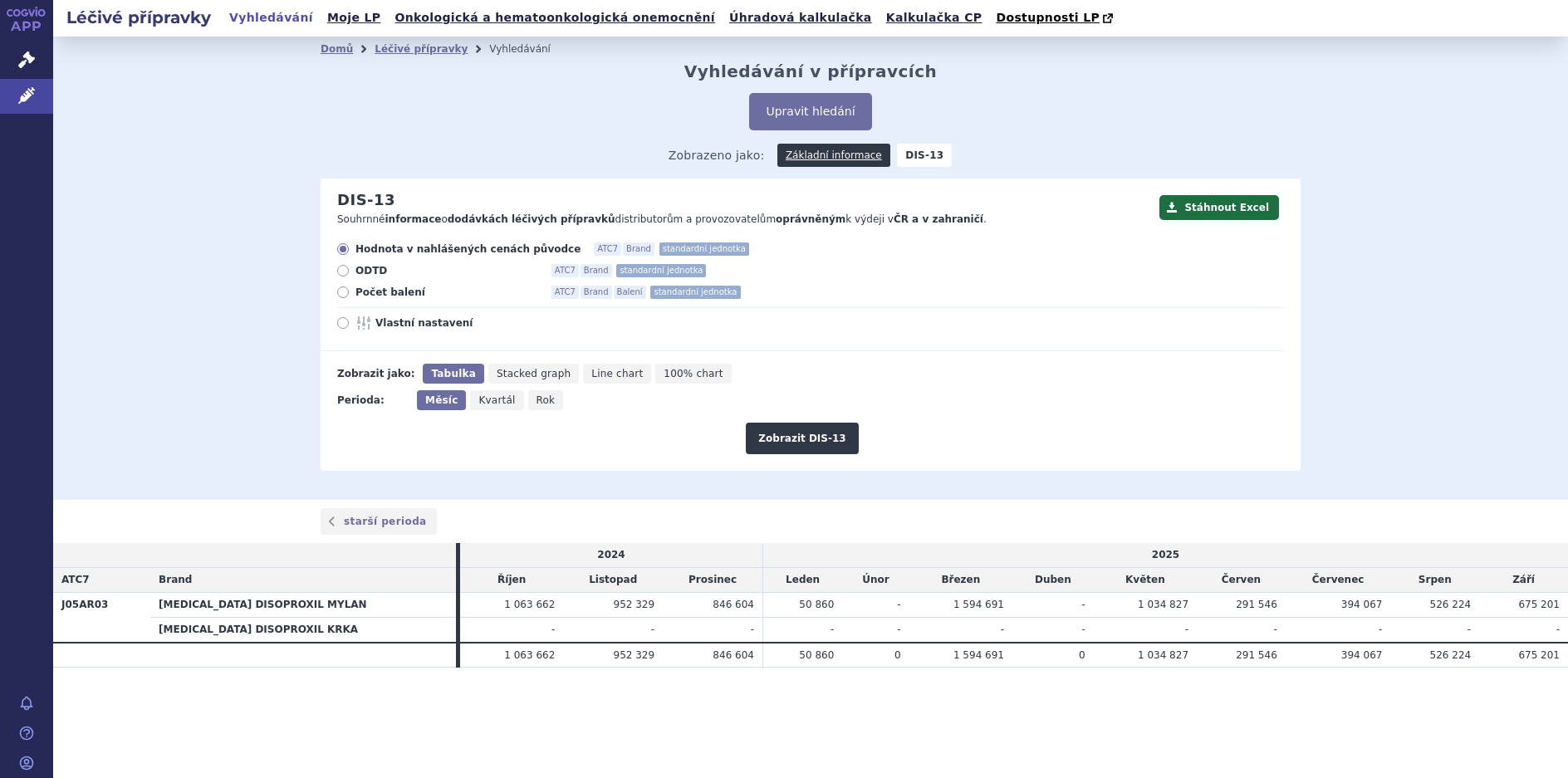
click at [340, 290] on icon at bounding box center [343, 292] width 12 height 12
click at [340, 290] on input "Počet balení ATC7 Brand Balení standardní jednotka" at bounding box center [343, 294] width 11 height 11
radio input "true"
click at [813, 440] on button "Zobrazit DIS-13" at bounding box center [801, 439] width 113 height 32
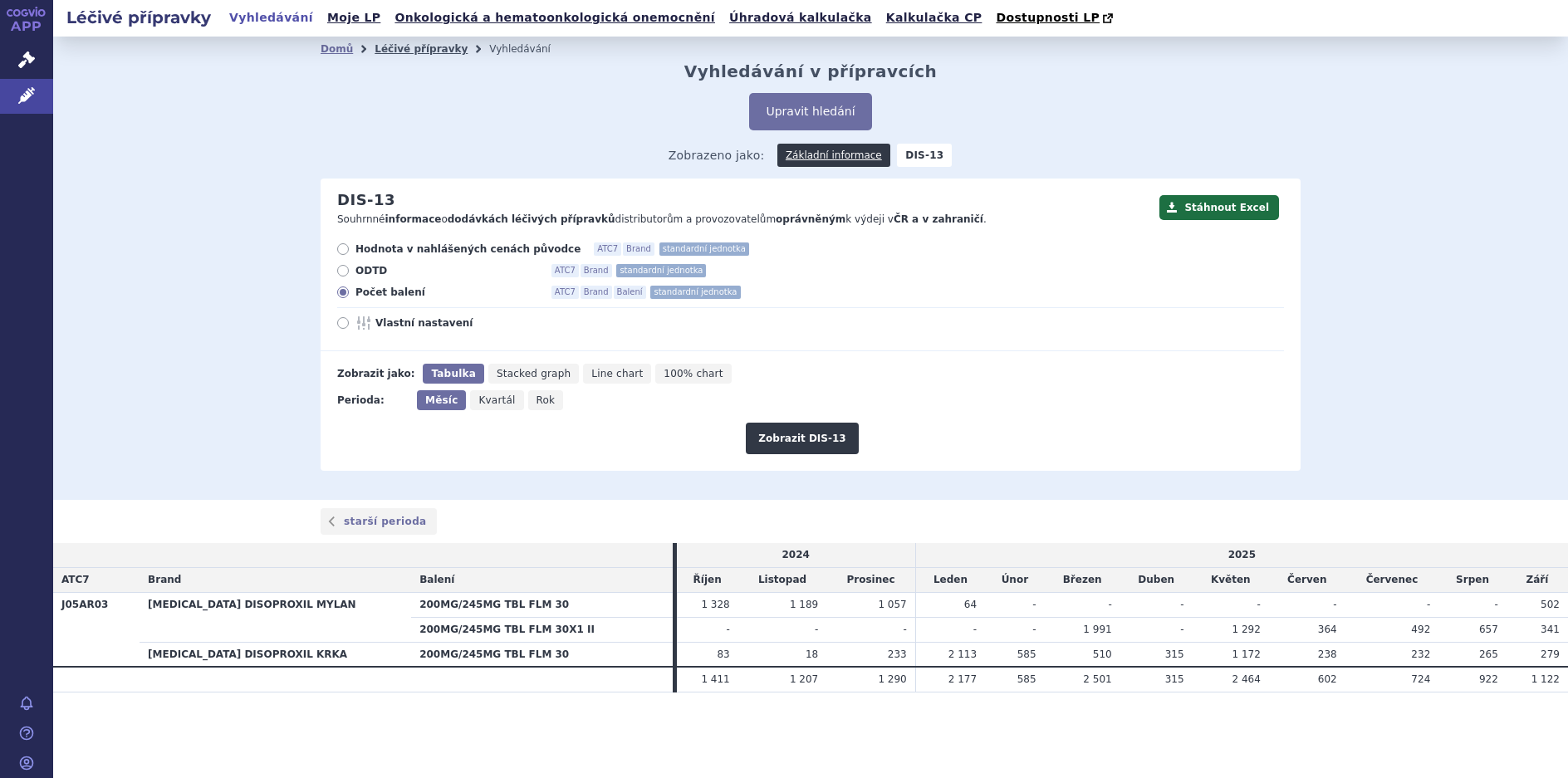
click at [401, 47] on link "Léčivé přípravky" at bounding box center [420, 49] width 93 height 12
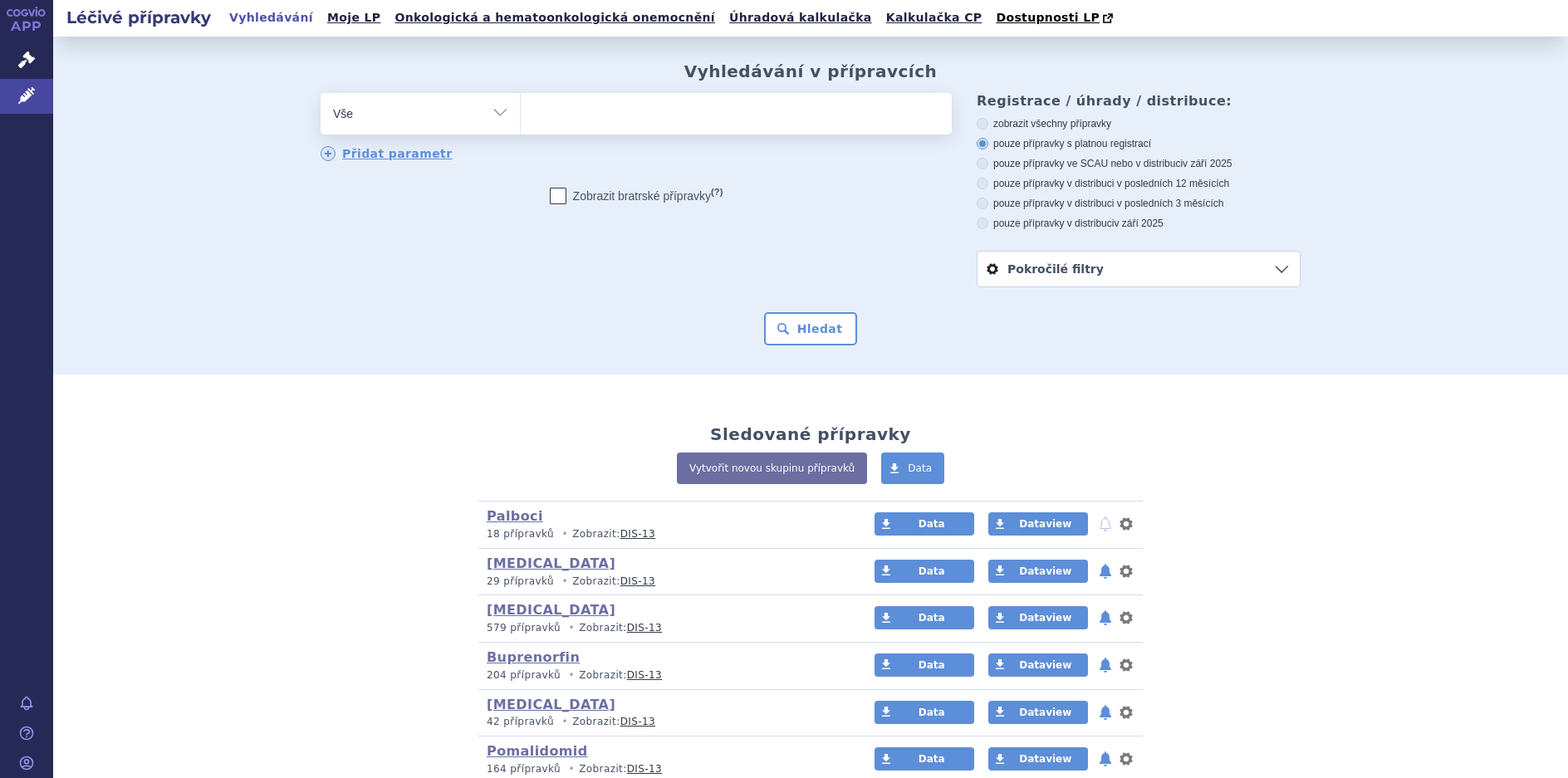
click at [495, 115] on select "Vše Přípravek/SUKL kód MAH VPOIS ATC/Aktivní látka Léková forma Síla" at bounding box center [419, 112] width 199 height 38
select select "filter-vpois-company"
click at [320, 94] on select "Vše Přípravek/SUKL kód MAH VPOIS ATC/Aktivní látka Léková forma Síla" at bounding box center [419, 112] width 199 height 38
click at [533, 118] on input "search" at bounding box center [537, 112] width 9 height 21
type input "enteca"
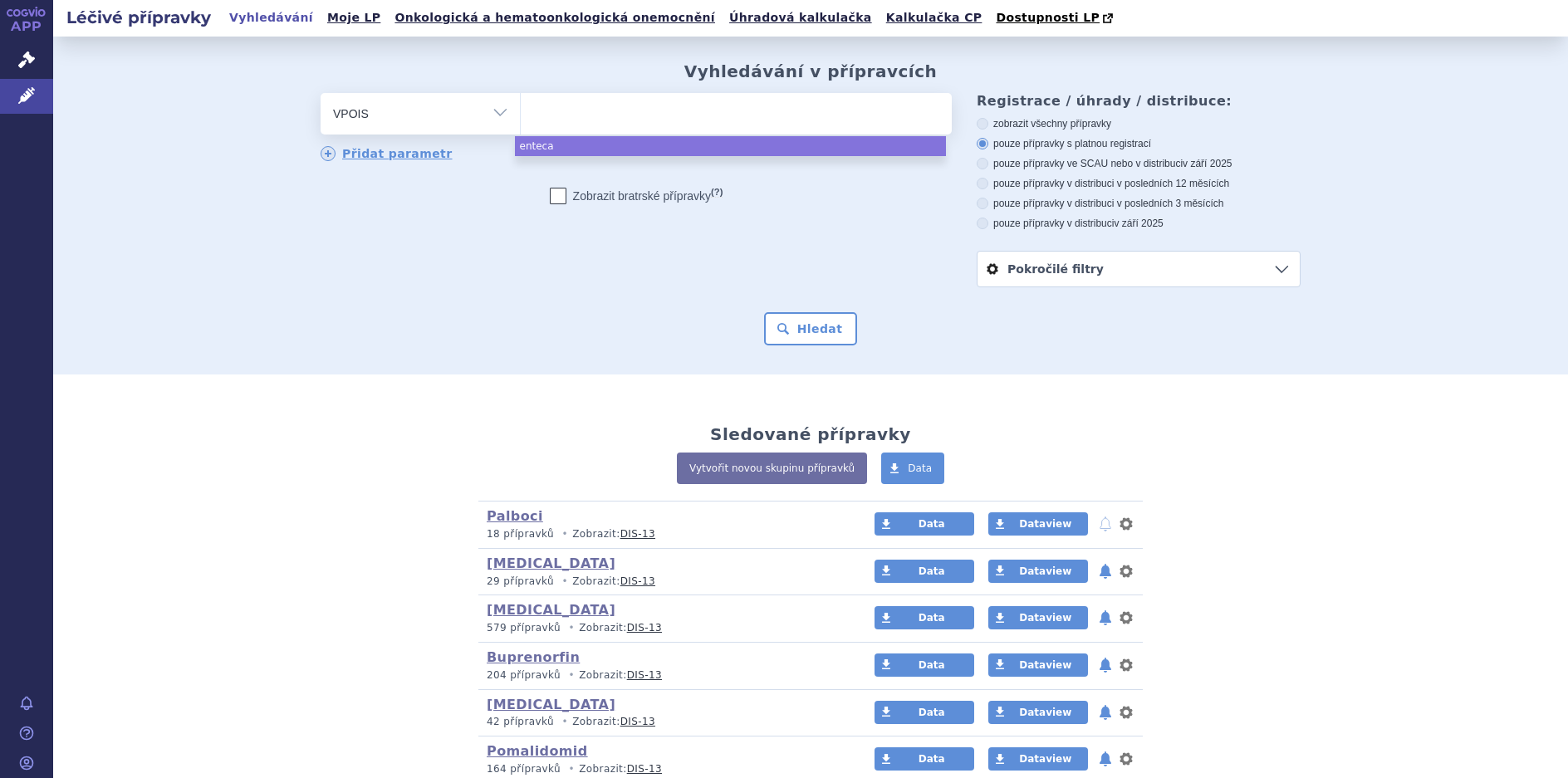
select select "enteca"
click at [494, 109] on select "Vše Přípravek/SUKL kód MAH VPOIS ATC/Aktivní látka Léková forma Síla" at bounding box center [419, 112] width 199 height 38
click at [582, 113] on span "×" at bounding box center [587, 112] width 10 height 10
click at [520, 113] on select "enteca" at bounding box center [520, 113] width 1 height 41
select select
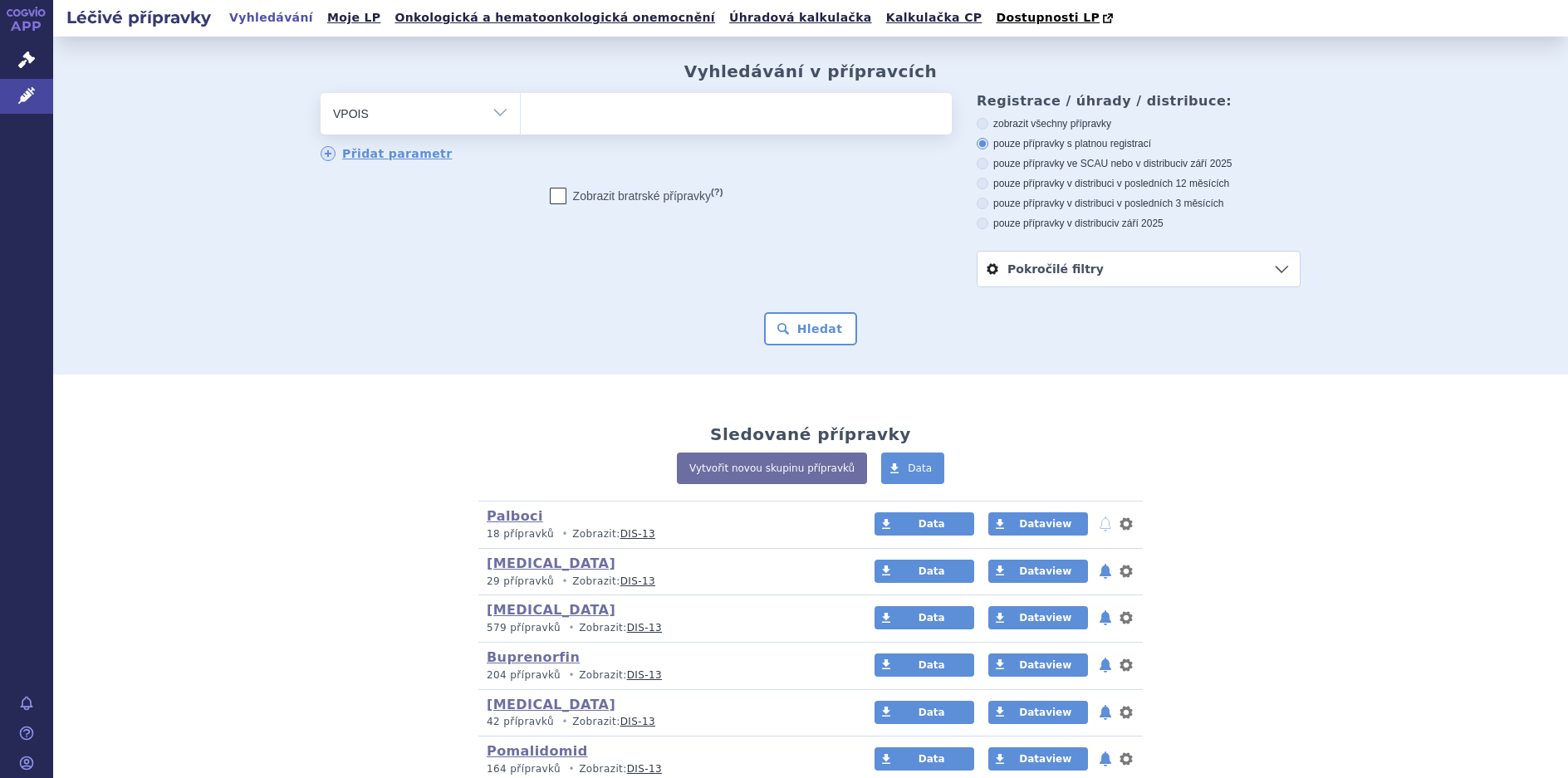
click at [494, 113] on select "Vše Přípravek/SUKL kód MAH VPOIS ATC/Aktivní látka Léková forma Síla" at bounding box center [419, 112] width 199 height 38
select select "filter-atc-group"
click at [320, 94] on select "Vše Přípravek/SUKL kód MAH VPOIS ATC/Aktivní látka Léková forma Síla" at bounding box center [419, 112] width 199 height 38
click at [559, 113] on ul at bounding box center [736, 111] width 431 height 35
click at [520, 113] on select at bounding box center [520, 113] width 1 height 41
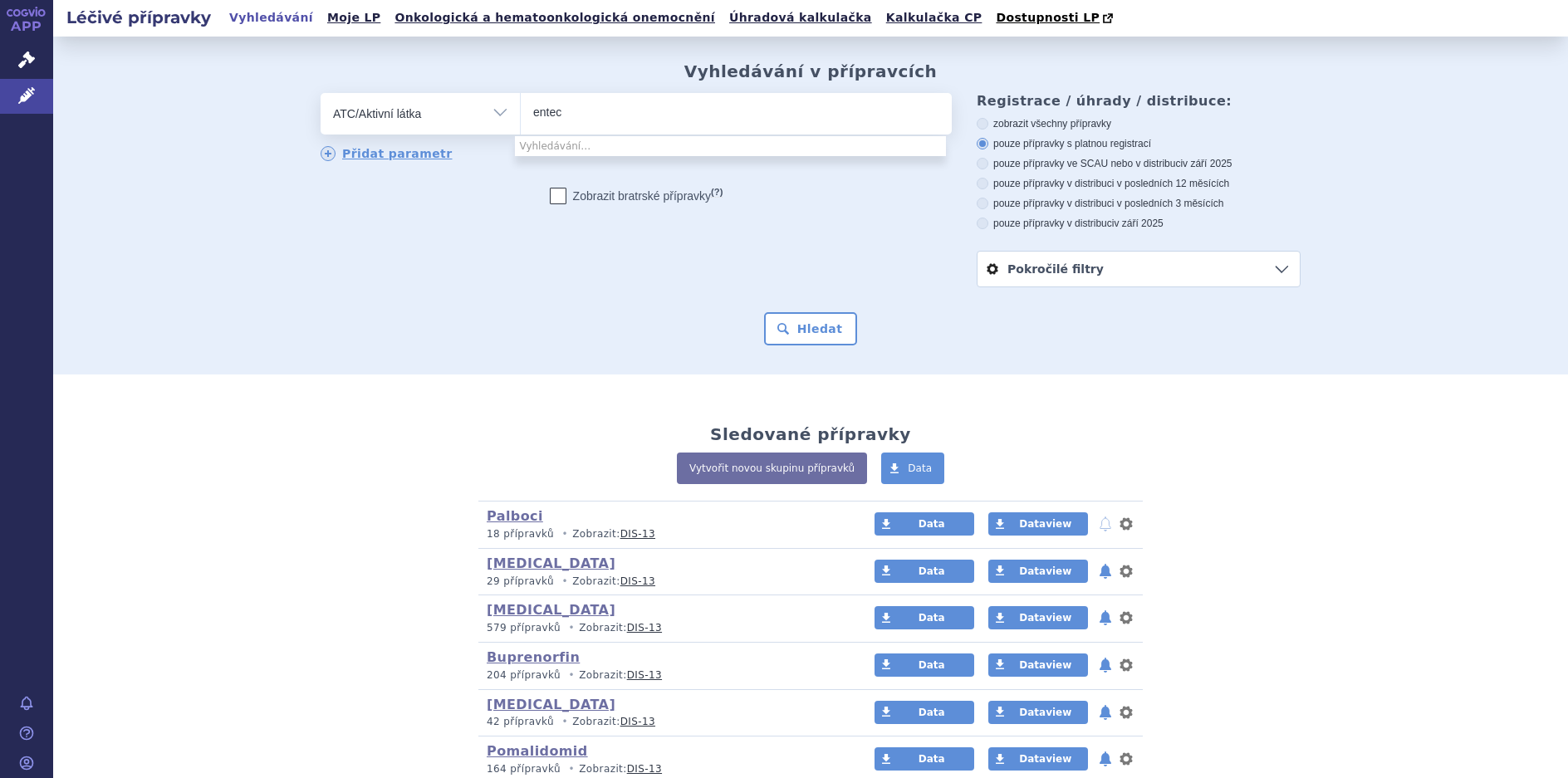
type input "enteca"
drag, startPoint x: 574, startPoint y: 118, endPoint x: 514, endPoint y: 119, distance: 60.0
click at [520, 119] on div "enteca" at bounding box center [736, 113] width 432 height 41
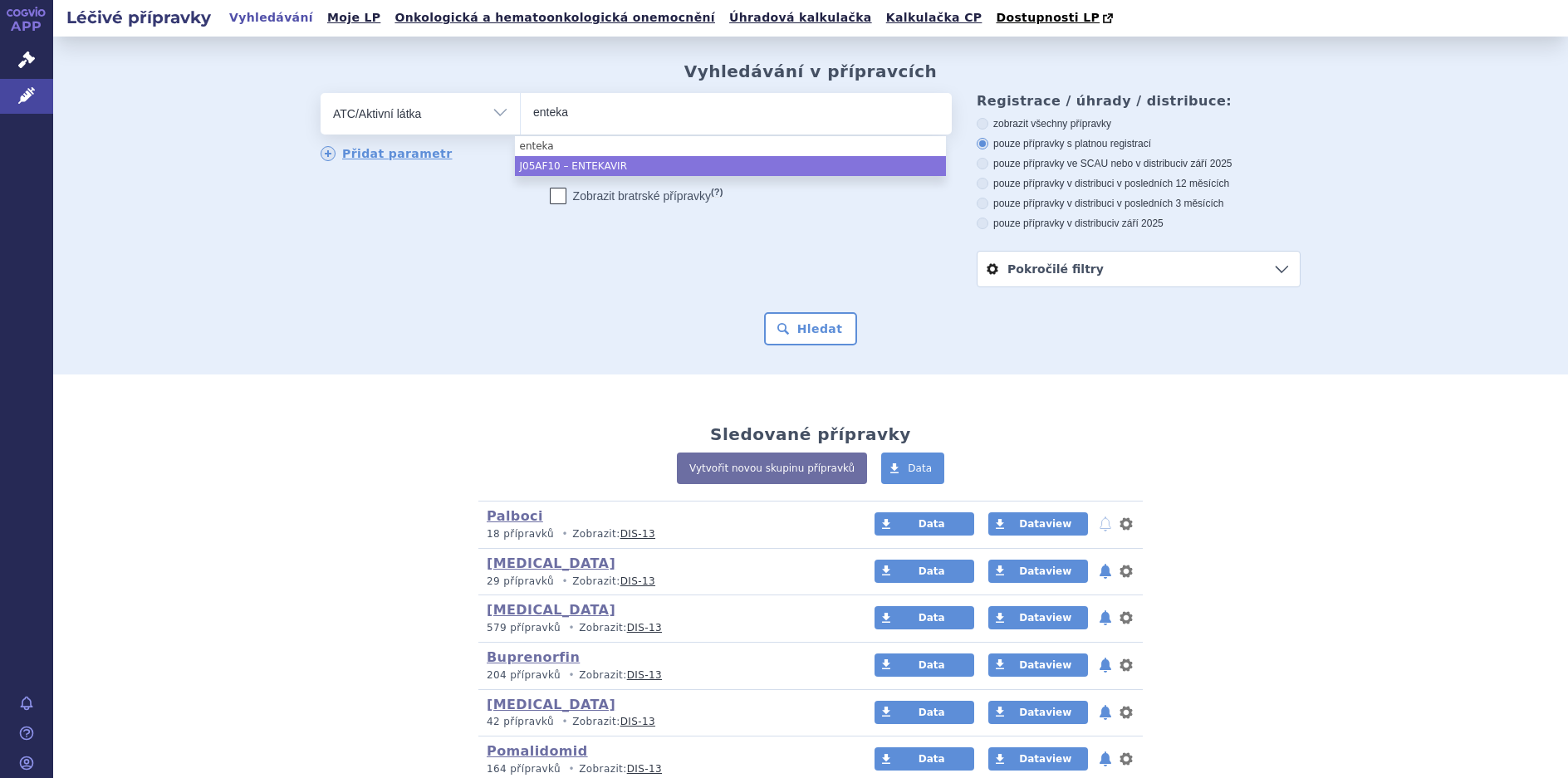
type input "enteka"
select select "J05AF10"
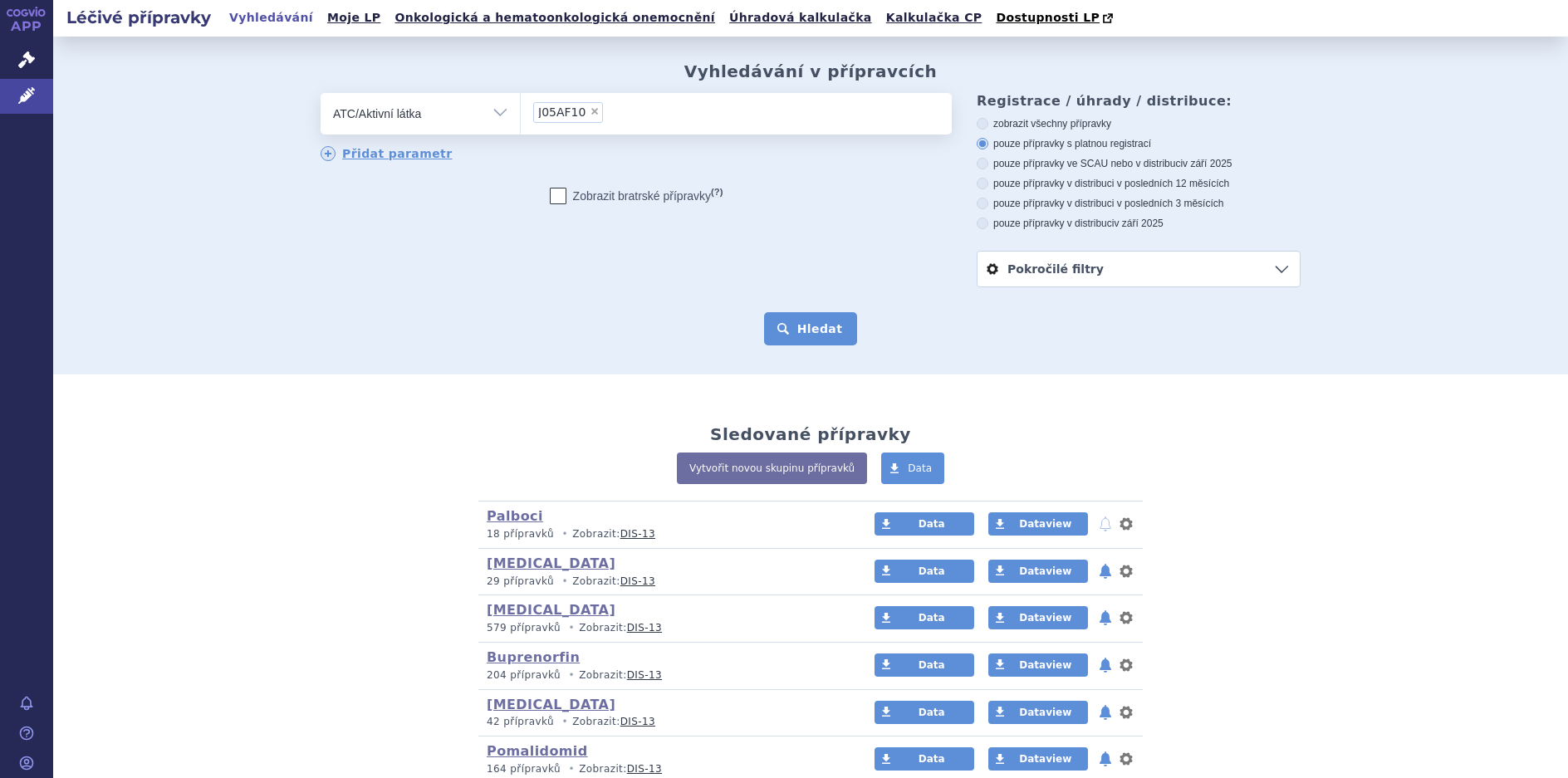
click at [813, 332] on button "Hledat" at bounding box center [811, 329] width 94 height 34
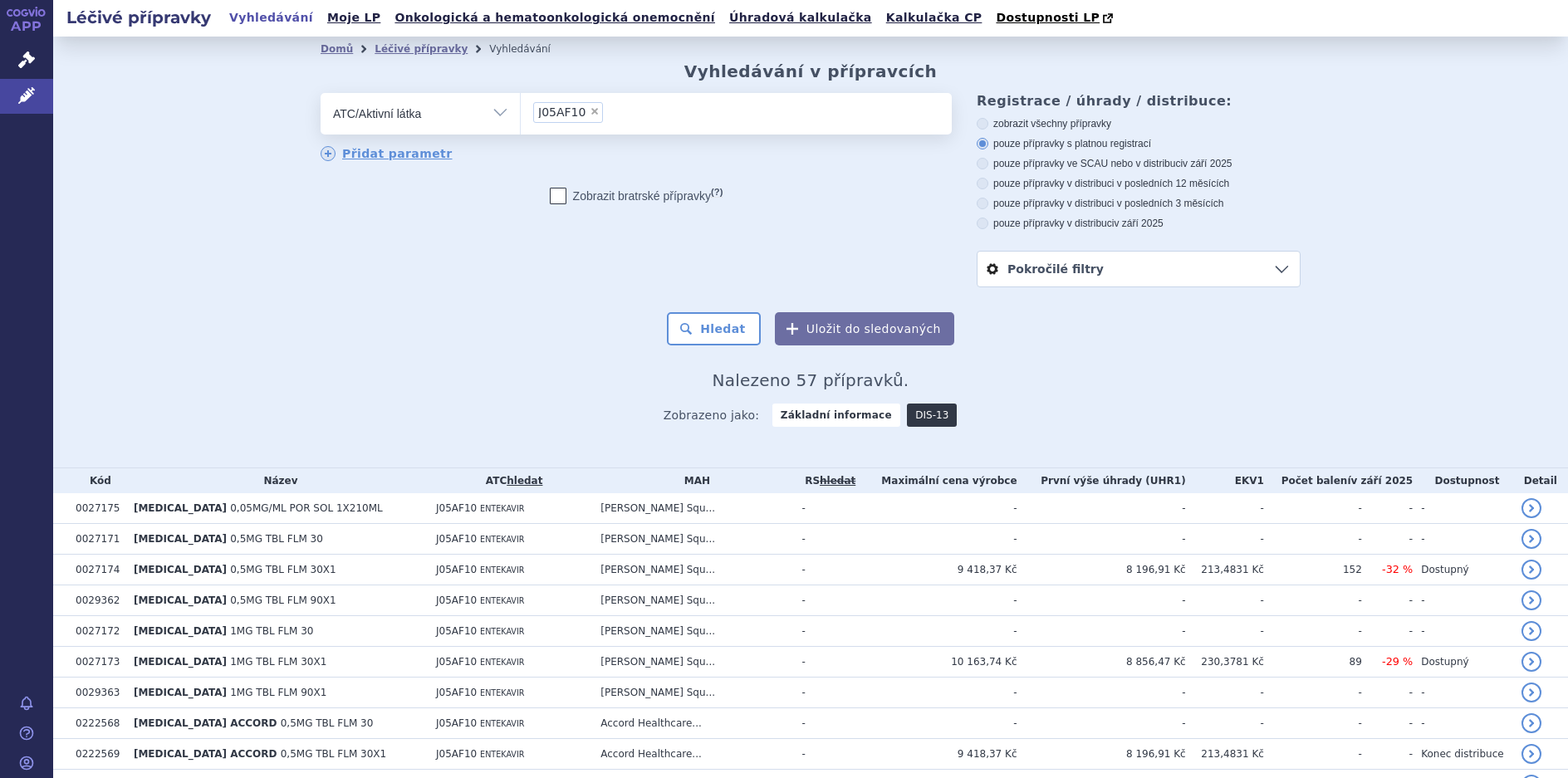
click at [910, 411] on link "DIS-13" at bounding box center [932, 415] width 50 height 23
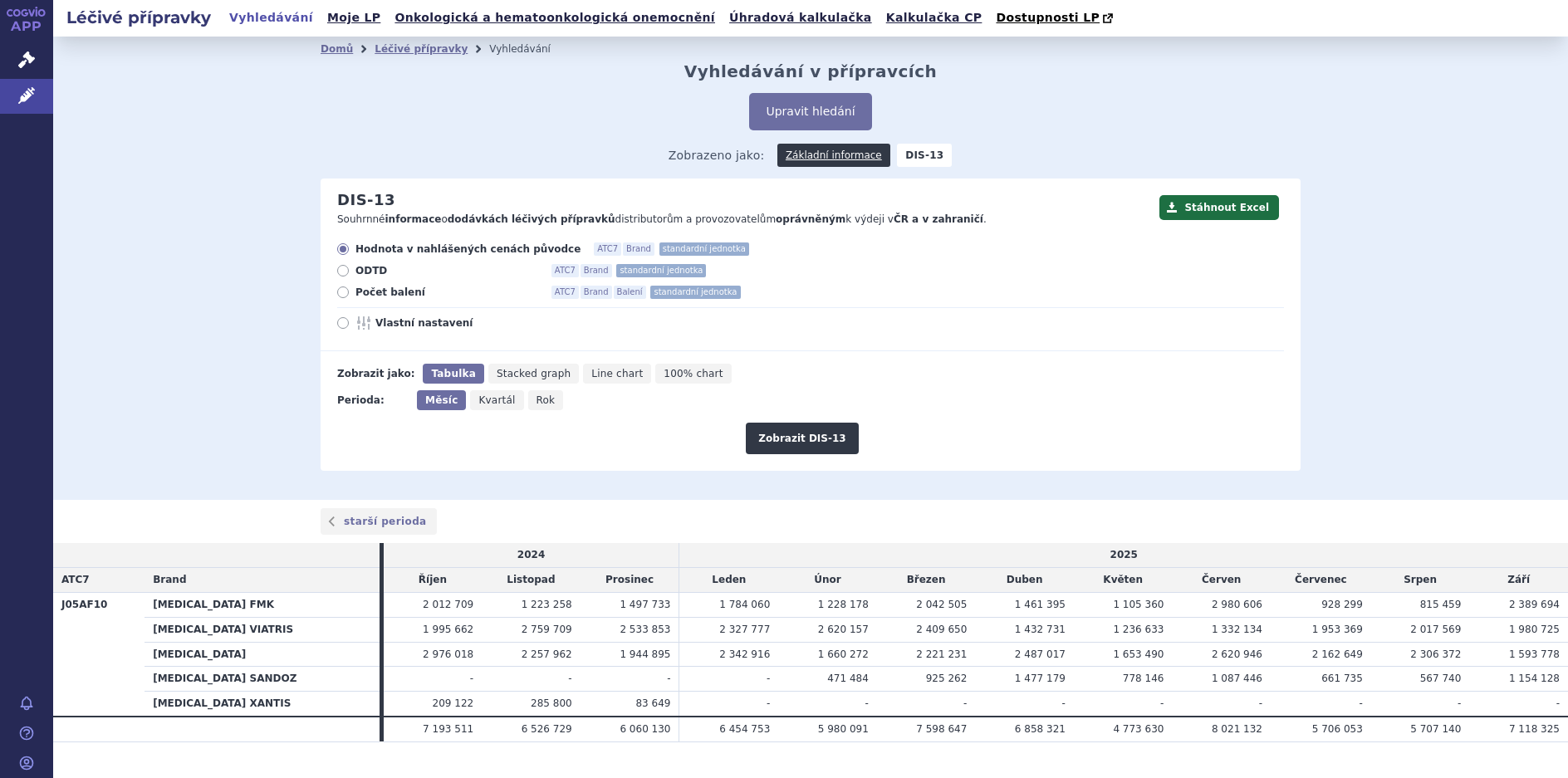
click at [338, 289] on label "Počet balení ATC7 Brand Balení standardní jednotka" at bounding box center [811, 292] width 947 height 13
click at [339, 289] on input "Počet balení ATC7 Brand Balení standardní jednotka" at bounding box center [343, 294] width 11 height 11
radio input "true"
click at [784, 430] on button "Zobrazit DIS-13" at bounding box center [801, 439] width 113 height 32
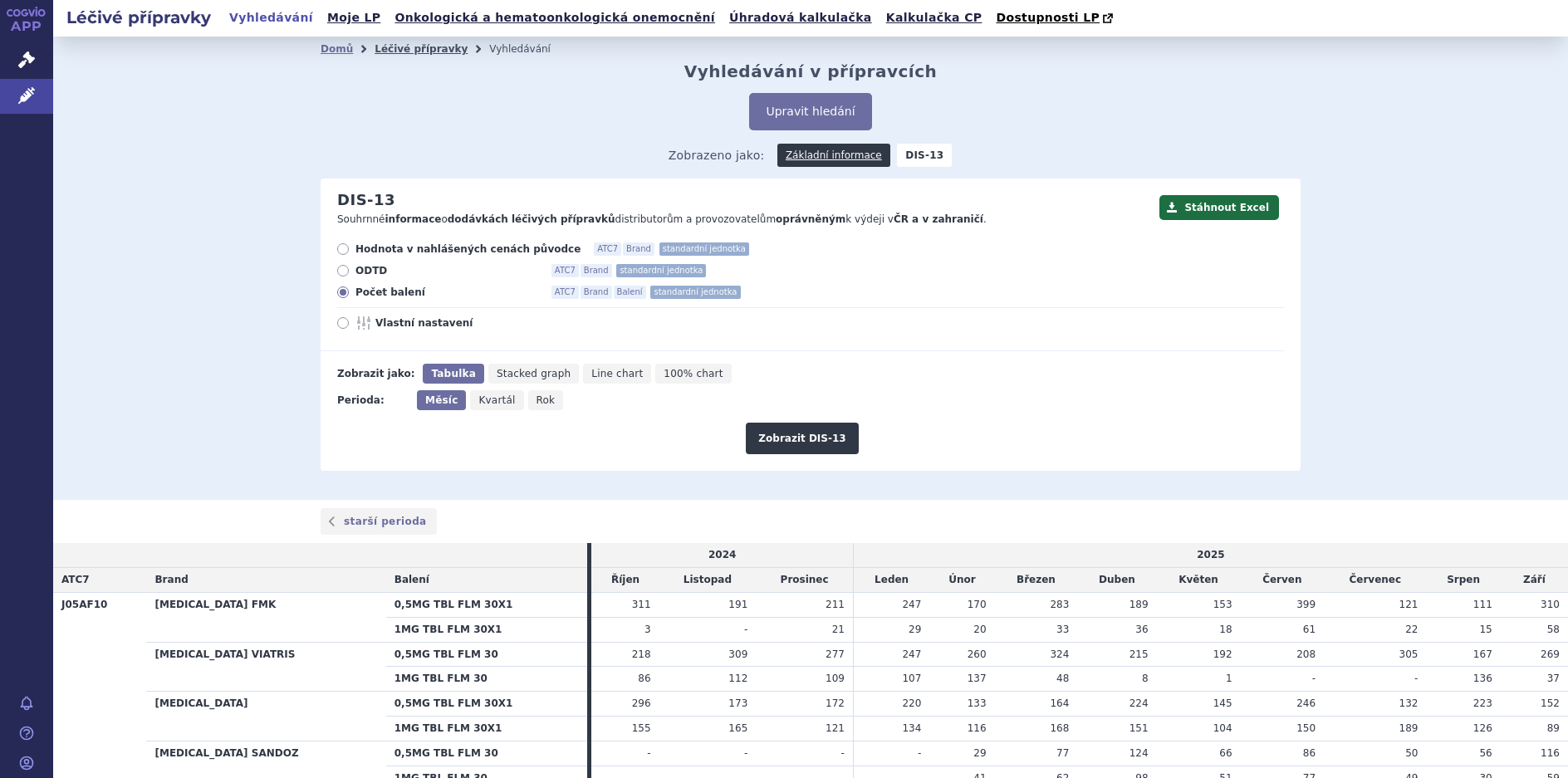
click at [400, 54] on link "Léčivé přípravky" at bounding box center [420, 49] width 93 height 12
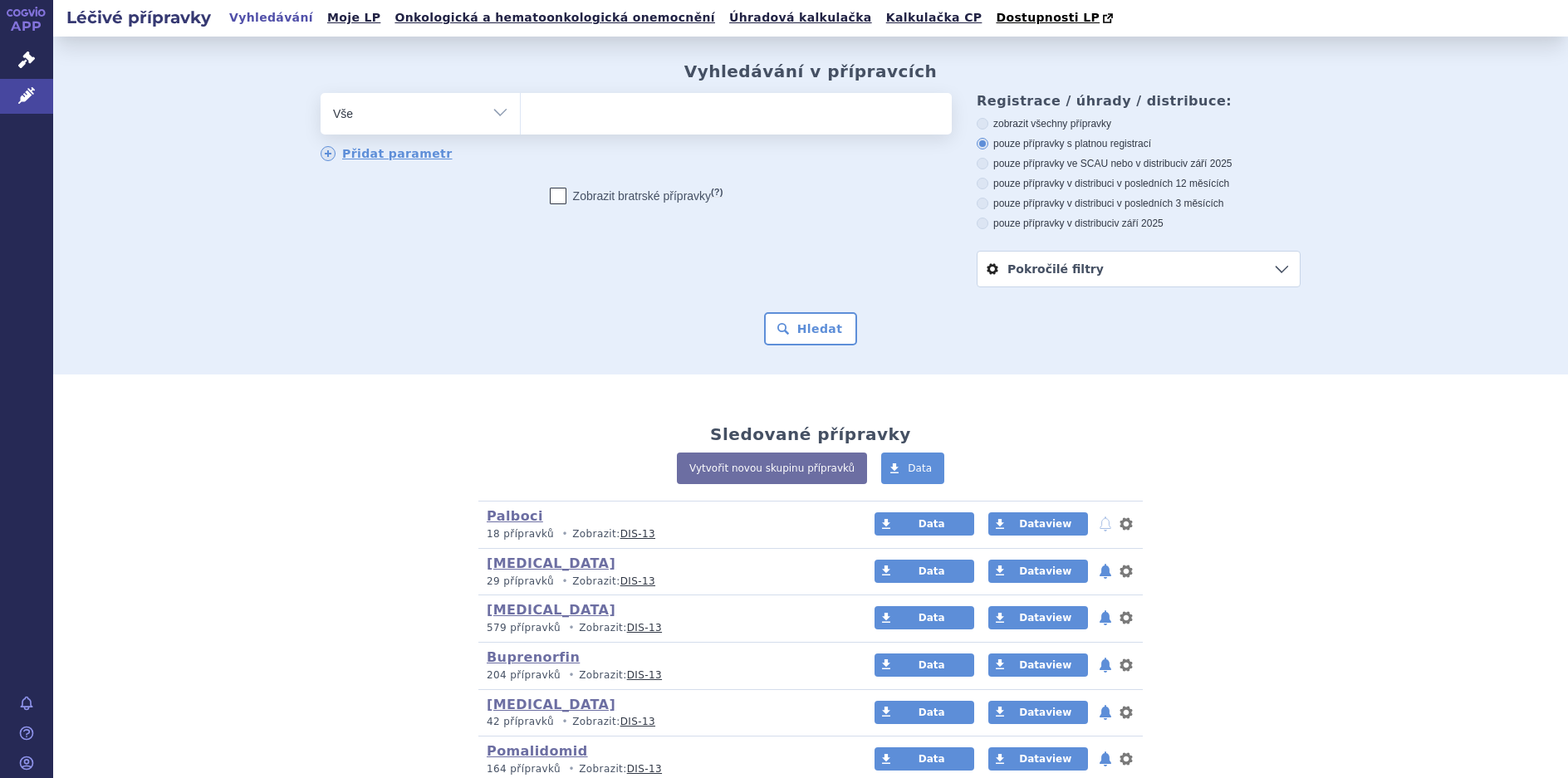
click at [498, 113] on select "Vše Přípravek/SUKL kód MAH VPOIS ATC/Aktivní látka Léková forma Síla" at bounding box center [419, 112] width 199 height 38
select select "filter-atc-group"
click at [320, 94] on select "Vše Přípravek/SUKL kód MAH VPOIS ATC/Aktivní látka Léková forma Síla" at bounding box center [419, 112] width 199 height 38
click at [526, 113] on ul at bounding box center [736, 111] width 431 height 35
click at [520, 113] on select at bounding box center [520, 113] width 1 height 41
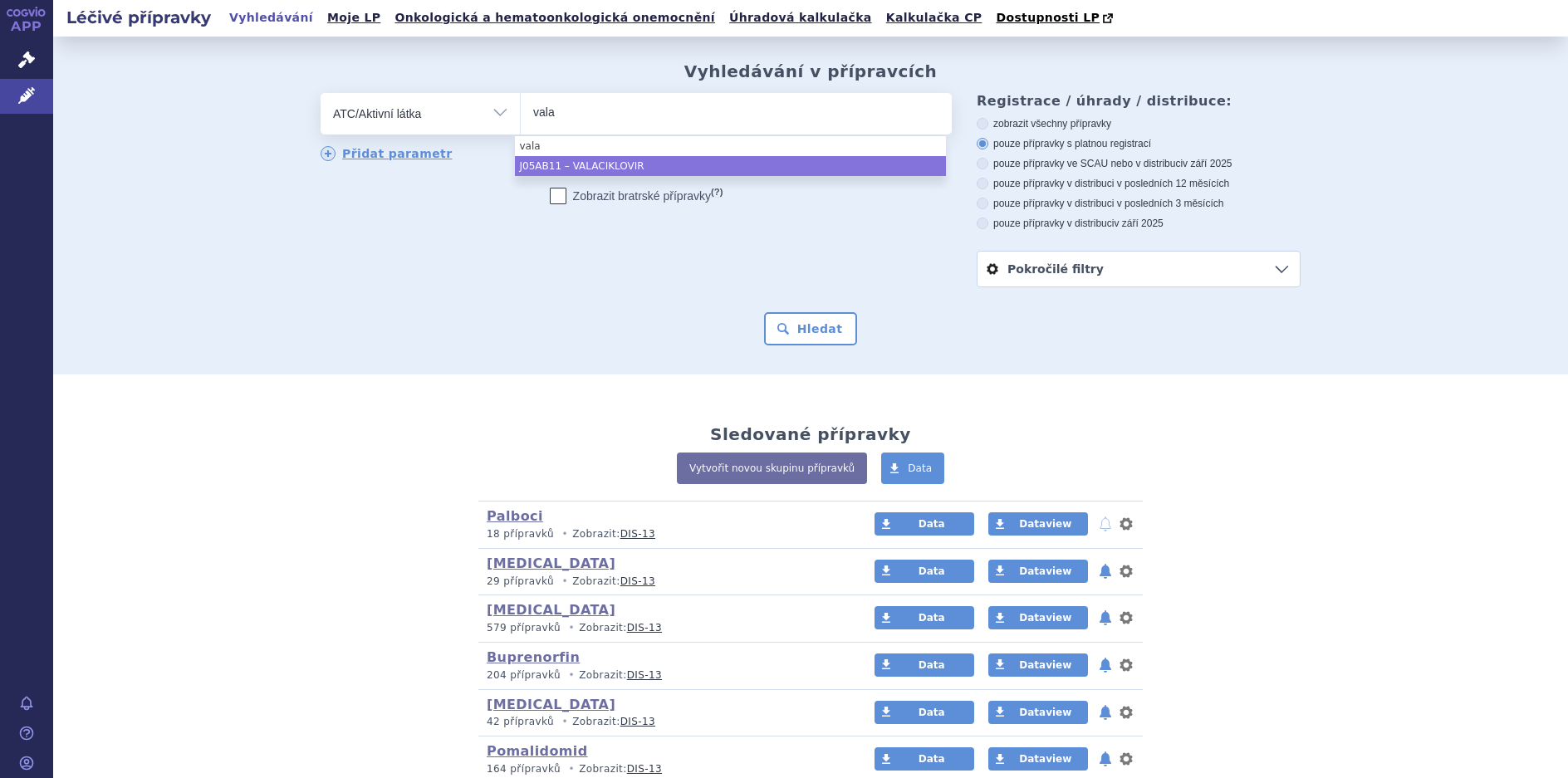
type input "vala"
select select "J05AB11"
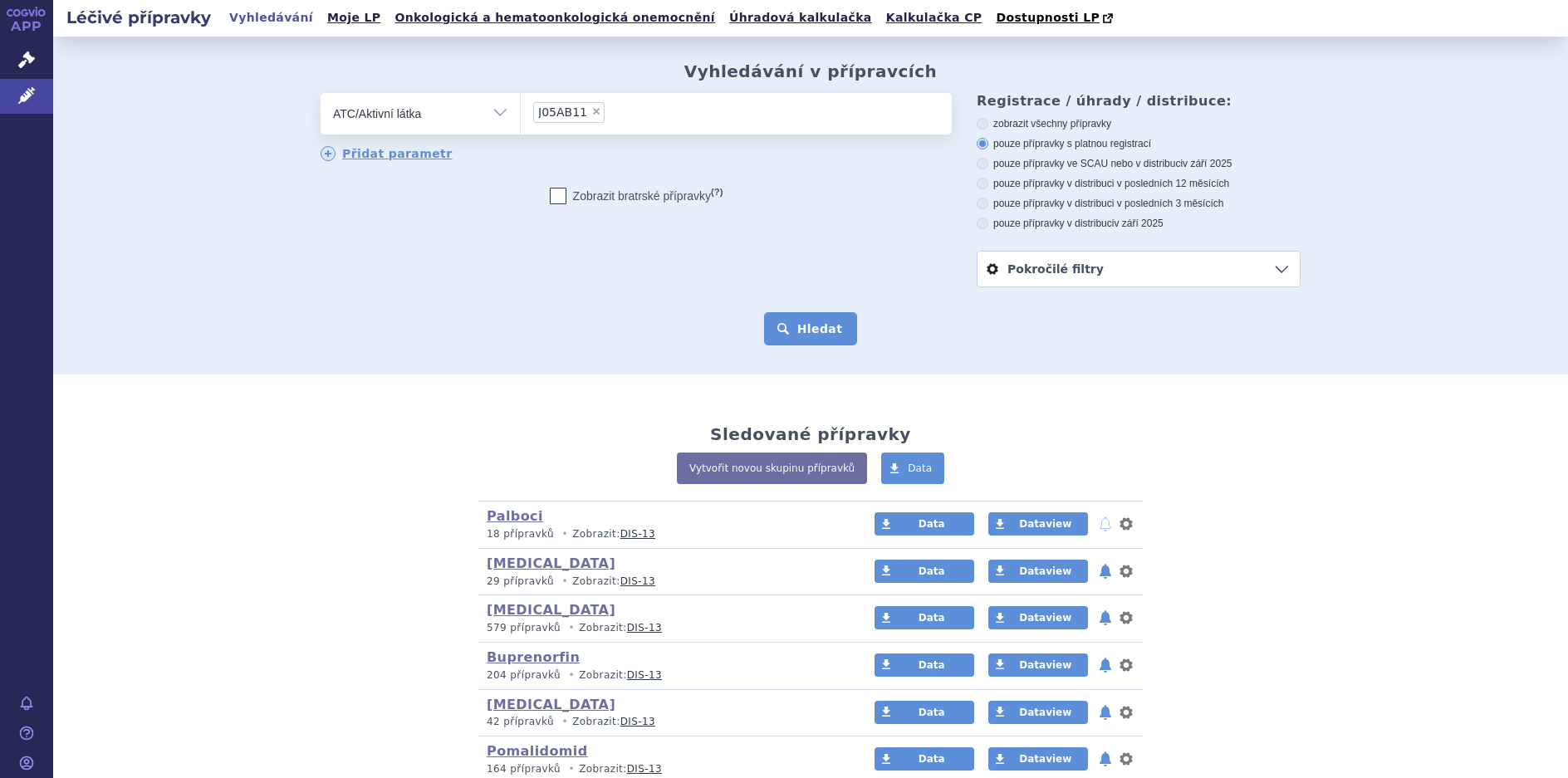
click at [773, 332] on button "Hledat" at bounding box center [811, 329] width 94 height 34
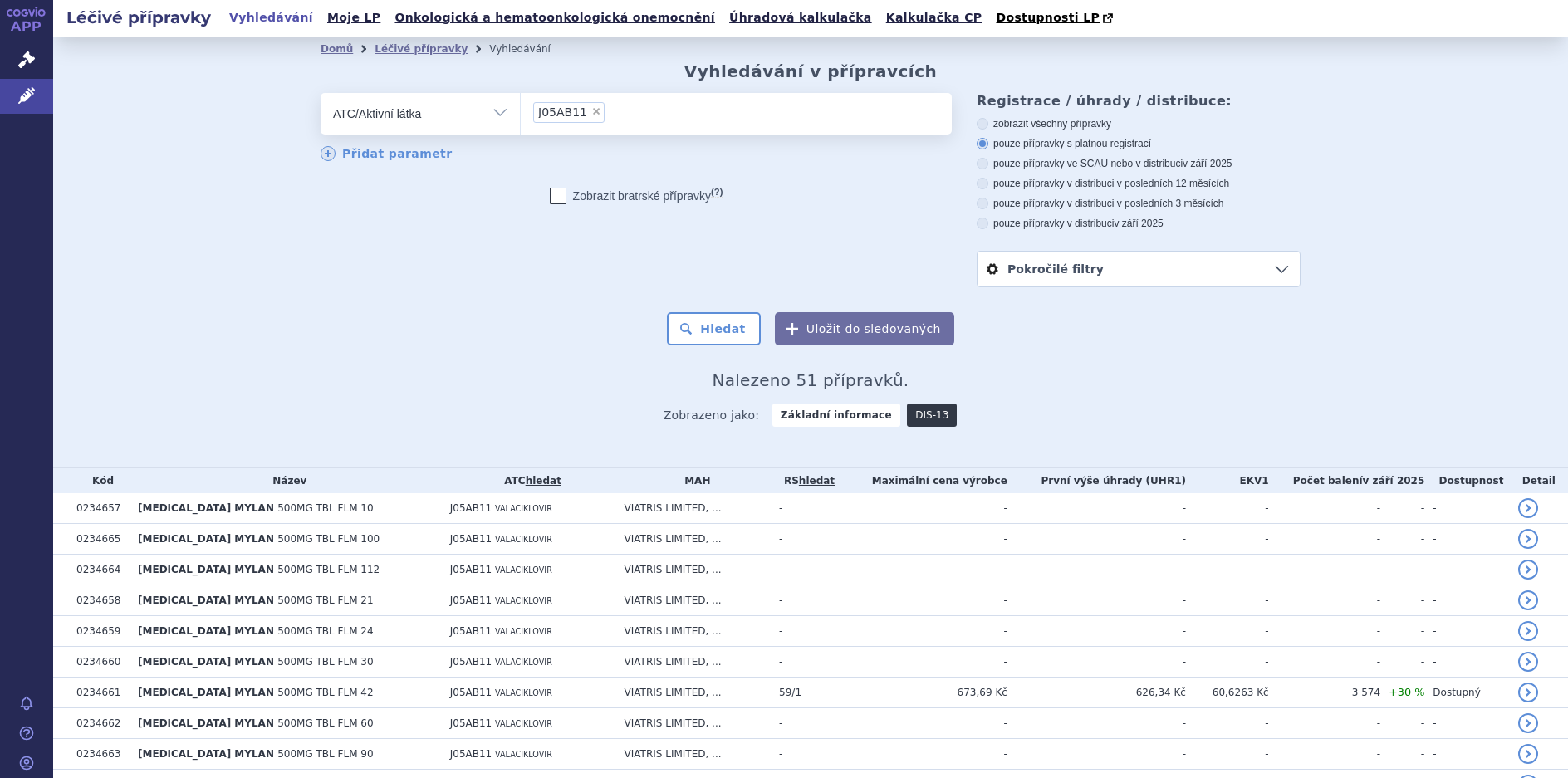
click at [907, 406] on link "DIS-13" at bounding box center [932, 415] width 50 height 23
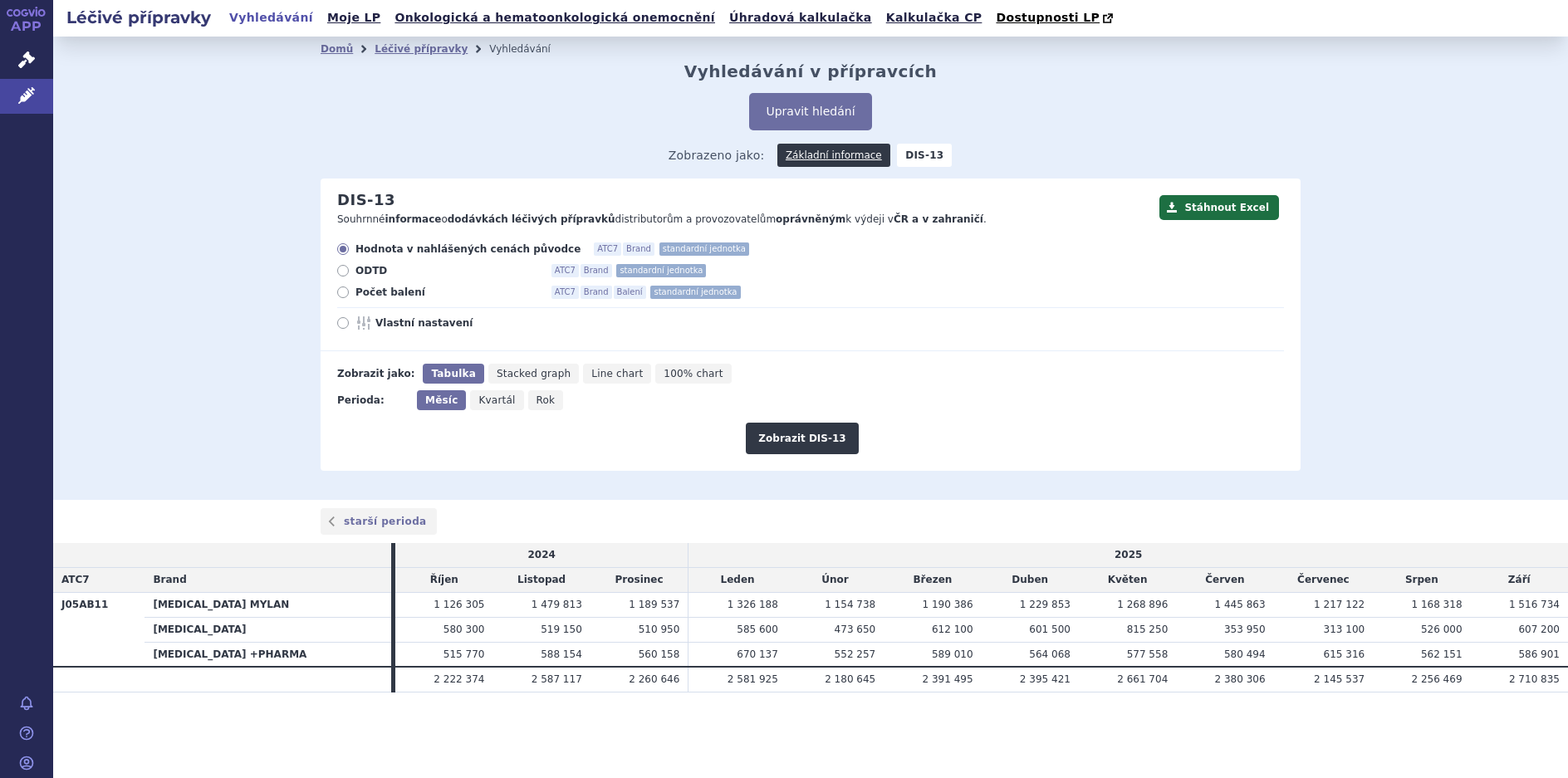
click at [670, 375] on span "100% chart" at bounding box center [693, 374] width 59 height 12
click at [667, 374] on input "100% chart" at bounding box center [660, 368] width 11 height 11
radio input "true"
click at [805, 434] on button "Zobrazit DIS-13" at bounding box center [801, 439] width 113 height 32
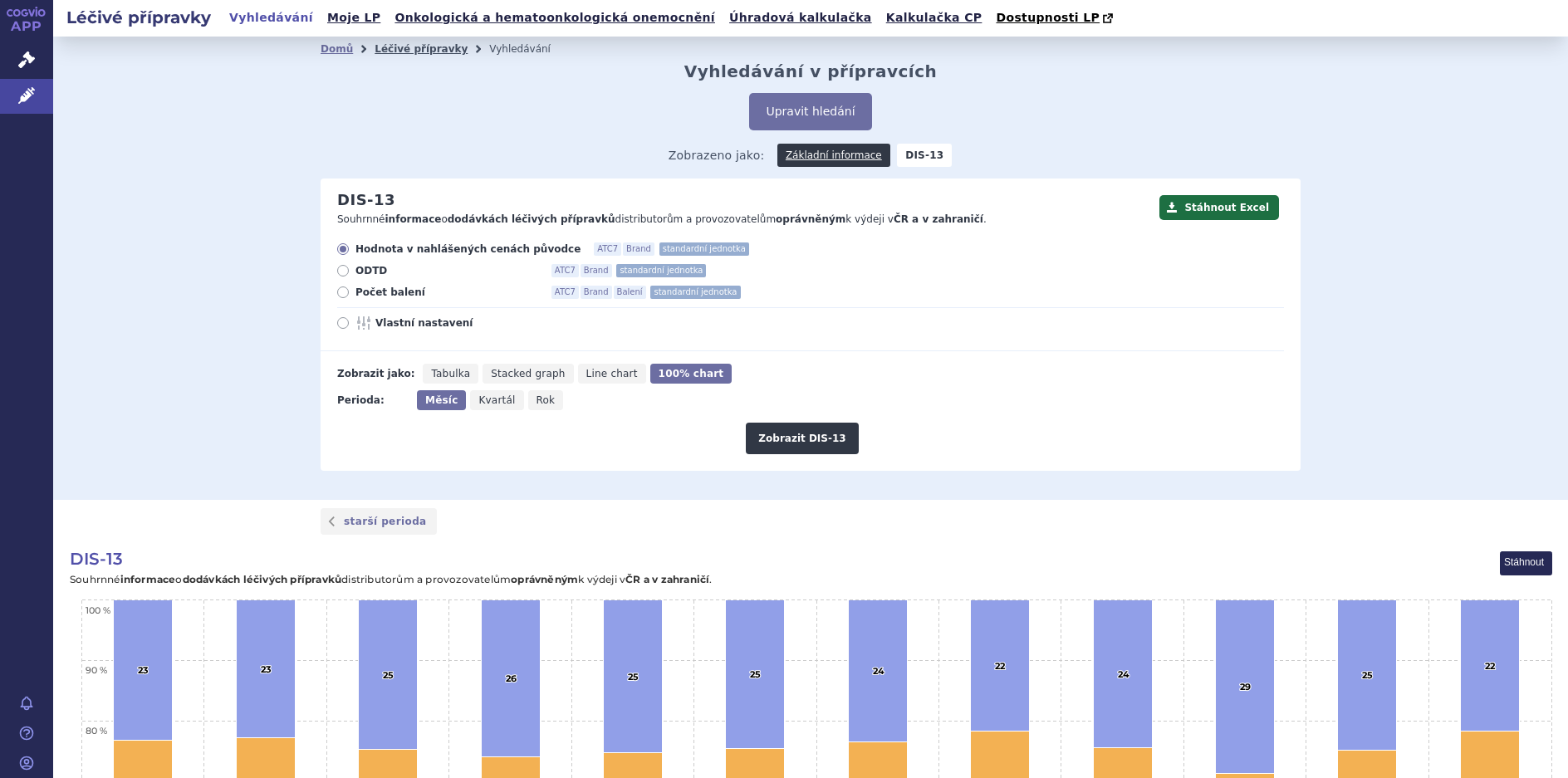
click at [403, 52] on link "Léčivé přípravky" at bounding box center [420, 49] width 93 height 12
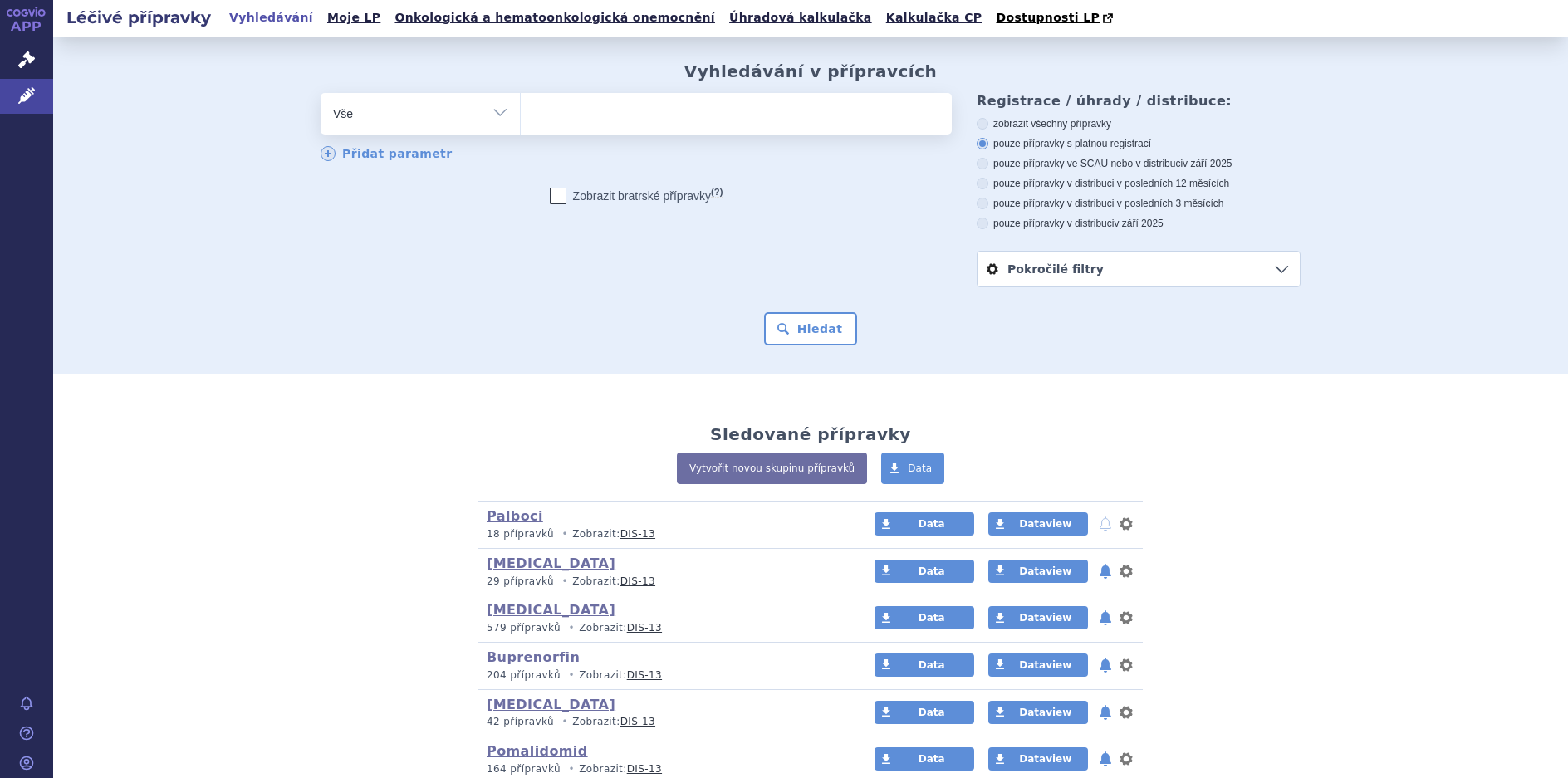
drag, startPoint x: 491, startPoint y: 113, endPoint x: 484, endPoint y: 127, distance: 15.7
click at [491, 113] on select "Vše Přípravek/SUKL kód MAH VPOIS ATC/Aktivní látka Léková forma Síla" at bounding box center [419, 112] width 199 height 38
select select "filter-atc-group"
click at [320, 94] on select "Vše Přípravek/SUKL kód MAH VPOIS ATC/Aktivní látka Léková forma Síla" at bounding box center [419, 112] width 199 height 38
